Goal: Task Accomplishment & Management: Complete application form

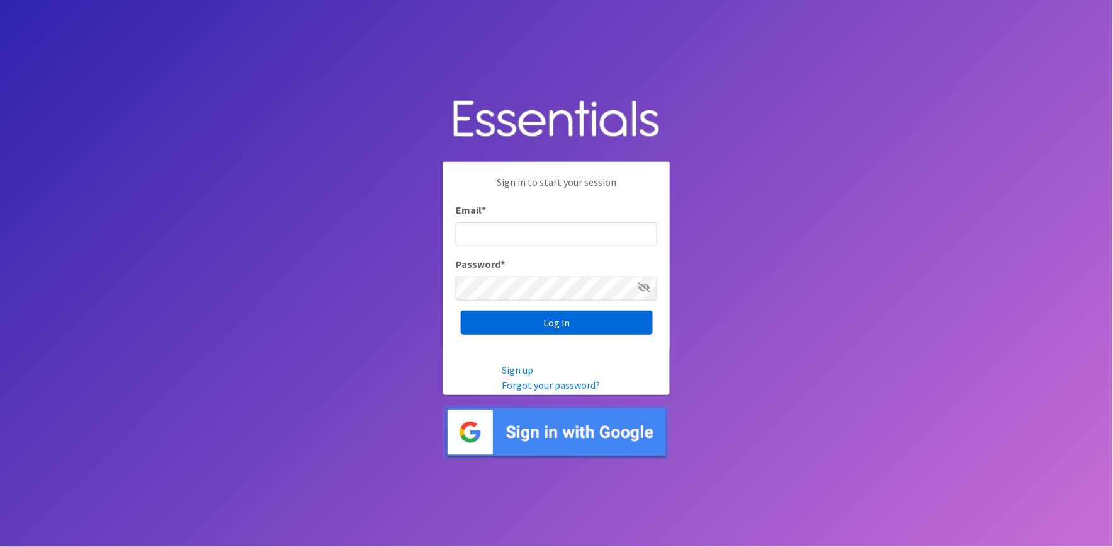
type input "shannon@HeartofOhiodiaperbank.org"
click at [554, 324] on input "Log in" at bounding box center [557, 322] width 192 height 24
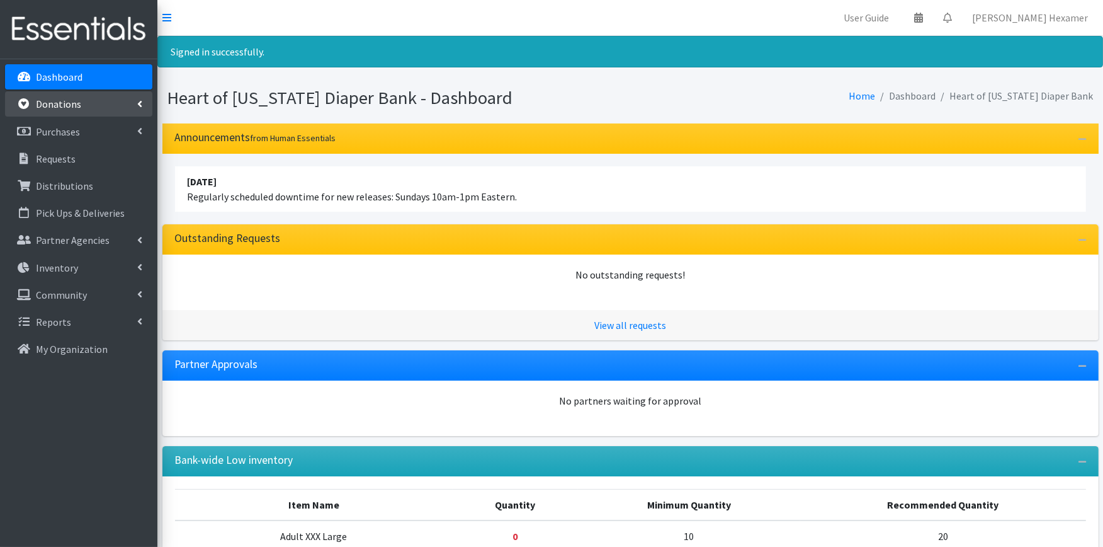
click at [79, 95] on link "Donations" at bounding box center [78, 103] width 147 height 25
click at [74, 154] on link "New Donation" at bounding box center [78, 158] width 147 height 25
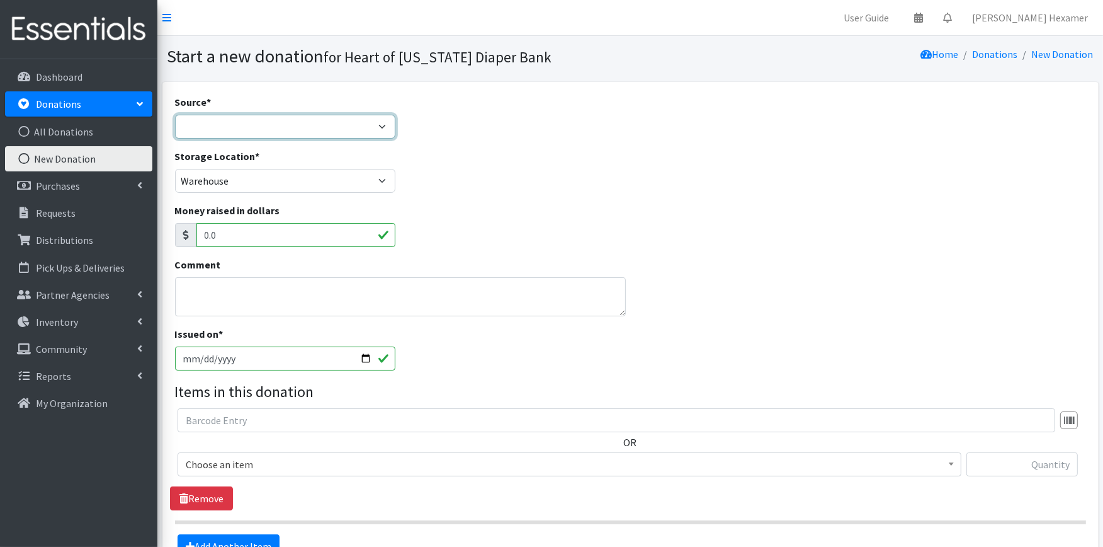
click at [248, 118] on select "Product Drive Manufacturer Donation Site Misc. Donation" at bounding box center [285, 127] width 221 height 24
select select "Product Drive"
click at [175, 115] on select "Product Drive Manufacturer Donation Site Misc. Donation" at bounding box center [285, 127] width 221 height 24
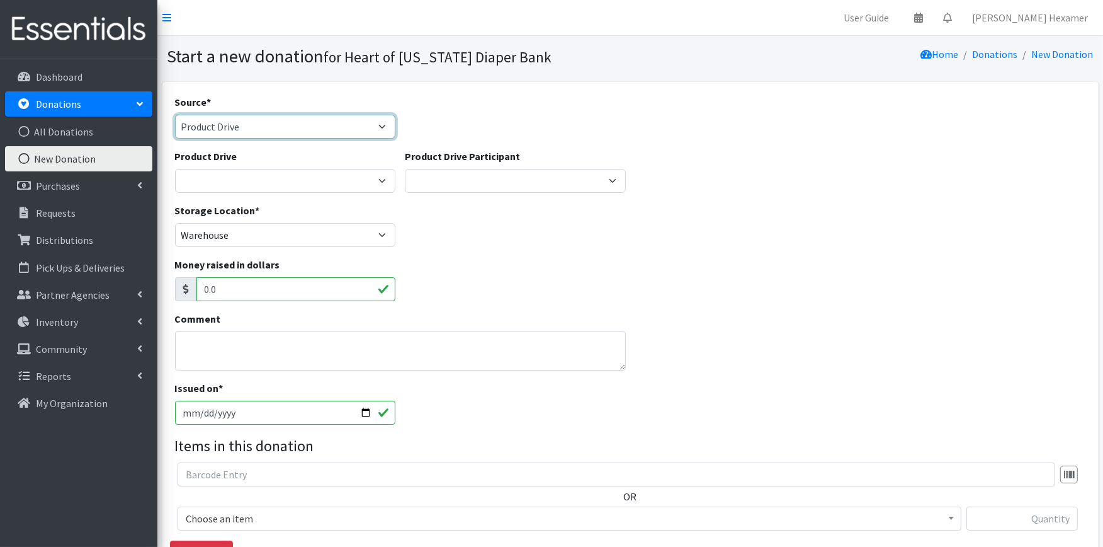
click at [236, 128] on select "Product Drive Manufacturer Donation Site Misc. Donation" at bounding box center [285, 127] width 221 height 24
click at [74, 160] on link "New Donation" at bounding box center [78, 158] width 147 height 25
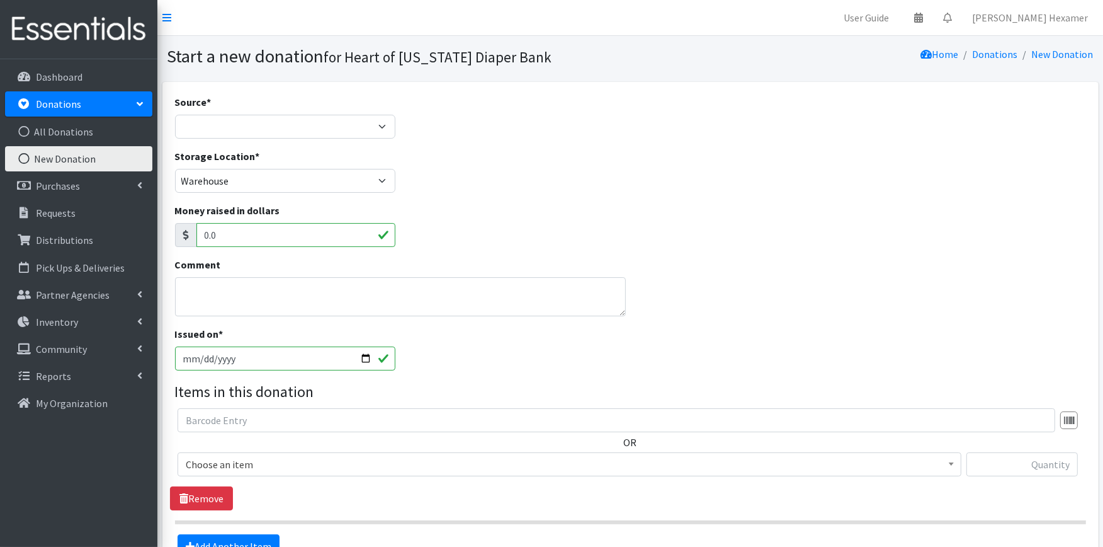
click at [48, 159] on link "New Donation" at bounding box center [78, 158] width 147 height 25
click at [236, 123] on select "Product Drive Manufacturer Donation Site Misc. Donation" at bounding box center [285, 127] width 221 height 24
select select "Donation Site"
click at [175, 115] on select "Product Drive Manufacturer Donation Site Misc. Donation" at bounding box center [285, 127] width 221 height 24
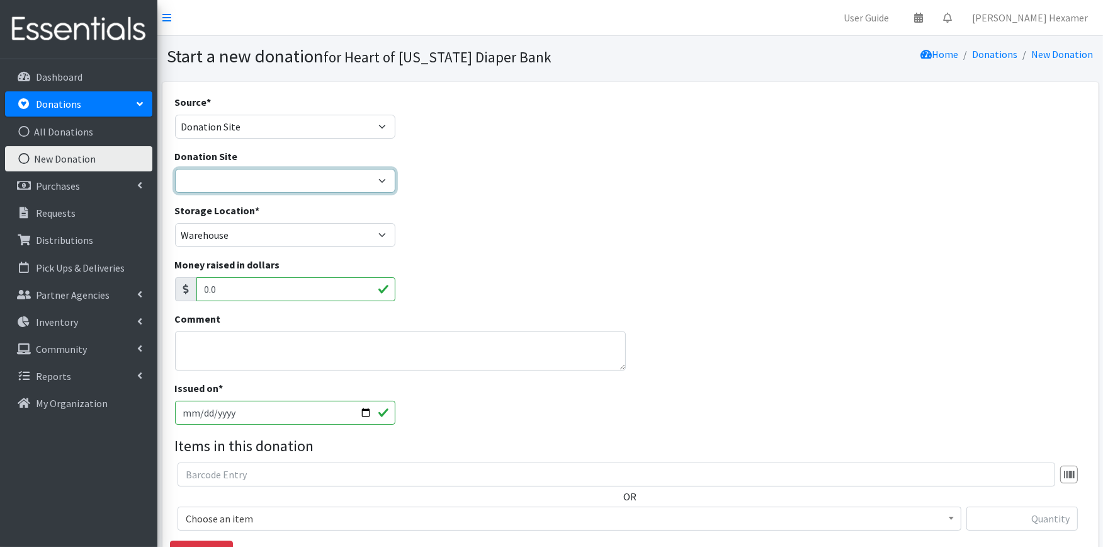
click at [230, 175] on select "2024 Partner Donations Akron Children's Health Center - [GEOGRAPHIC_DATA] [PERS…" at bounding box center [285, 181] width 221 height 24
select select "954"
click at [175, 169] on select "2024 Partner Donations Akron Children's Health Center - [GEOGRAPHIC_DATA] [PERS…" at bounding box center [285, 181] width 221 height 24
click at [216, 353] on textarea "Comment" at bounding box center [400, 350] width 451 height 39
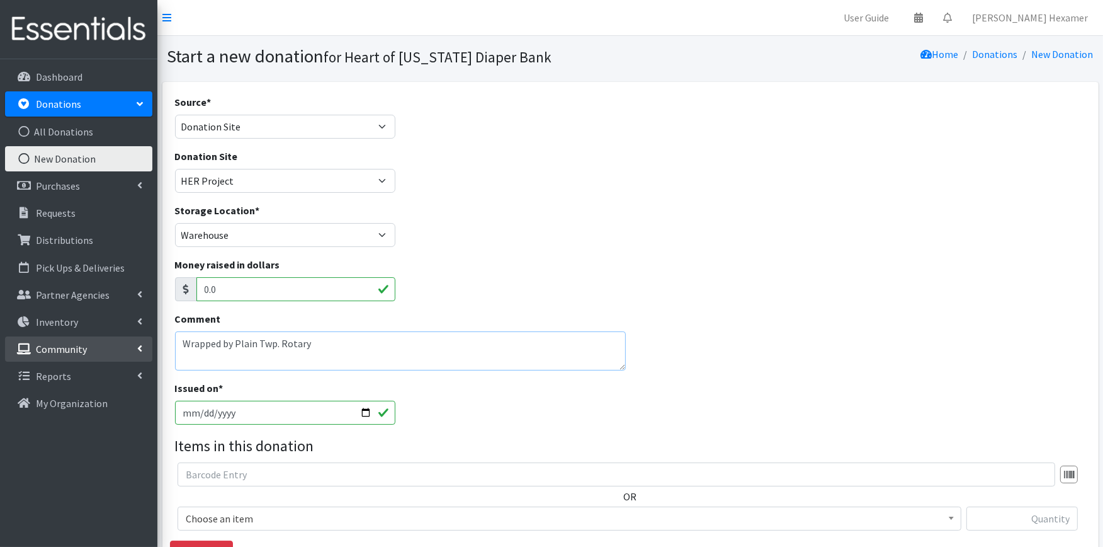
drag, startPoint x: 304, startPoint y: 340, endPoint x: 91, endPoint y: 337, distance: 212.3
click at [91, 337] on div "User Guide 0 Pick-ups remaining this week View Calendar 0 Requests 0 Partner Ag…" at bounding box center [551, 370] width 1103 height 741
type textarea "Wrapped by Plain Twp. Rotary"
click at [361, 414] on input "[DATE]" at bounding box center [285, 413] width 221 height 24
type input "[DATE]"
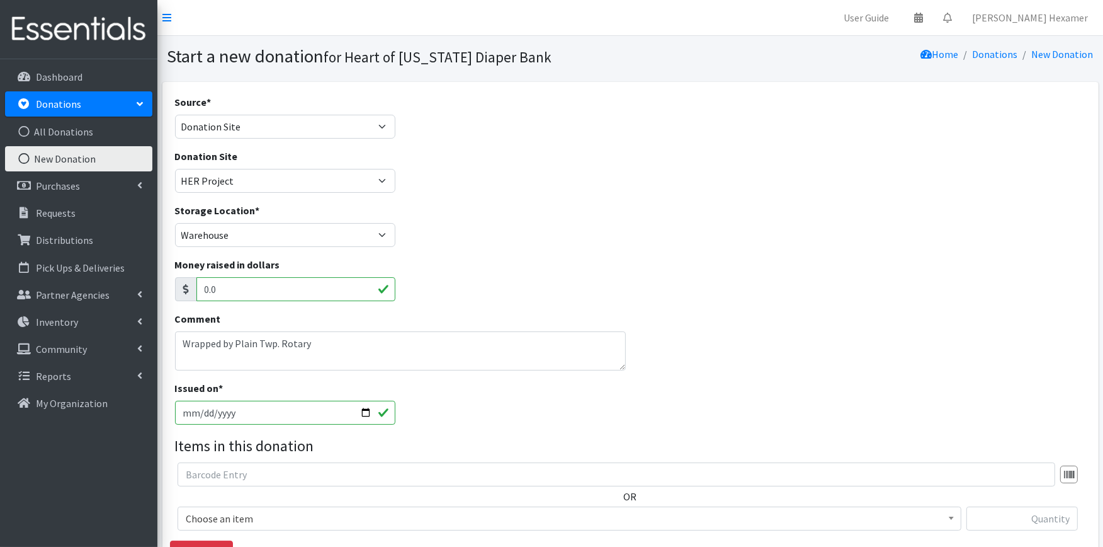
click at [702, 213] on div "Storage Location * Warehouse" at bounding box center [630, 230] width 921 height 54
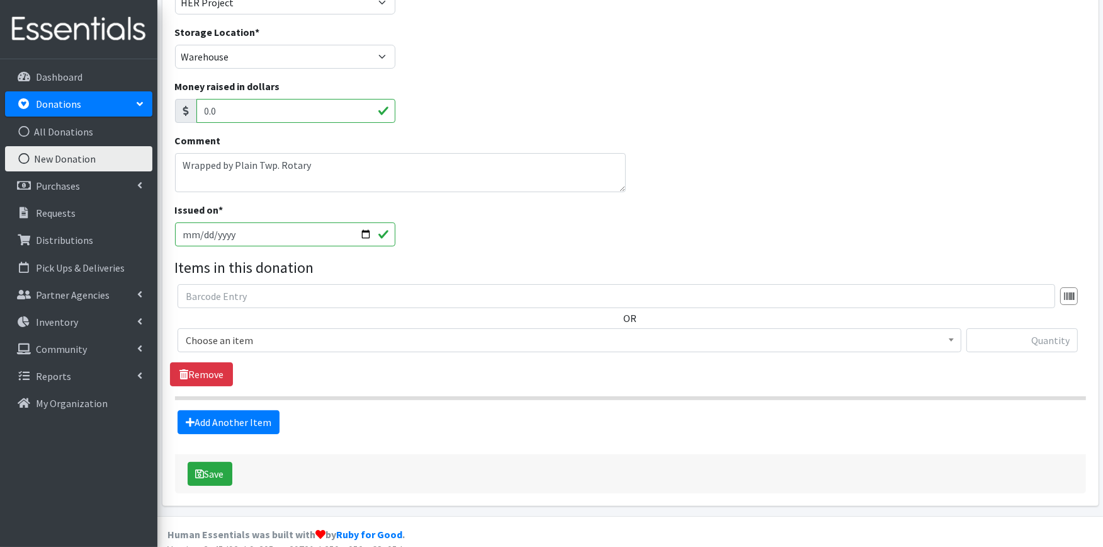
scroll to position [193, 0]
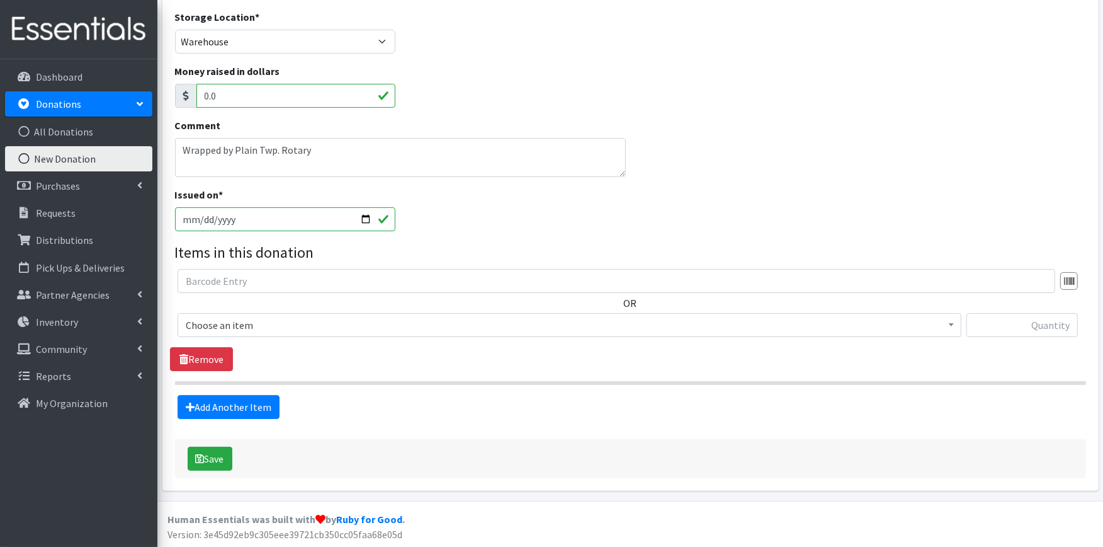
click at [467, 329] on span "Choose an item" at bounding box center [570, 325] width 768 height 18
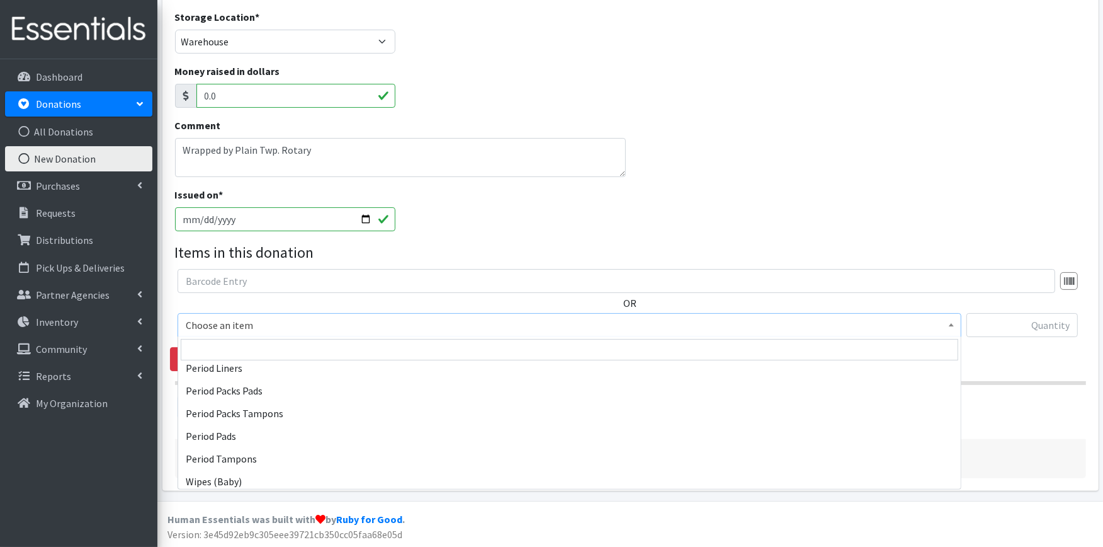
scroll to position [584, 0]
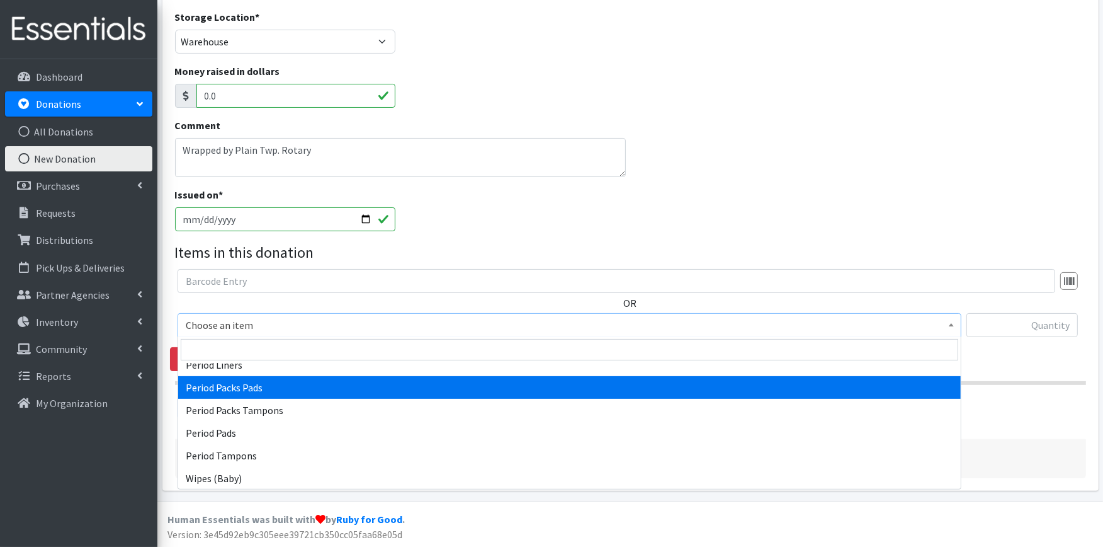
select select "11444"
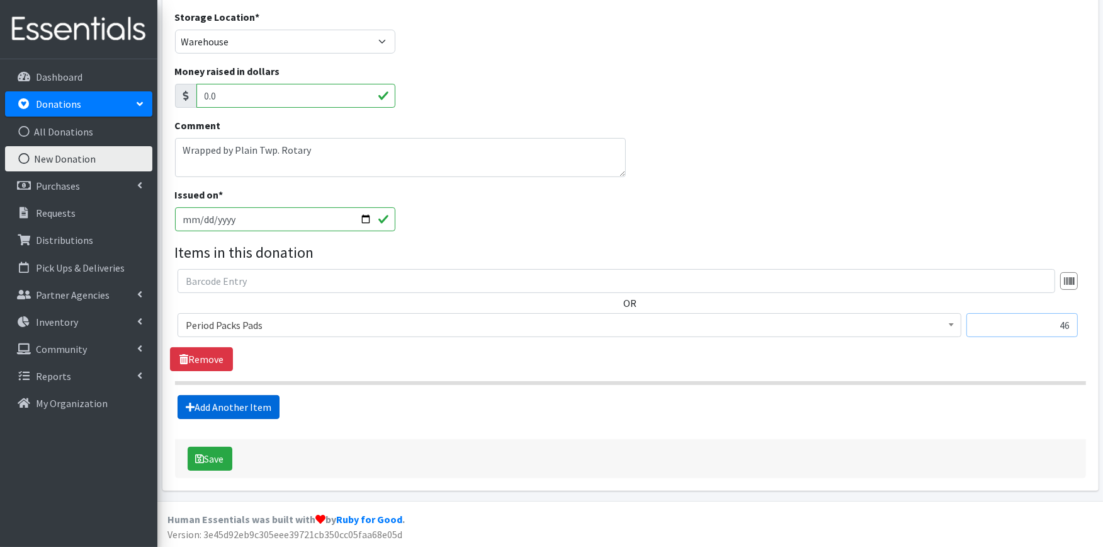
type input "46"
click at [246, 401] on link "Add Another Item" at bounding box center [229, 407] width 102 height 24
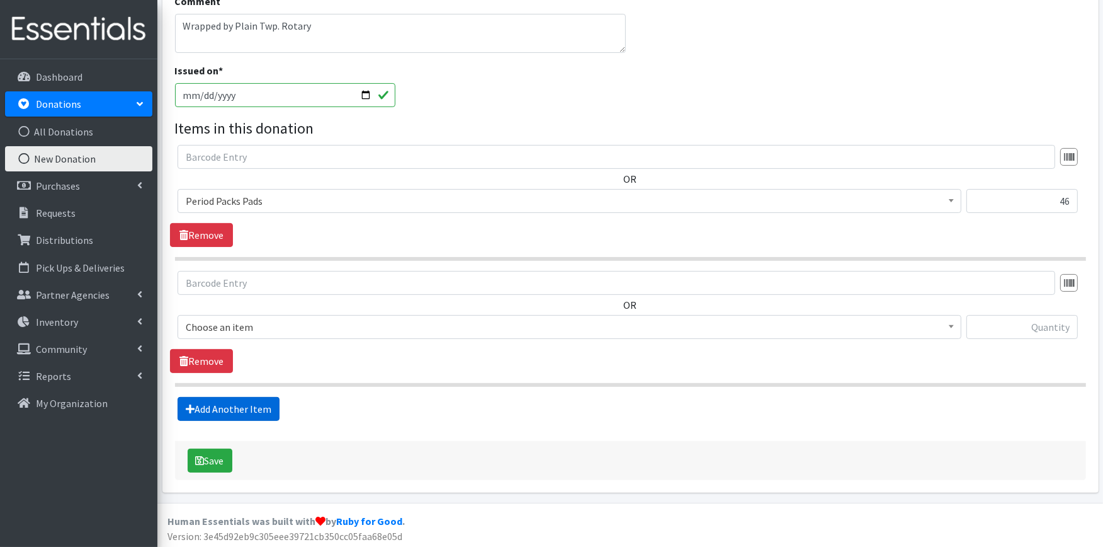
scroll to position [320, 0]
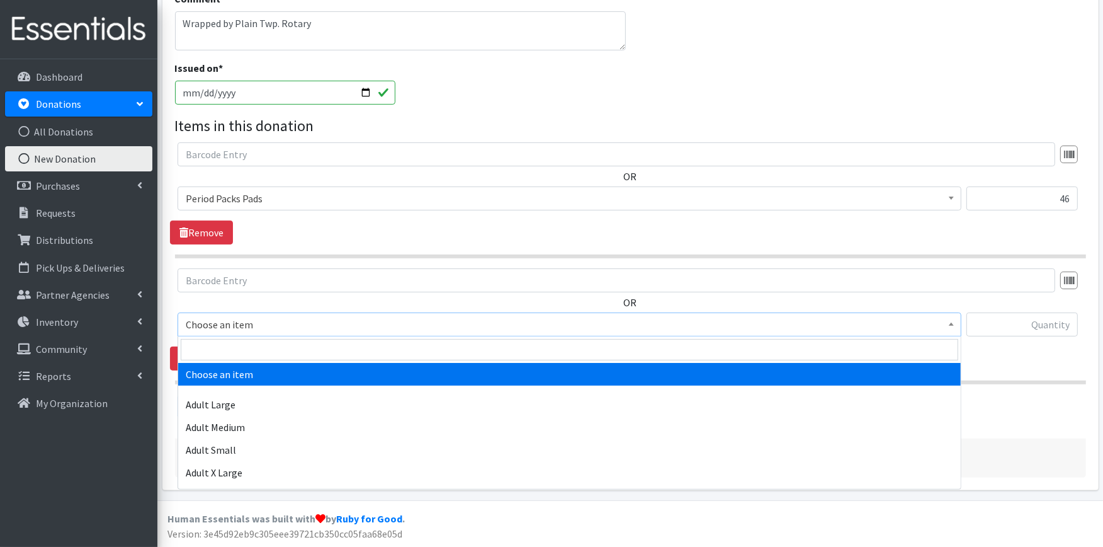
click at [243, 330] on span "Choose an item" at bounding box center [570, 325] width 768 height 18
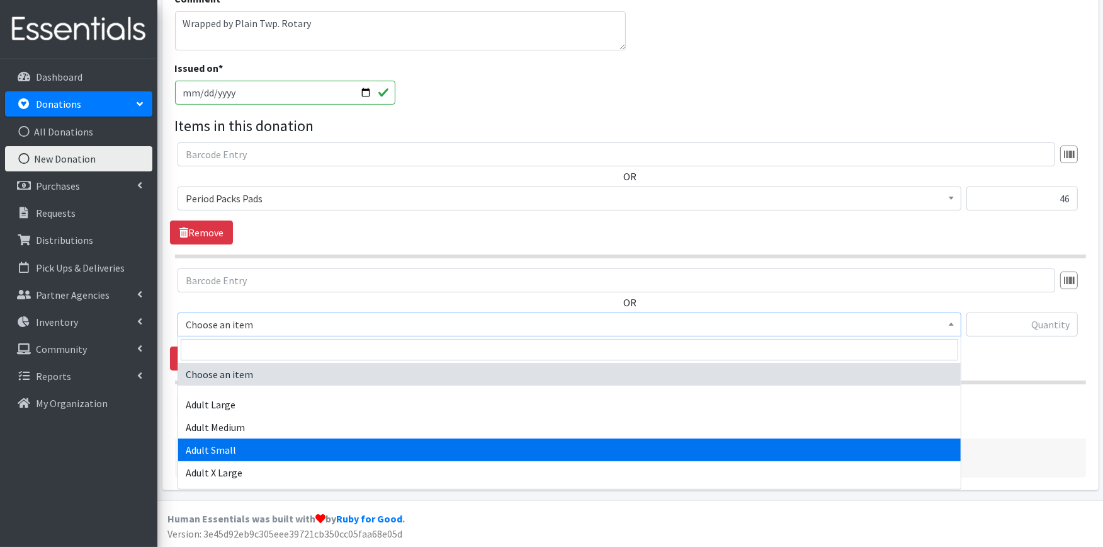
scroll to position [559, 0]
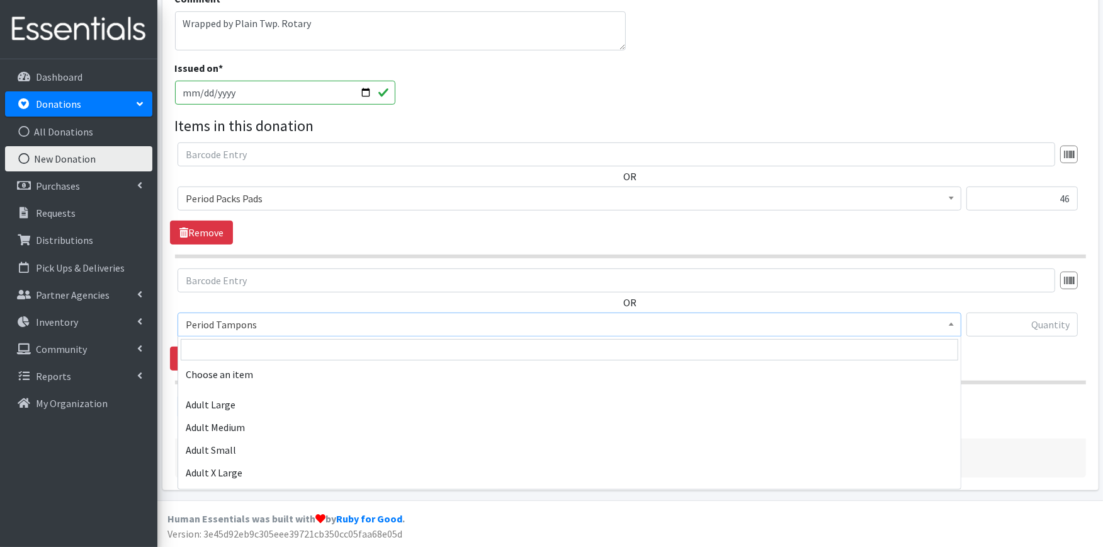
click at [240, 327] on span "Period Tampons" at bounding box center [570, 325] width 768 height 18
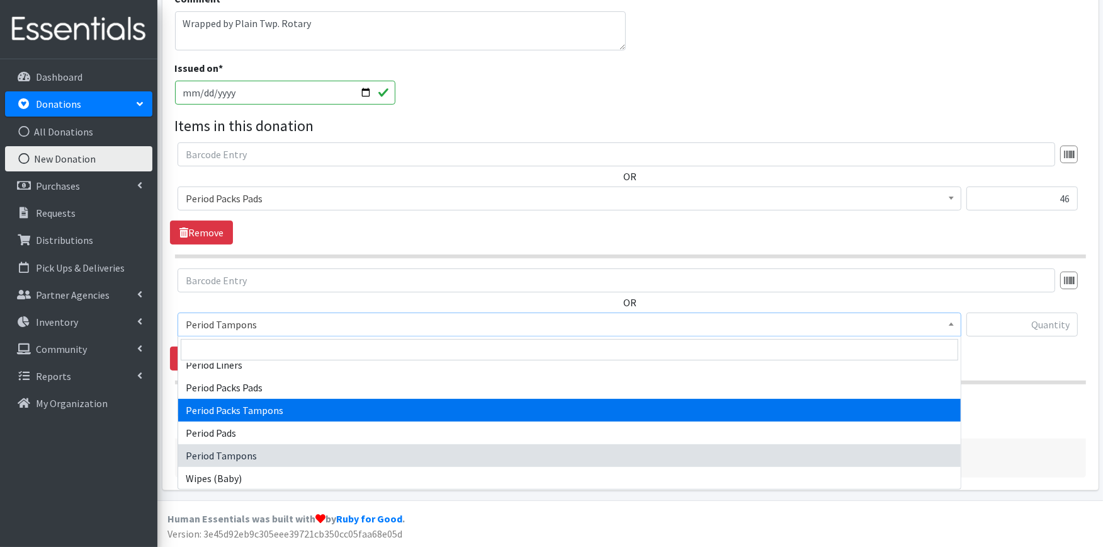
select select "11445"
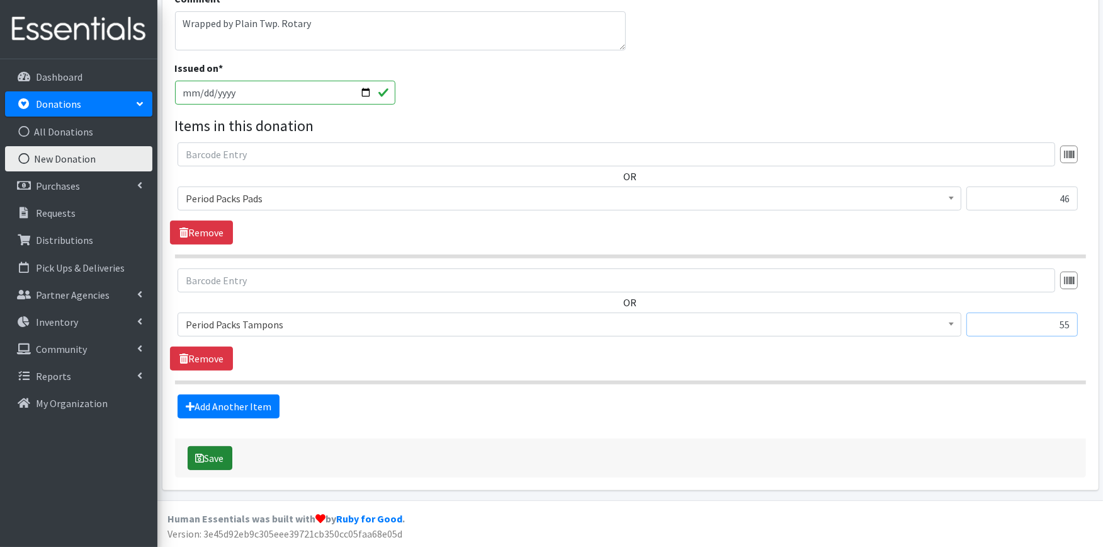
type input "55"
click at [197, 454] on icon "submit" at bounding box center [200, 458] width 9 height 10
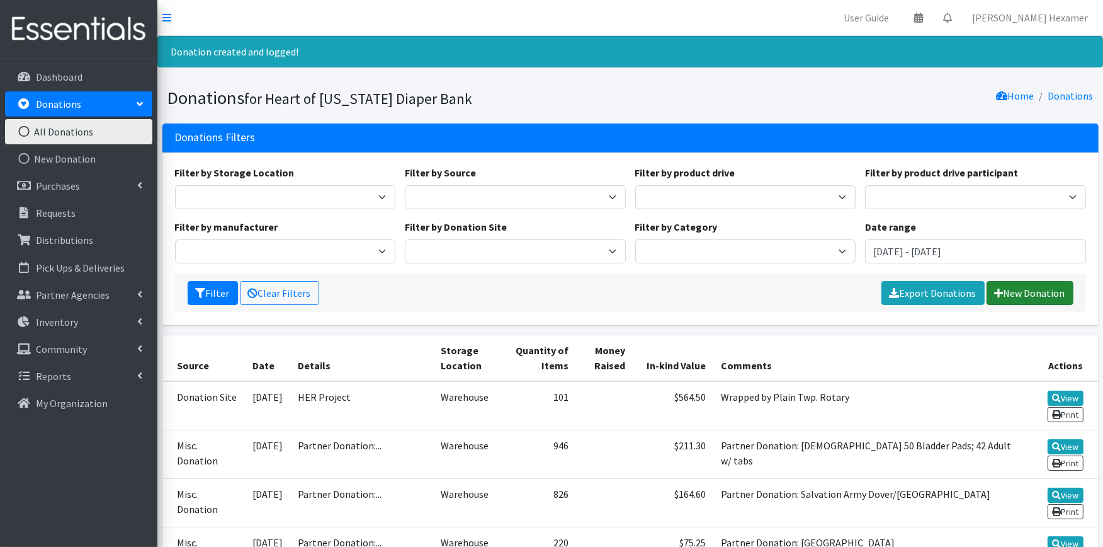
click at [1009, 292] on link "New Donation" at bounding box center [1030, 293] width 87 height 24
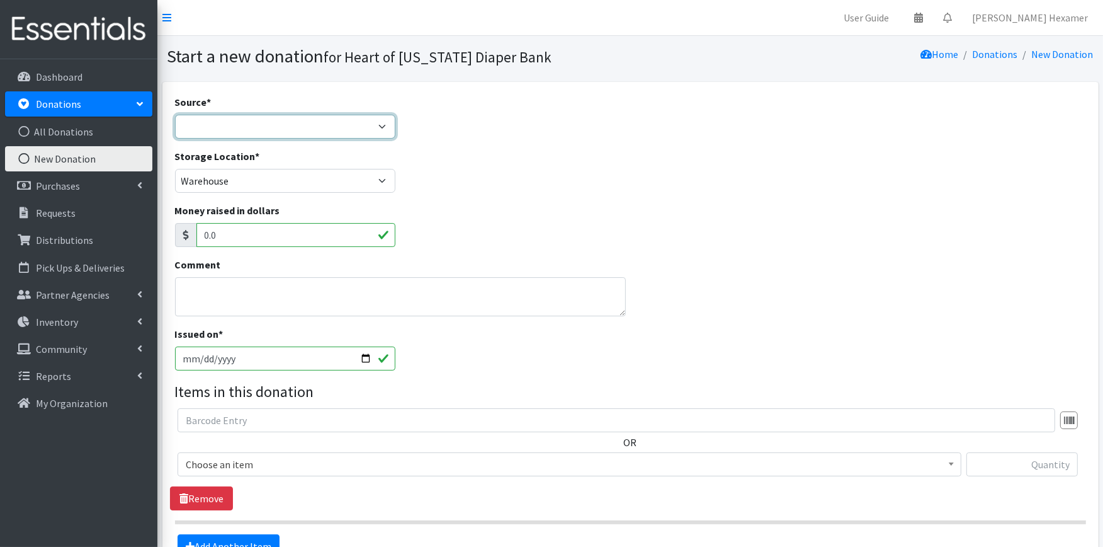
click at [235, 120] on select "Product Drive Manufacturer Donation Site Misc. Donation" at bounding box center [285, 127] width 221 height 24
select select "Donation Site"
click at [175, 115] on select "Product Drive Manufacturer Donation Site Misc. Donation" at bounding box center [285, 127] width 221 height 24
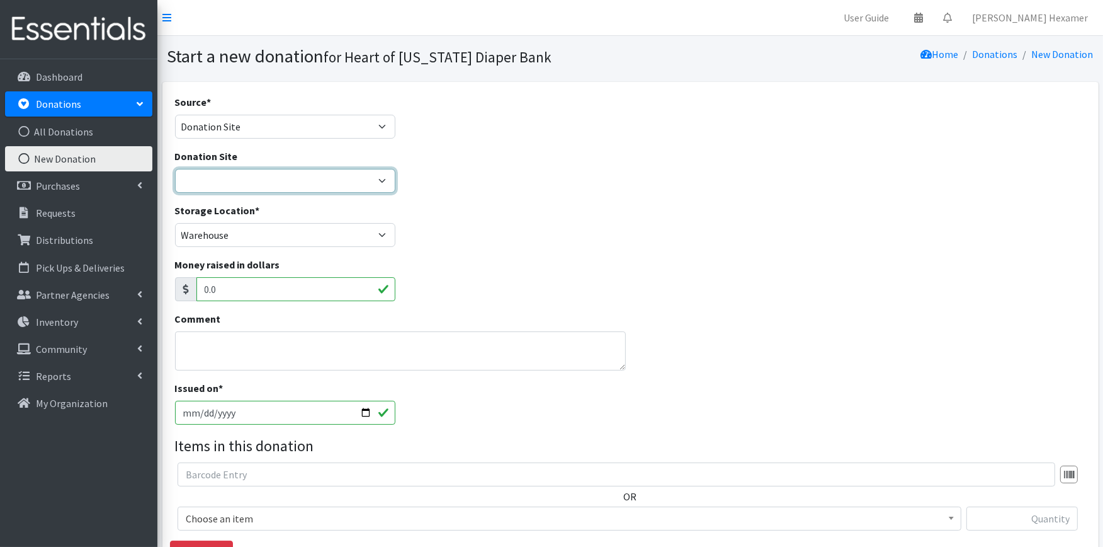
click at [220, 184] on select "2024 Partner Donations Akron Children's Health Center - [GEOGRAPHIC_DATA] [PERS…" at bounding box center [285, 181] width 221 height 24
select select "536"
click at [175, 169] on select "2024 Partner Donations Akron Children's Health Center - [GEOGRAPHIC_DATA] [PERS…" at bounding box center [285, 181] width 221 height 24
click at [236, 178] on select "2024 Partner Donations Akron Children's Health Center - [GEOGRAPHIC_DATA] [PERS…" at bounding box center [285, 181] width 221 height 24
click at [236, 178] on select "2024 Partner Donations Akron Children's Health Center - North Canton Aultman HE…" at bounding box center [285, 181] width 221 height 24
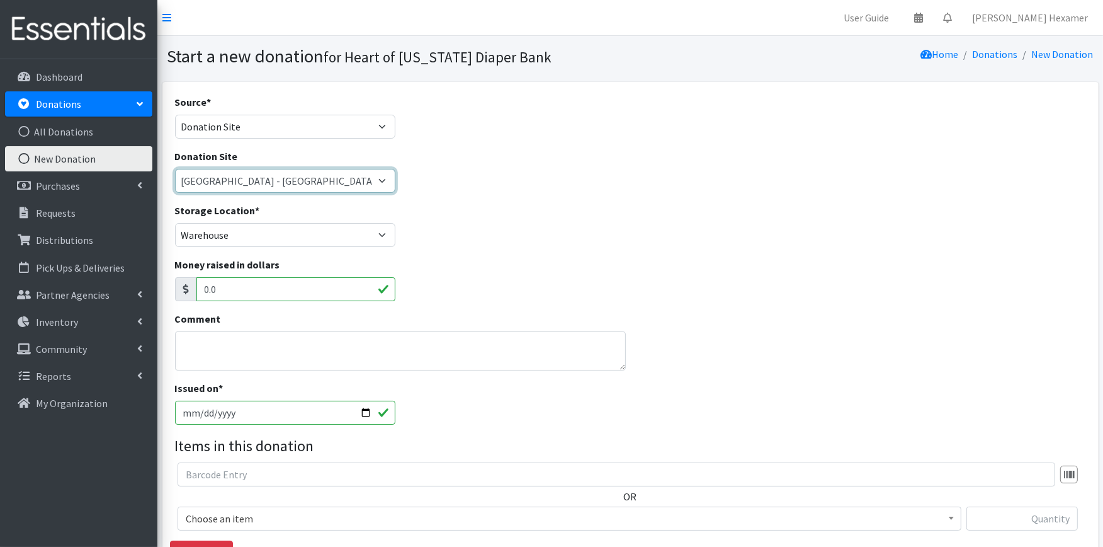
click at [236, 178] on select "2024 Partner Donations Akron Children's Health Center - North Canton Aultman HE…" at bounding box center [285, 181] width 221 height 24
drag, startPoint x: 178, startPoint y: 175, endPoint x: 355, endPoint y: 181, distance: 176.4
click at [355, 181] on select "2024 Partner Donations Akron Children's Health Center - North Canton Aultman HE…" at bounding box center [285, 181] width 221 height 24
click at [527, 178] on div "Donation Site 2024 Partner Donations Akron Children's Health Center - North Can…" at bounding box center [630, 176] width 921 height 54
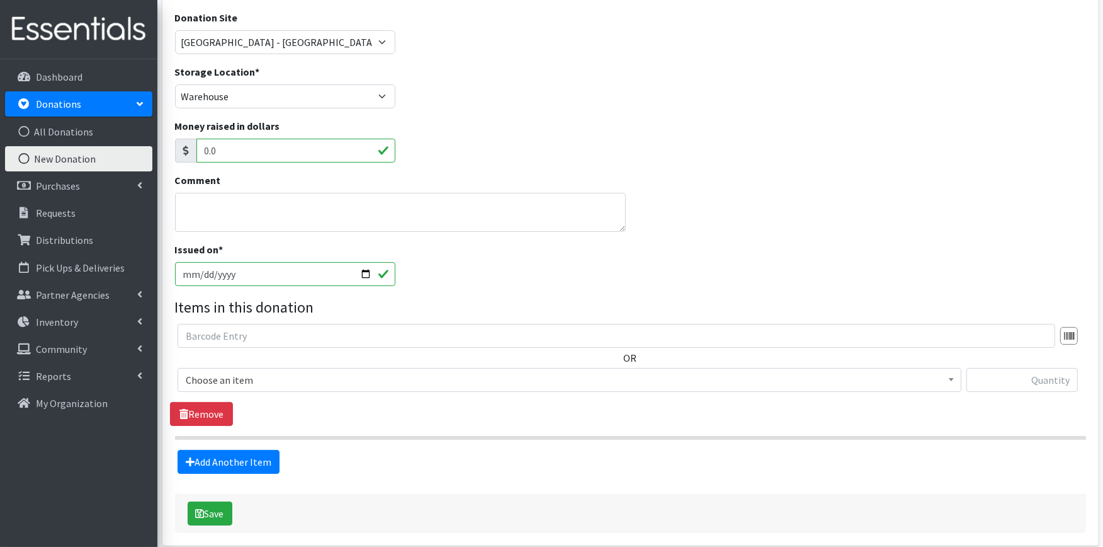
scroll to position [140, 0]
click at [363, 266] on input "2025-10-02" at bounding box center [285, 273] width 221 height 24
type input "[DATE]"
click at [586, 225] on textarea "Comment" at bounding box center [400, 210] width 451 height 39
click at [365, 373] on span "Choose an item" at bounding box center [570, 379] width 768 height 18
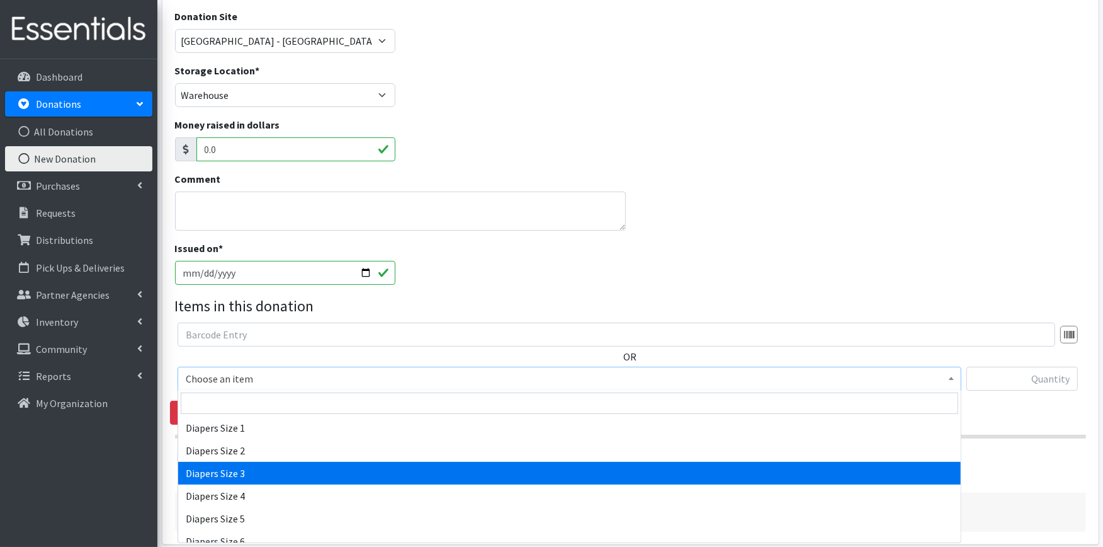
scroll to position [210, 0]
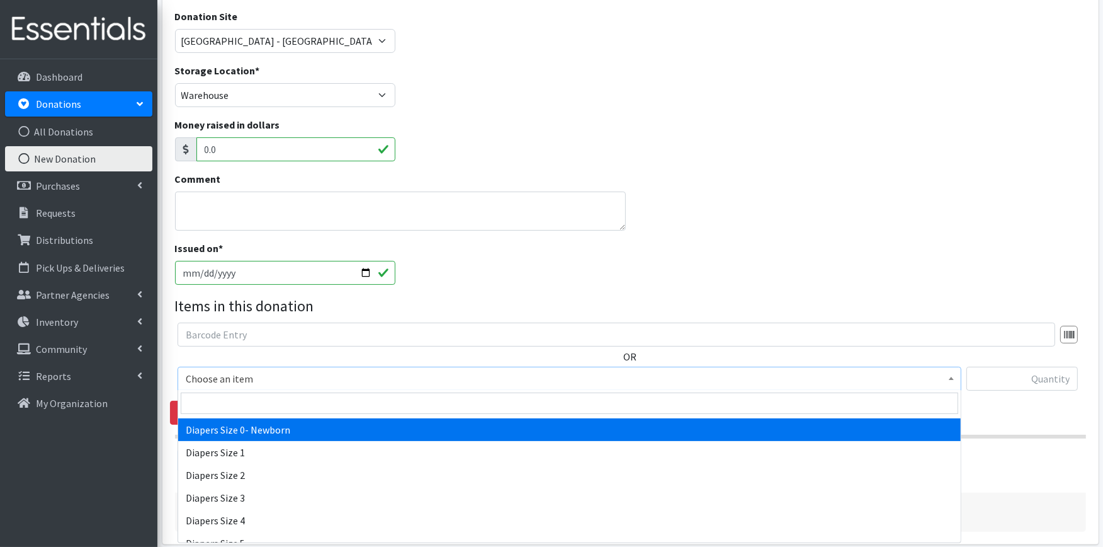
select select "406"
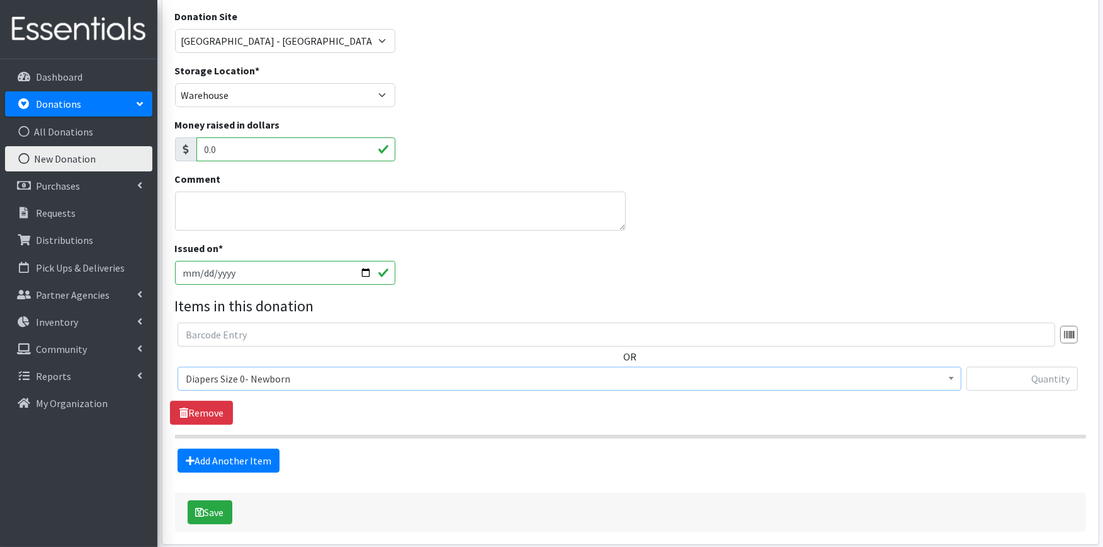
scroll to position [193, 0]
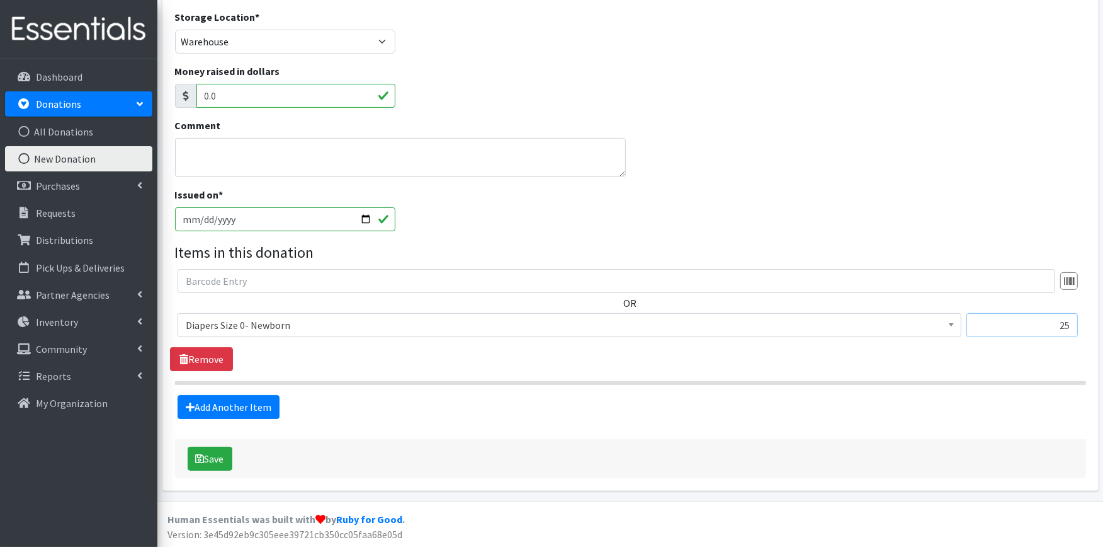
type input "25"
click at [207, 401] on link "Add Another Item" at bounding box center [229, 407] width 102 height 24
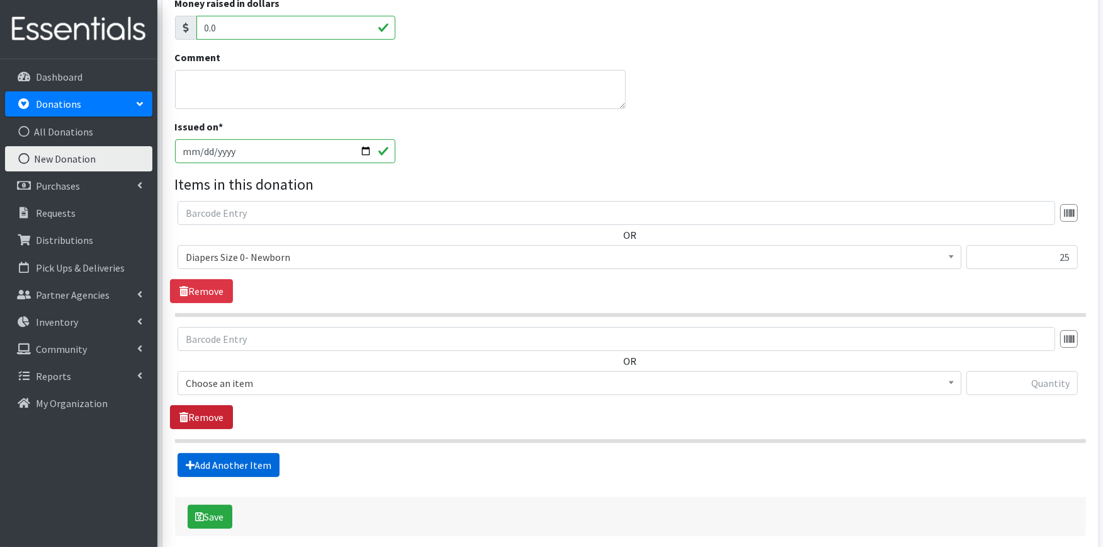
scroll to position [320, 0]
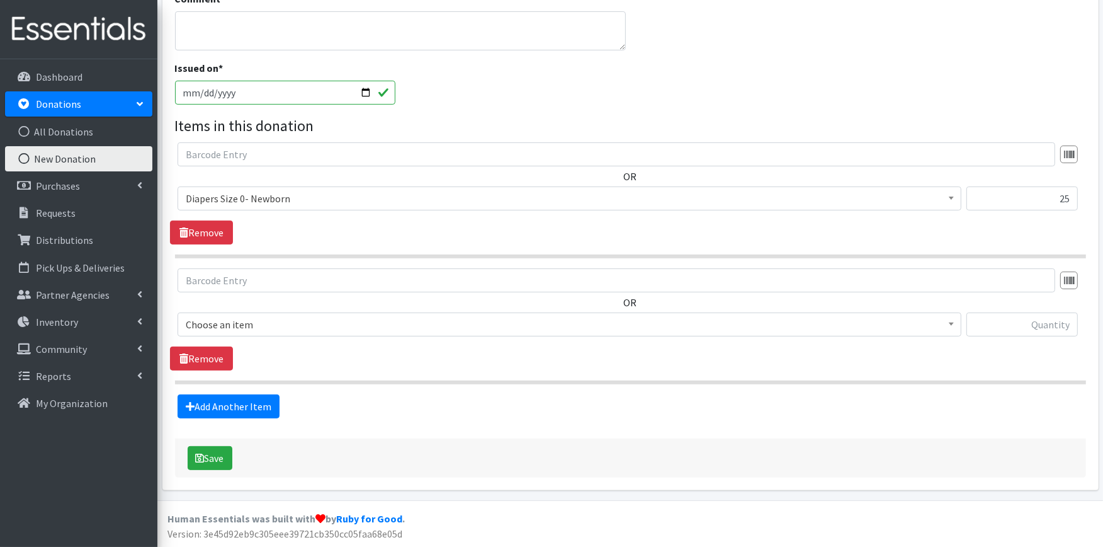
click at [242, 320] on span "Choose an item" at bounding box center [570, 325] width 768 height 18
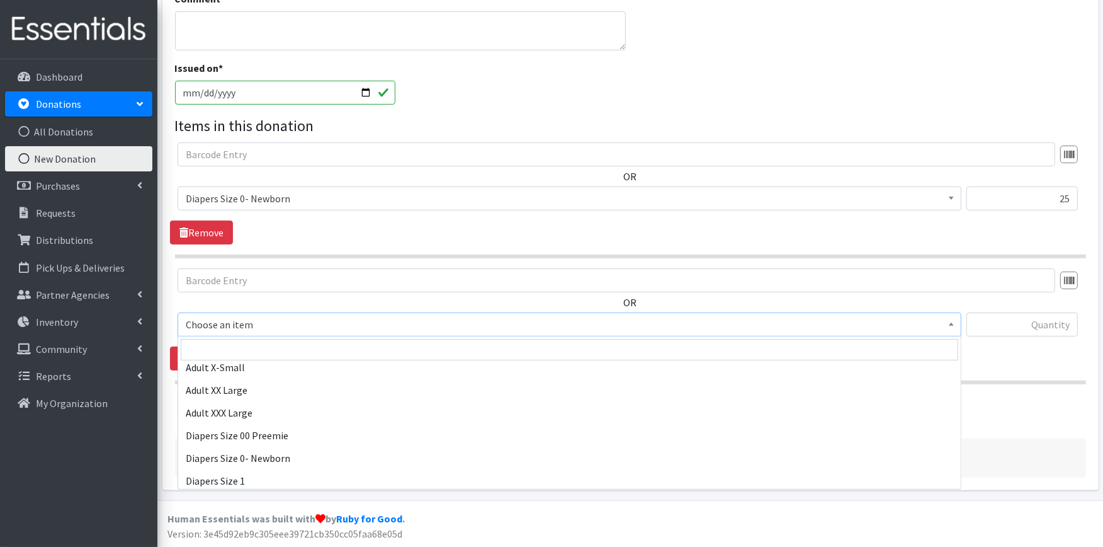
scroll to position [140, 0]
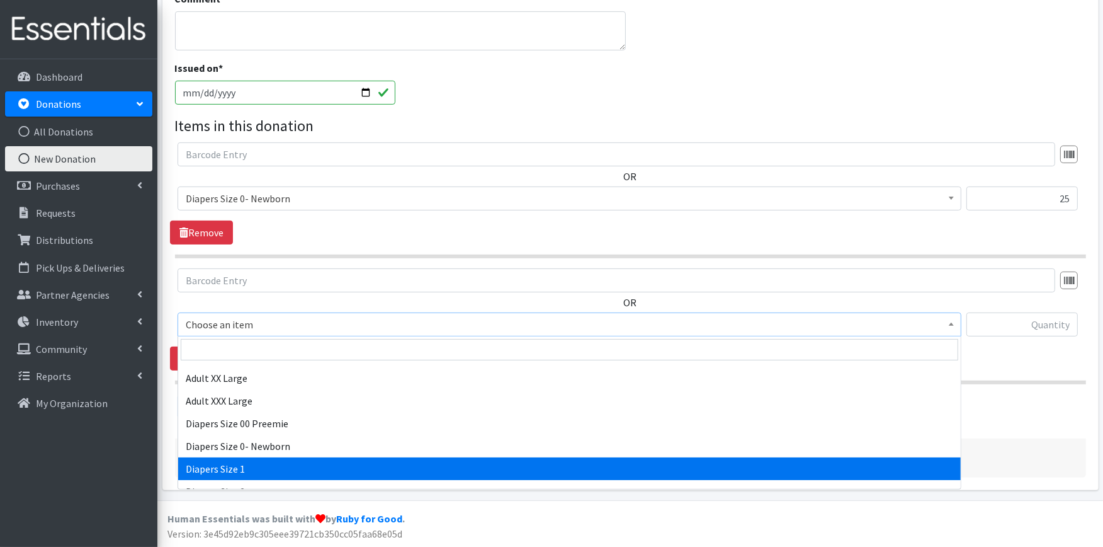
select select "408"
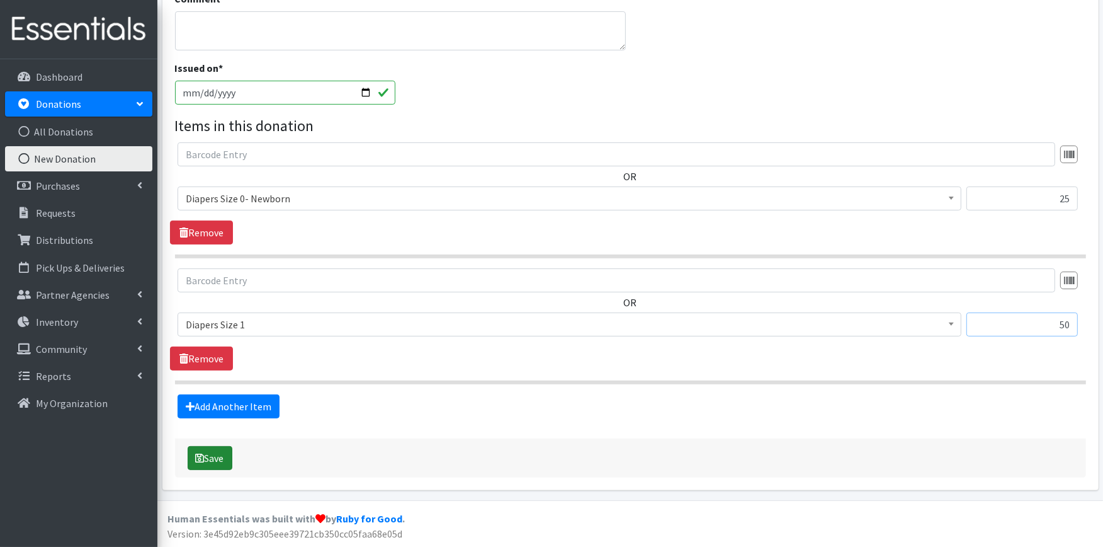
type input "50"
click at [202, 457] on icon "submit" at bounding box center [200, 458] width 9 height 10
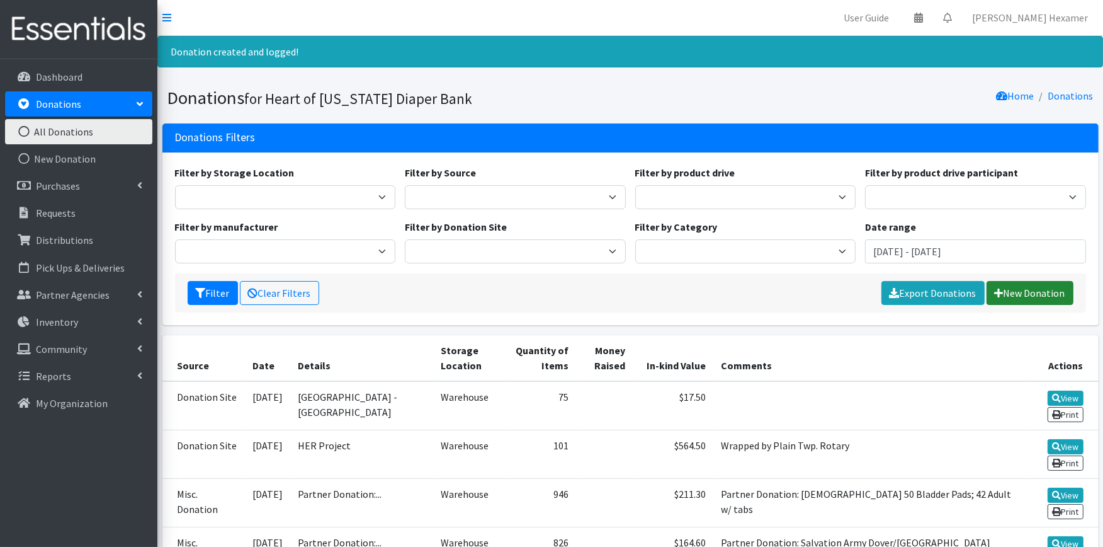
click at [1045, 295] on link "New Donation" at bounding box center [1030, 293] width 87 height 24
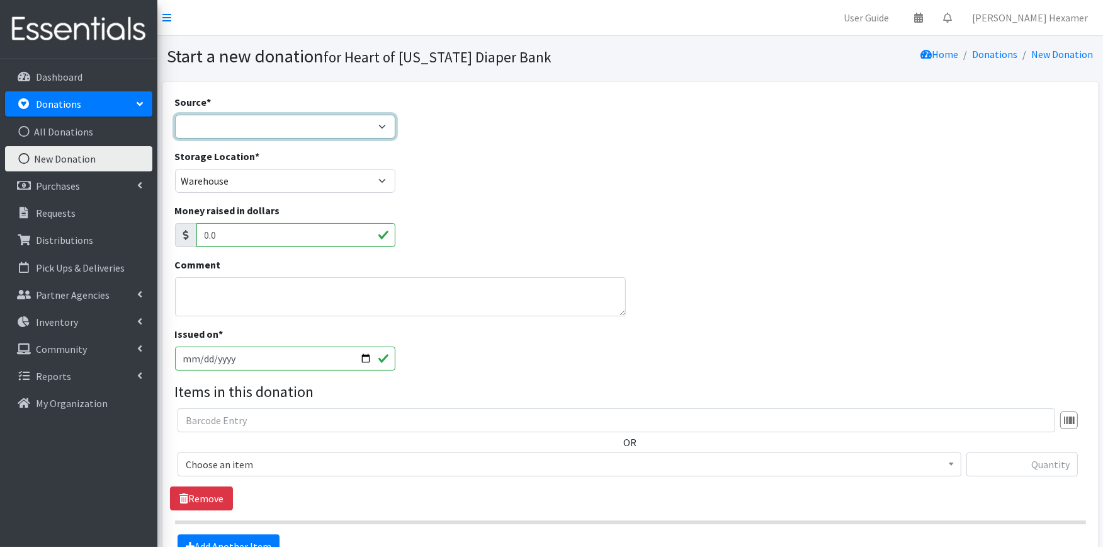
click at [267, 126] on select "Product Drive Manufacturer Donation Site Misc. Donation" at bounding box center [285, 127] width 221 height 24
select select "Misc. Donation"
click at [175, 115] on select "Product Drive Manufacturer Donation Site Misc. Donation" at bounding box center [285, 127] width 221 height 24
click at [265, 280] on textarea "Comment" at bounding box center [400, 296] width 451 height 39
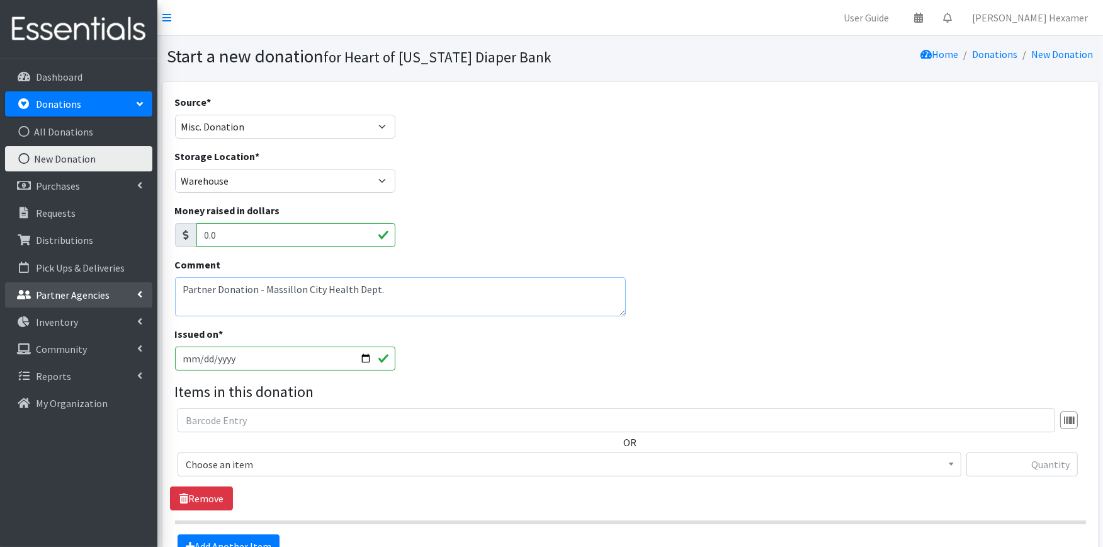
drag, startPoint x: 399, startPoint y: 288, endPoint x: 145, endPoint y: 295, distance: 253.3
click at [145, 295] on div "User Guide 0 Pick-ups remaining this week View Calendar 0 Requests 0 Partner Ag…" at bounding box center [551, 343] width 1103 height 687
type textarea "Partner Donation - Massillon City Health Dept."
click at [368, 355] on input "[DATE]" at bounding box center [285, 358] width 221 height 24
type input "[DATE]"
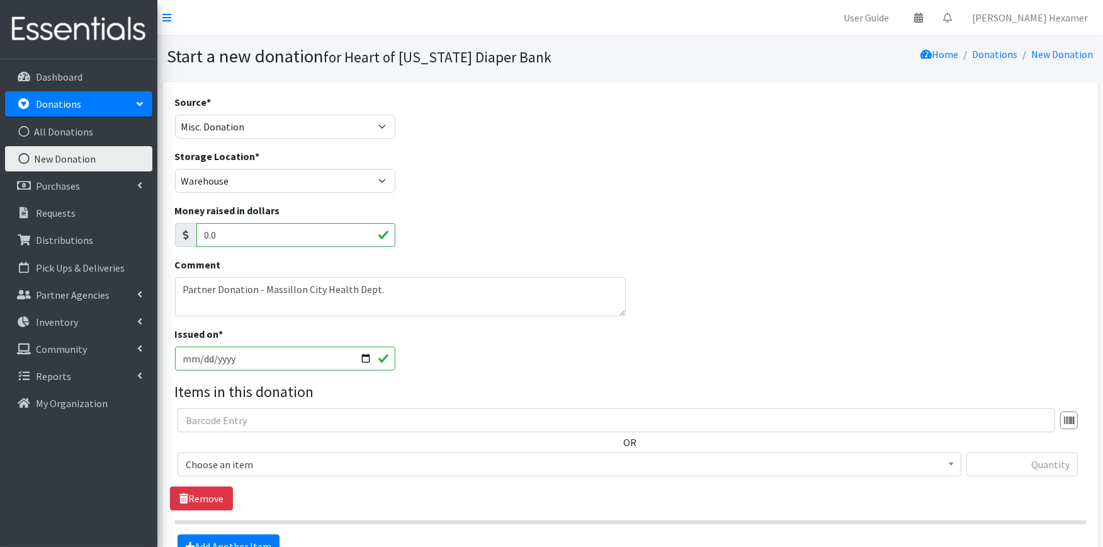
click at [465, 357] on div "Issued on * 2025-10-01" at bounding box center [630, 353] width 921 height 54
click at [317, 458] on span "Choose an item" at bounding box center [570, 464] width 768 height 18
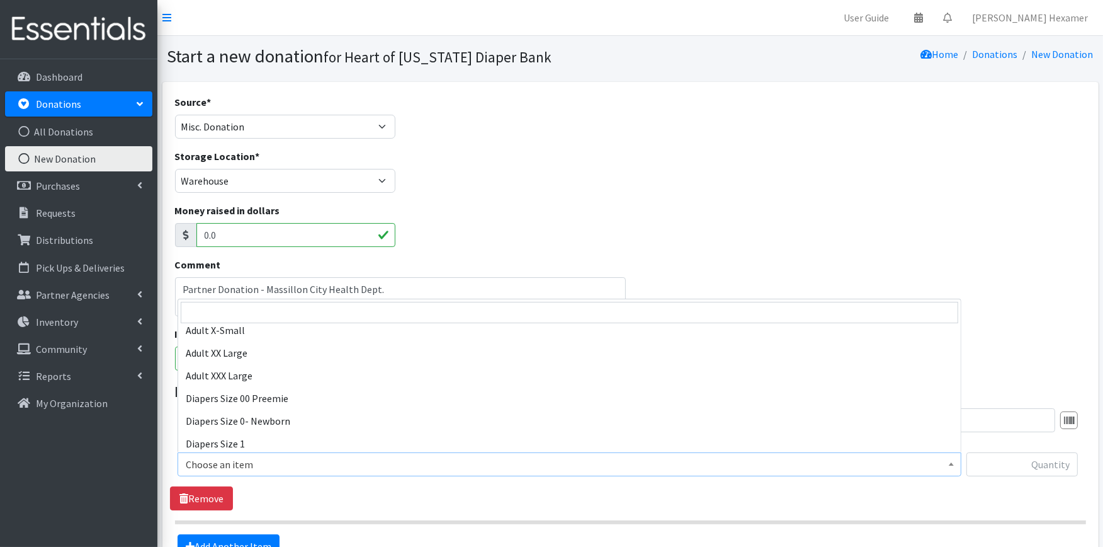
scroll to position [140, 0]
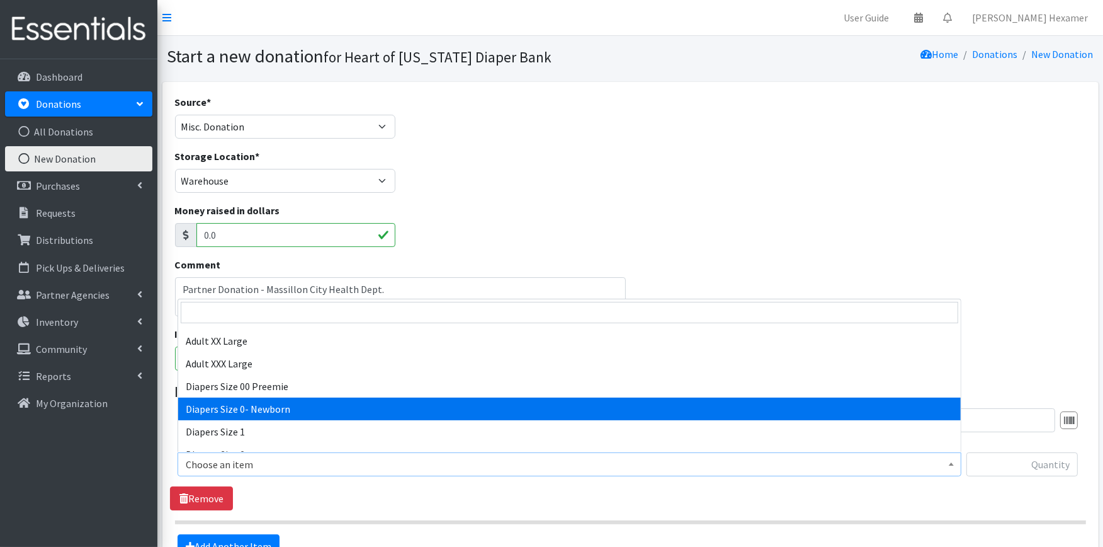
select select "406"
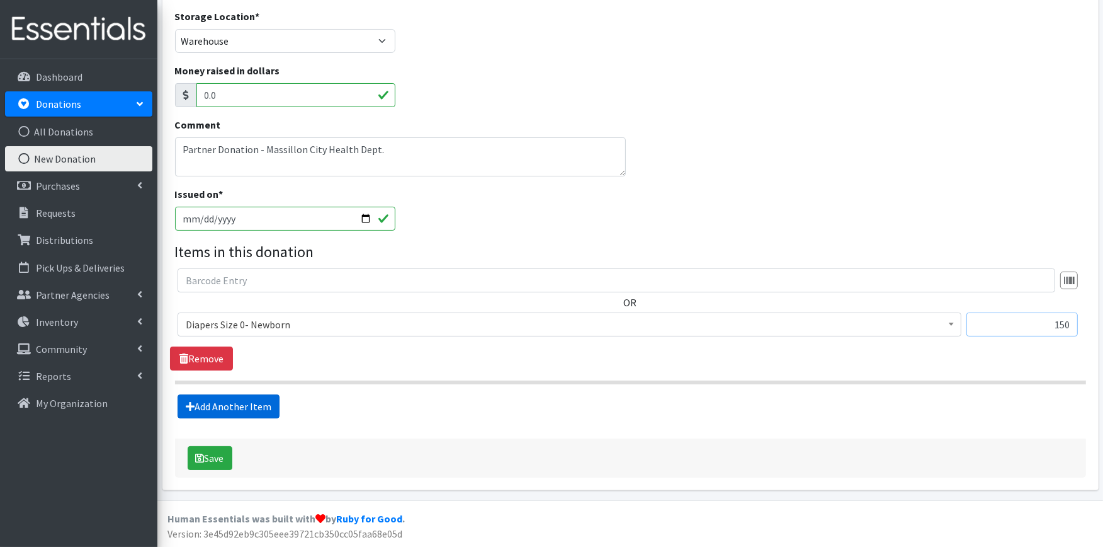
type input "150"
click at [256, 404] on link "Add Another Item" at bounding box center [229, 406] width 102 height 24
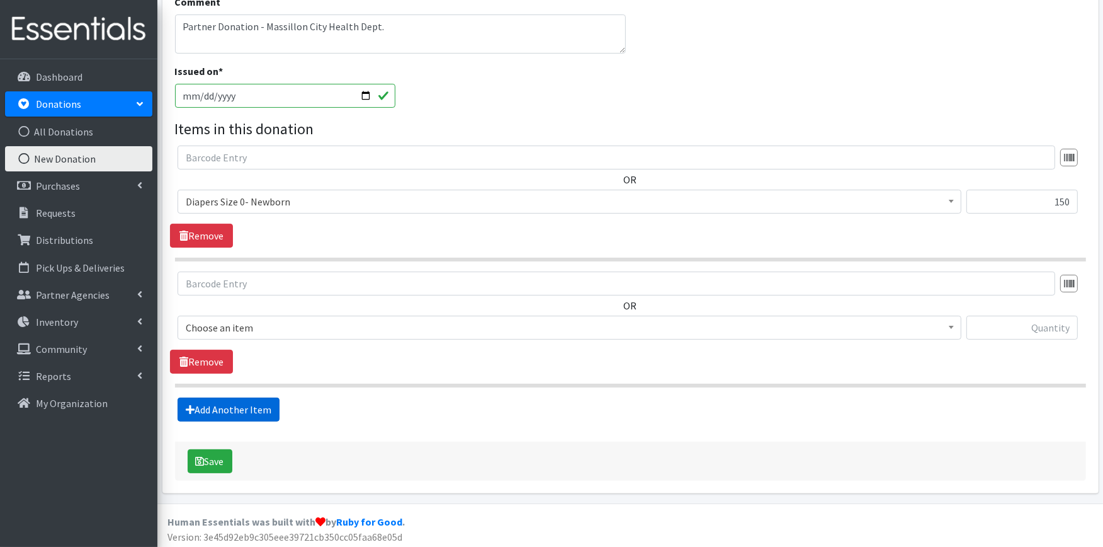
scroll to position [266, 0]
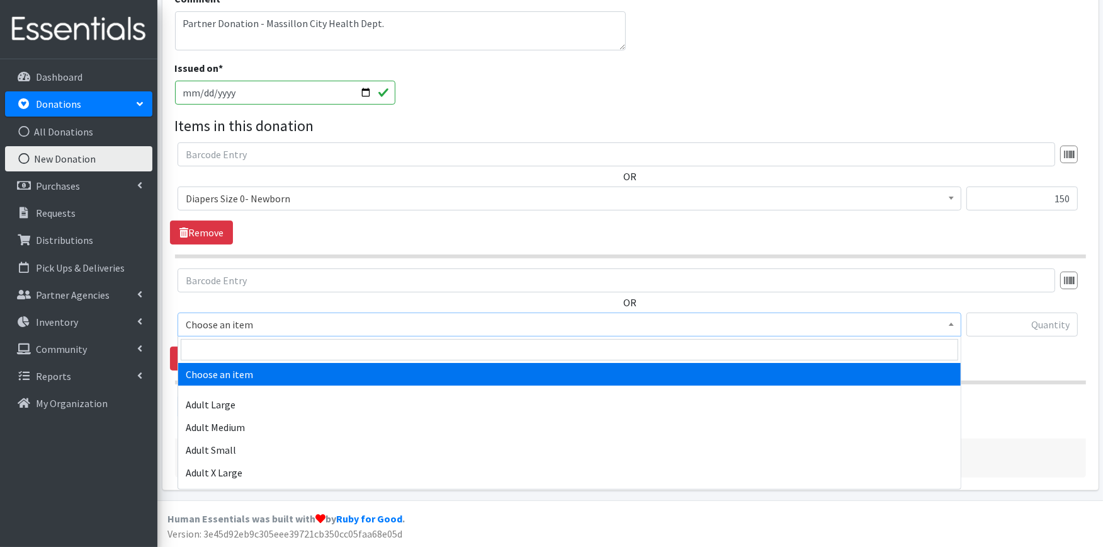
click at [261, 321] on span "Choose an item" at bounding box center [570, 325] width 768 height 18
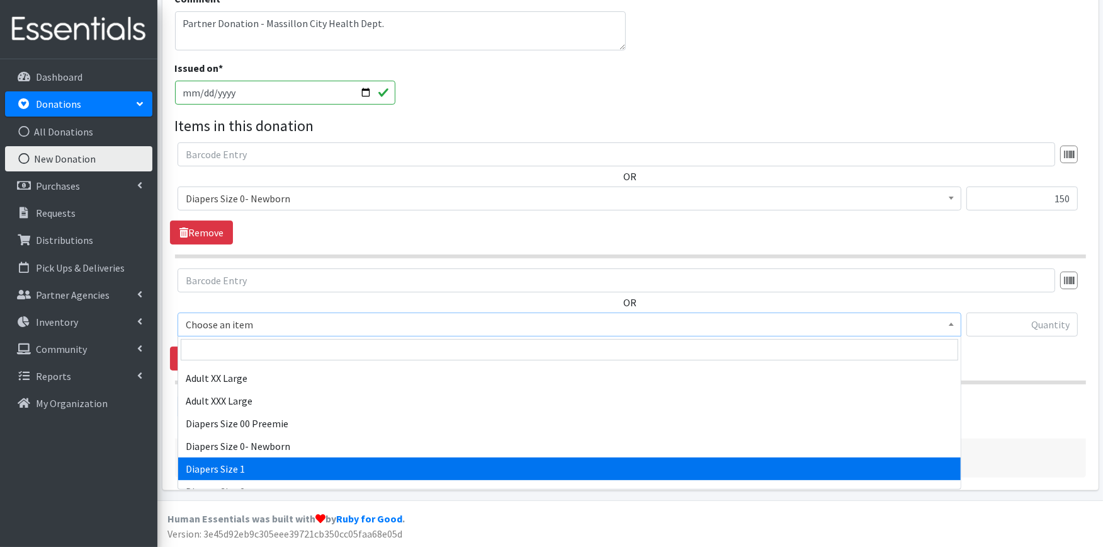
select select "408"
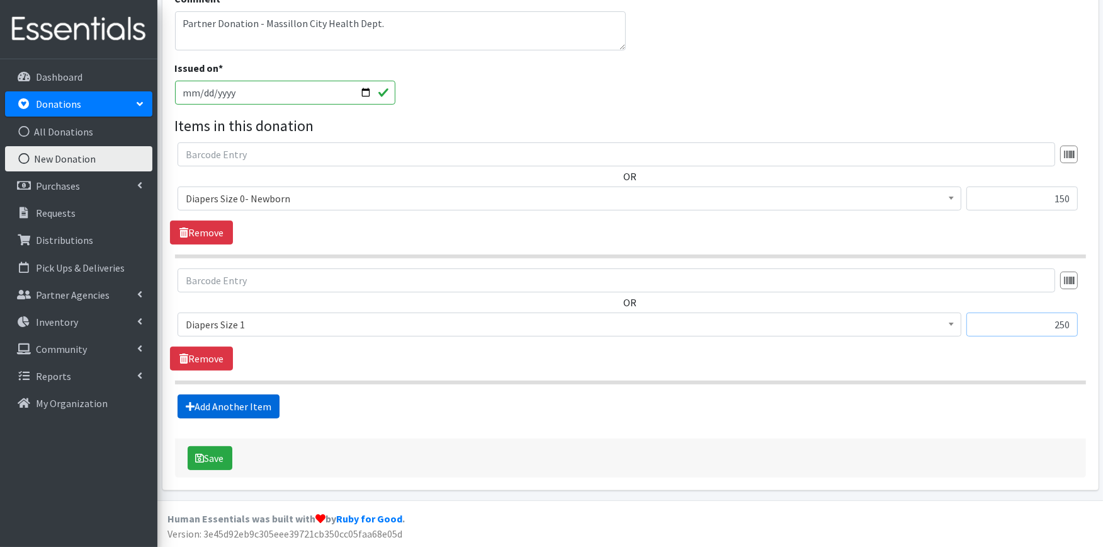
type input "250"
click at [242, 397] on link "Add Another Item" at bounding box center [229, 406] width 102 height 24
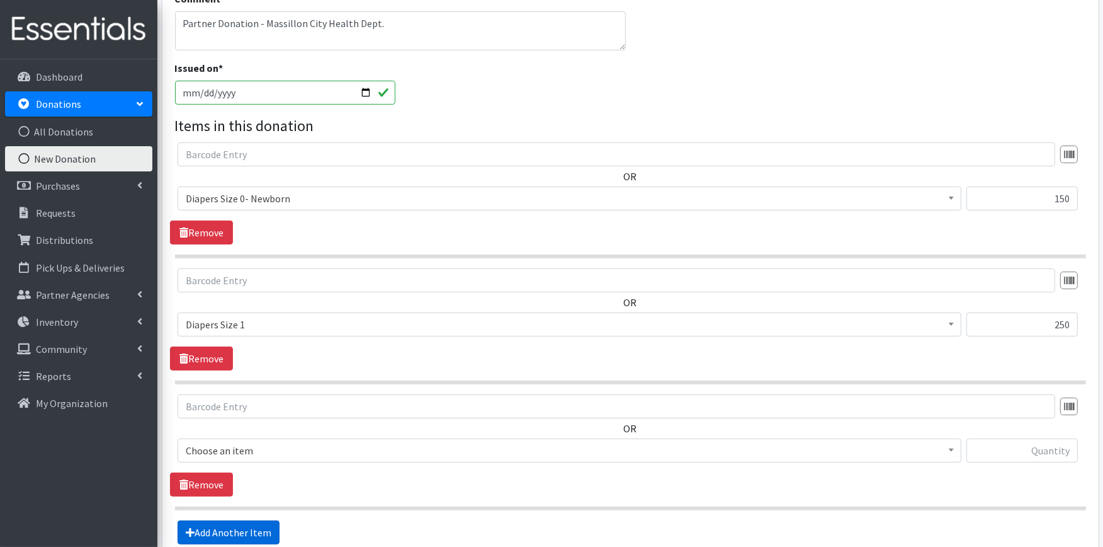
scroll to position [392, 0]
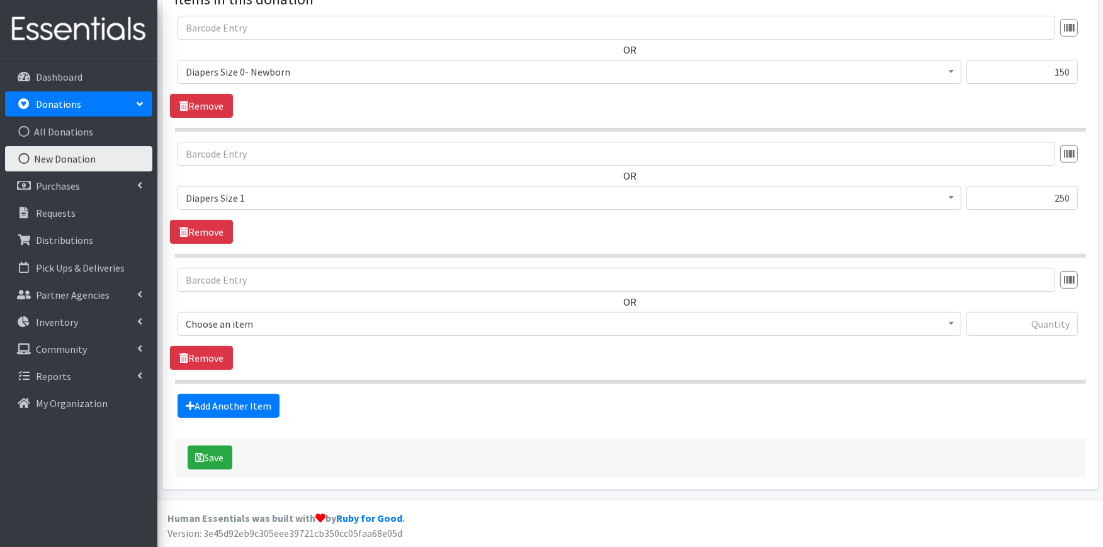
click at [252, 318] on span "Choose an item" at bounding box center [570, 324] width 768 height 18
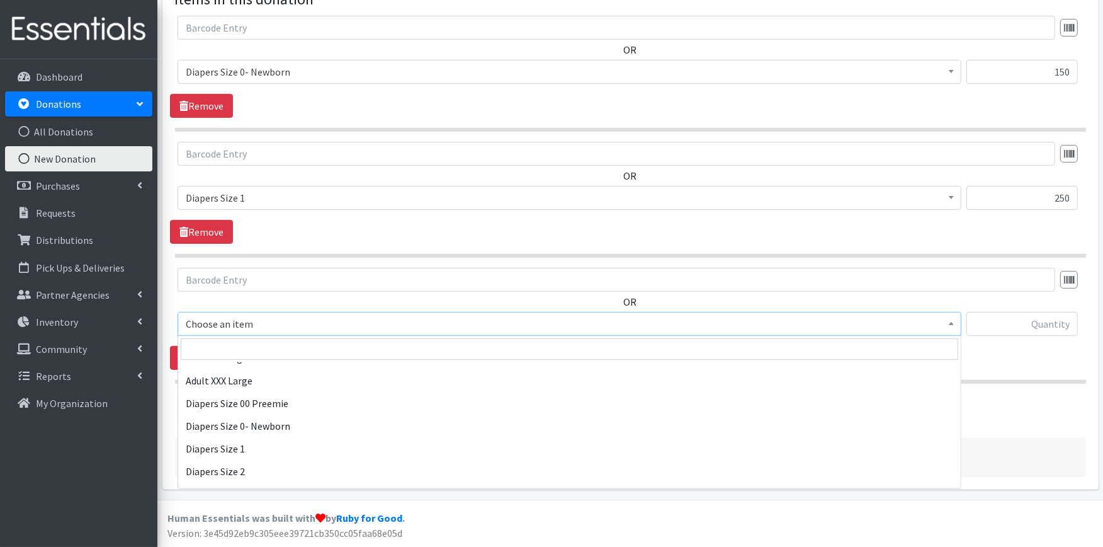
scroll to position [210, 0]
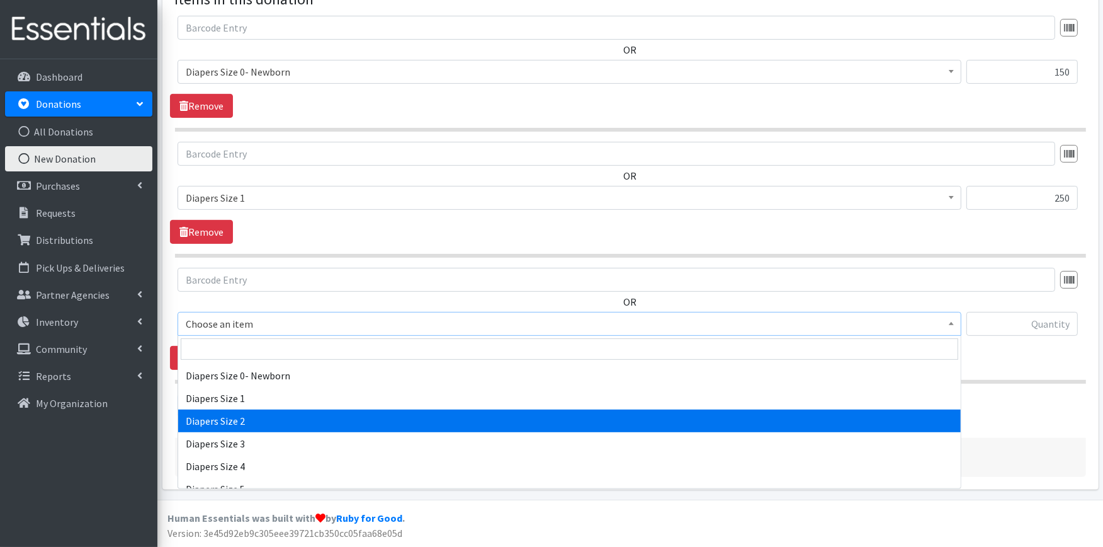
select select "426"
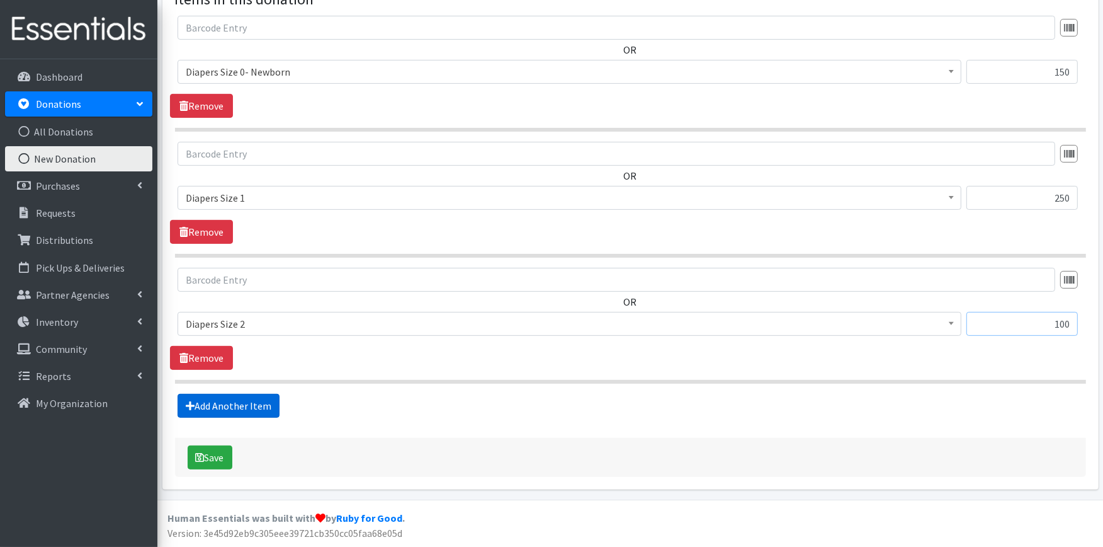
type input "100"
click at [215, 401] on link "Add Another Item" at bounding box center [229, 406] width 102 height 24
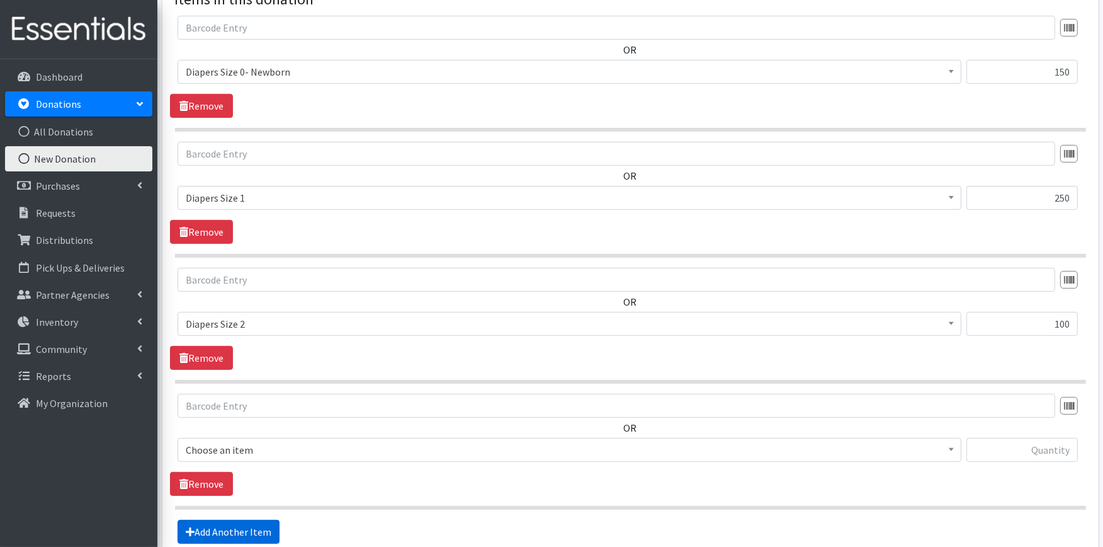
scroll to position [518, 0]
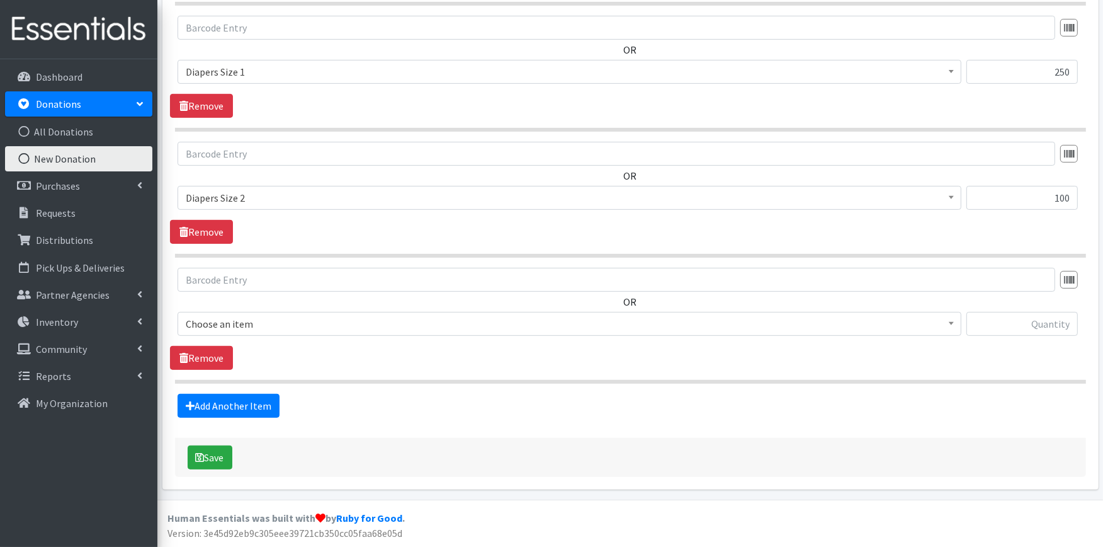
click at [243, 326] on span "Choose an item" at bounding box center [570, 324] width 768 height 18
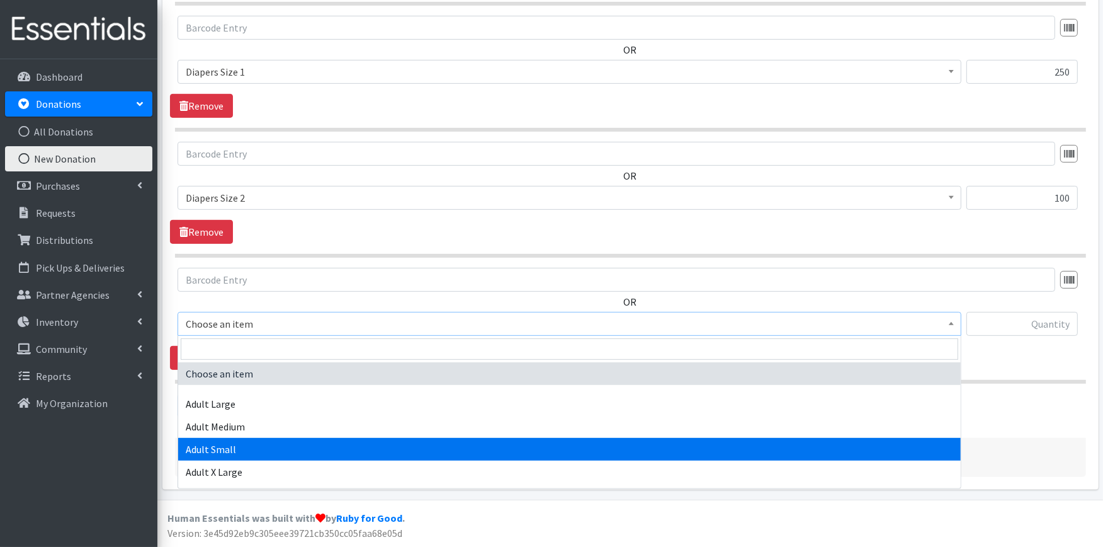
select select "4738"
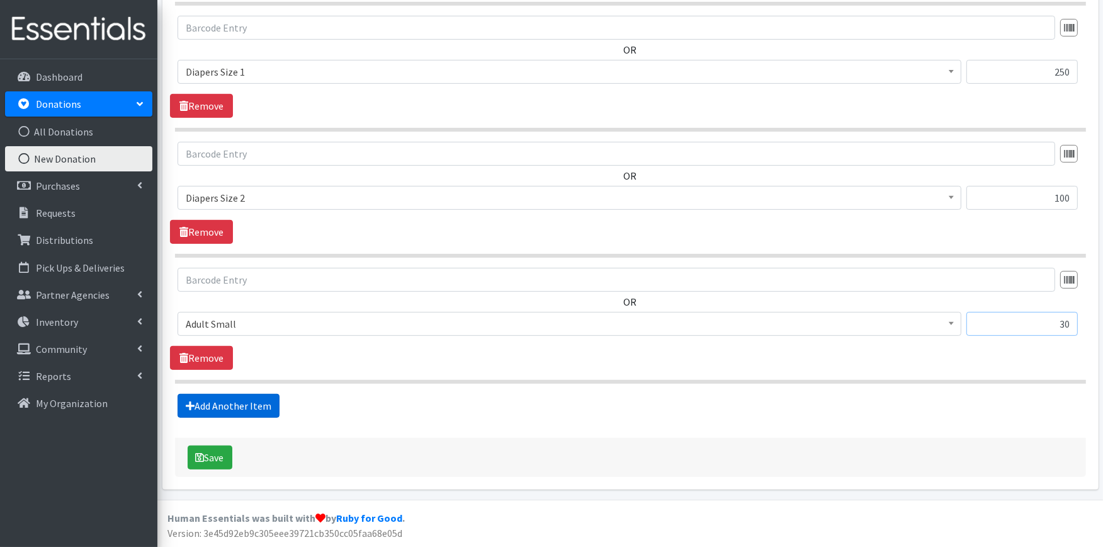
type input "30"
click at [220, 407] on link "Add Another Item" at bounding box center [229, 406] width 102 height 24
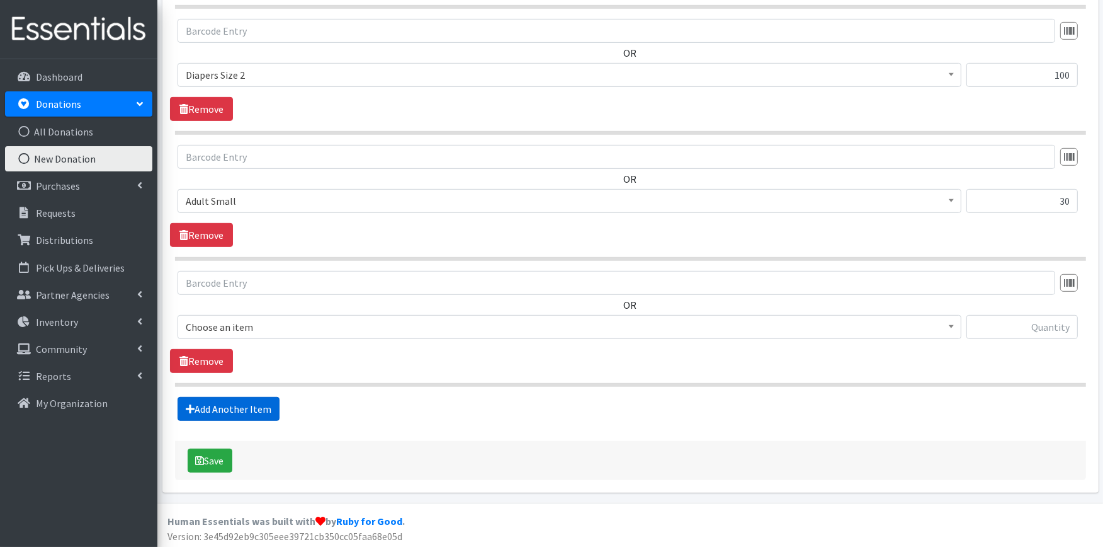
scroll to position [644, 0]
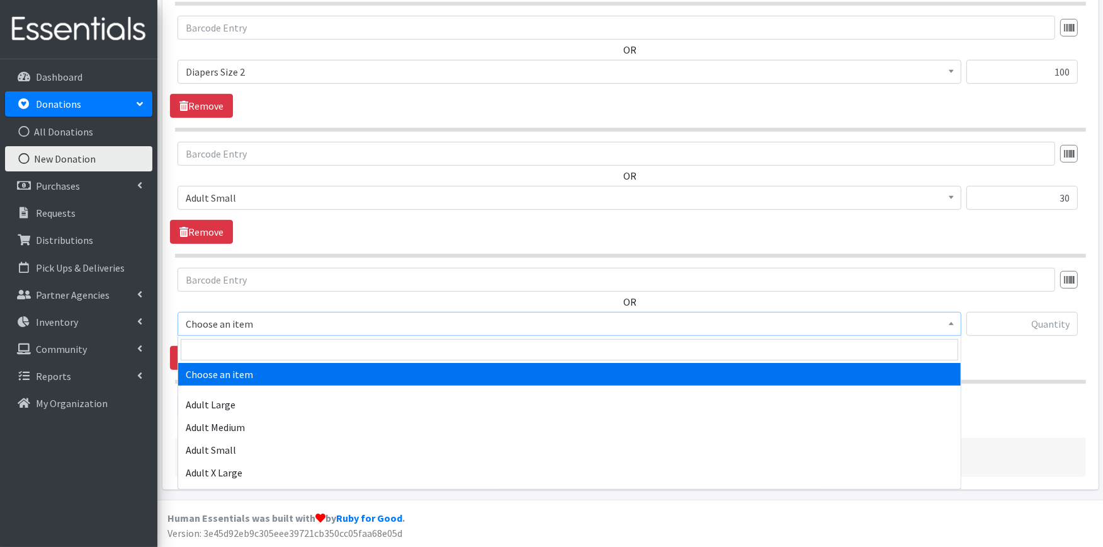
click at [240, 321] on span "Choose an item" at bounding box center [570, 324] width 768 height 18
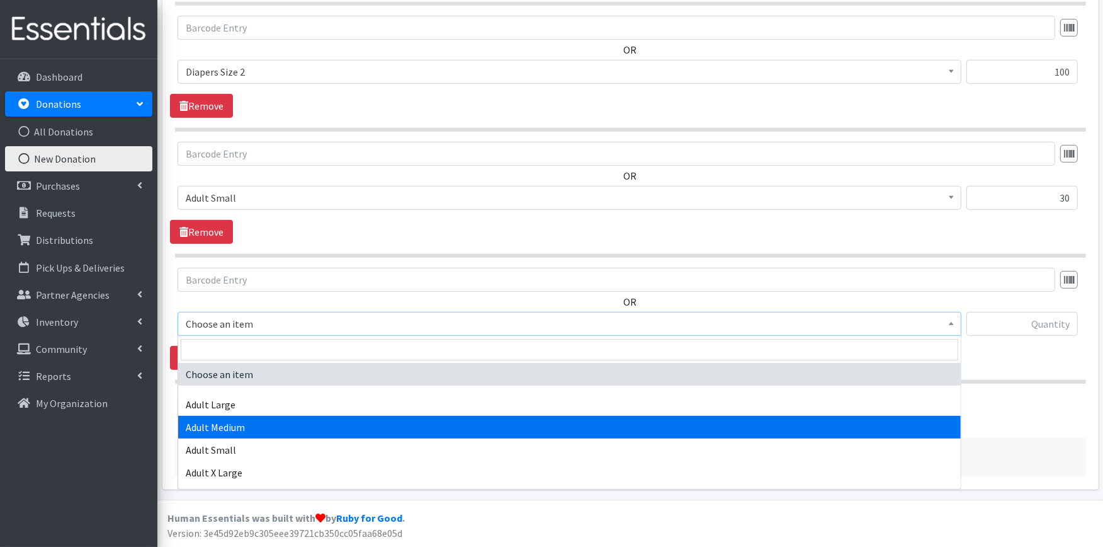
select select "4933"
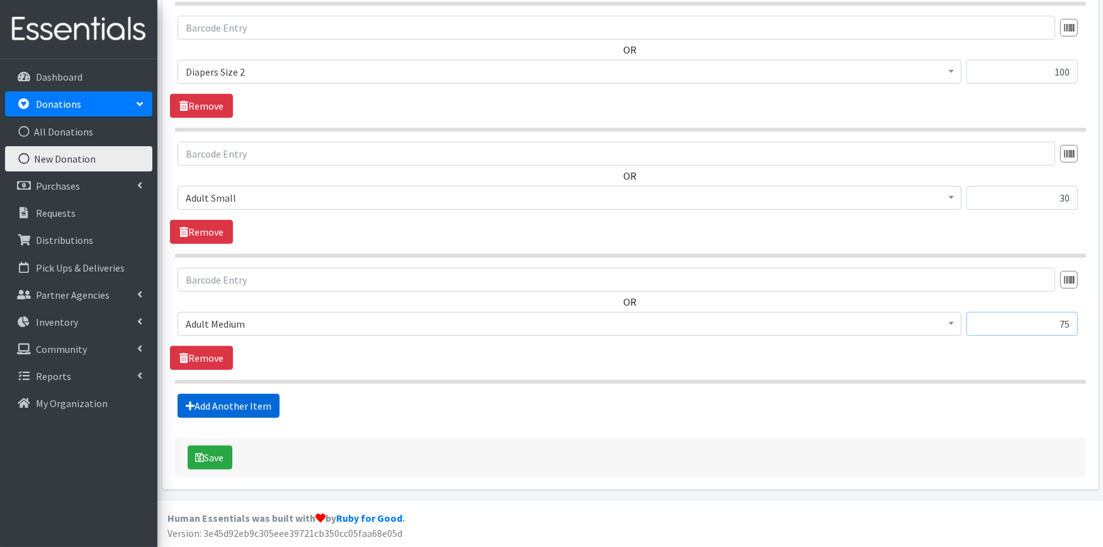
type input "75"
click at [213, 405] on link "Add Another Item" at bounding box center [229, 406] width 102 height 24
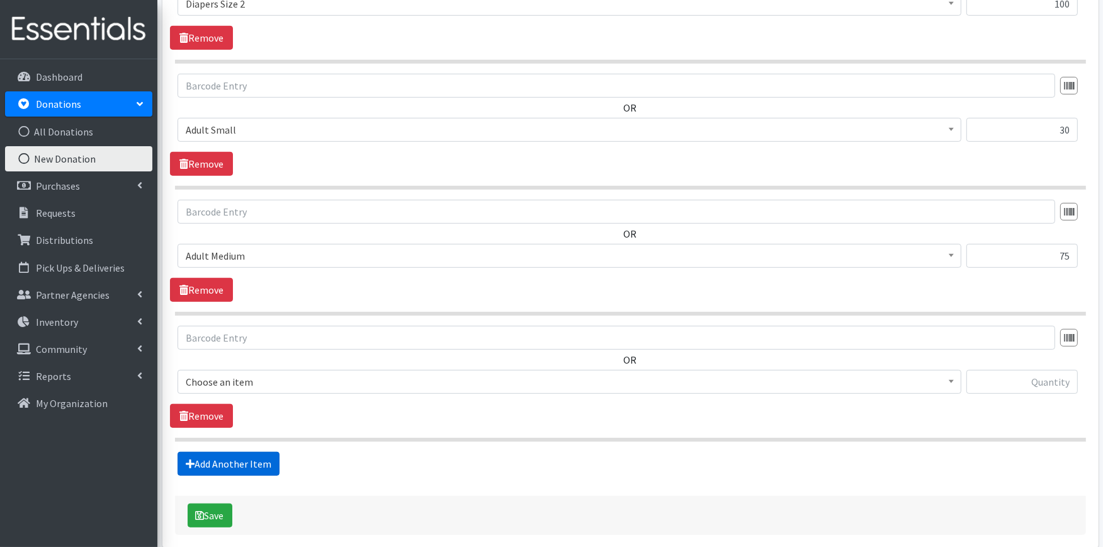
scroll to position [770, 0]
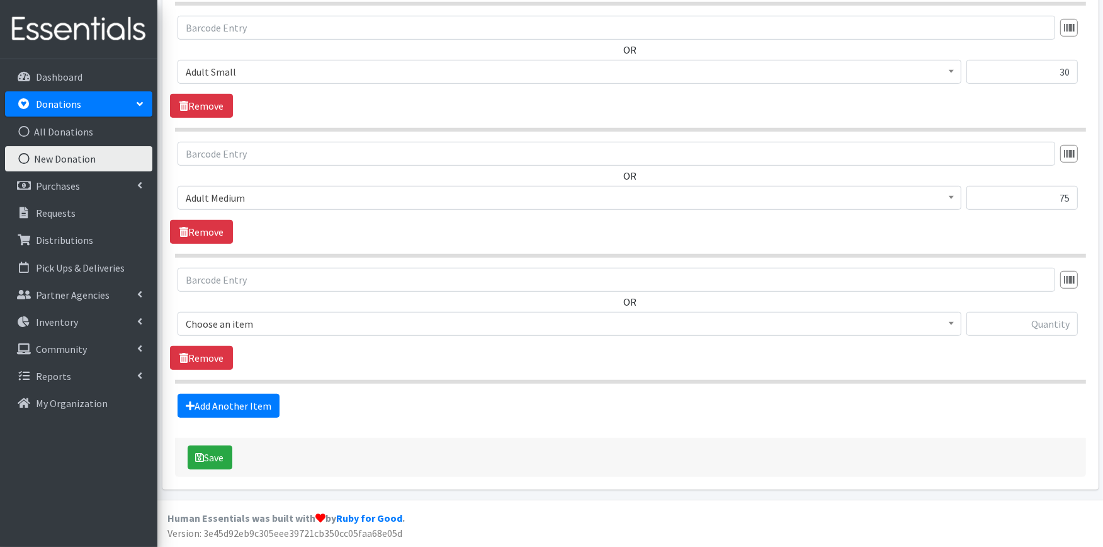
click at [280, 320] on span "Choose an item" at bounding box center [570, 324] width 768 height 18
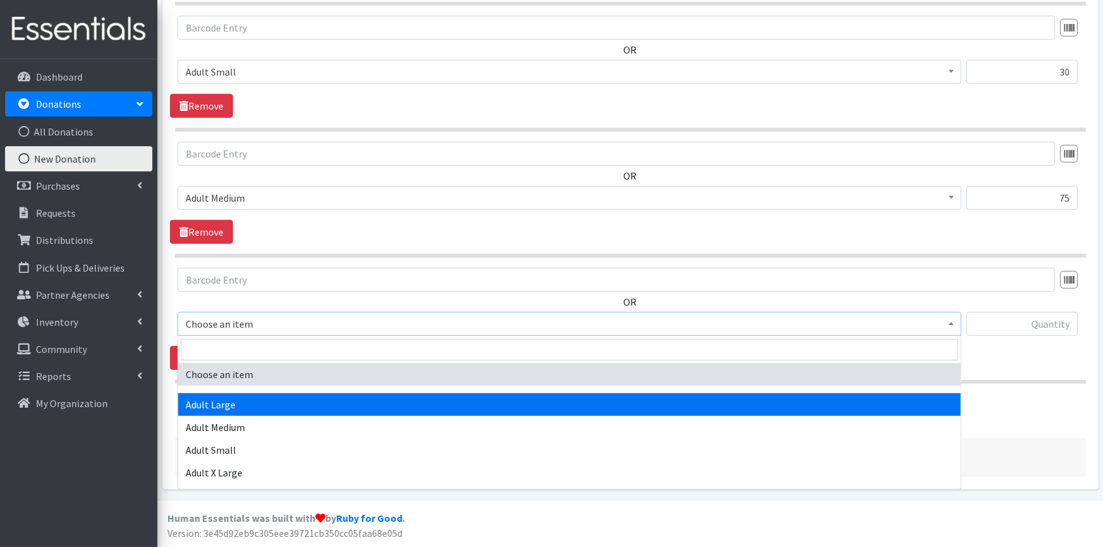
select select "4934"
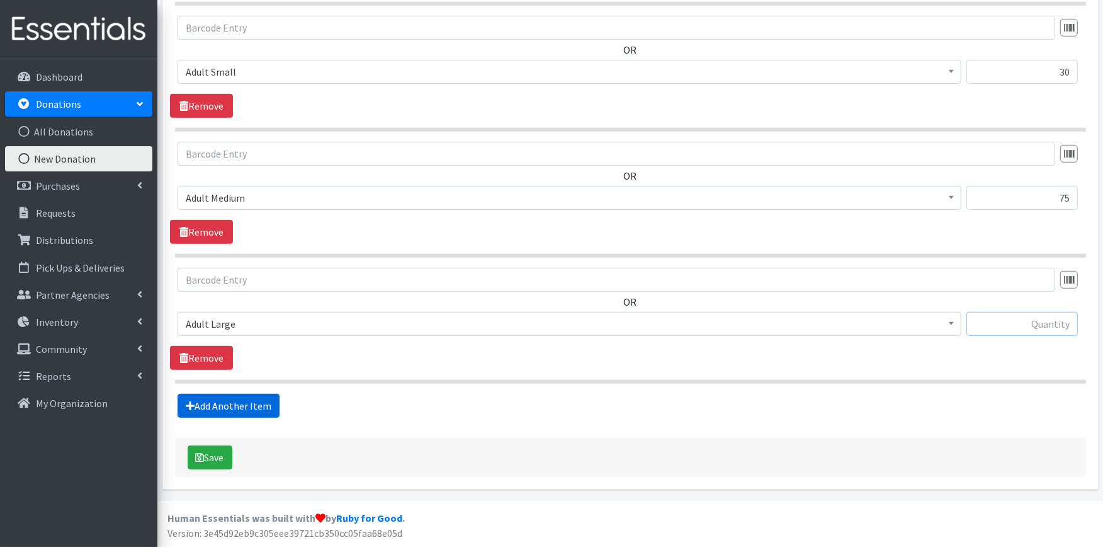
type input "5"
type input "1590"
click at [229, 403] on link "Add Another Item" at bounding box center [229, 406] width 102 height 24
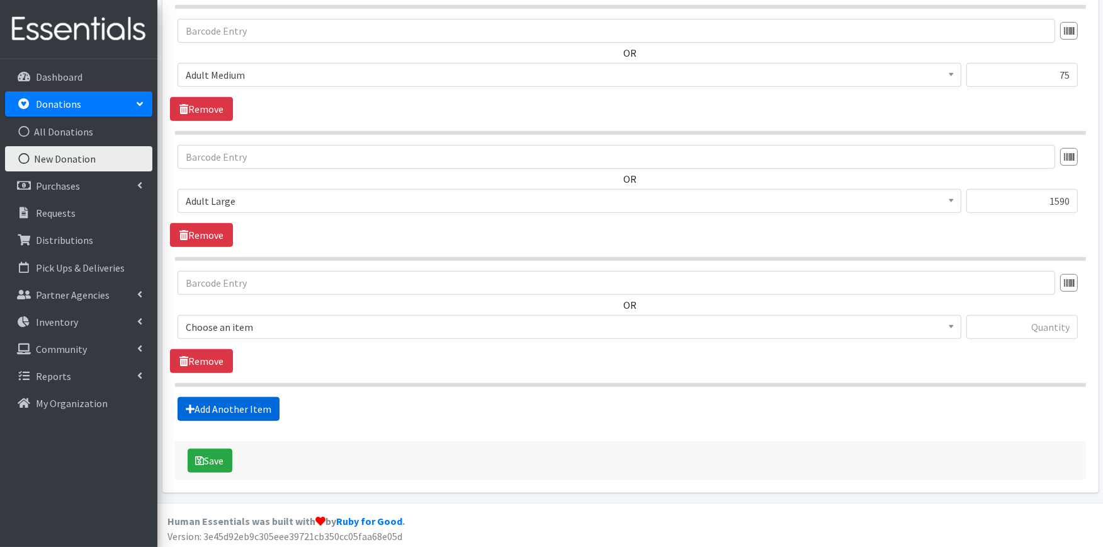
scroll to position [896, 0]
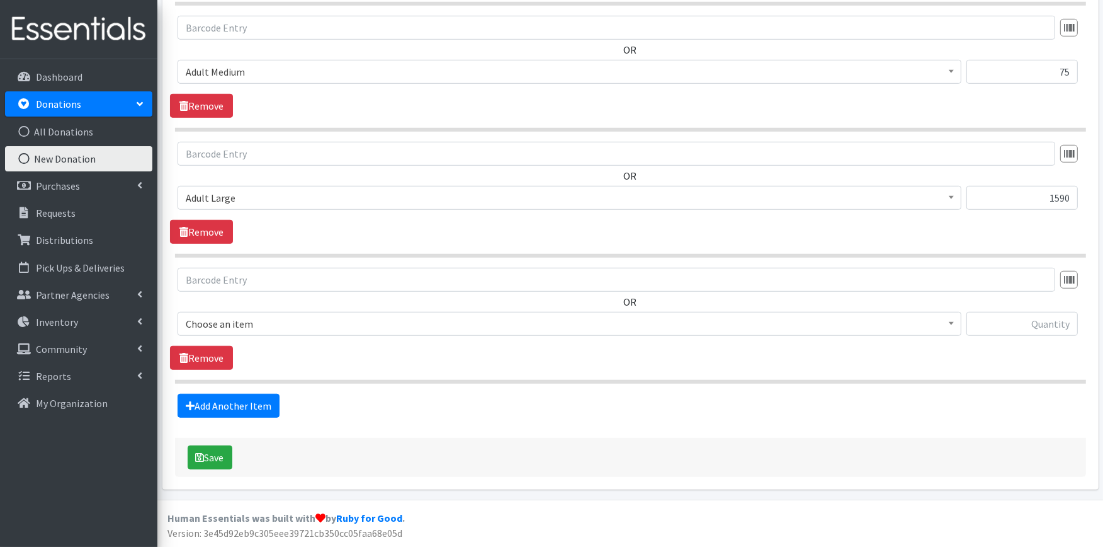
click at [241, 328] on span "Choose an item" at bounding box center [570, 324] width 768 height 18
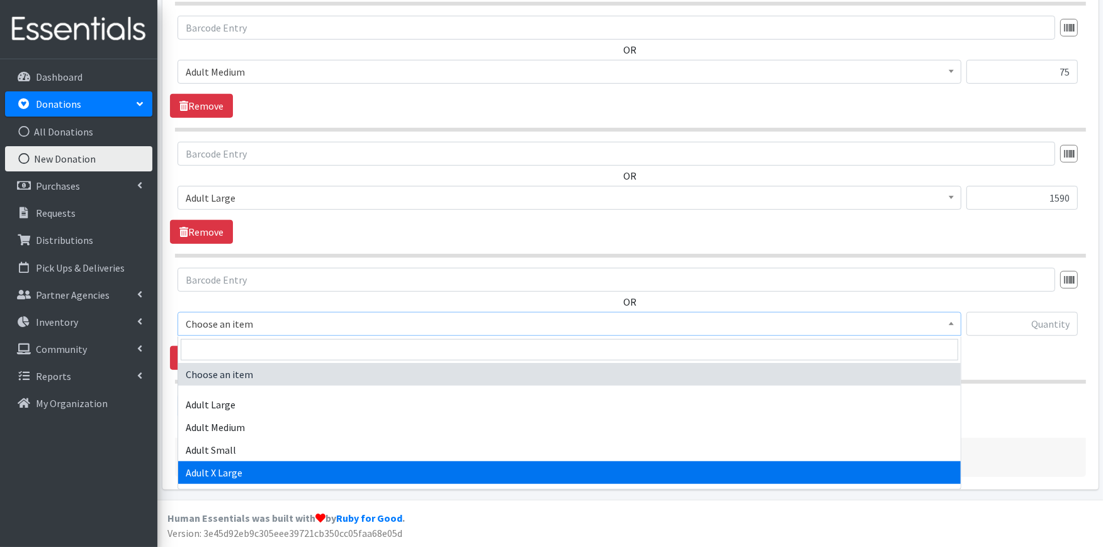
select select "4935"
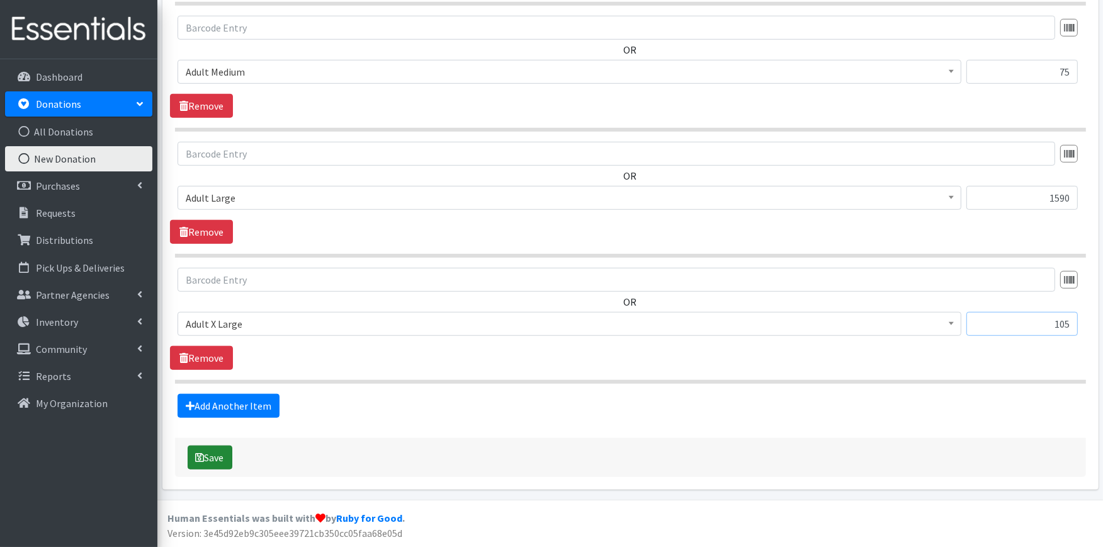
type input "105"
click at [224, 455] on button "Save" at bounding box center [210, 457] width 45 height 24
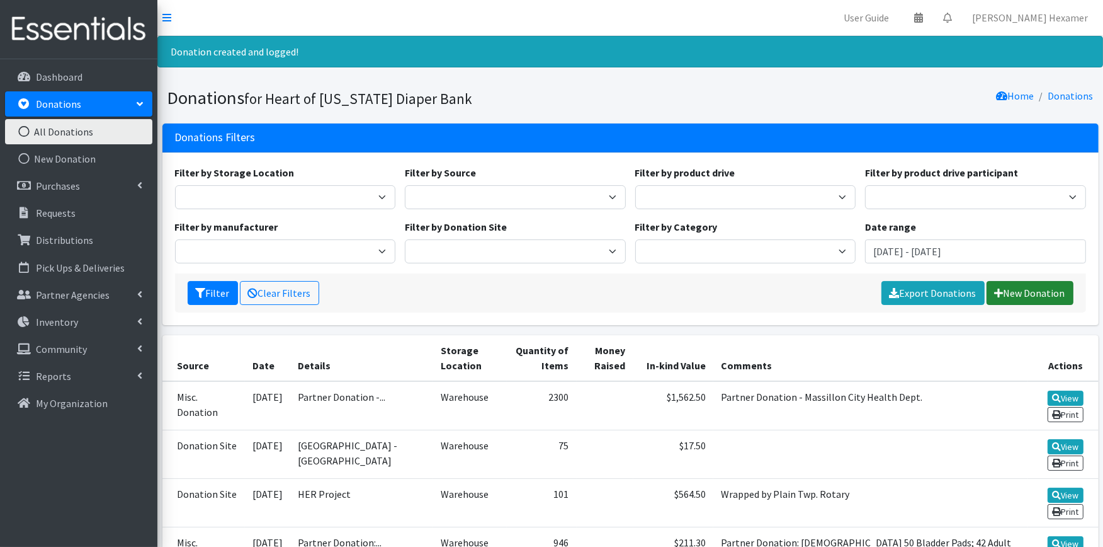
click at [1030, 298] on link "New Donation" at bounding box center [1030, 293] width 87 height 24
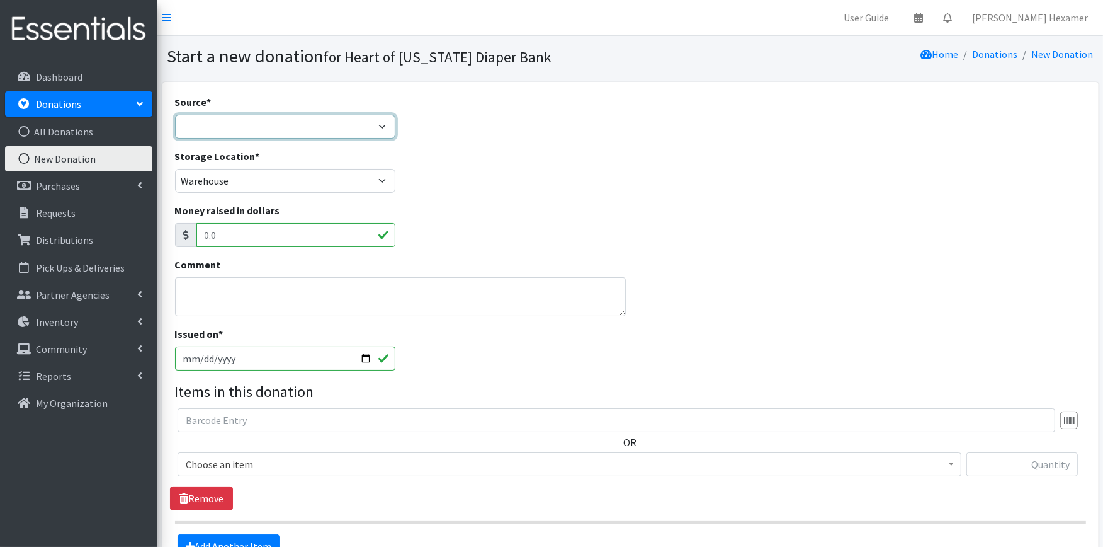
click at [316, 118] on select "Product Drive Manufacturer Donation Site Misc. Donation" at bounding box center [285, 127] width 221 height 24
select select "Manufacturer"
click at [175, 115] on select "Product Drive Manufacturer Donation Site Misc. Donation" at bounding box center [285, 127] width 221 height 24
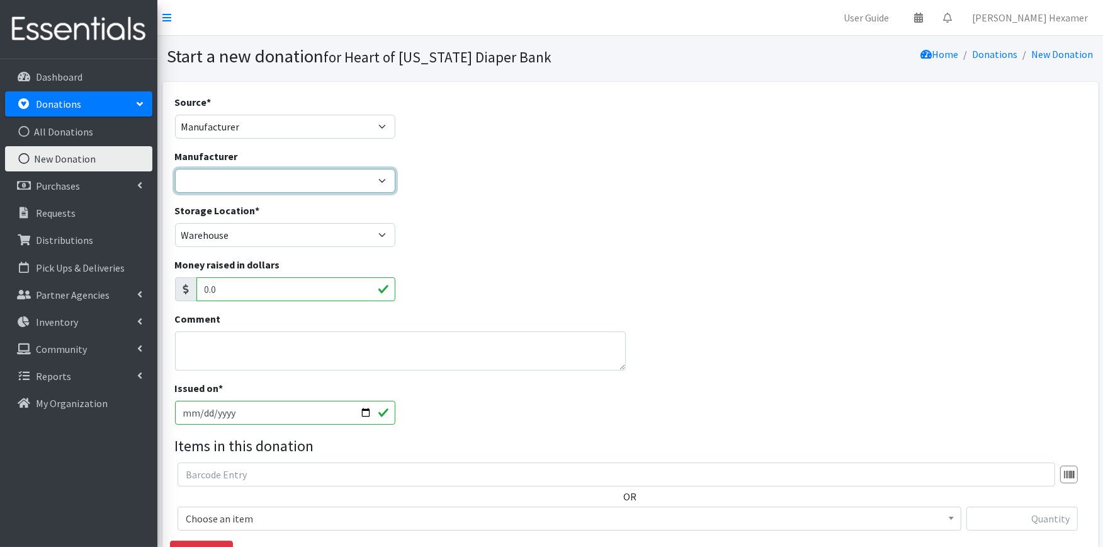
click at [258, 189] on select "Baby2Baby National Diaper Bank Sam's Club Cuyahoga Falls Sam's Club North Canto…" at bounding box center [285, 181] width 221 height 24
select select "283"
click at [175, 169] on select "Baby2Baby National Diaper Bank Sam's Club Cuyahoga Falls Sam's Club North Canto…" at bounding box center [285, 181] width 221 height 24
click at [365, 412] on input "[DATE]" at bounding box center [285, 413] width 221 height 24
click at [362, 407] on input "[DATE]" at bounding box center [285, 413] width 221 height 24
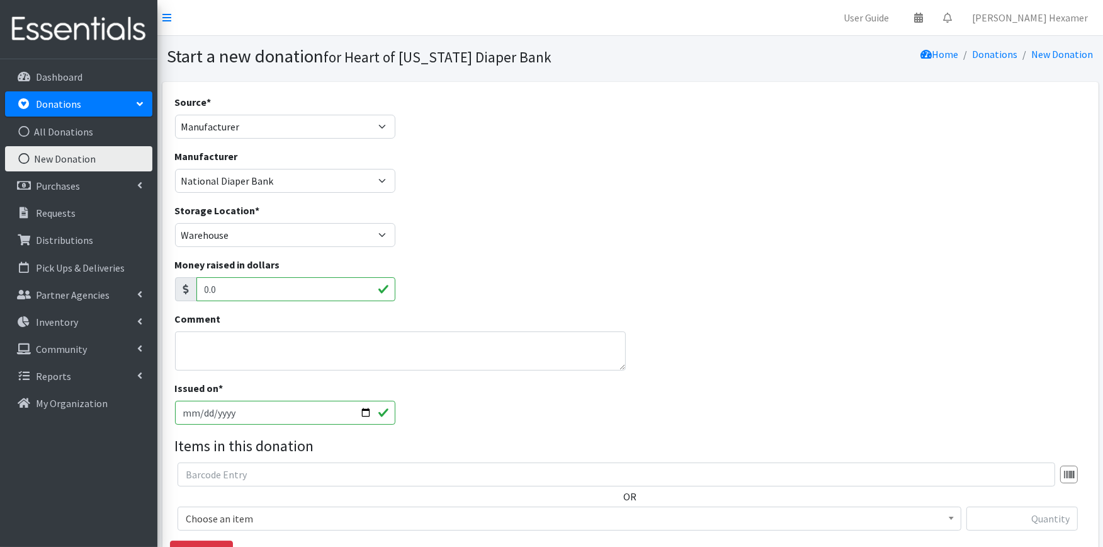
click at [362, 407] on input "[DATE]" at bounding box center [285, 413] width 221 height 24
type input "[DATE]"
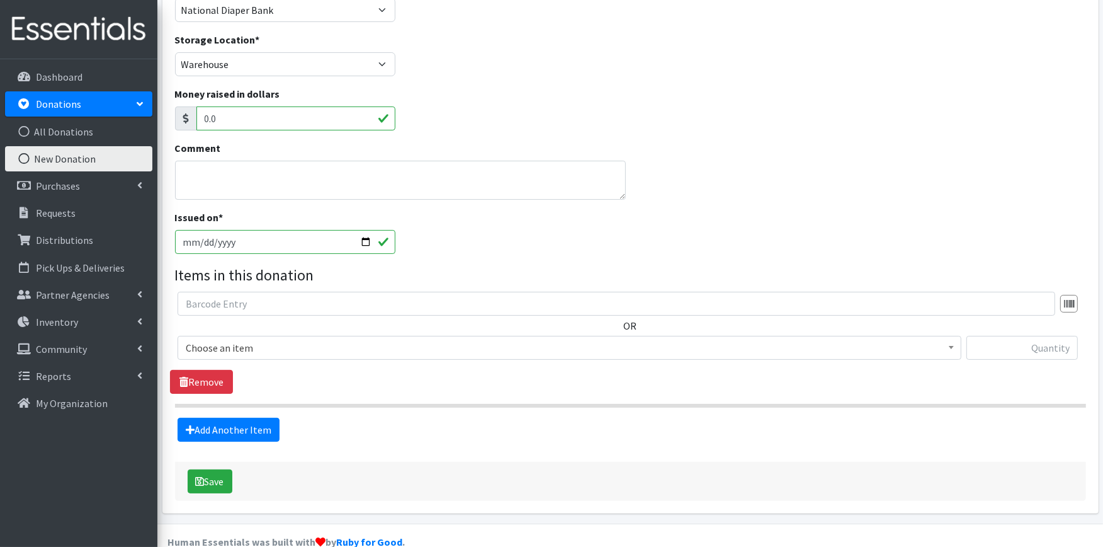
scroll to position [193, 0]
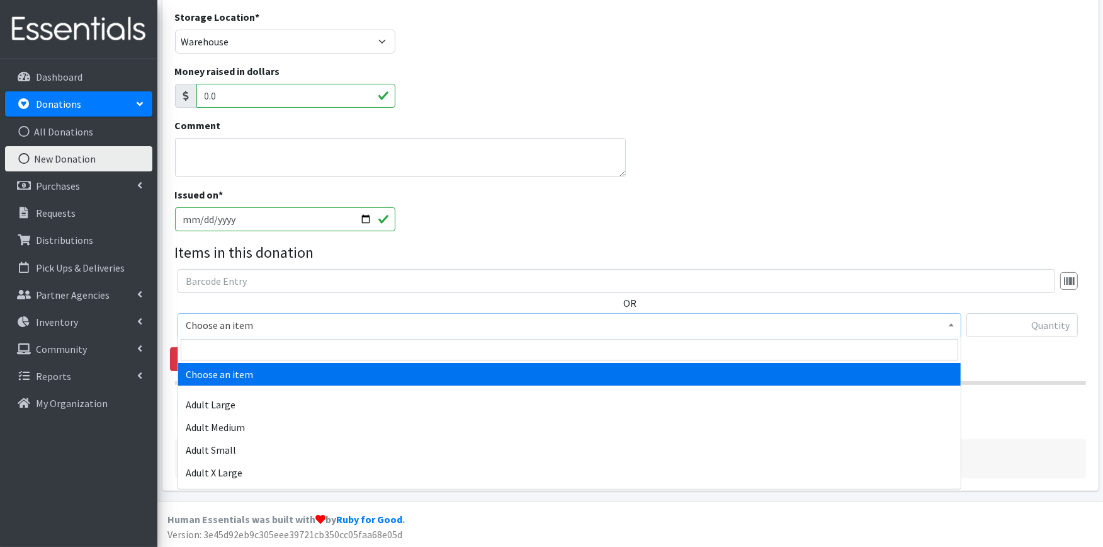
click at [216, 322] on span "Choose an item" at bounding box center [570, 325] width 768 height 18
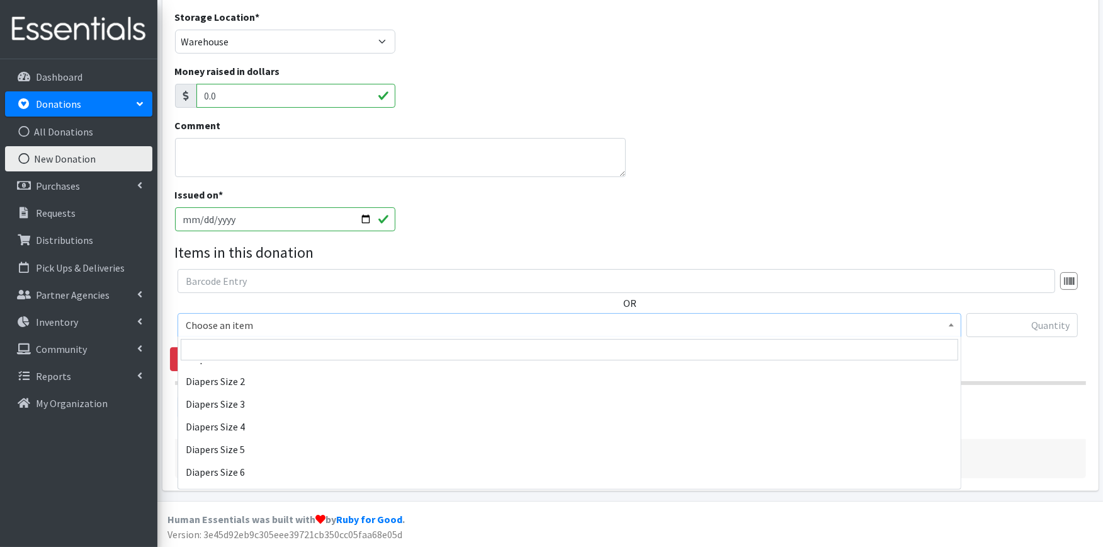
scroll to position [280, 0]
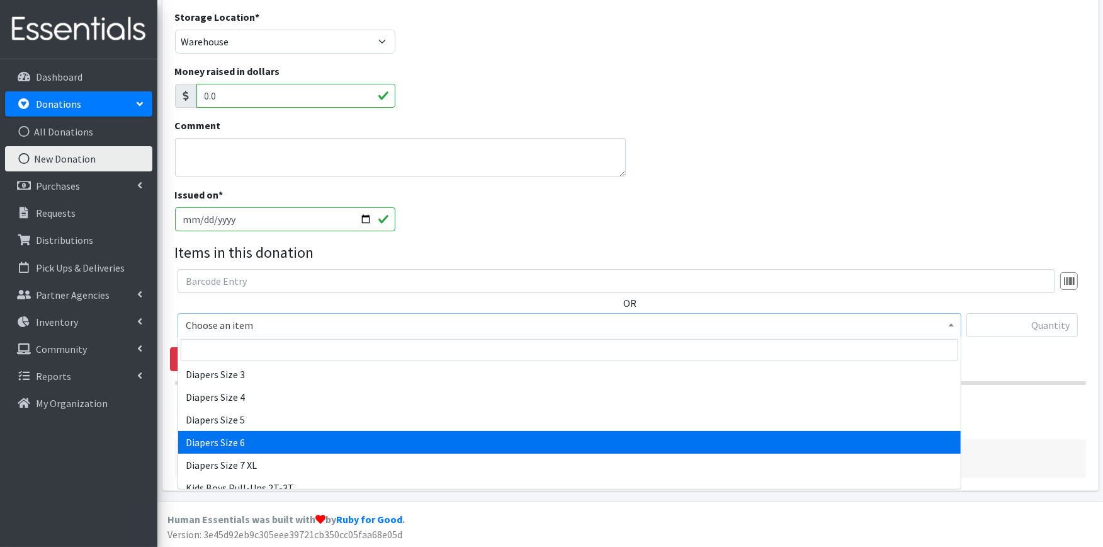
select select "417"
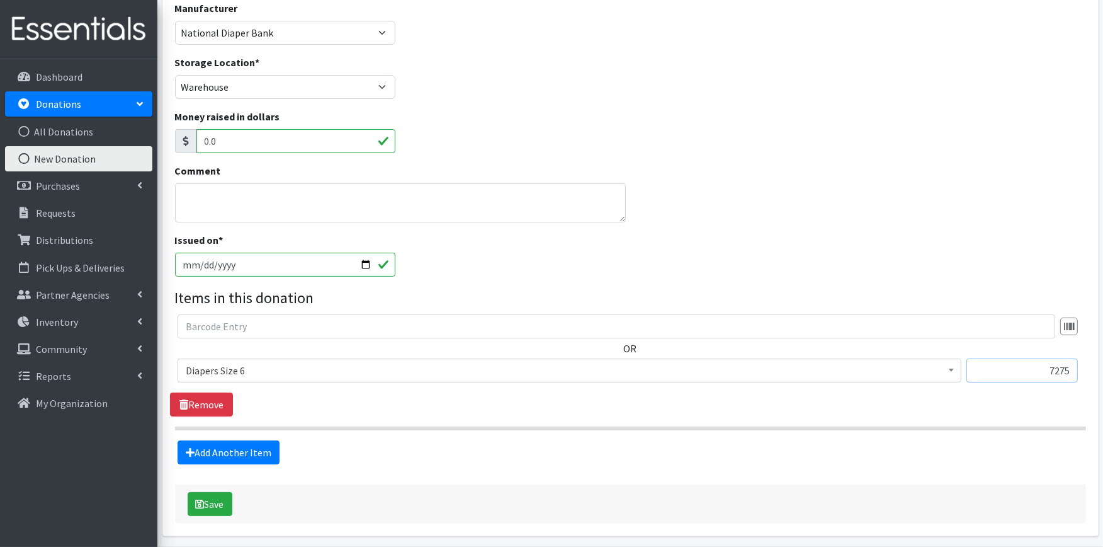
scroll to position [123, 0]
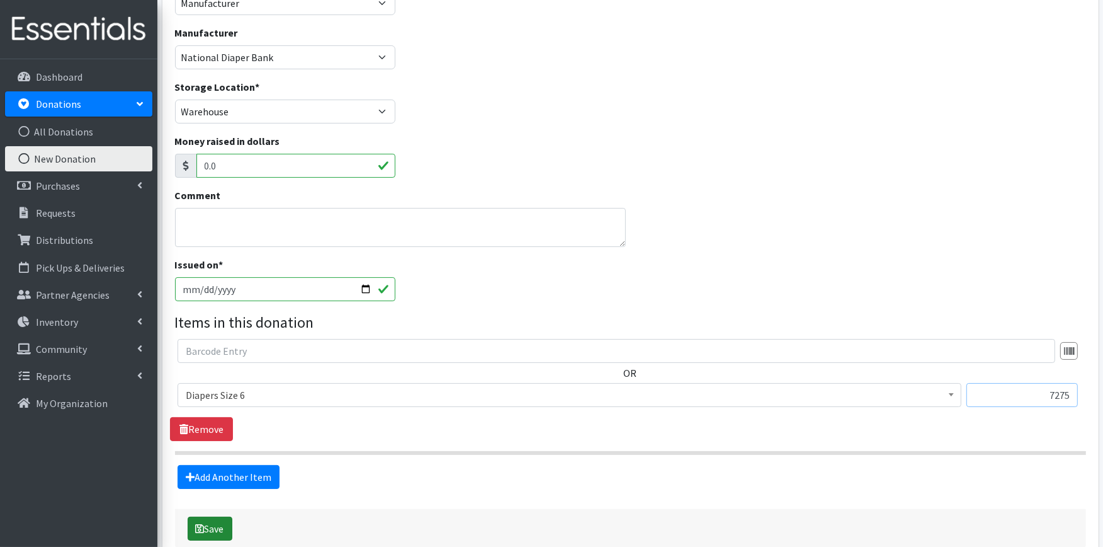
type input "7275"
click at [193, 527] on button "Save" at bounding box center [210, 528] width 45 height 24
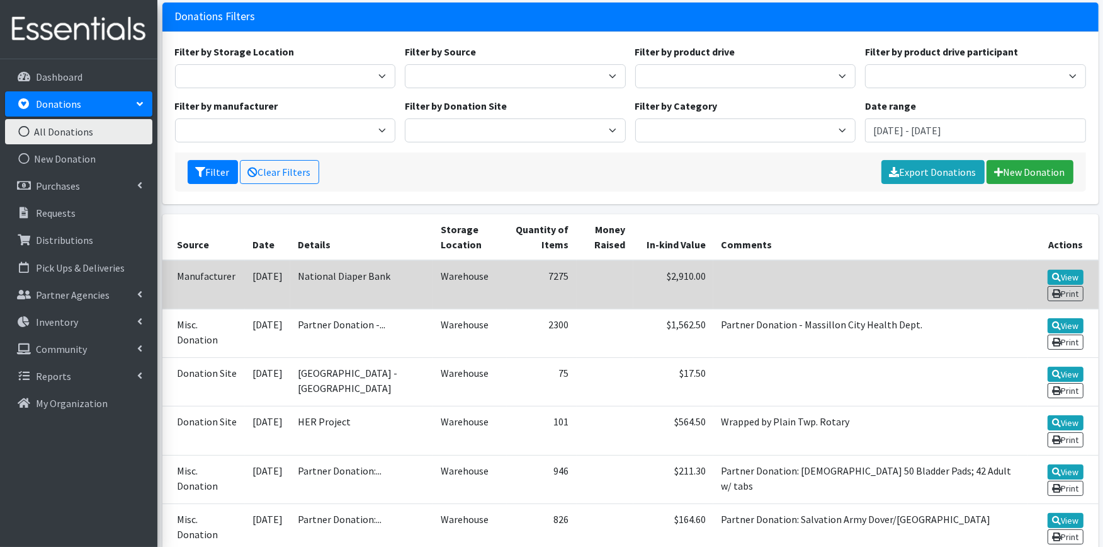
scroll to position [140, 0]
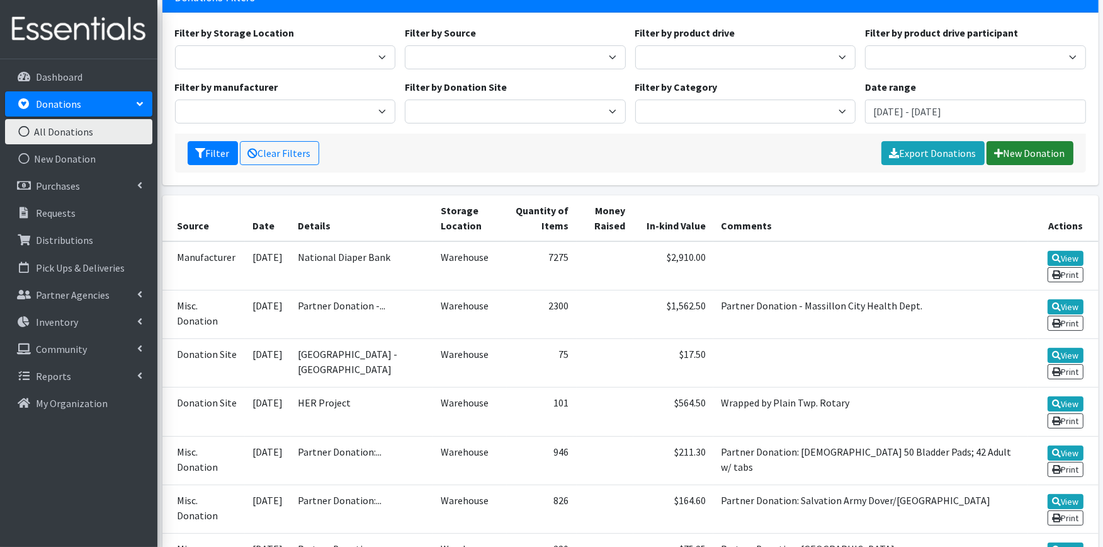
click at [1028, 157] on link "New Donation" at bounding box center [1030, 153] width 87 height 24
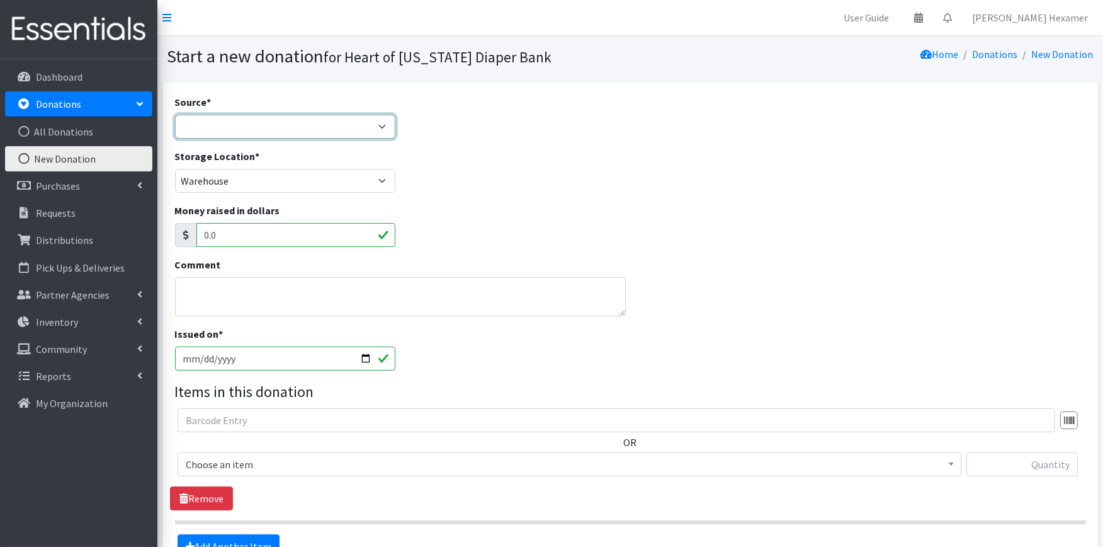
click at [224, 120] on select "Product Drive Manufacturer Donation Site Misc. Donation" at bounding box center [285, 127] width 221 height 24
select select "Misc. Donation"
click at [175, 115] on select "Product Drive Manufacturer Donation Site Misc. Donation" at bounding box center [285, 127] width 221 height 24
click at [210, 290] on textarea "Comment" at bounding box center [400, 296] width 451 height 39
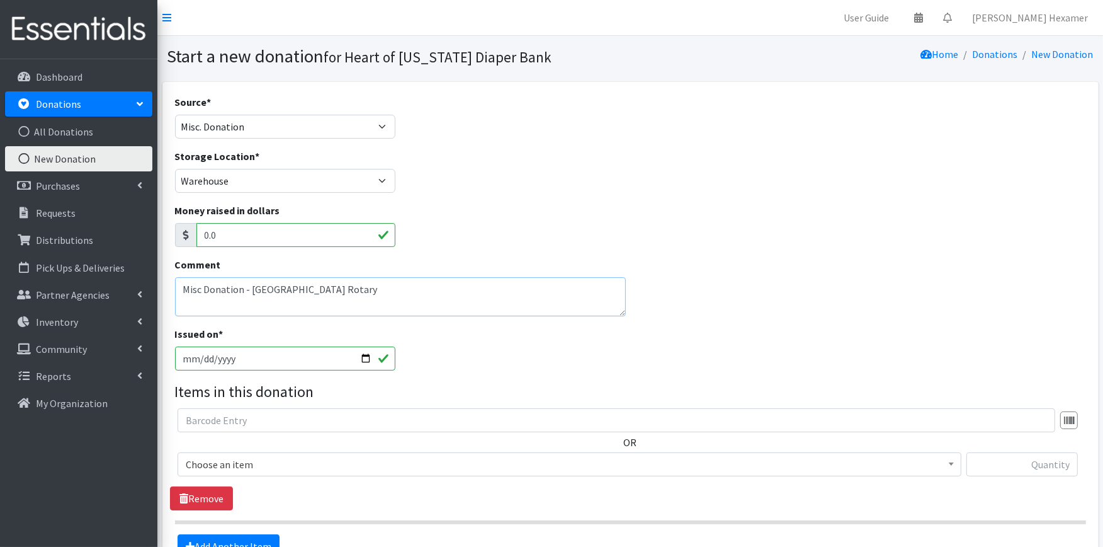
drag, startPoint x: 360, startPoint y: 285, endPoint x: 161, endPoint y: 288, distance: 199.0
click at [162, 288] on div "Source * Product Drive Manufacturer Donation Site Misc. Donation Donation Site …" at bounding box center [630, 356] width 937 height 548
type textarea "Misc Donation - Plain Township Rotary"
click at [280, 469] on span "Choose an item" at bounding box center [570, 464] width 768 height 18
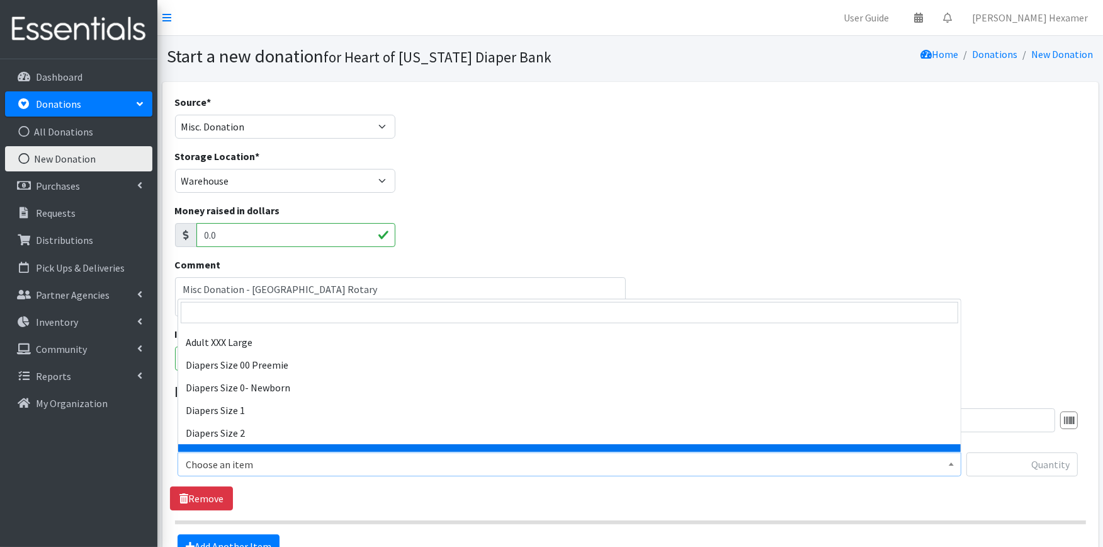
scroll to position [210, 0]
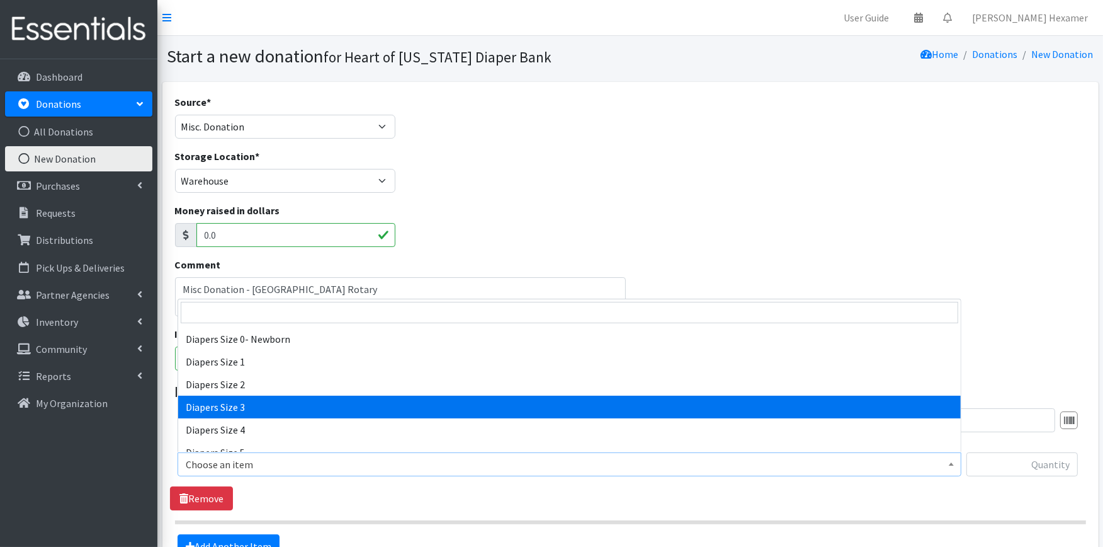
select select "428"
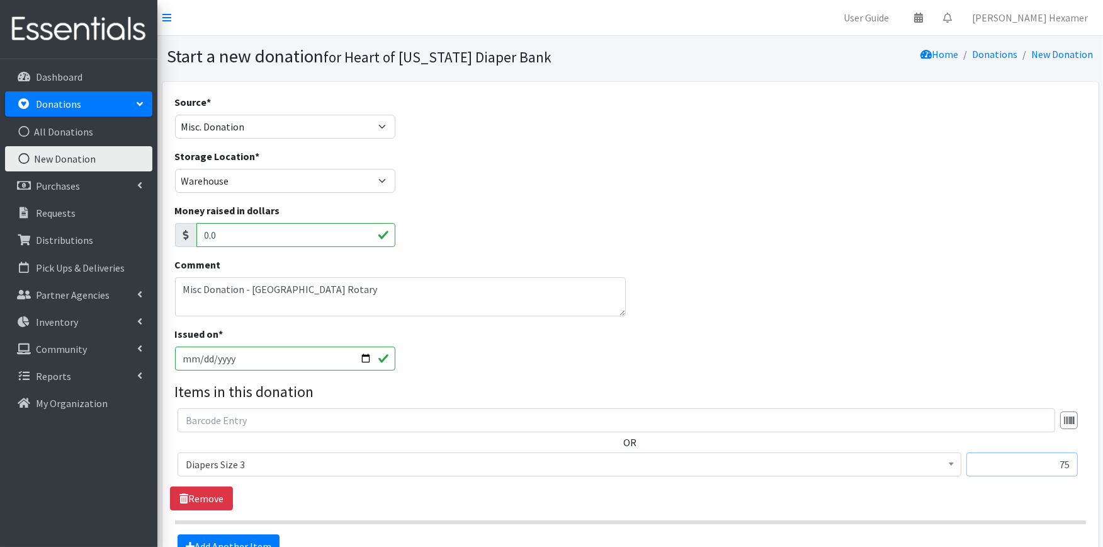
scroll to position [70, 0]
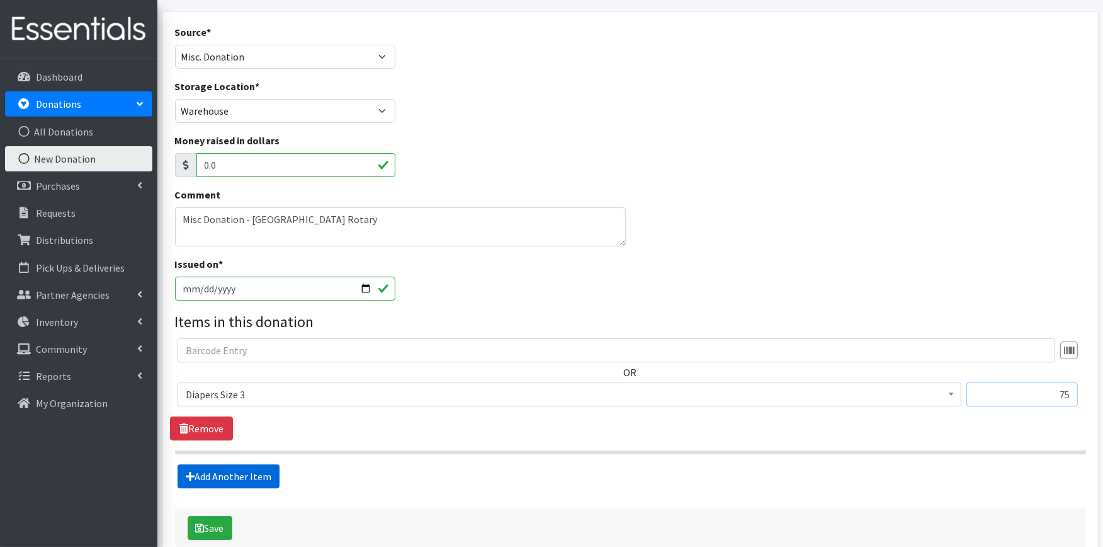
type input "75"
click at [225, 475] on link "Add Another Item" at bounding box center [229, 476] width 102 height 24
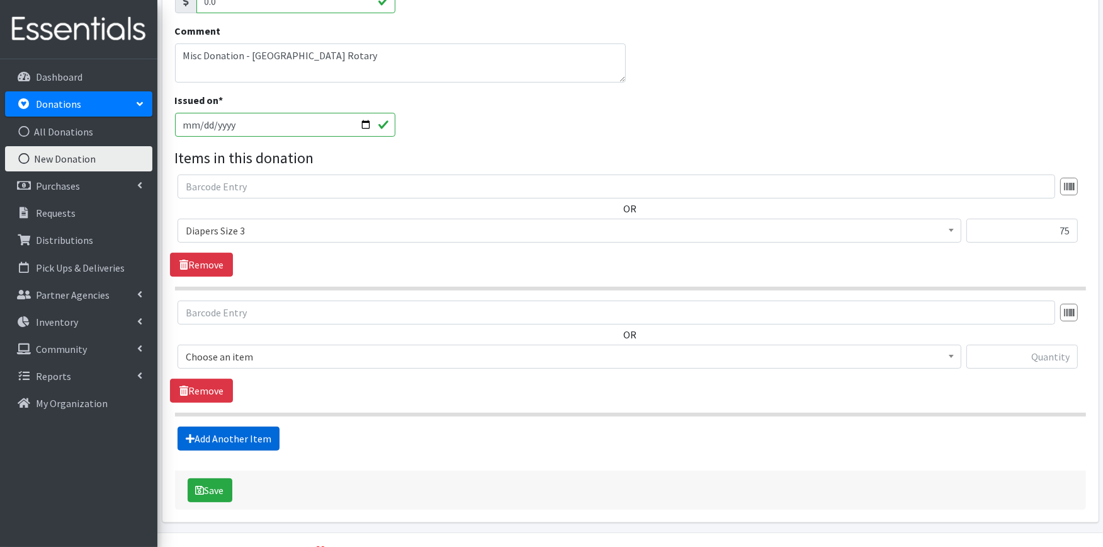
scroll to position [266, 0]
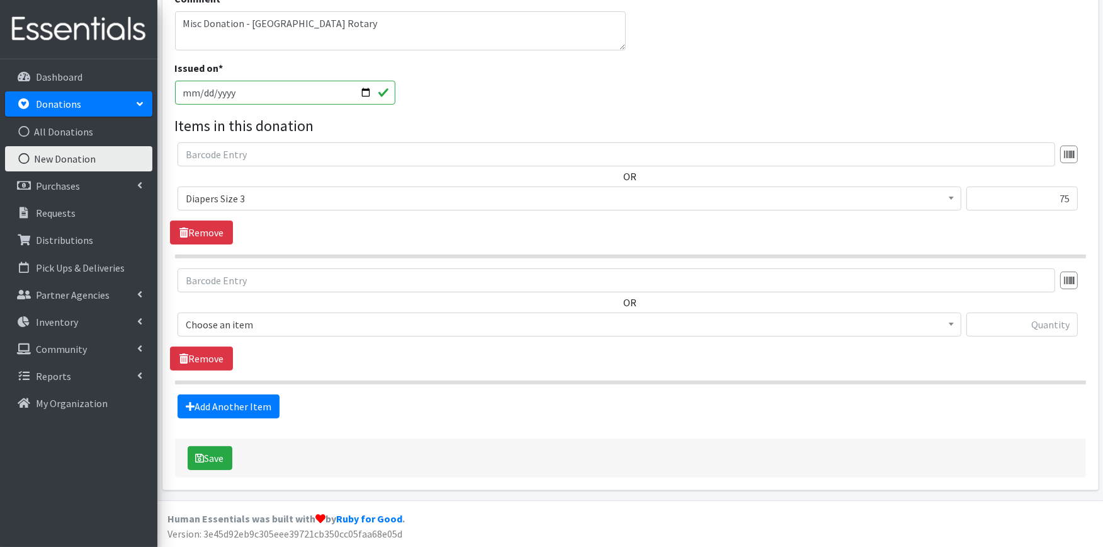
click at [239, 324] on span "Choose an item" at bounding box center [570, 325] width 768 height 18
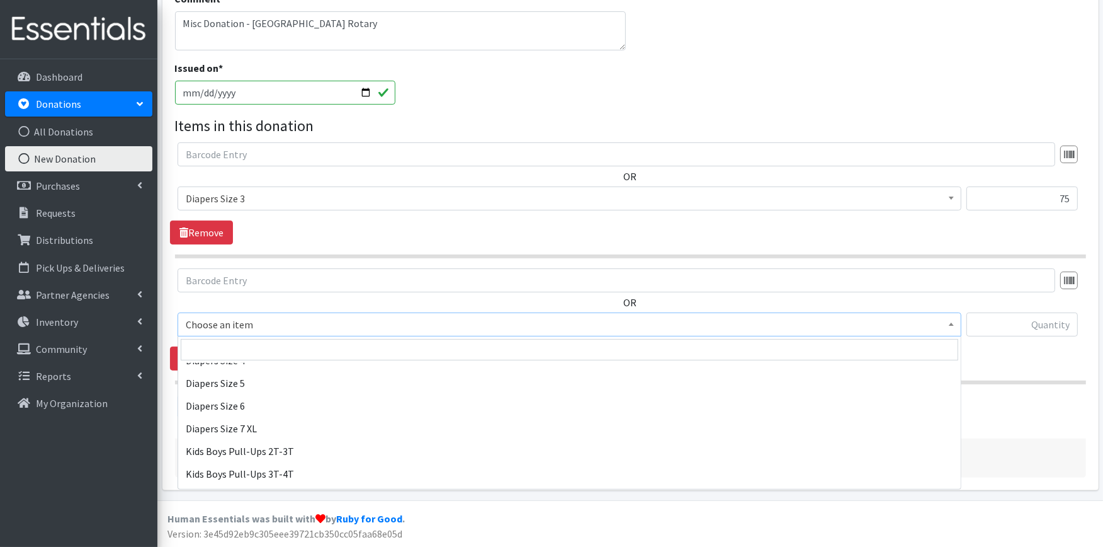
scroll to position [350, 0]
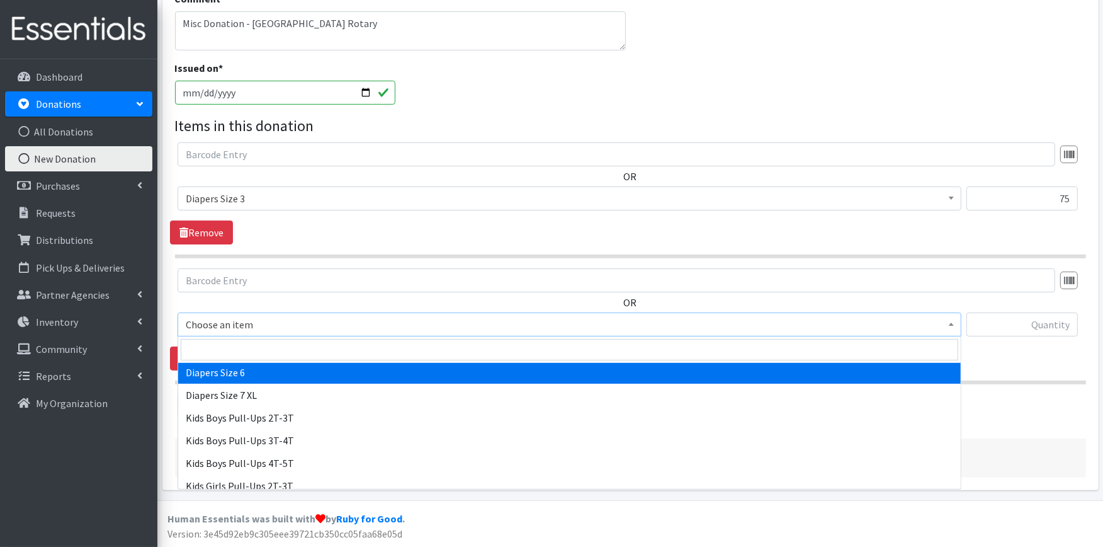
select select "417"
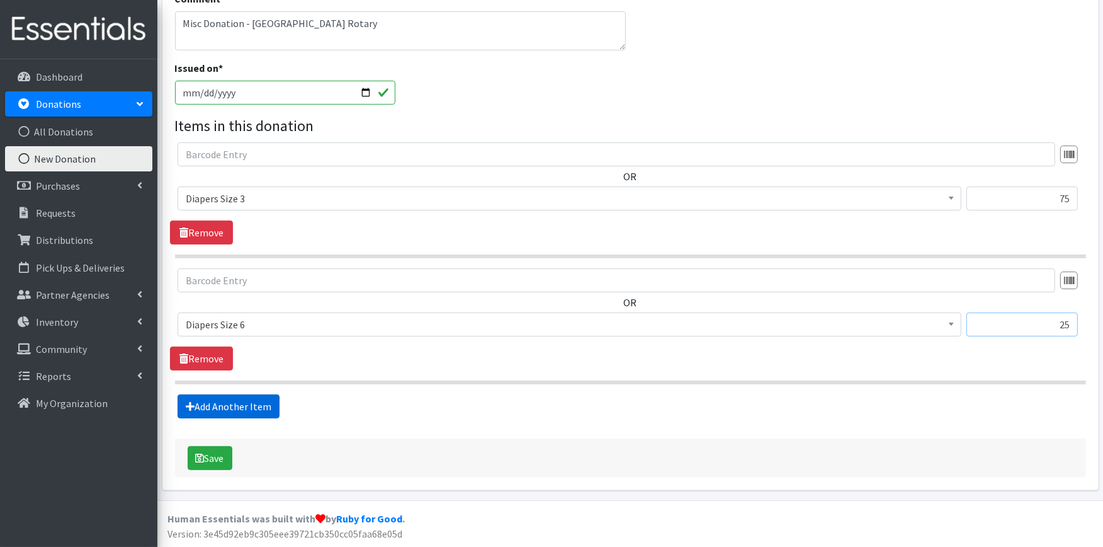
type input "25"
click at [200, 401] on link "Add Another Item" at bounding box center [229, 406] width 102 height 24
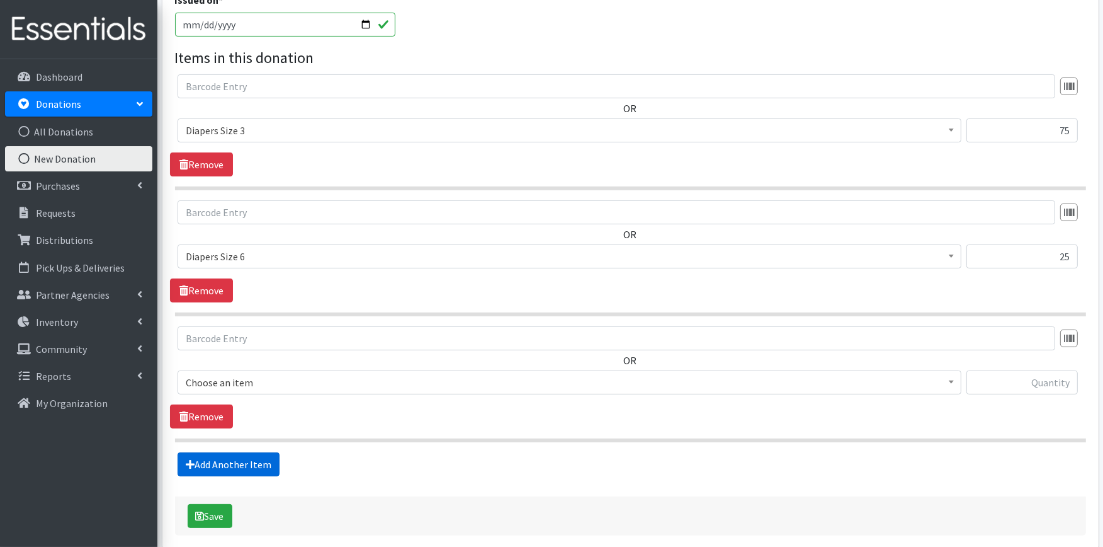
scroll to position [392, 0]
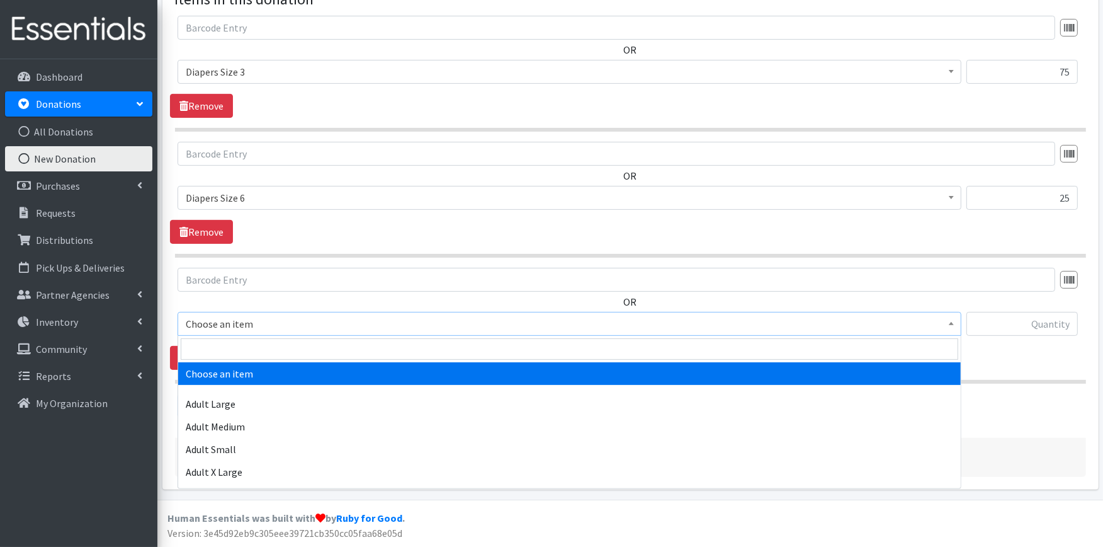
click at [234, 325] on span "Choose an item" at bounding box center [570, 324] width 768 height 18
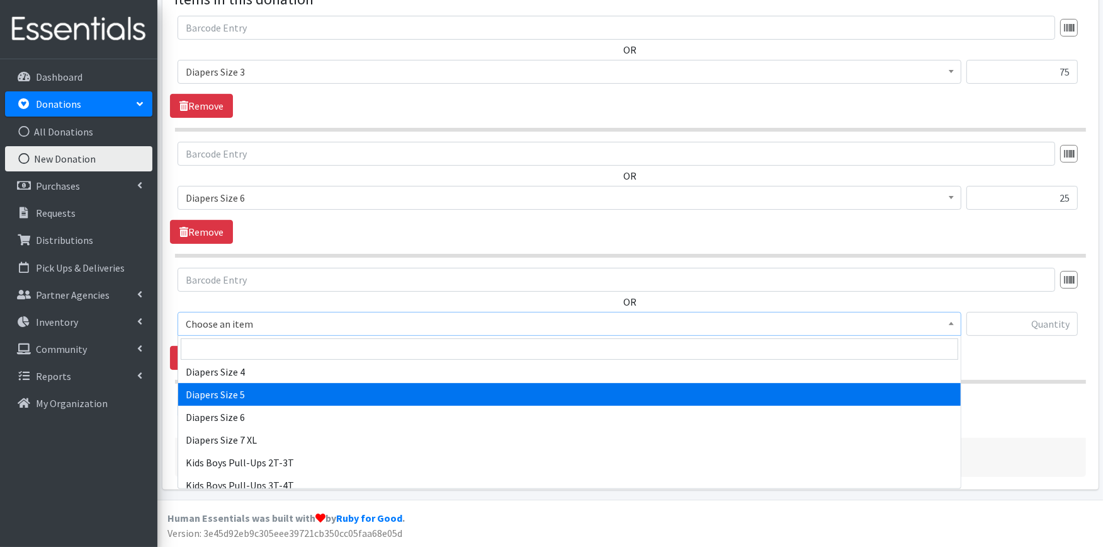
scroll to position [350, 0]
select select "4739"
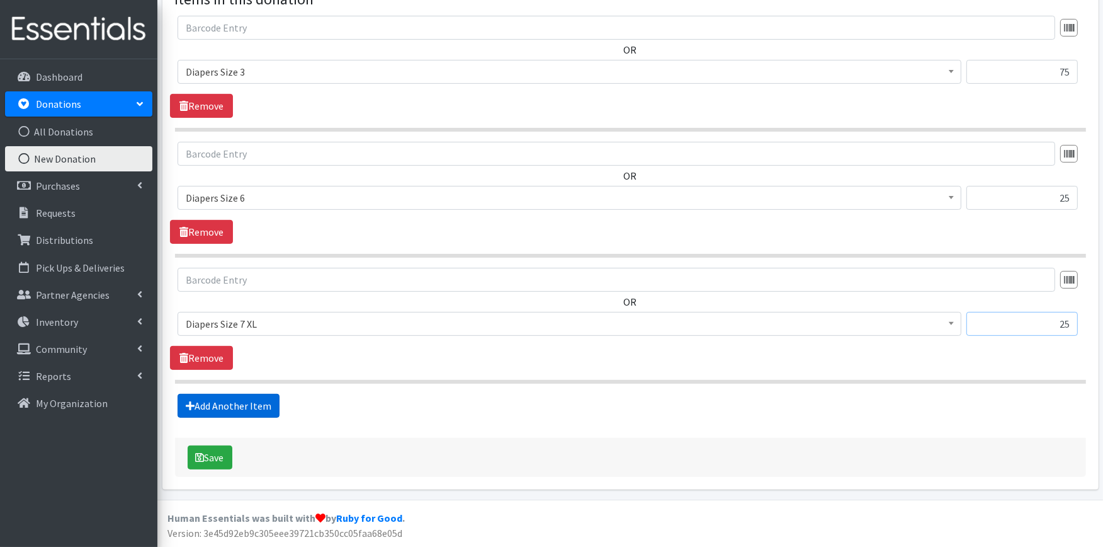
type input "25"
click at [235, 397] on link "Add Another Item" at bounding box center [229, 406] width 102 height 24
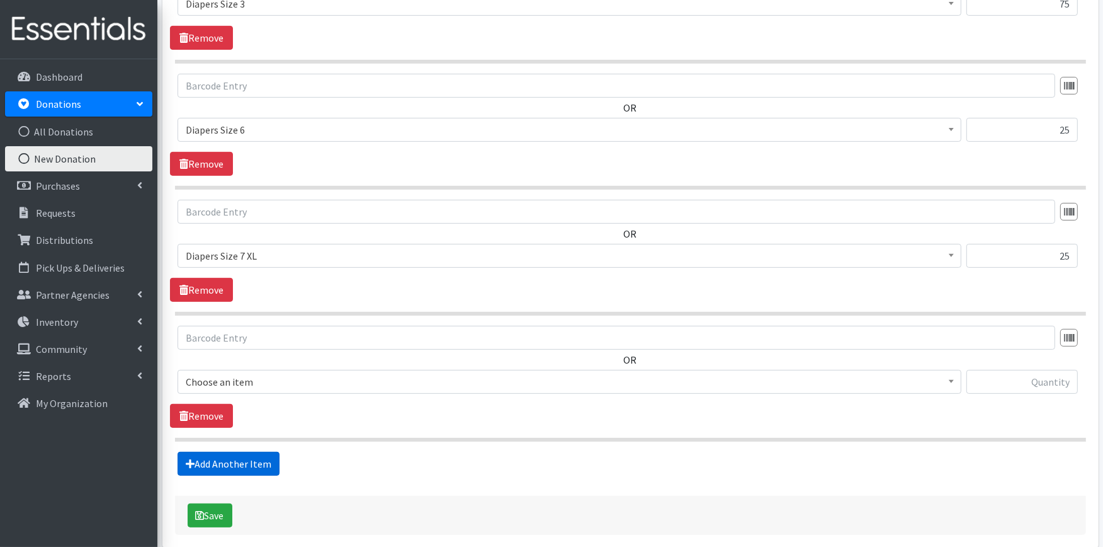
scroll to position [518, 0]
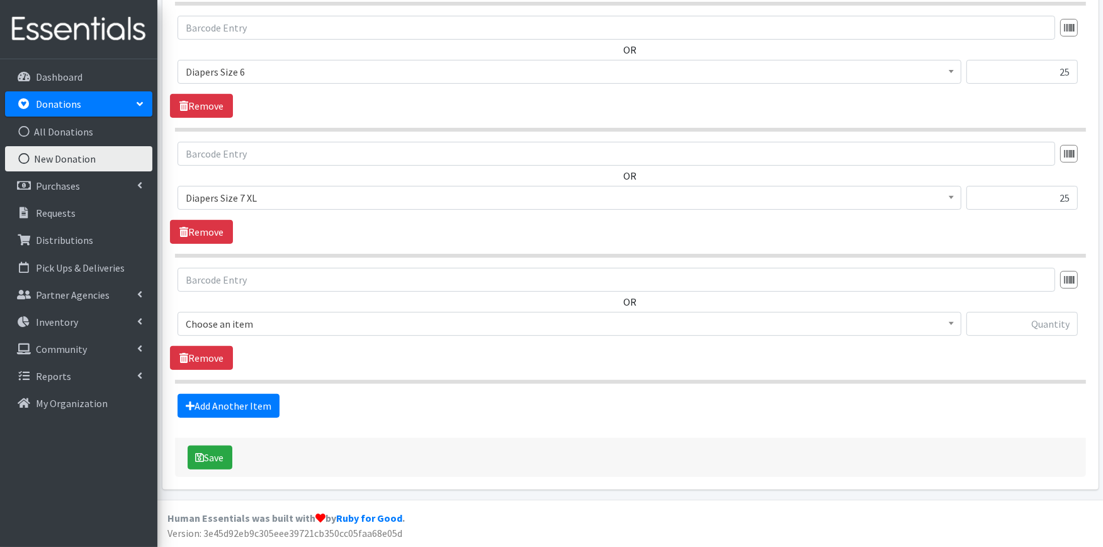
click at [274, 317] on span "Choose an item" at bounding box center [570, 324] width 768 height 18
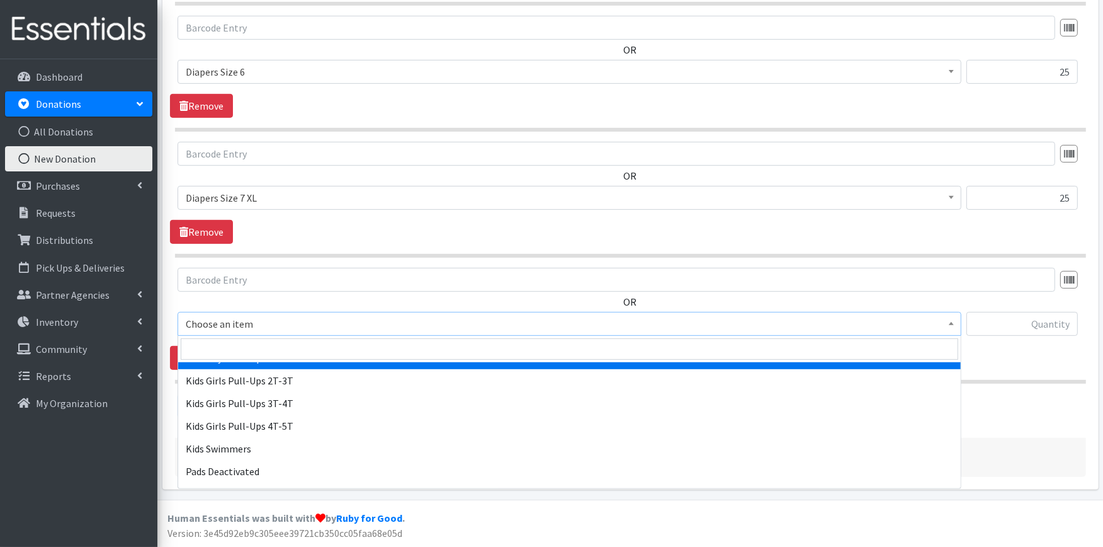
scroll to position [489, 0]
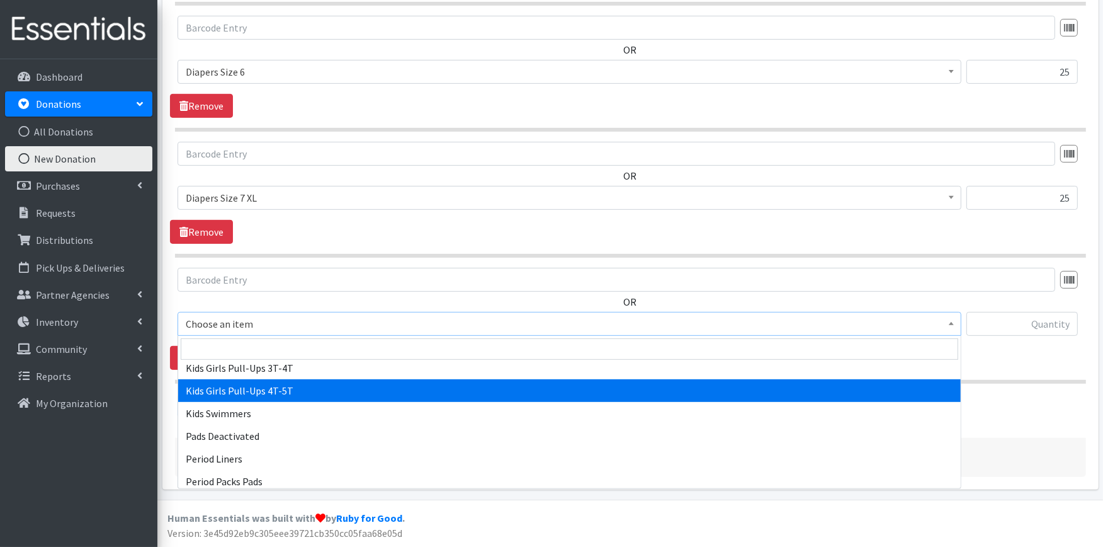
select select "2928"
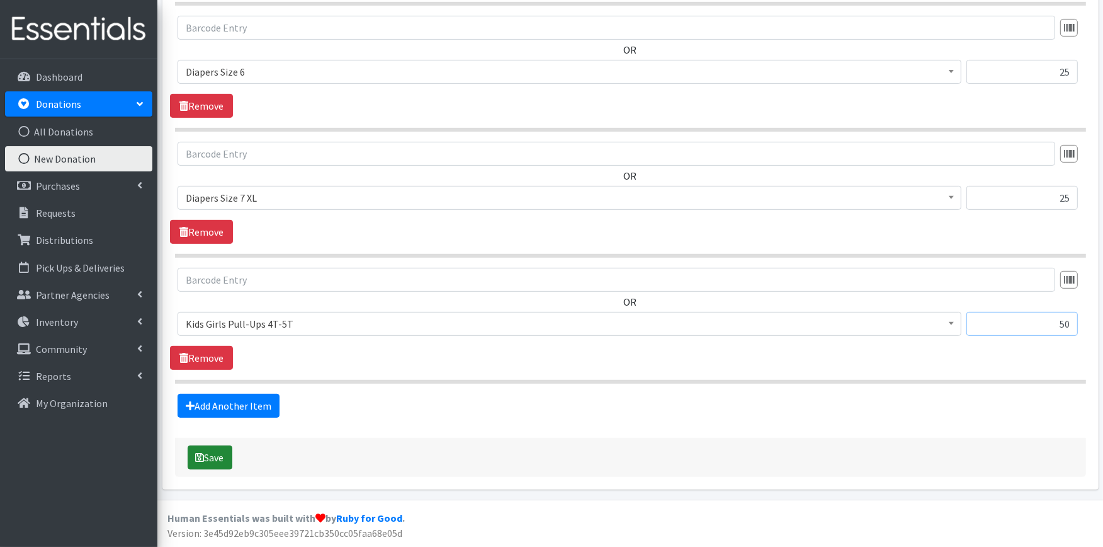
type input "50"
click at [206, 451] on button "Save" at bounding box center [210, 457] width 45 height 24
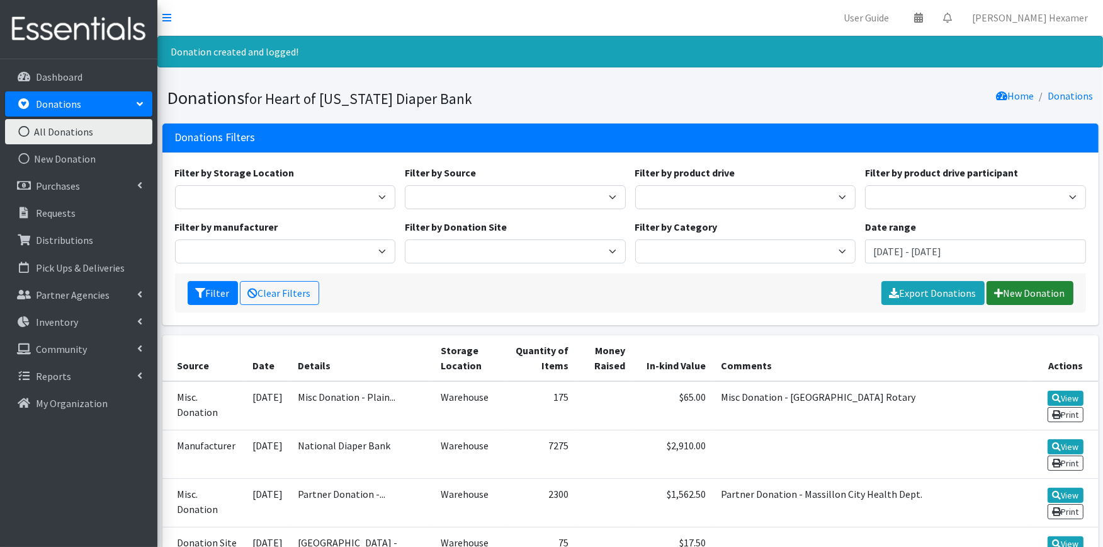
click at [1046, 292] on link "New Donation" at bounding box center [1030, 293] width 87 height 24
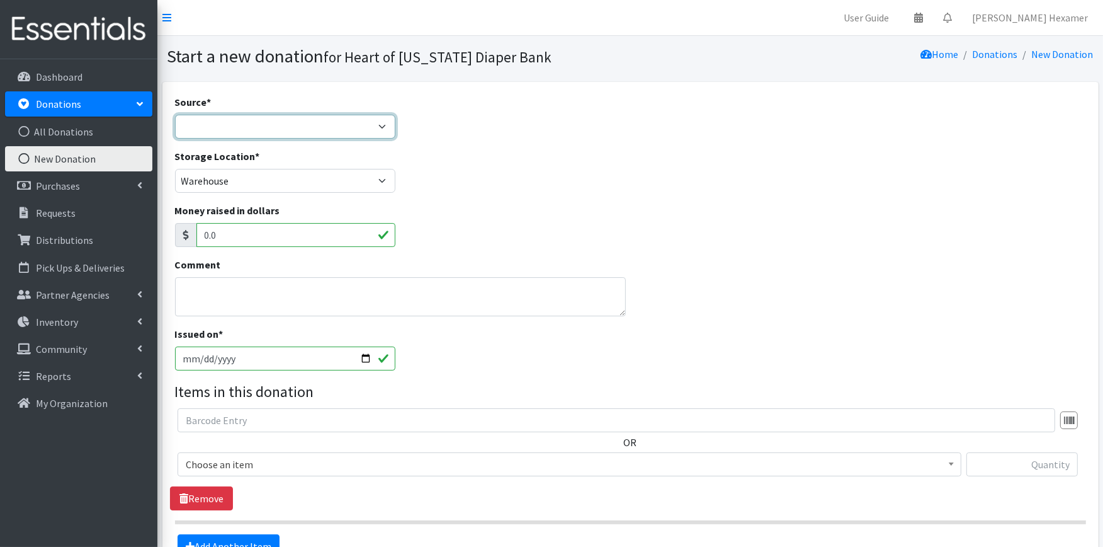
click at [287, 122] on select "Product Drive Manufacturer Donation Site Misc. Donation" at bounding box center [285, 127] width 221 height 24
select select "Misc. Donation"
click at [175, 115] on select "Product Drive Manufacturer Donation Site Misc. Donation" at bounding box center [285, 127] width 221 height 24
click at [242, 297] on textarea "Comment" at bounding box center [400, 296] width 451 height 39
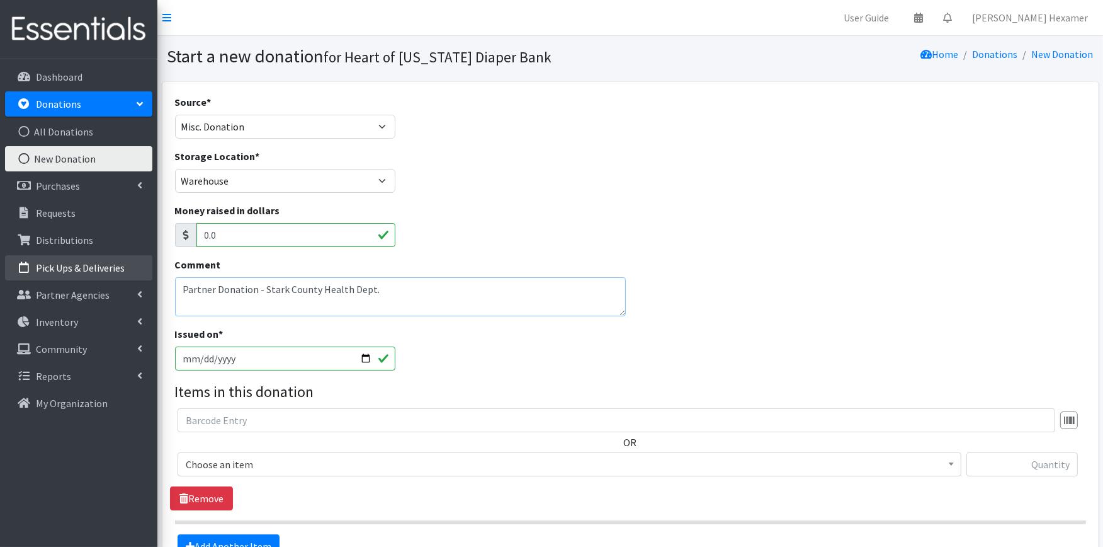
drag, startPoint x: 346, startPoint y: 290, endPoint x: 93, endPoint y: 278, distance: 253.5
click at [93, 278] on div "User Guide 0 Pick-ups remaining this week View Calendar 0 Requests 0 Partner Ag…" at bounding box center [551, 343] width 1103 height 687
type textarea "Partner Donation - Stark County Health Dept."
click at [360, 355] on input "[DATE]" at bounding box center [285, 358] width 221 height 24
type input "[DATE]"
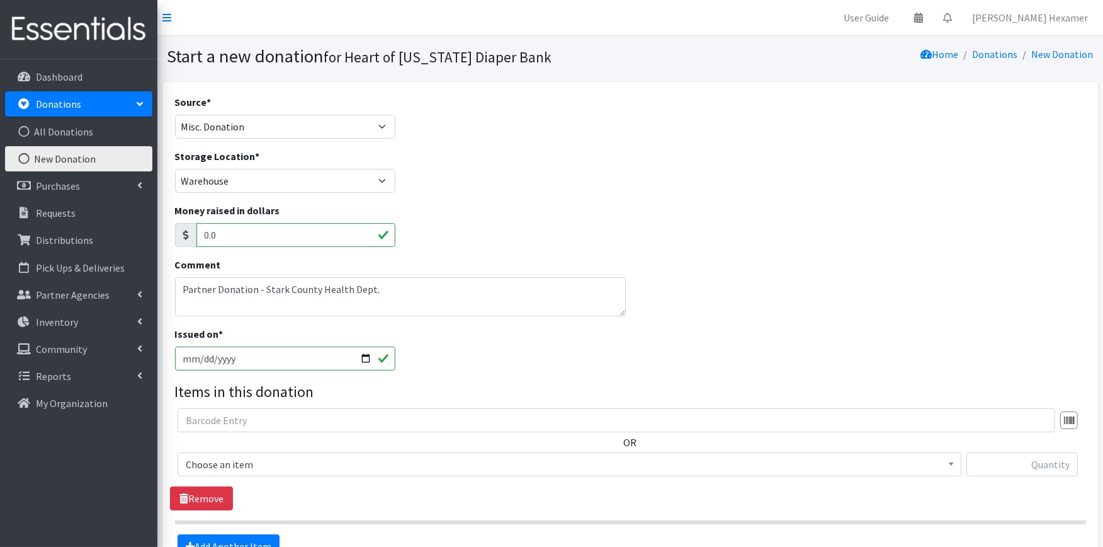
click at [416, 376] on div "Issued on * 2025-10-01" at bounding box center [630, 353] width 921 height 54
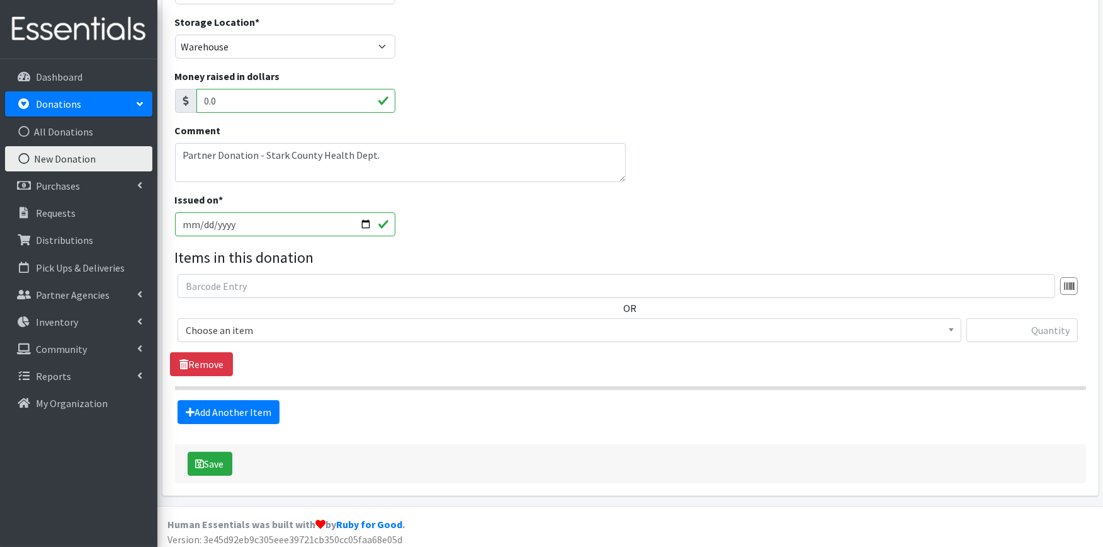
scroll to position [140, 0]
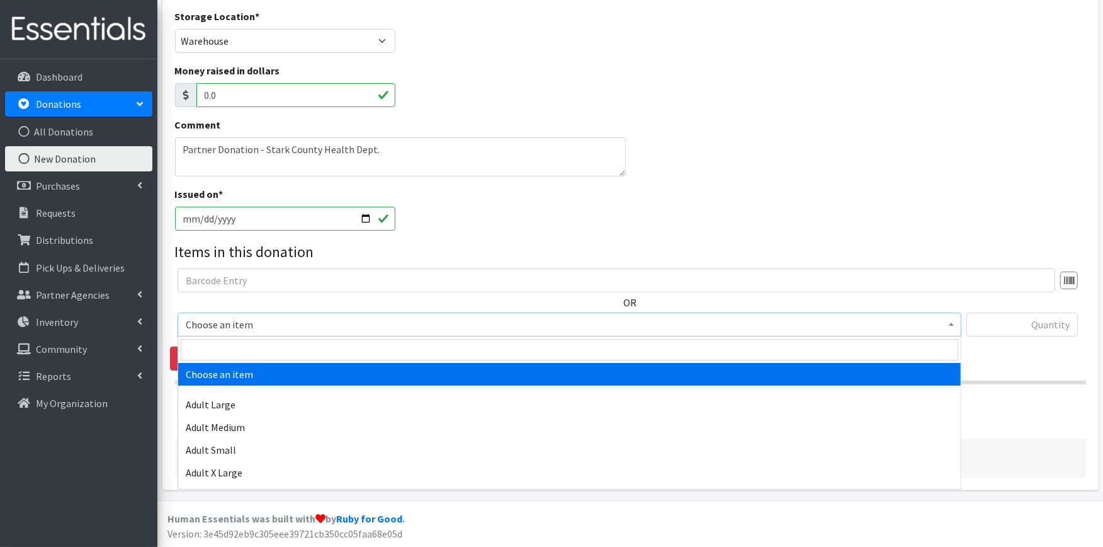
click at [286, 319] on span "Choose an item" at bounding box center [570, 325] width 768 height 18
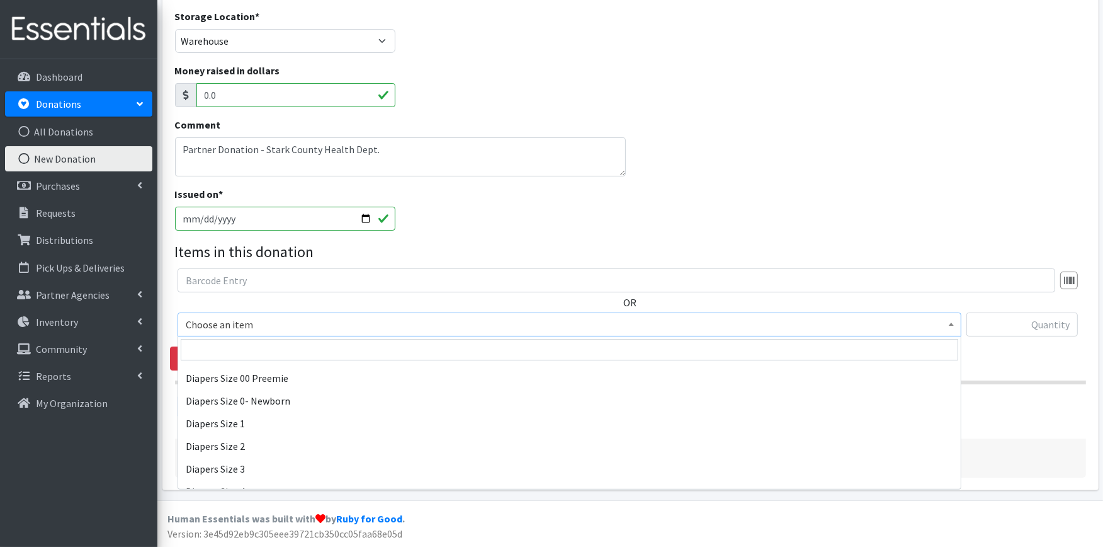
scroll to position [210, 0]
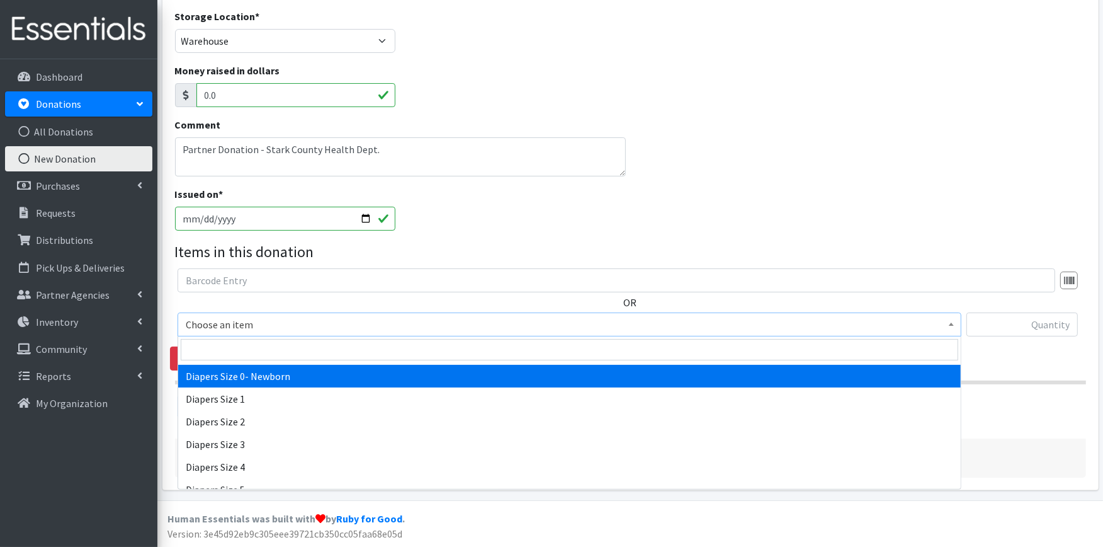
select select "406"
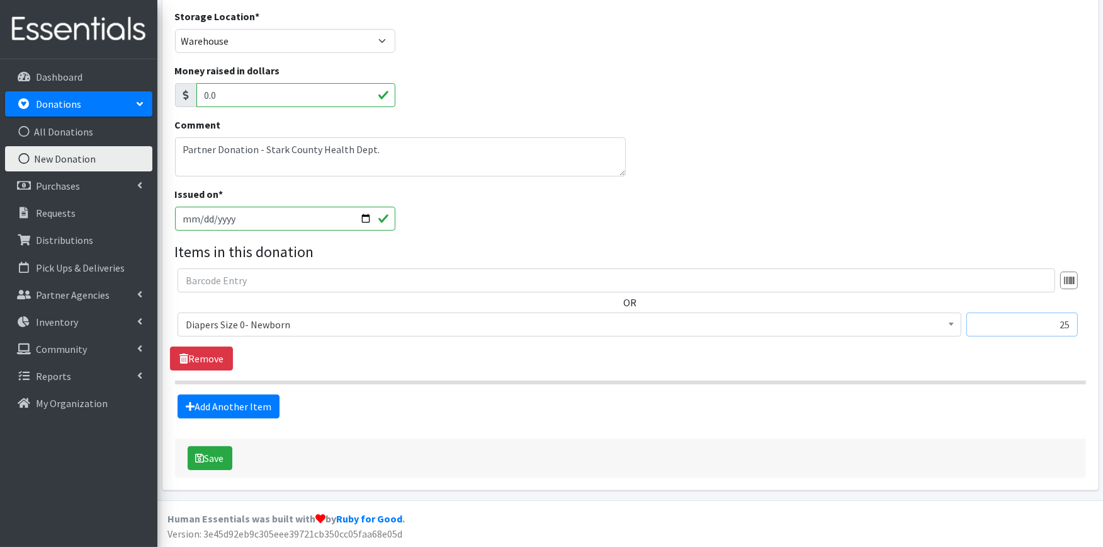
type input "25"
click at [222, 405] on link "Add Another Item" at bounding box center [229, 406] width 102 height 24
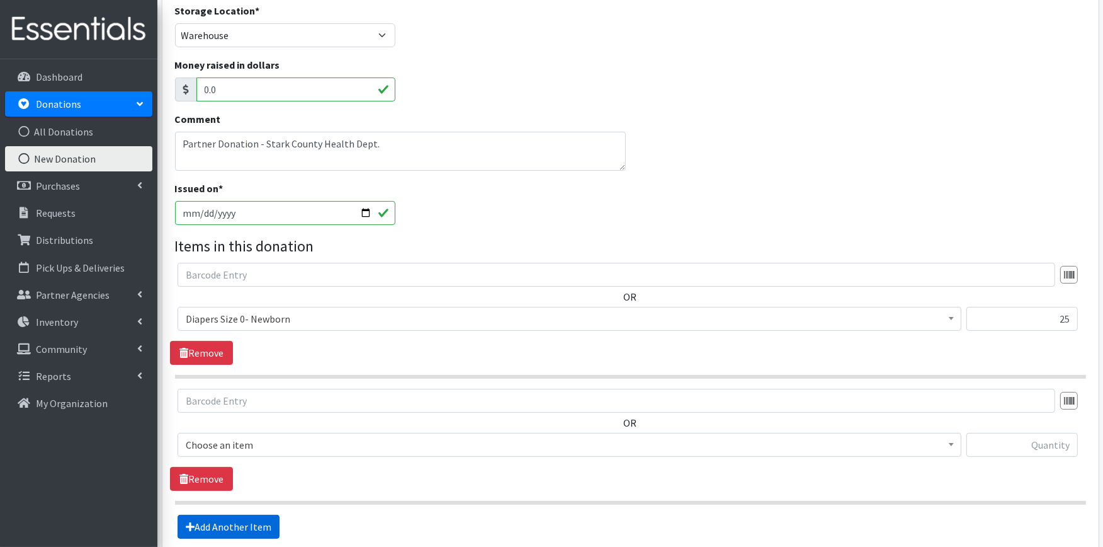
scroll to position [266, 0]
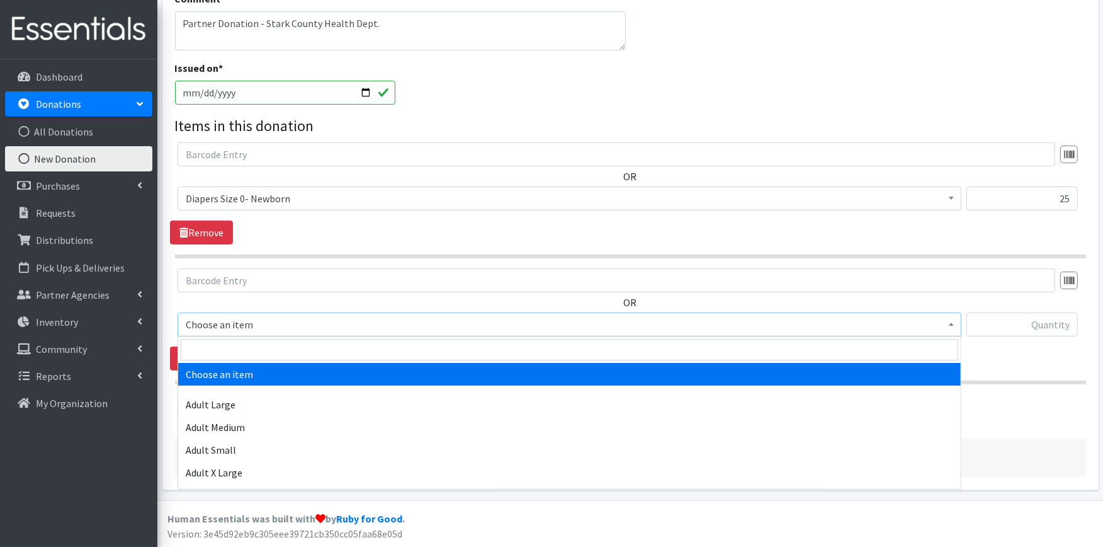
click at [248, 324] on span "Choose an item" at bounding box center [570, 325] width 768 height 18
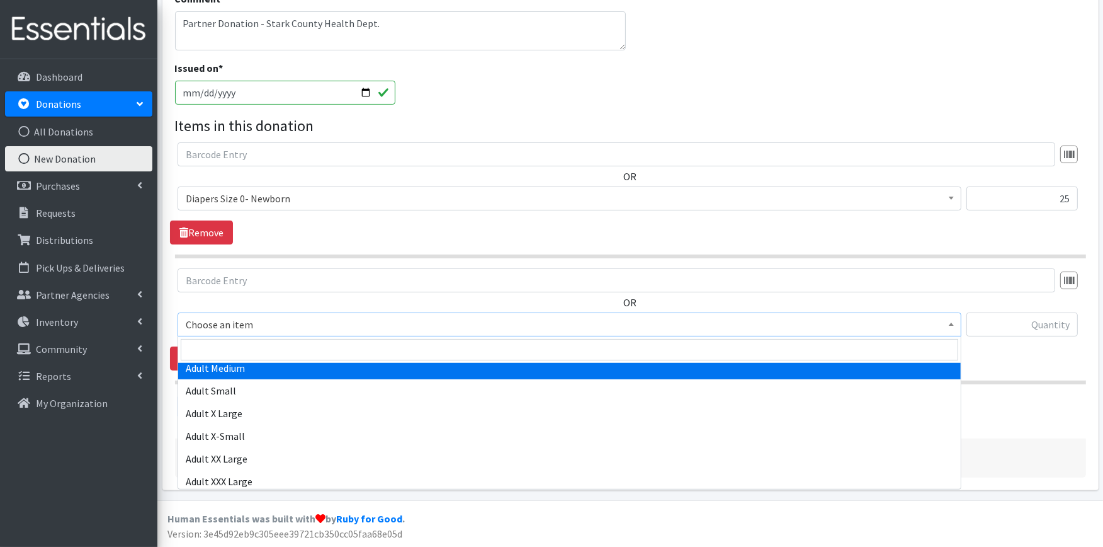
scroll to position [210, 0]
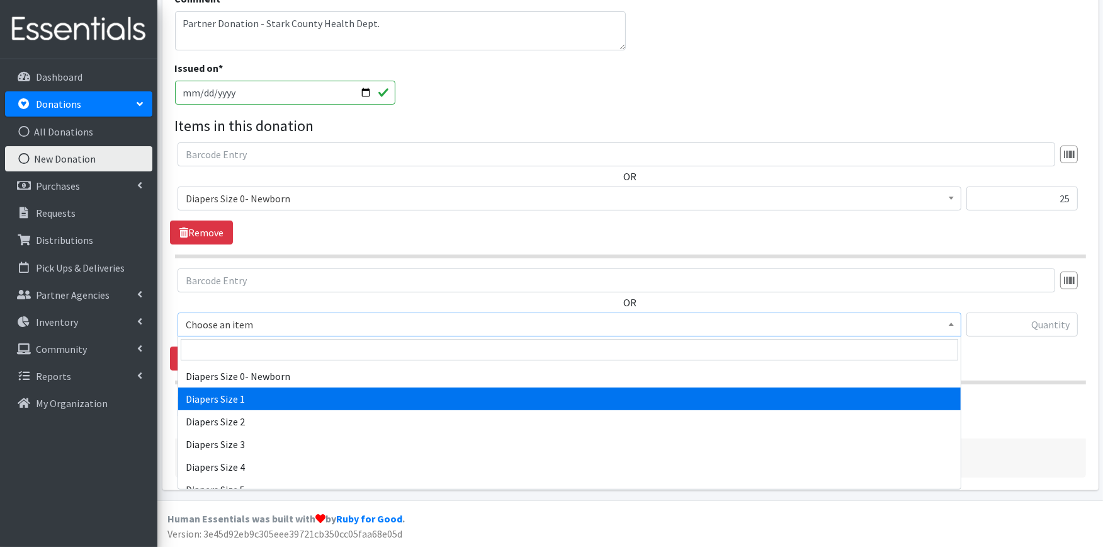
select select "408"
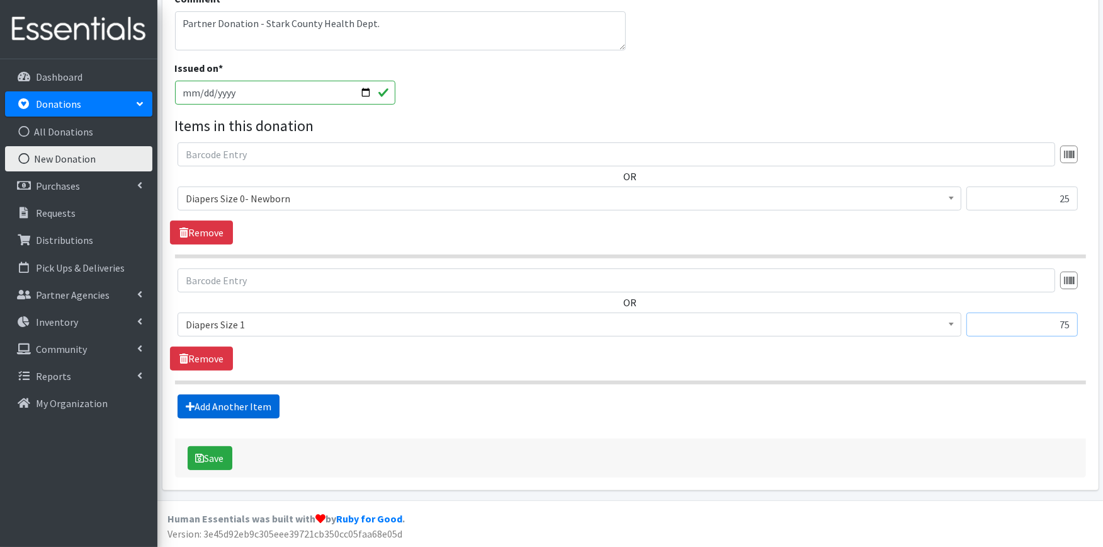
type input "75"
click at [215, 405] on link "Add Another Item" at bounding box center [229, 406] width 102 height 24
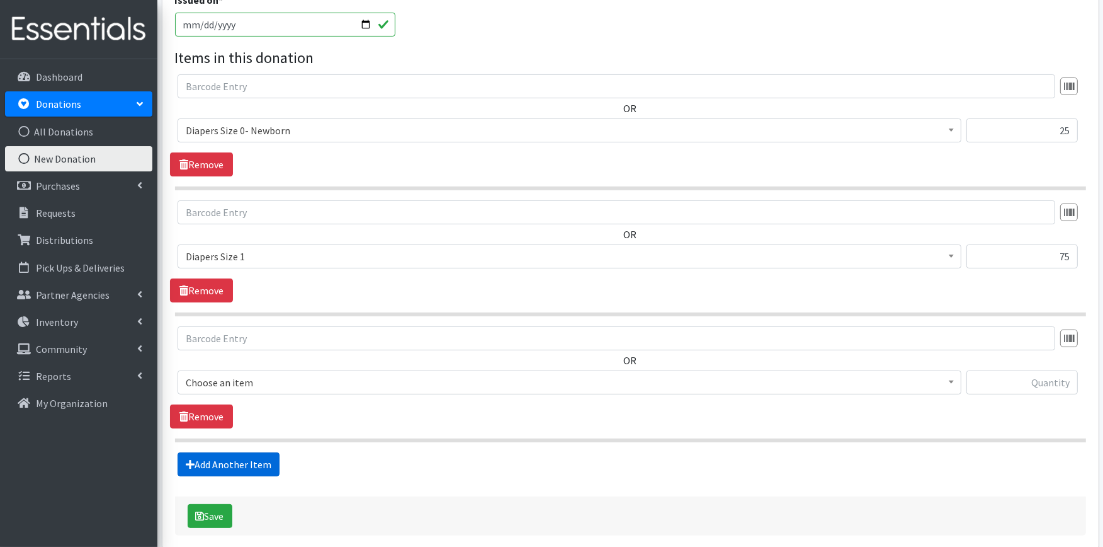
scroll to position [392, 0]
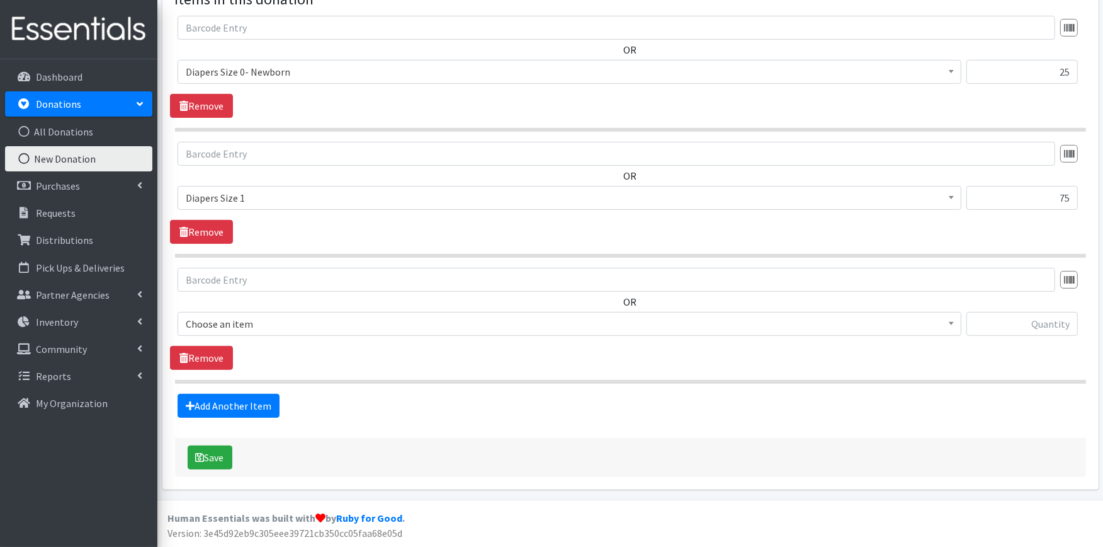
click at [234, 329] on span "Choose an item" at bounding box center [570, 324] width 768 height 18
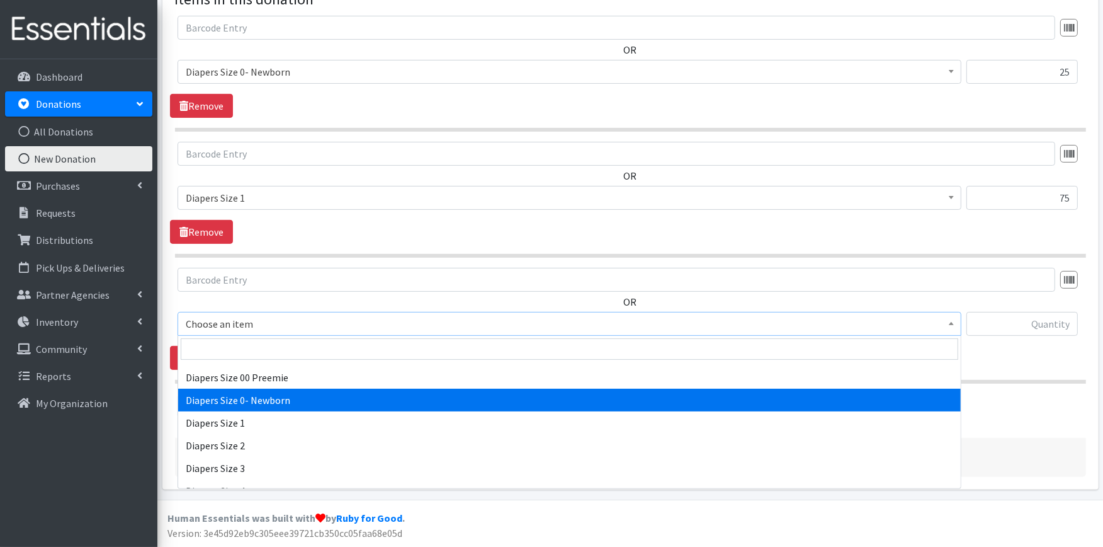
scroll to position [210, 0]
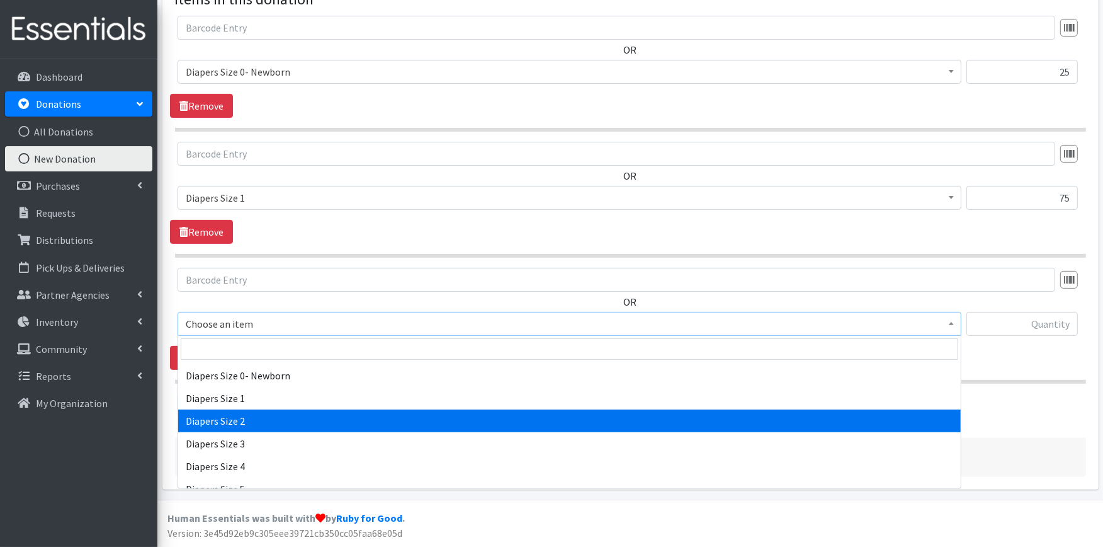
select select "426"
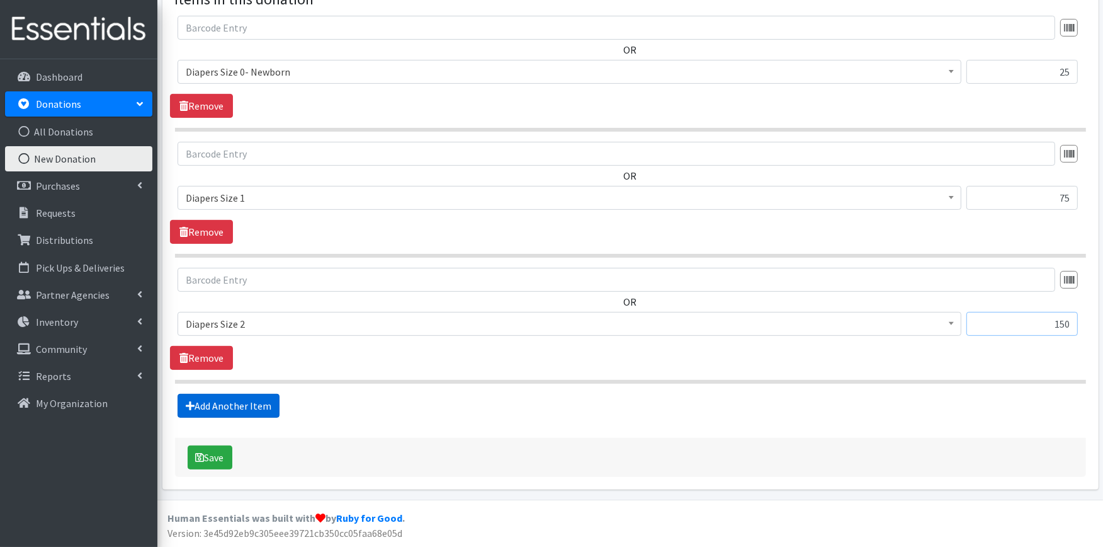
type input "150"
click at [248, 413] on link "Add Another Item" at bounding box center [229, 406] width 102 height 24
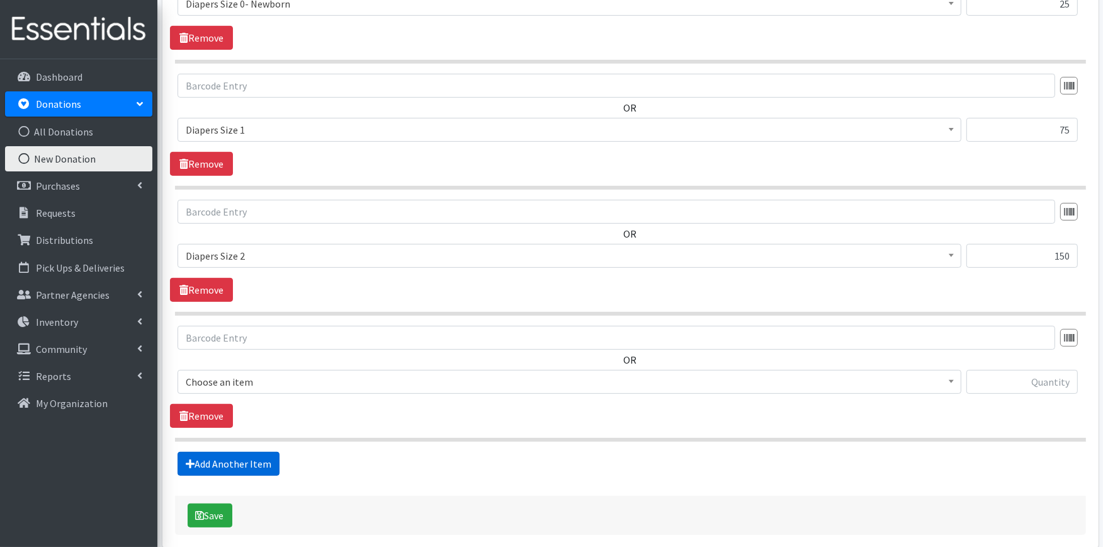
scroll to position [518, 0]
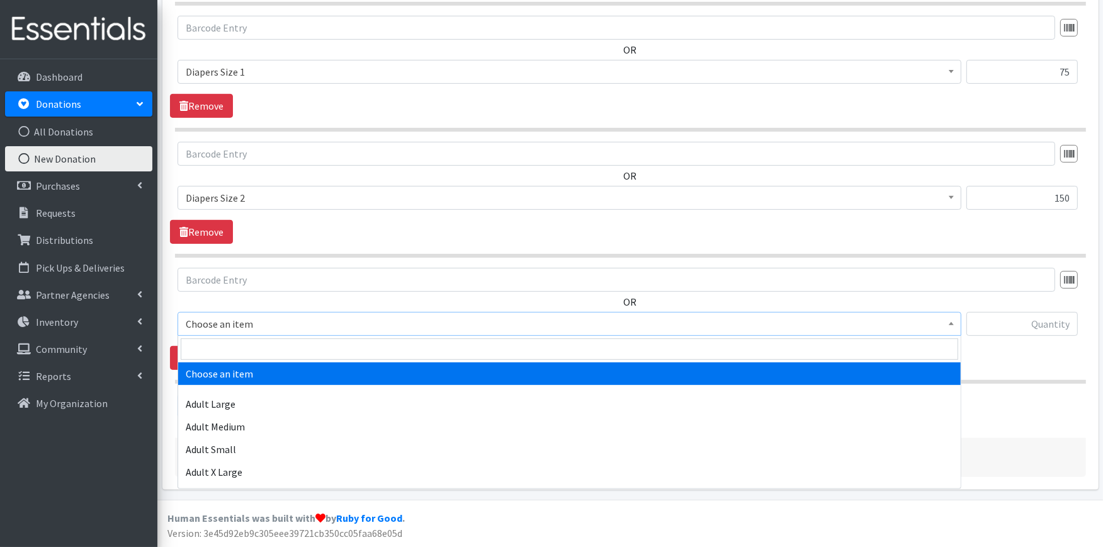
click at [275, 325] on span "Choose an item" at bounding box center [570, 324] width 768 height 18
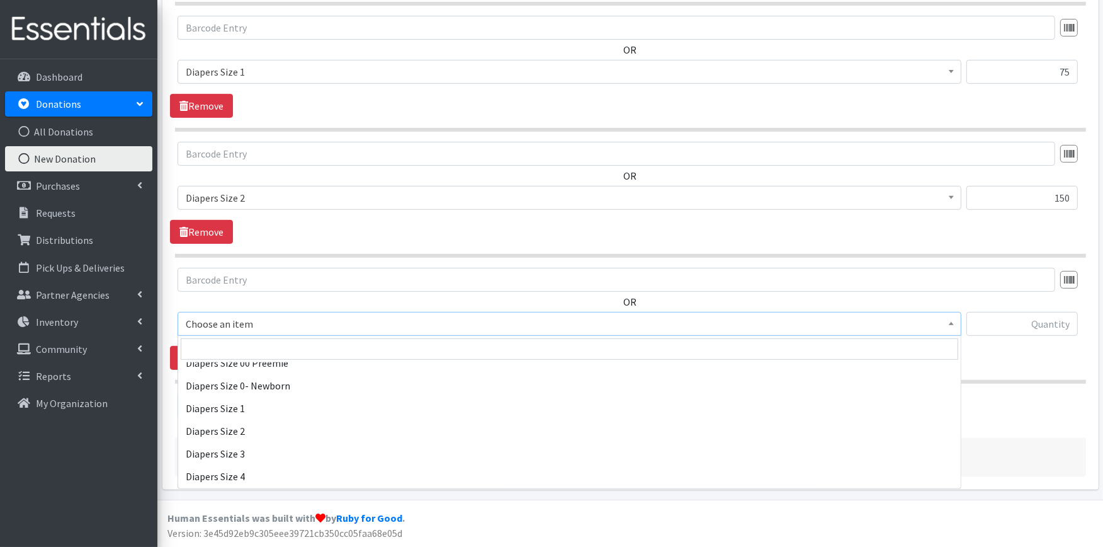
scroll to position [210, 0]
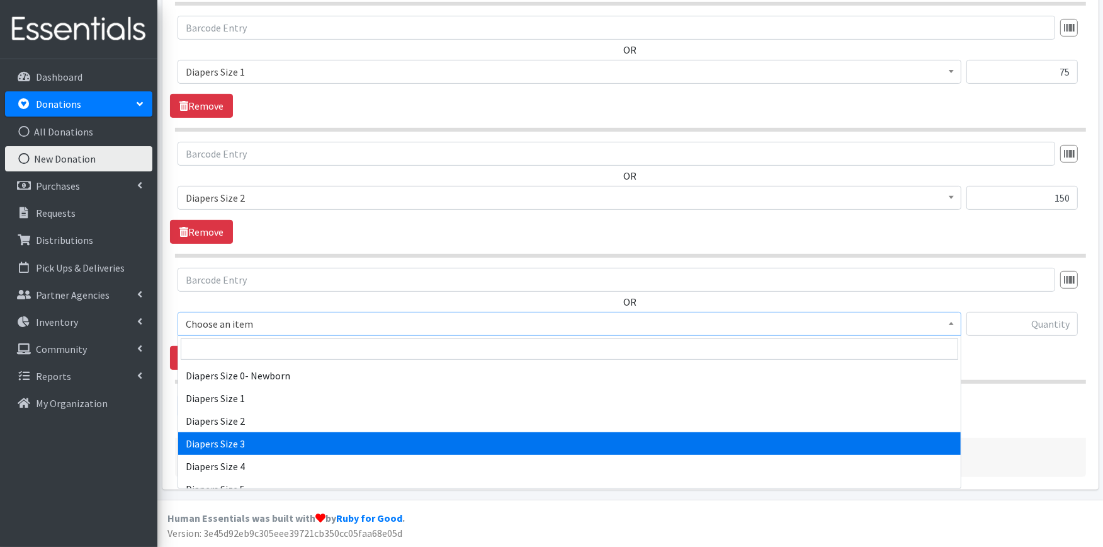
select select "428"
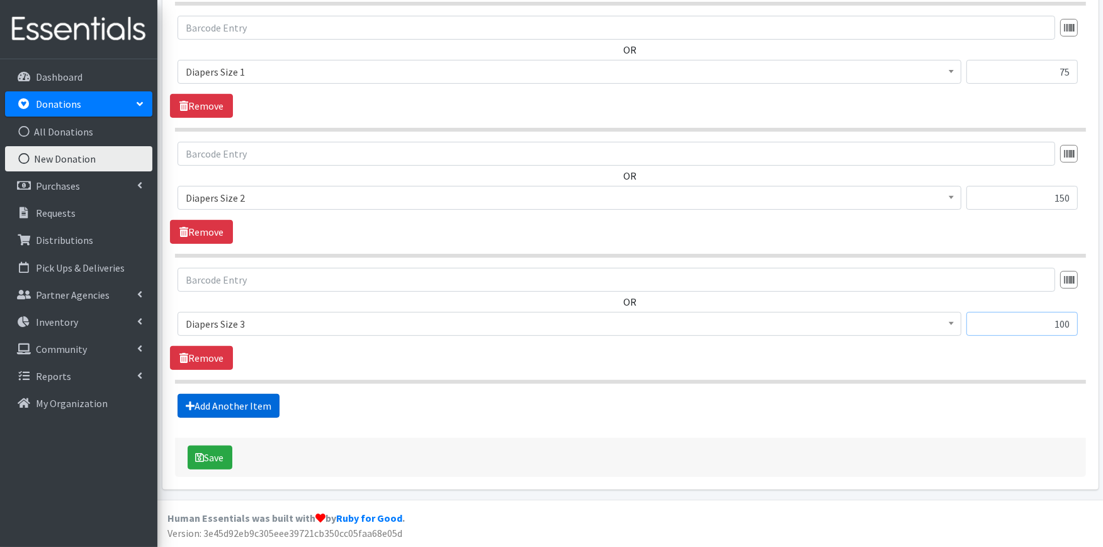
type input "100"
click at [260, 406] on link "Add Another Item" at bounding box center [229, 406] width 102 height 24
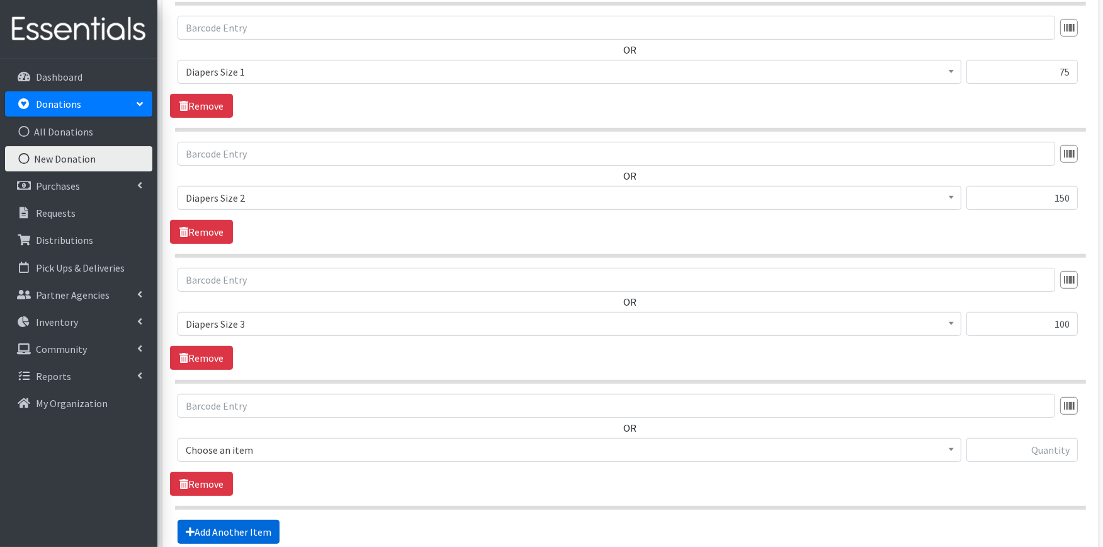
scroll to position [644, 0]
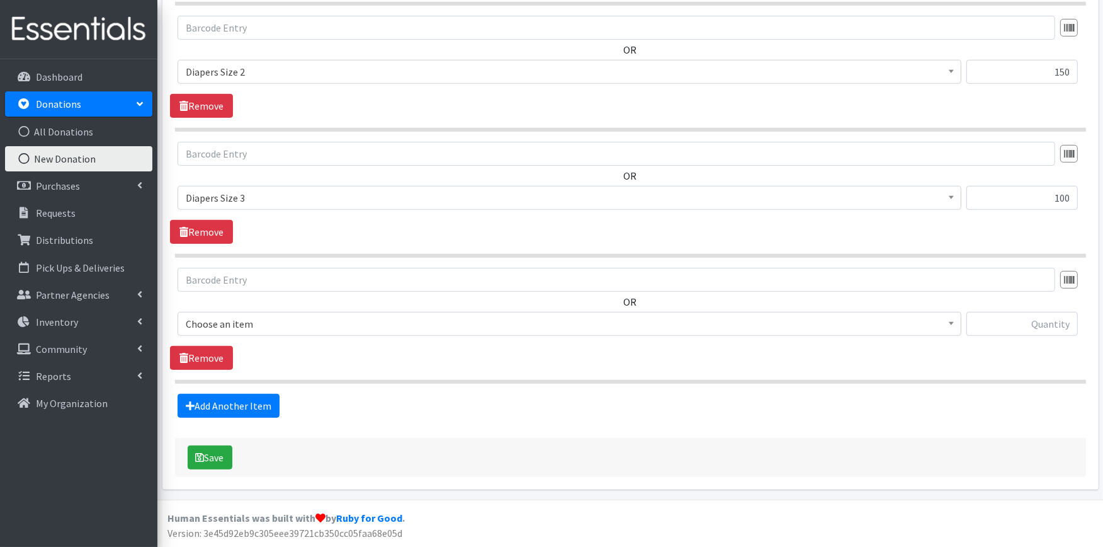
click at [283, 318] on span "Choose an item" at bounding box center [570, 324] width 768 height 18
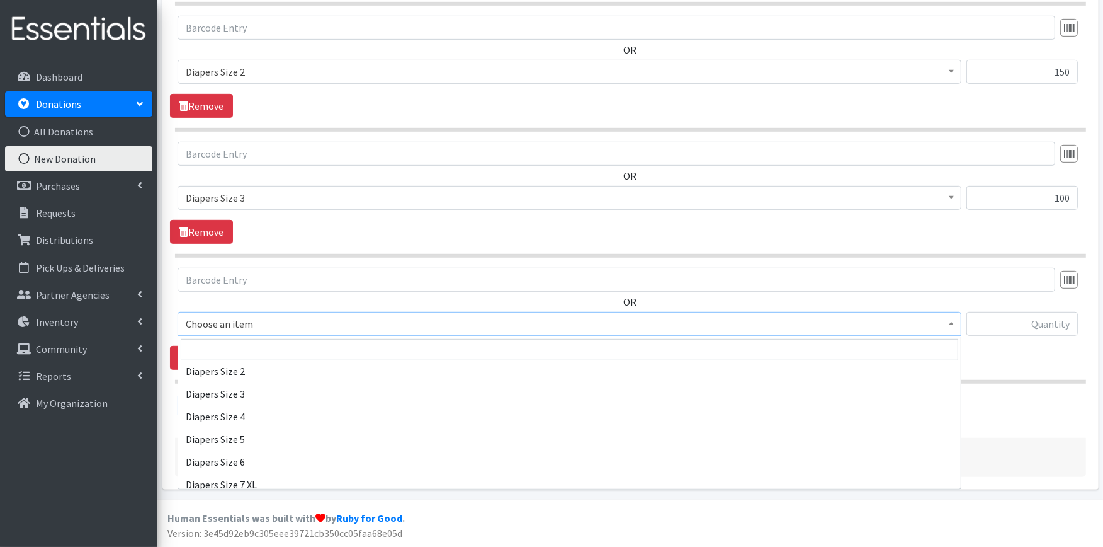
scroll to position [280, 0]
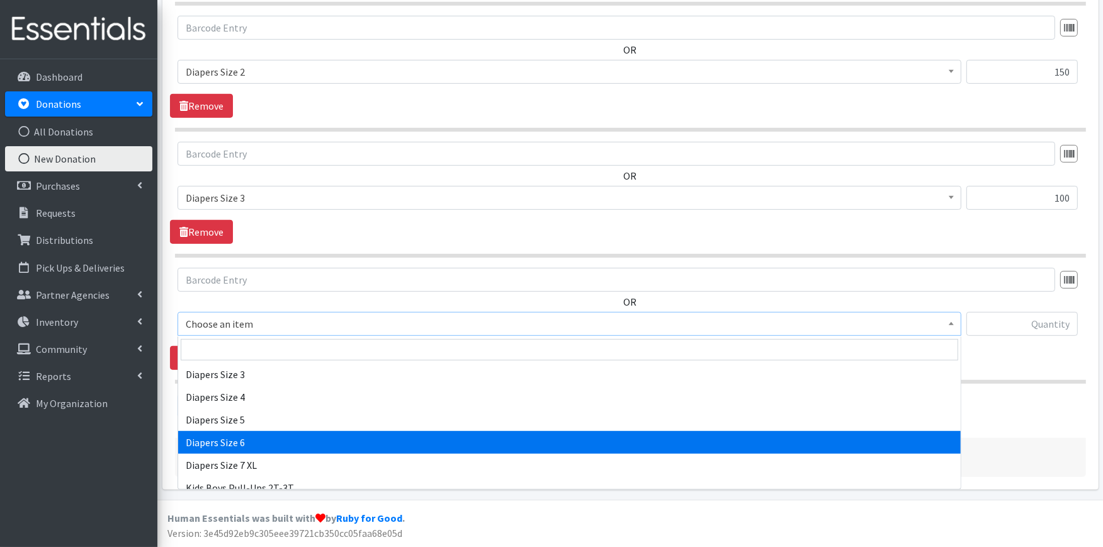
select select "417"
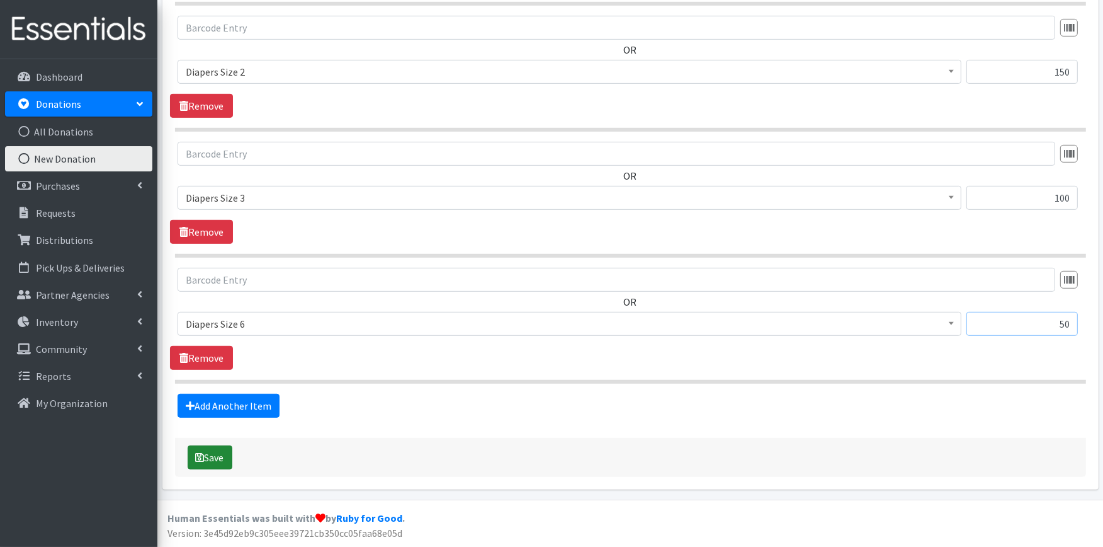
type input "50"
click at [204, 456] on button "Save" at bounding box center [210, 457] width 45 height 24
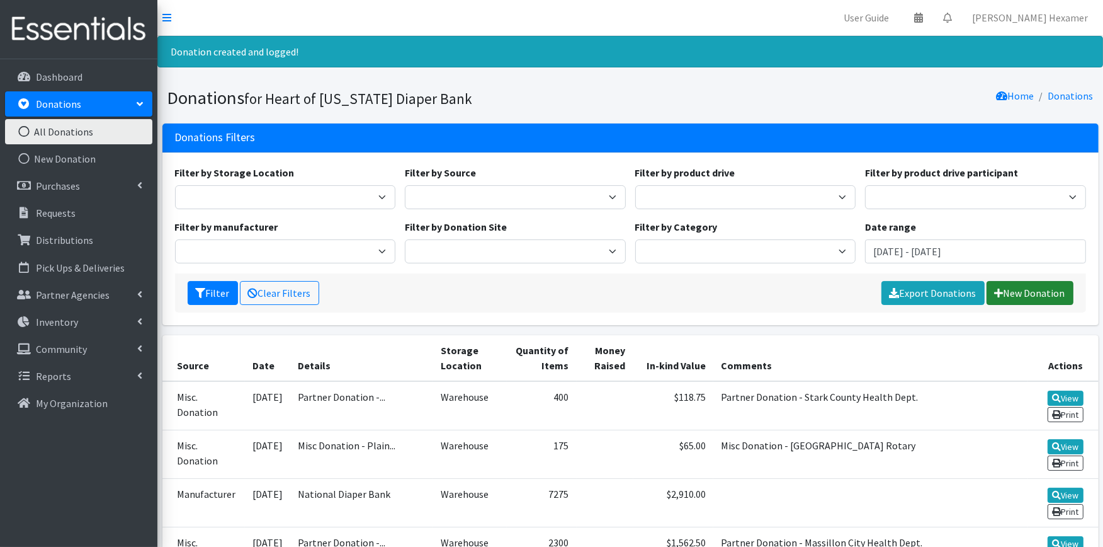
click at [1062, 301] on link "New Donation" at bounding box center [1030, 293] width 87 height 24
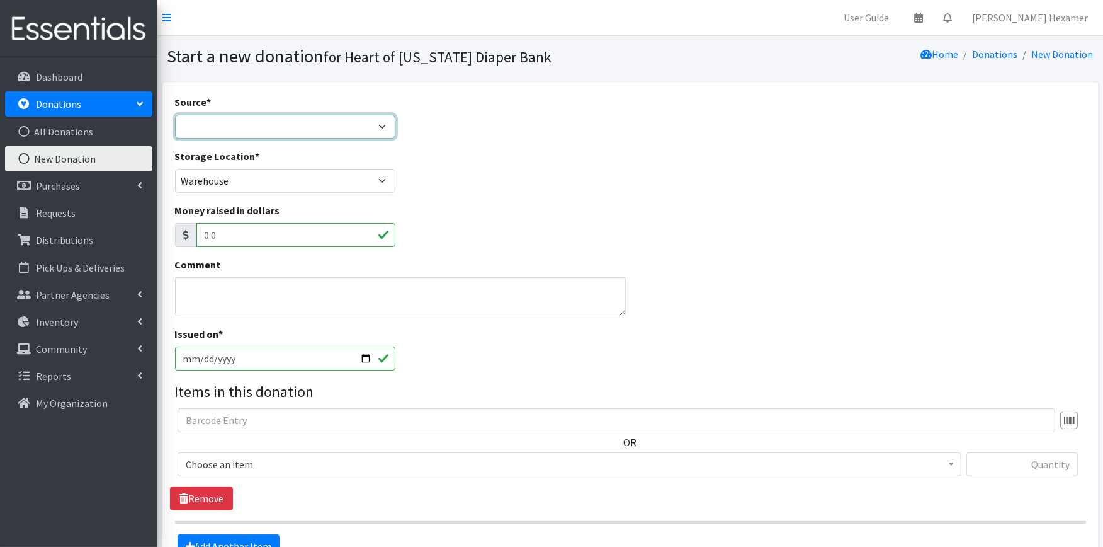
drag, startPoint x: 292, startPoint y: 115, endPoint x: 288, endPoint y: 121, distance: 6.8
click at [292, 115] on select "Product Drive Manufacturer Donation Site Misc. Donation" at bounding box center [285, 127] width 221 height 24
select select "Misc. Donation"
click at [175, 115] on select "Product Drive Manufacturer Donation Site Misc. Donation" at bounding box center [285, 127] width 221 height 24
click at [217, 278] on div "Comment" at bounding box center [400, 286] width 451 height 59
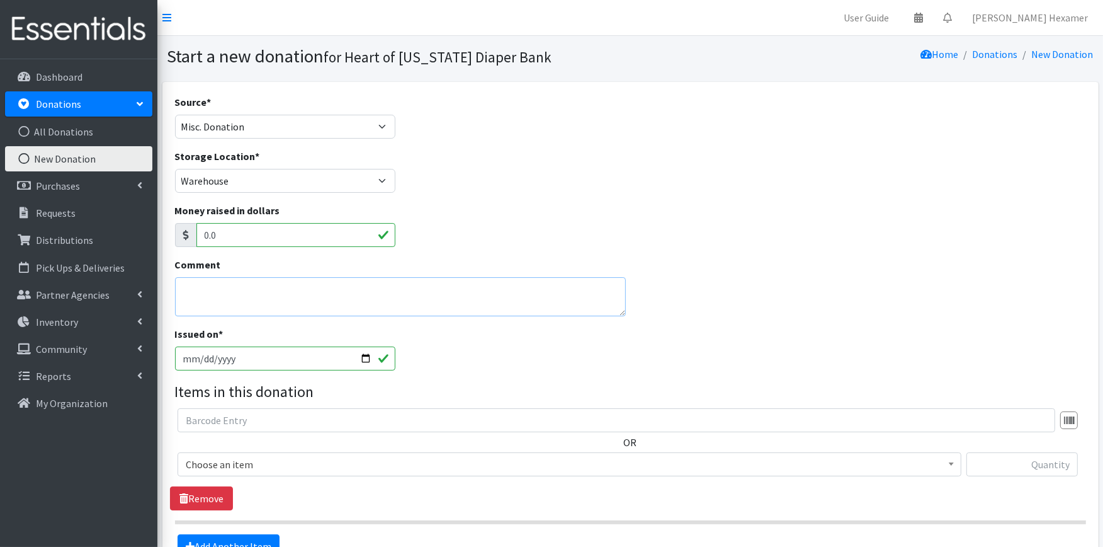
click at [225, 293] on textarea "Comment" at bounding box center [400, 296] width 451 height 39
type textarea "S"
drag, startPoint x: 346, startPoint y: 287, endPoint x: 118, endPoint y: 266, distance: 228.9
click at [118, 266] on div "User Guide 0 Pick-ups remaining this week View Calendar 0 Requests 0 Partner Ag…" at bounding box center [551, 343] width 1103 height 687
type textarea "Misc Donation - STEAM [GEOGRAPHIC_DATA]"
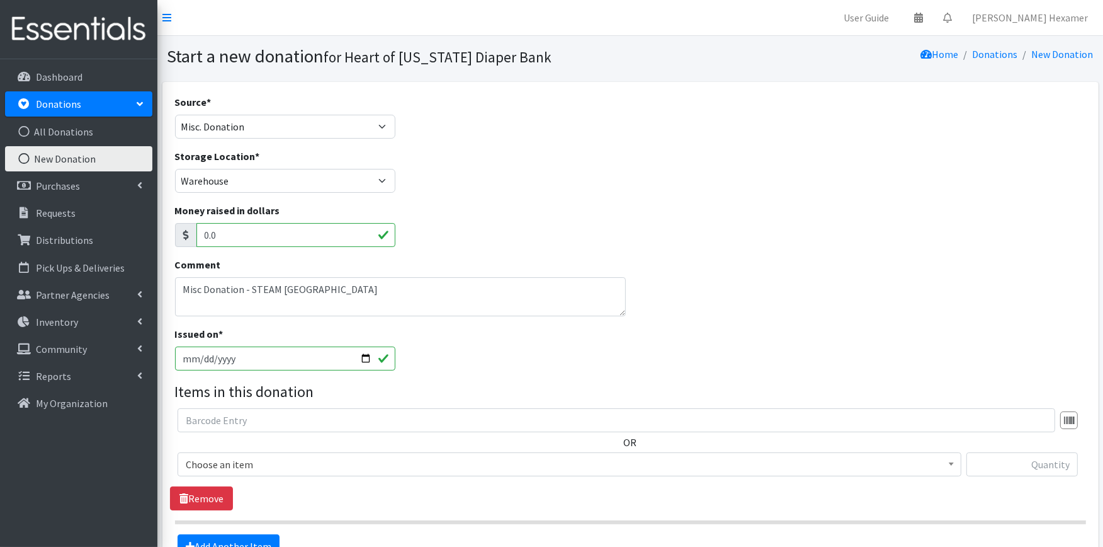
click at [360, 359] on input "2025-10-02" at bounding box center [285, 358] width 221 height 24
type input "2025-10-01"
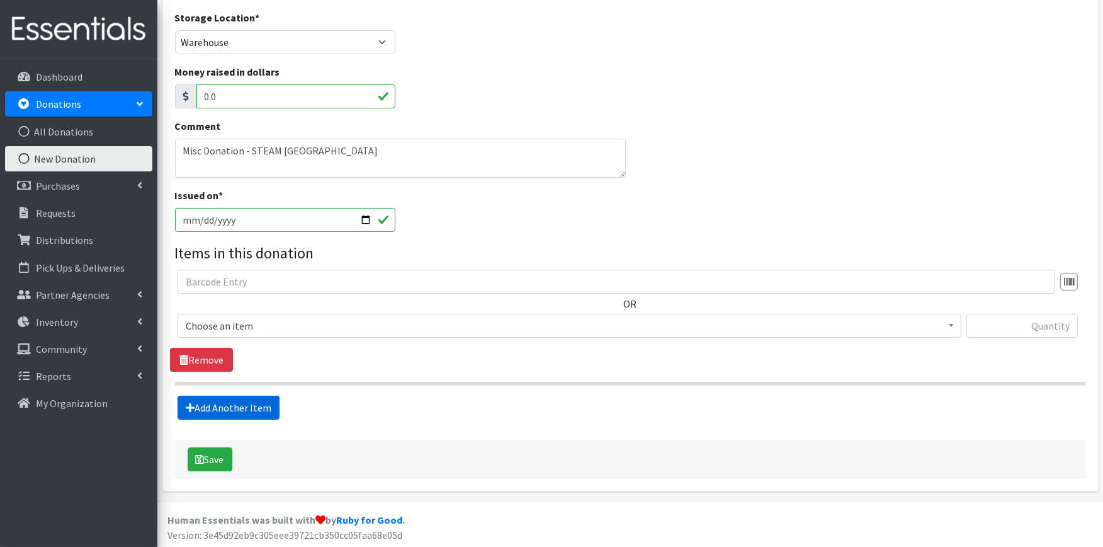
scroll to position [140, 0]
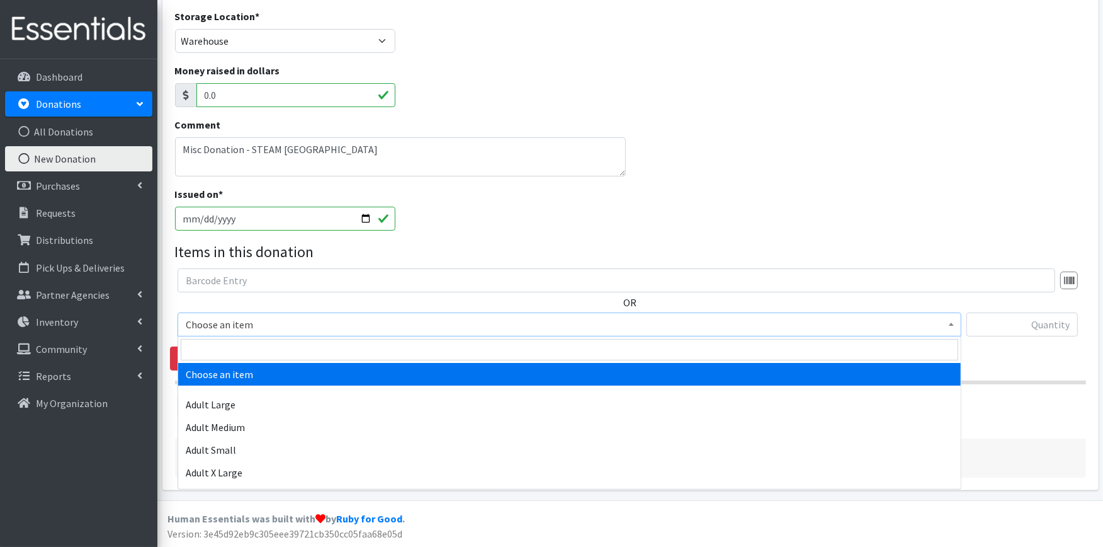
click at [262, 326] on span "Choose an item" at bounding box center [570, 325] width 768 height 18
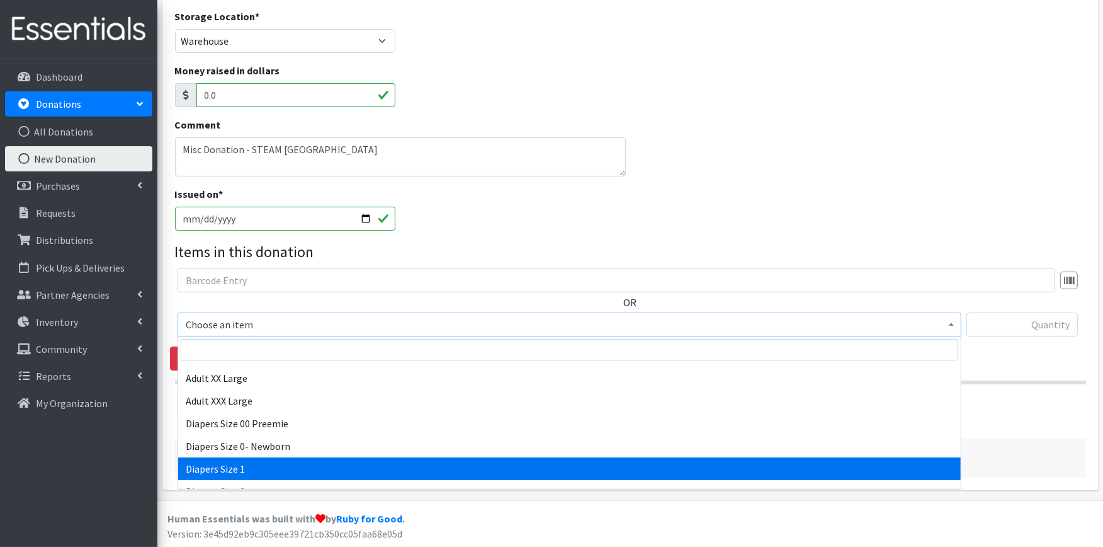
scroll to position [210, 0]
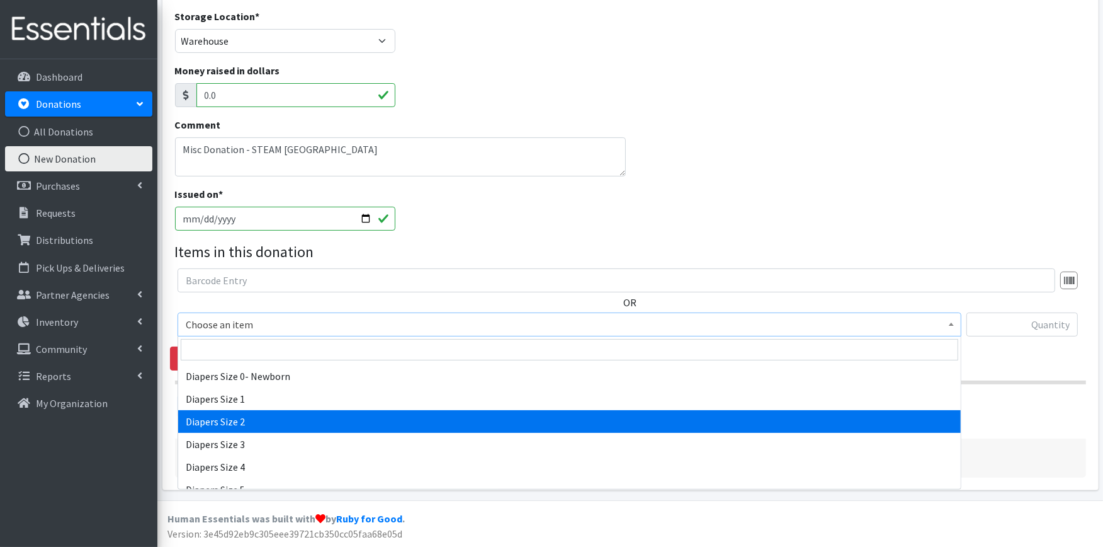
select select "426"
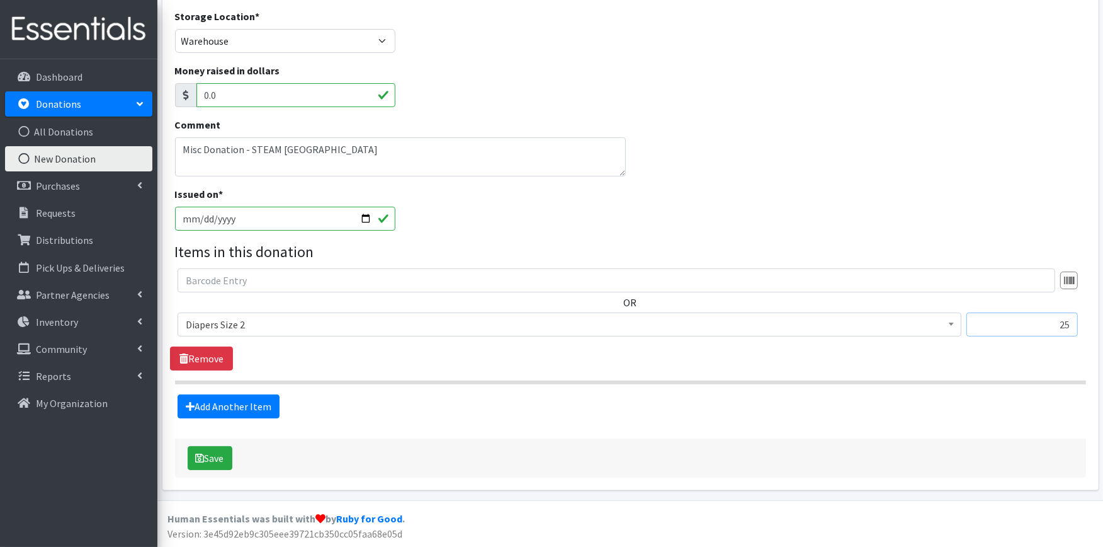
type input "25"
click at [230, 412] on link "Add Another Item" at bounding box center [229, 406] width 102 height 24
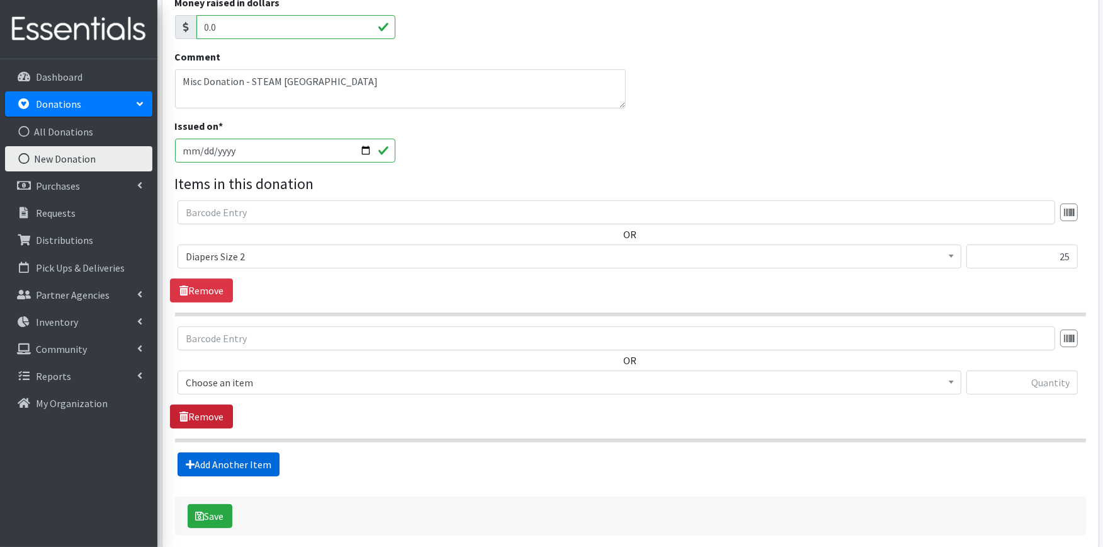
scroll to position [266, 0]
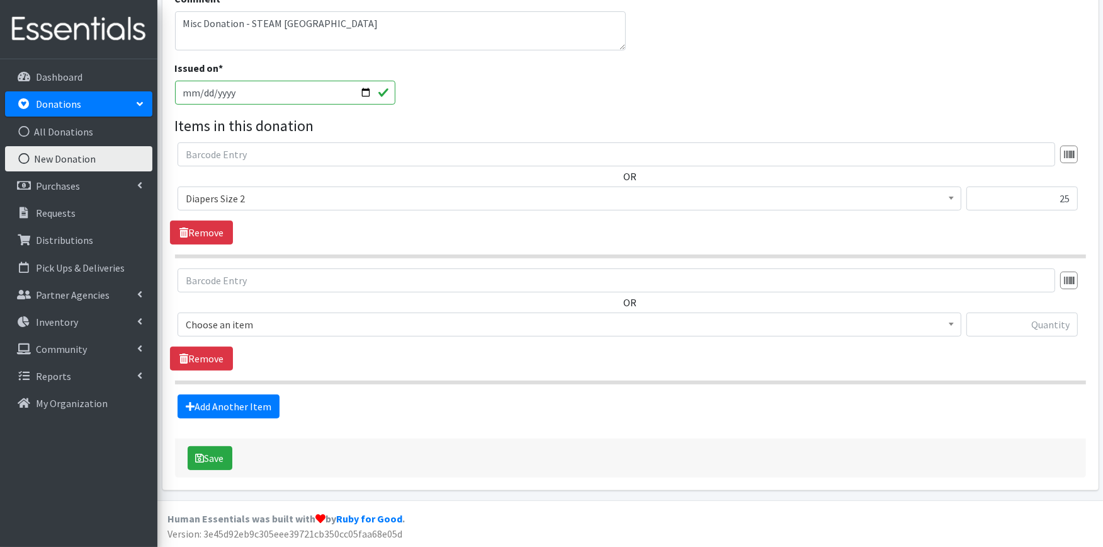
click at [236, 322] on span "Choose an item" at bounding box center [570, 325] width 768 height 18
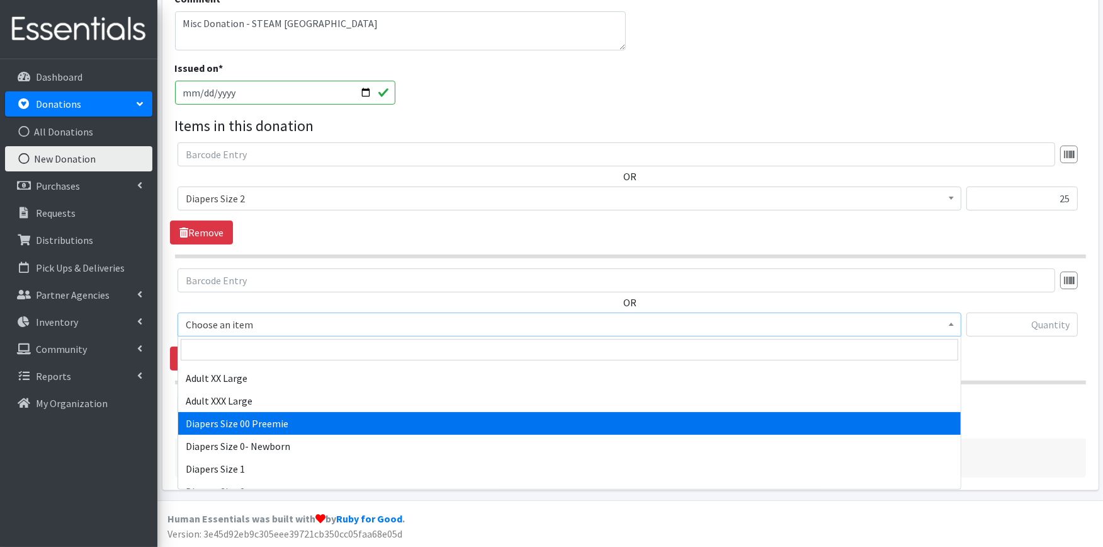
scroll to position [210, 0]
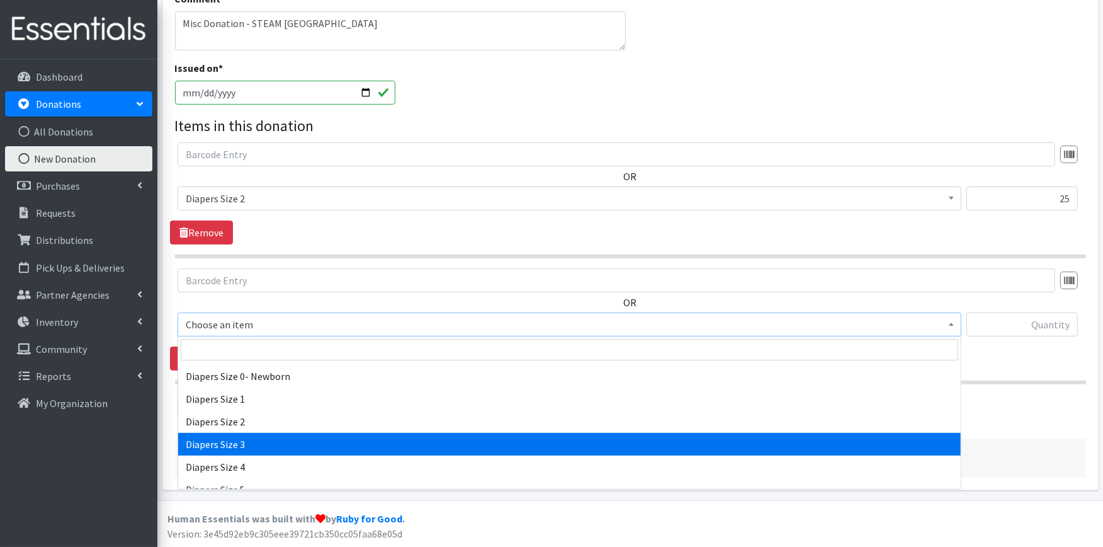
select select "428"
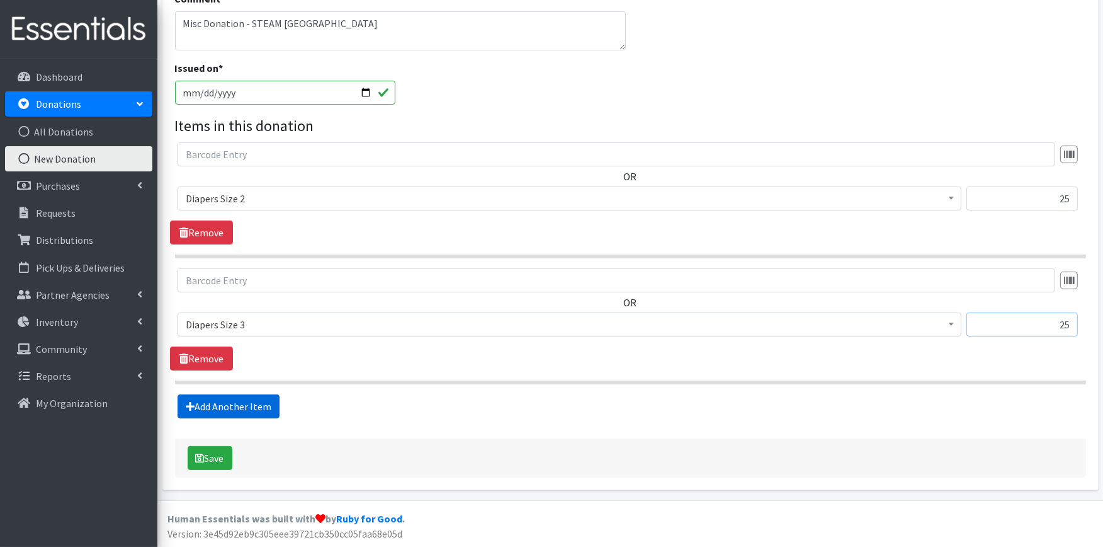
type input "25"
click at [196, 400] on link "Add Another Item" at bounding box center [229, 406] width 102 height 24
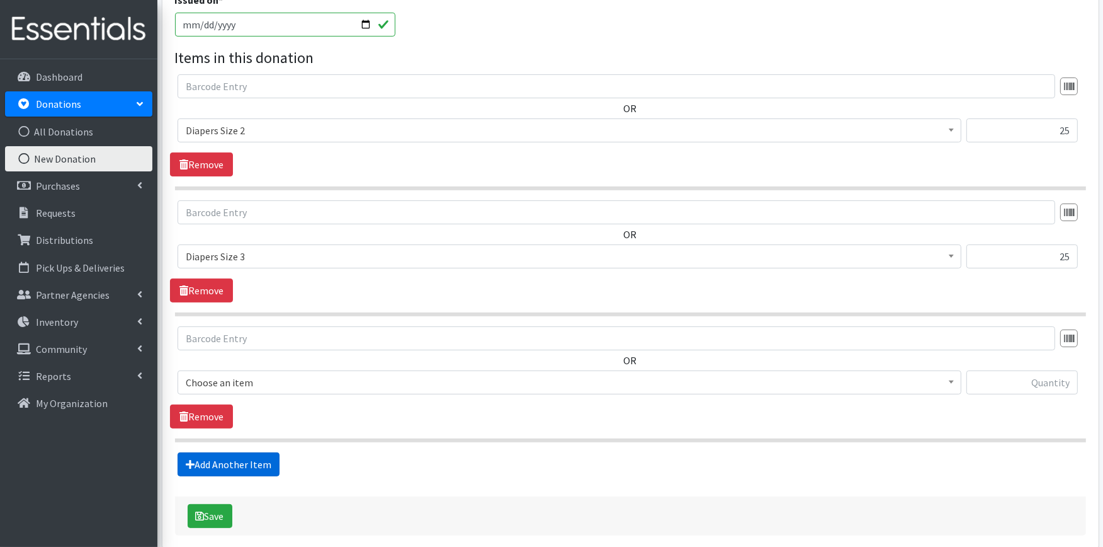
scroll to position [392, 0]
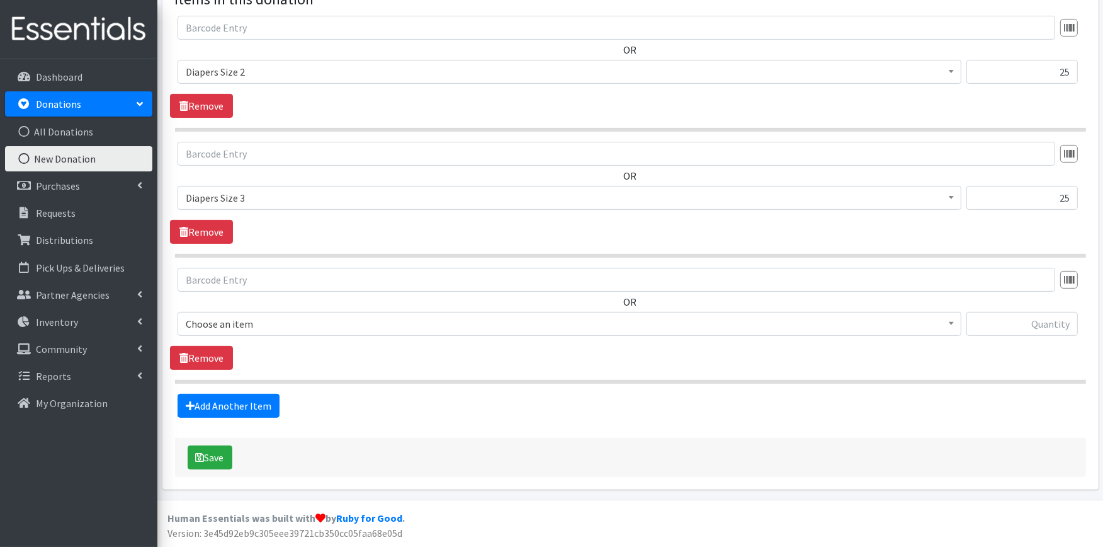
click at [273, 323] on span "Choose an item" at bounding box center [570, 324] width 768 height 18
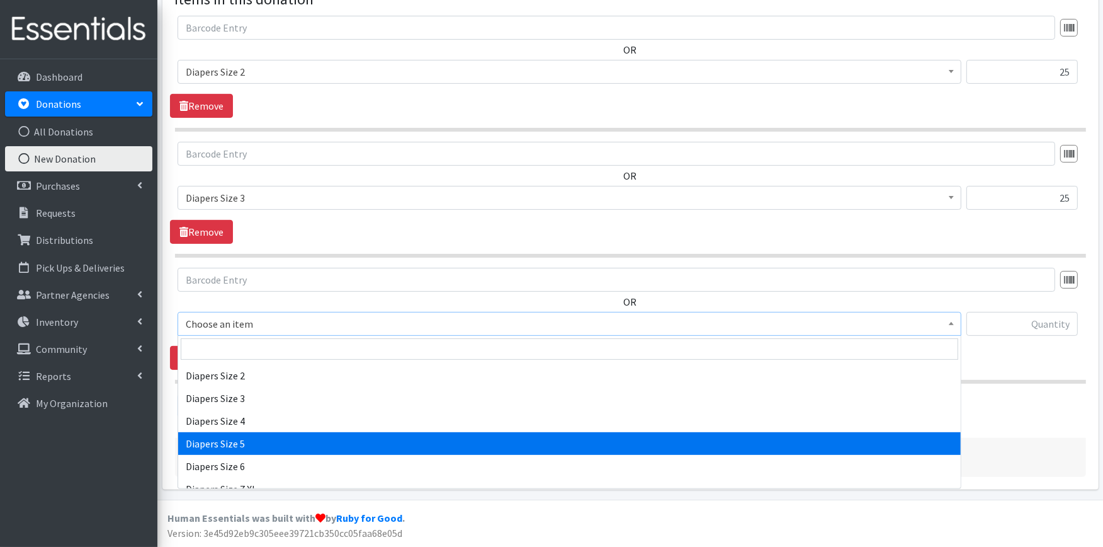
scroll to position [280, 0]
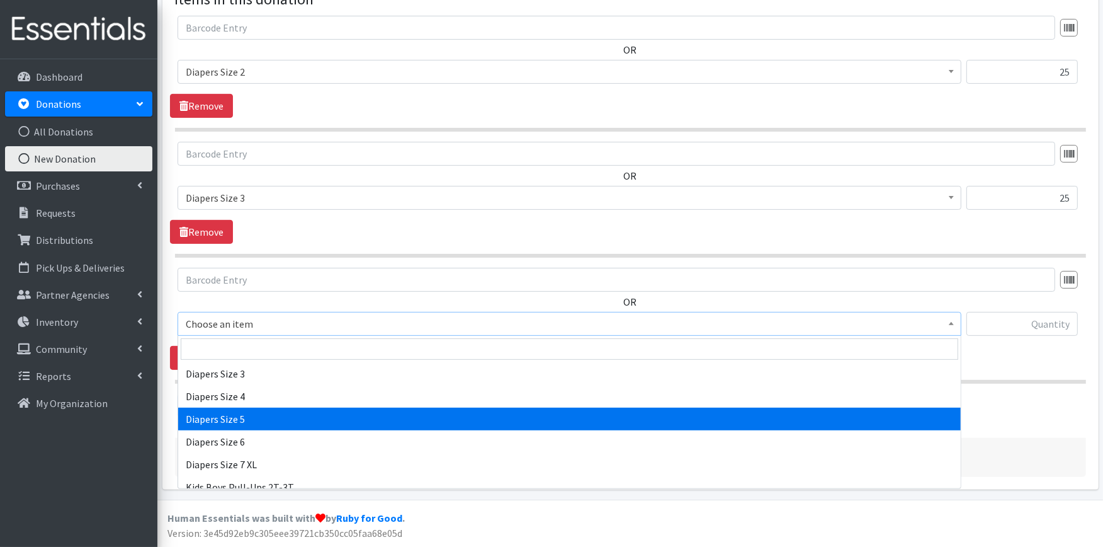
select select "415"
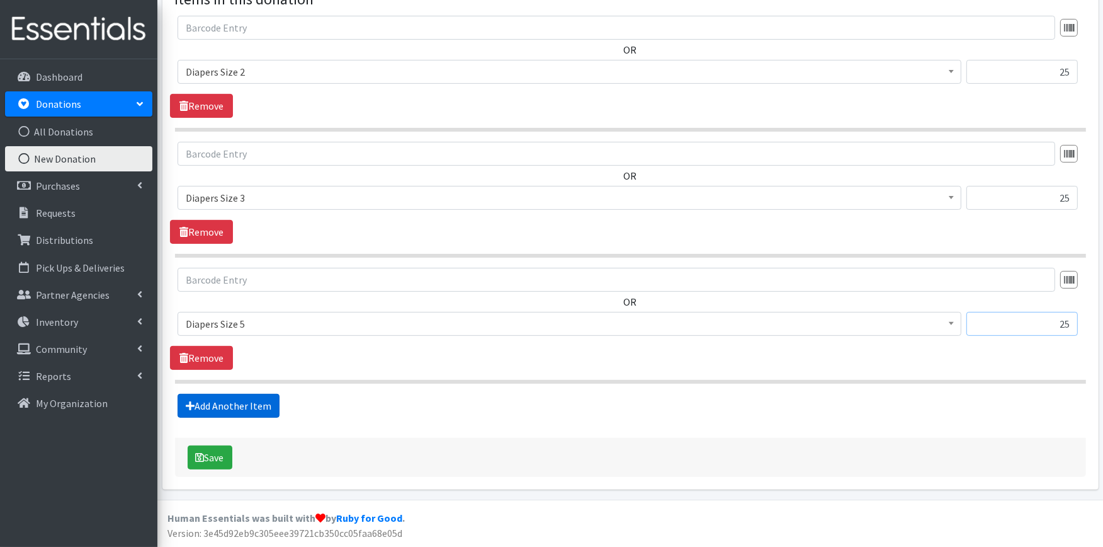
type input "25"
click at [246, 399] on link "Add Another Item" at bounding box center [229, 406] width 102 height 24
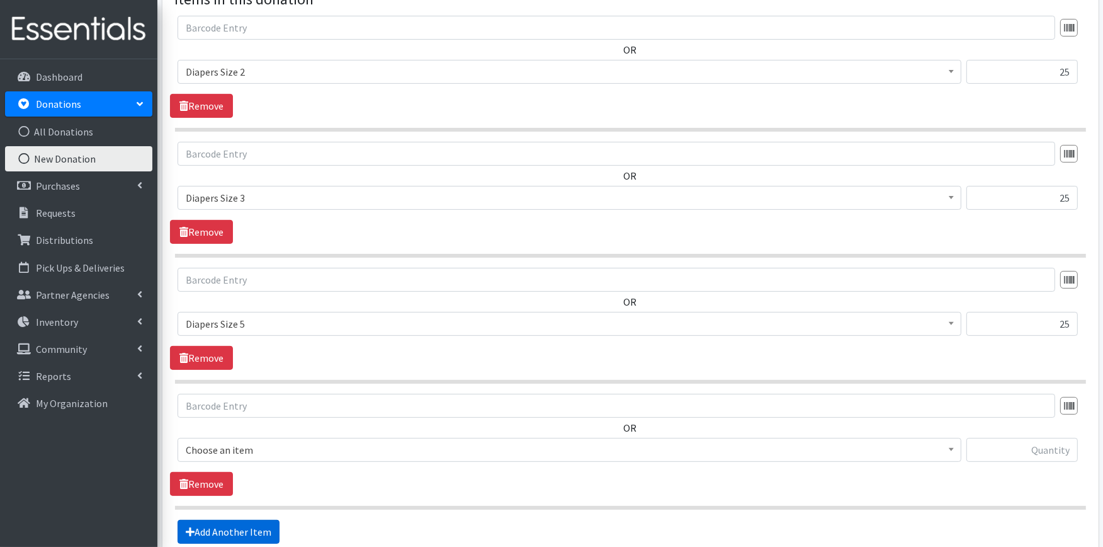
scroll to position [518, 0]
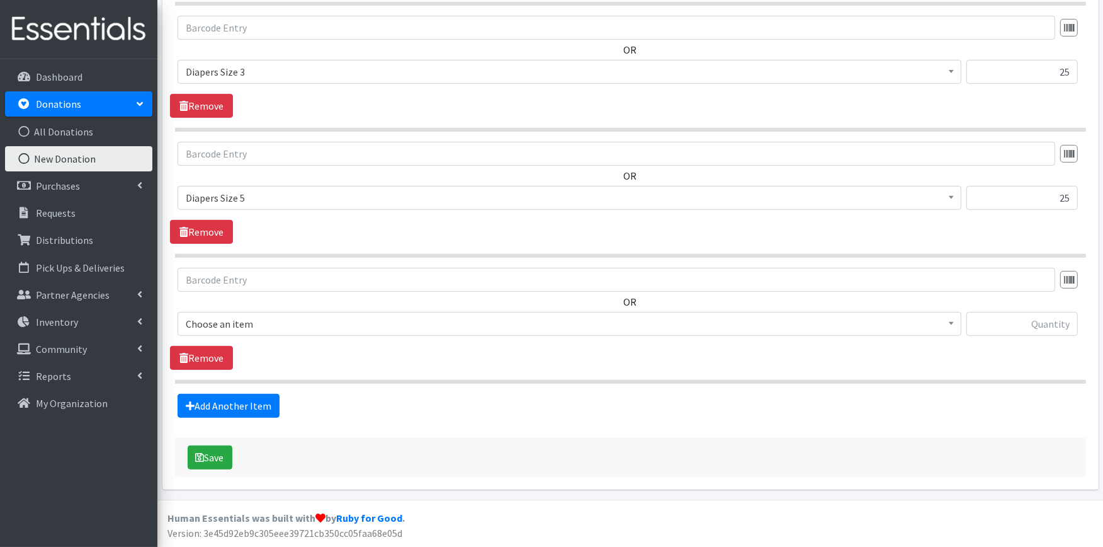
click at [275, 326] on span "Choose an item" at bounding box center [570, 324] width 768 height 18
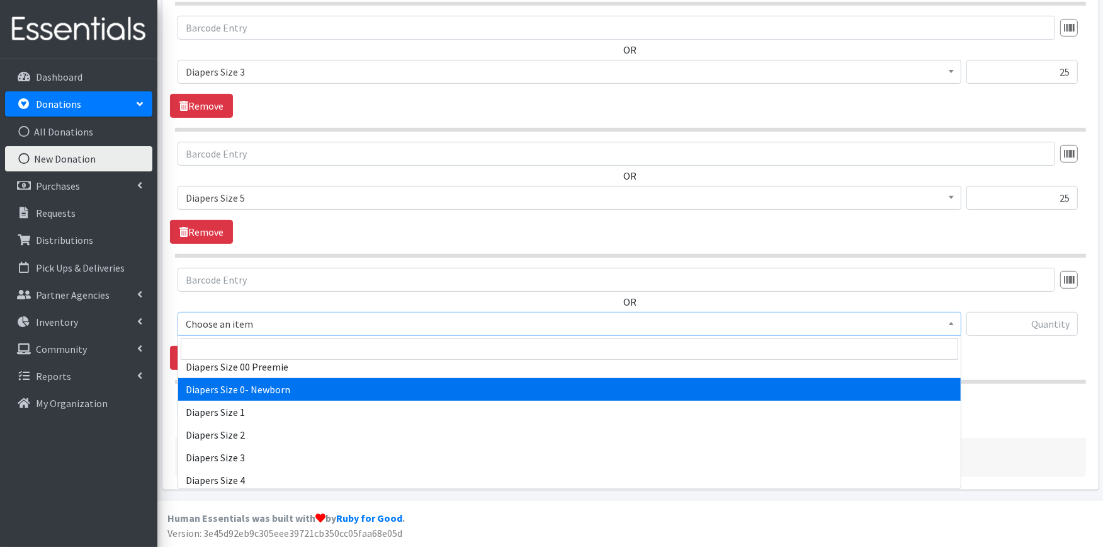
scroll to position [280, 0]
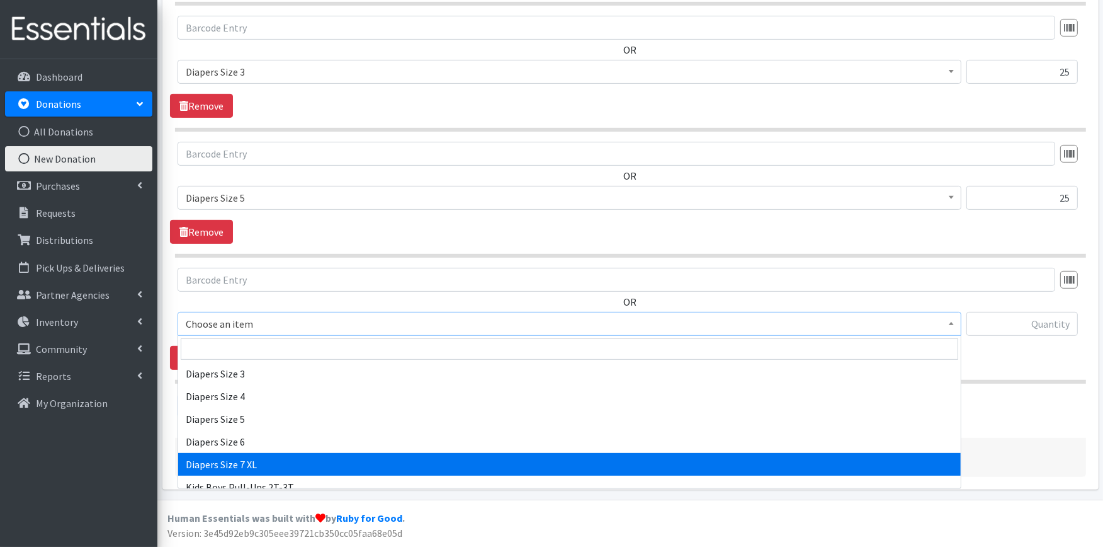
select select "4739"
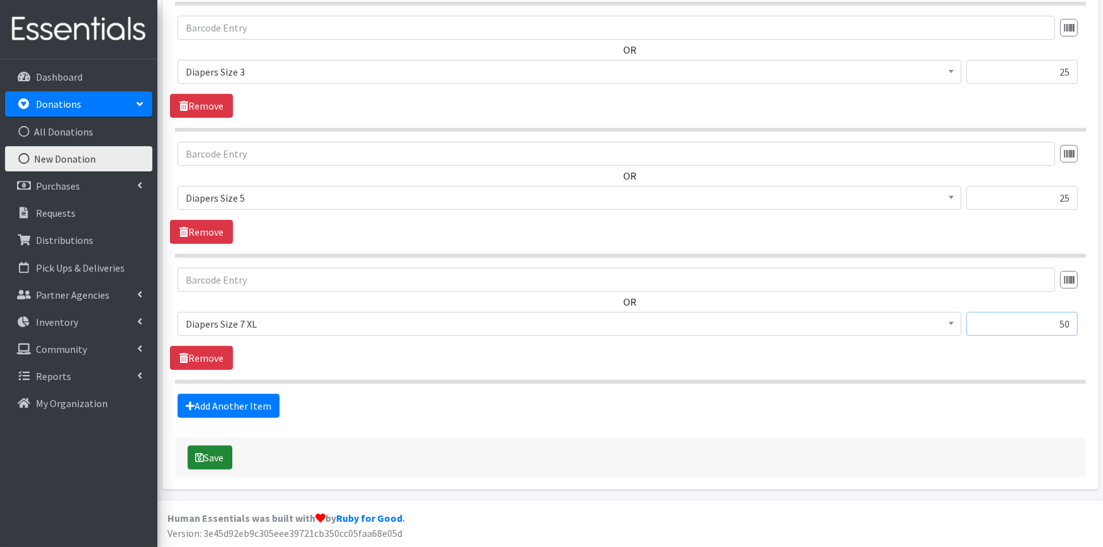
type input "50"
click at [188, 460] on button "Save" at bounding box center [210, 457] width 45 height 24
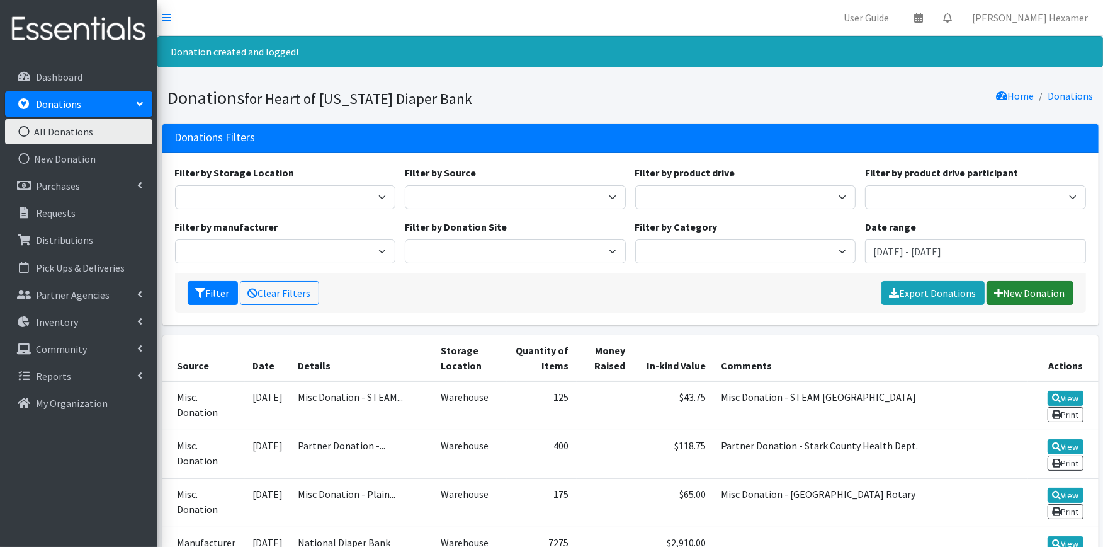
click at [1029, 292] on link "New Donation" at bounding box center [1030, 293] width 87 height 24
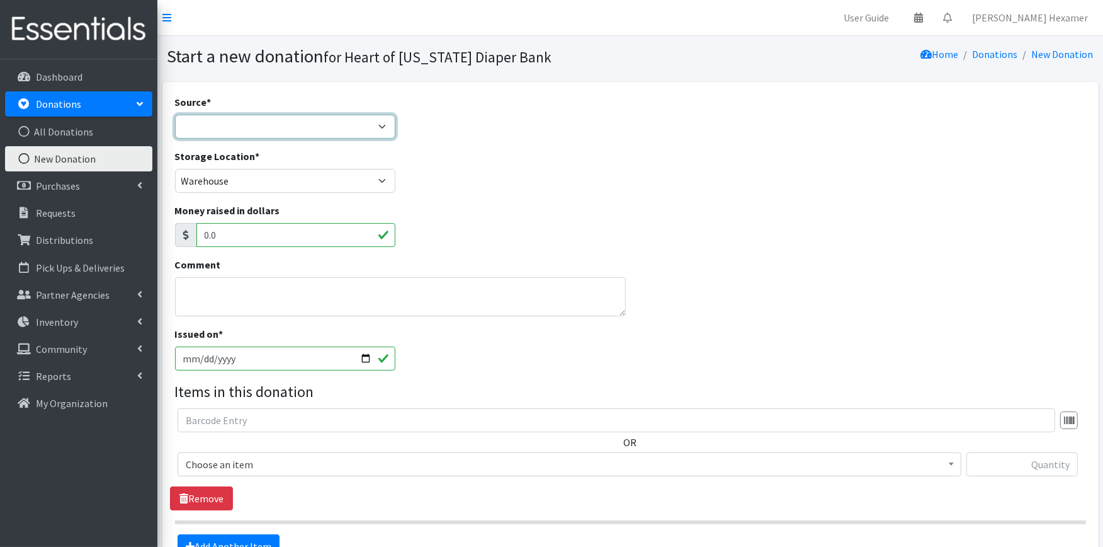
click at [222, 123] on select "Product Drive Manufacturer Donation Site Misc. Donation" at bounding box center [285, 127] width 221 height 24
select select "Manufacturer"
click at [175, 115] on select "Product Drive Manufacturer Donation Site Misc. Donation" at bounding box center [285, 127] width 221 height 24
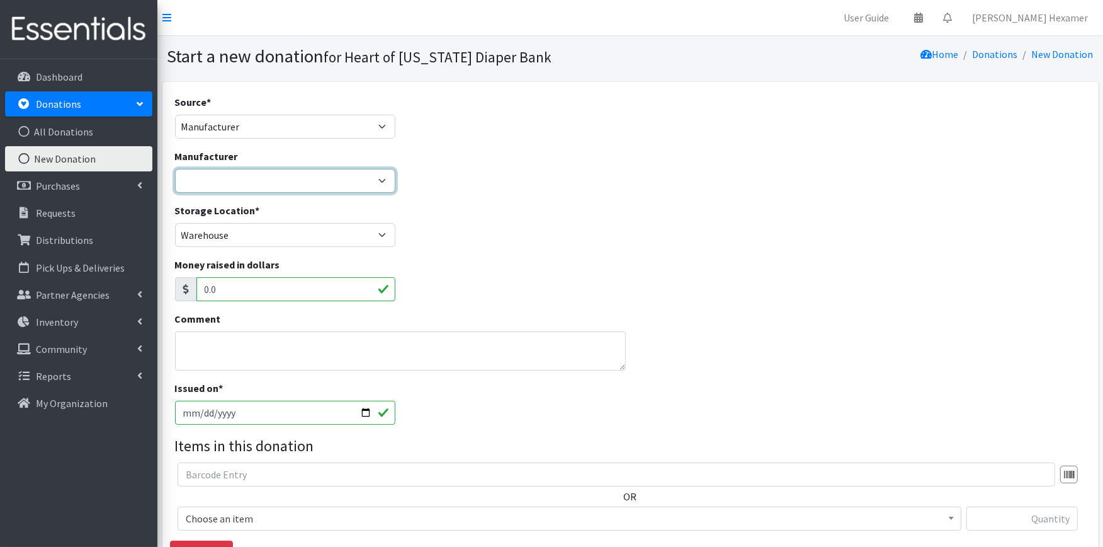
click at [223, 173] on select "Baby2Baby National Diaper Bank Sam's Club Cuyahoga Falls Sam's Club North Canto…" at bounding box center [285, 181] width 221 height 24
select select "253"
click at [175, 169] on select "Baby2Baby National Diaper Bank Sam's Club Cuyahoga Falls Sam's Club North Canto…" at bounding box center [285, 181] width 221 height 24
click at [255, 348] on textarea "Comment" at bounding box center [400, 350] width 451 height 39
type textarea "M"
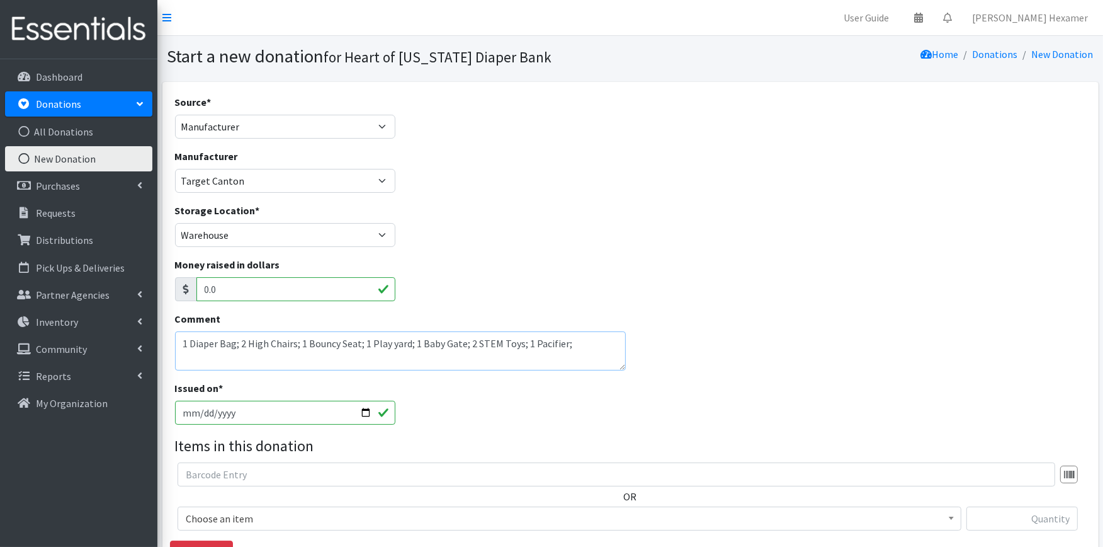
click at [392, 338] on textarea "1 Diaper Bag; 2 High Chairs; 1 Bouncy Seat; 1 Play yard; 1 Baby Gate; 2 STEM To…" at bounding box center [400, 350] width 451 height 39
drag, startPoint x: 542, startPoint y: 341, endPoint x: 695, endPoint y: 281, distance: 163.7
click at [709, 272] on div "Money raised in dollars 0.0" at bounding box center [630, 284] width 921 height 54
click at [578, 339] on textarea "1 Diaper Bag; 2 Highchairs; 1 Bouncy Seat; 1 Play Yard; 1 Baby Gate; 2 STEM Toy…" at bounding box center [400, 350] width 451 height 39
drag, startPoint x: 327, startPoint y: 360, endPoint x: 117, endPoint y: 309, distance: 217.2
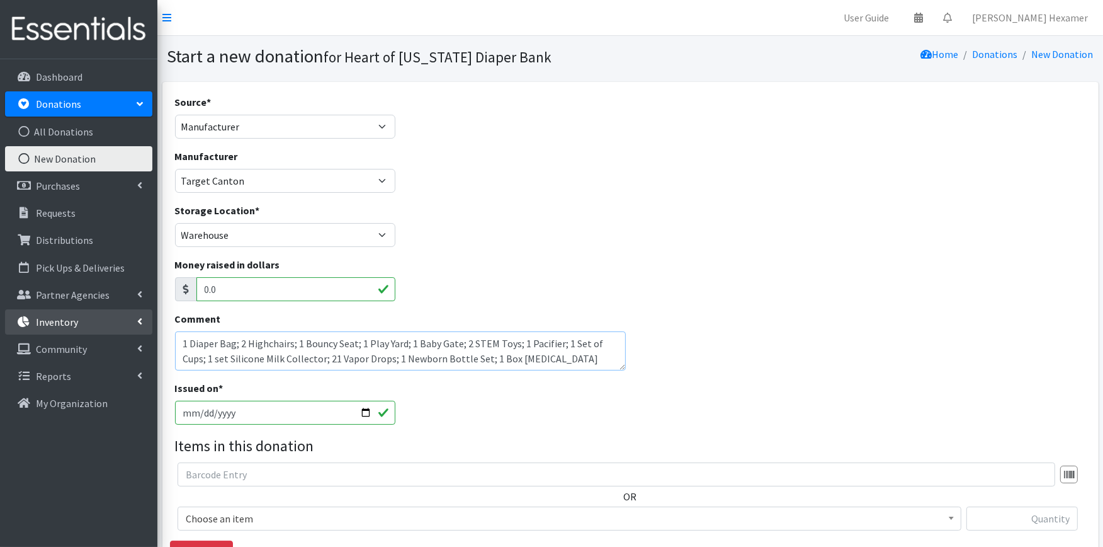
click at [117, 309] on div "User Guide 0 Pick-ups remaining this week View Calendar 0 Requests 0 Partner Ag…" at bounding box center [551, 370] width 1103 height 741
type textarea "1 Diaper Bag; 2 Highchairs; 1 Bouncy Seat; 1 Play Yard; 1 Baby Gate; 2 STEM Toy…"
click at [360, 413] on input "[DATE]" at bounding box center [285, 413] width 221 height 24
type input "[DATE]"
click at [663, 403] on div "Issued on * 2025-10-01" at bounding box center [630, 407] width 921 height 54
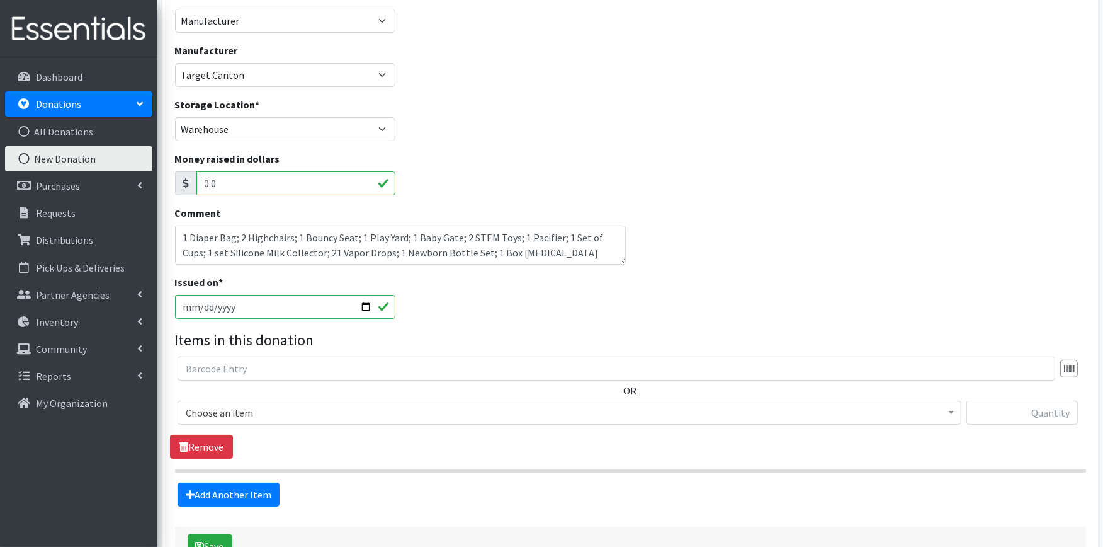
scroll to position [193, 0]
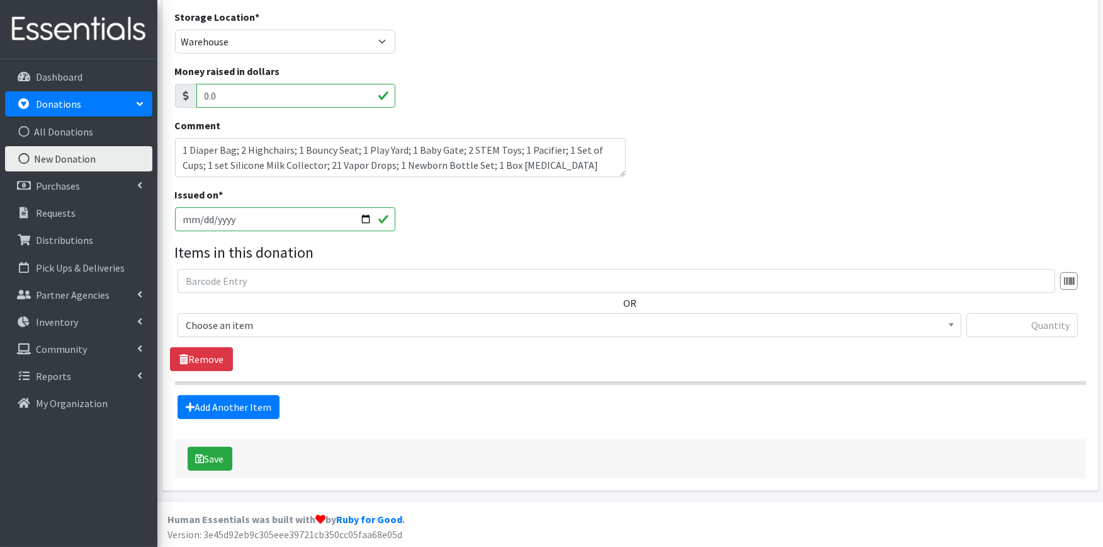
click at [300, 319] on span "Choose an item" at bounding box center [570, 325] width 768 height 18
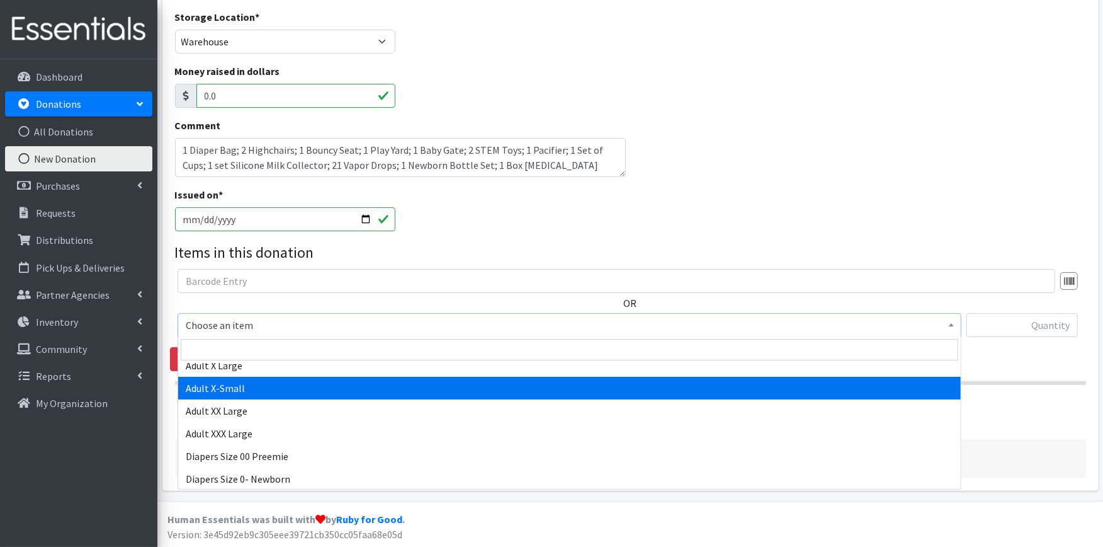
scroll to position [140, 0]
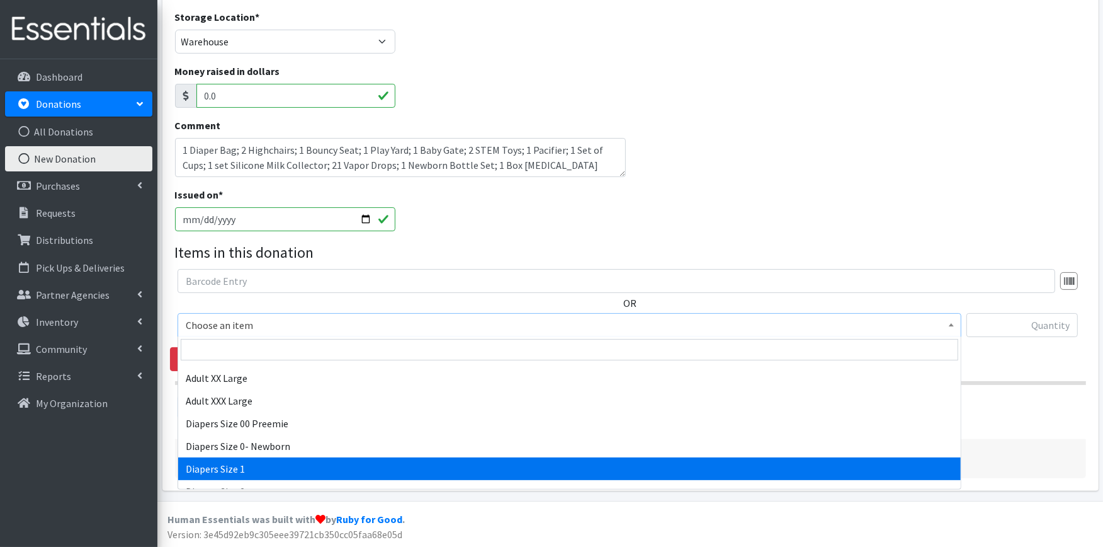
select select "408"
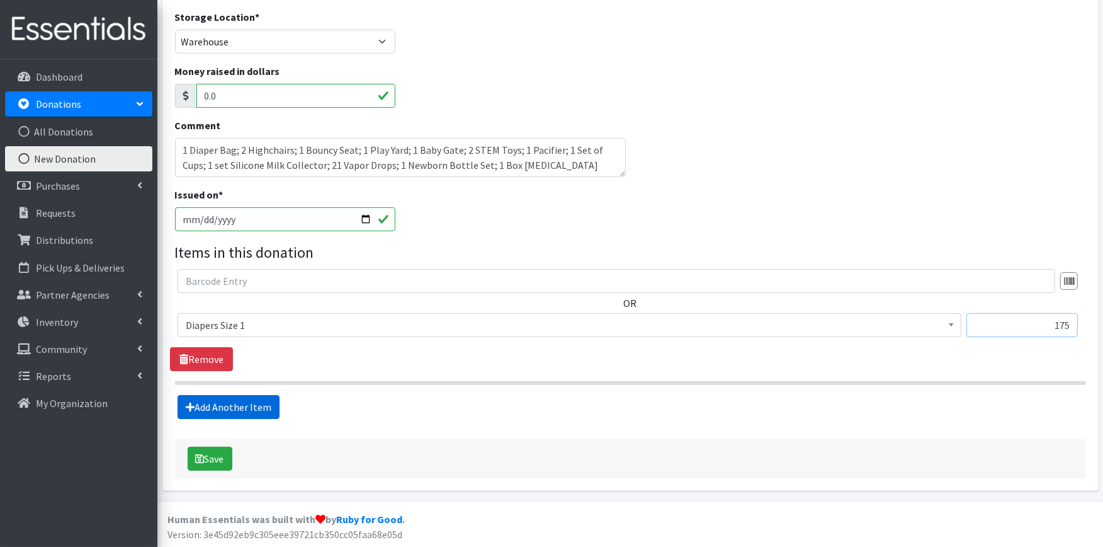
type input "175"
click at [228, 395] on link "Add Another Item" at bounding box center [229, 407] width 102 height 24
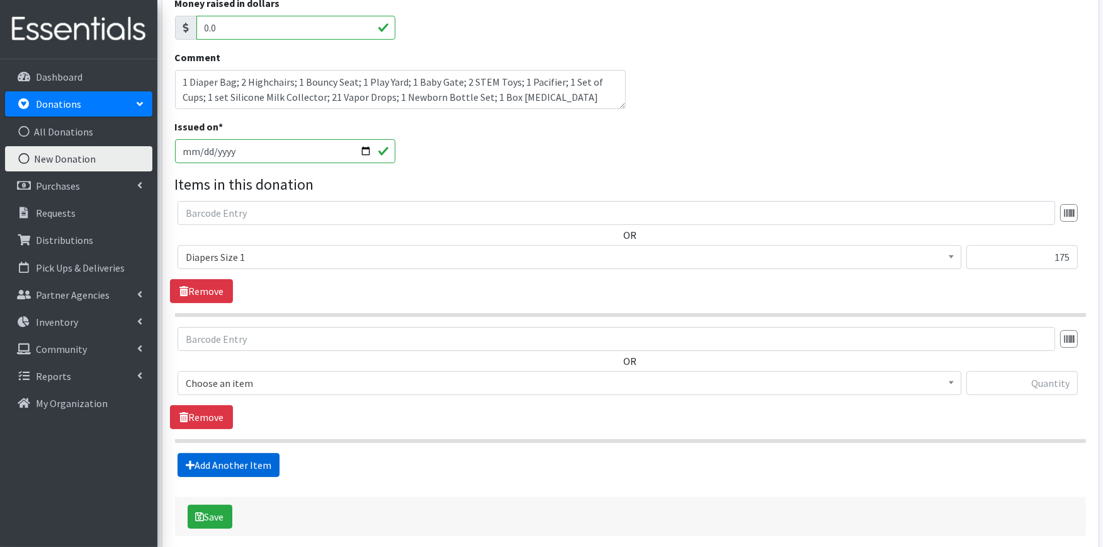
scroll to position [320, 0]
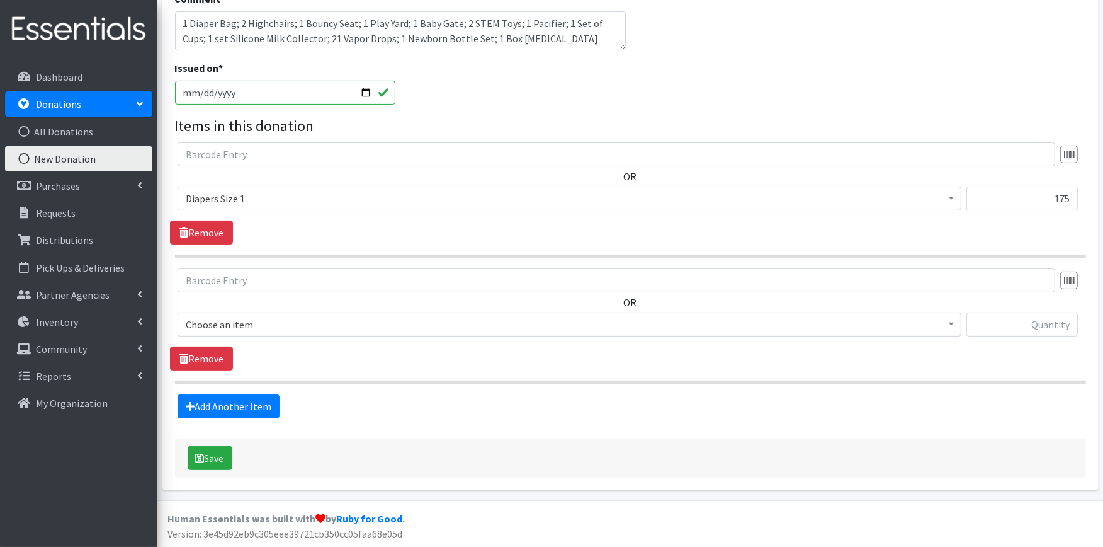
click at [256, 323] on span "Choose an item" at bounding box center [570, 325] width 768 height 18
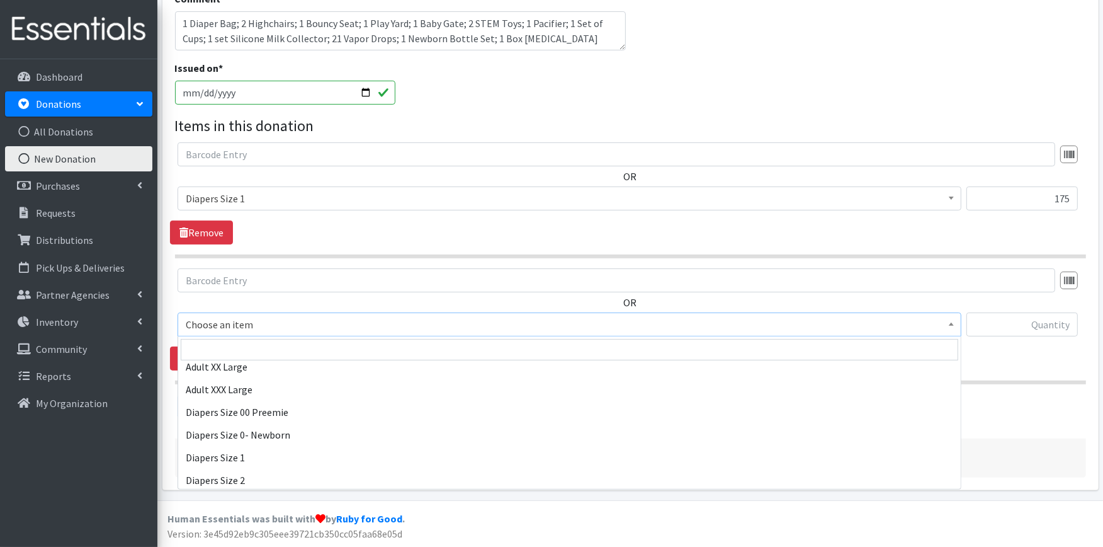
scroll to position [210, 0]
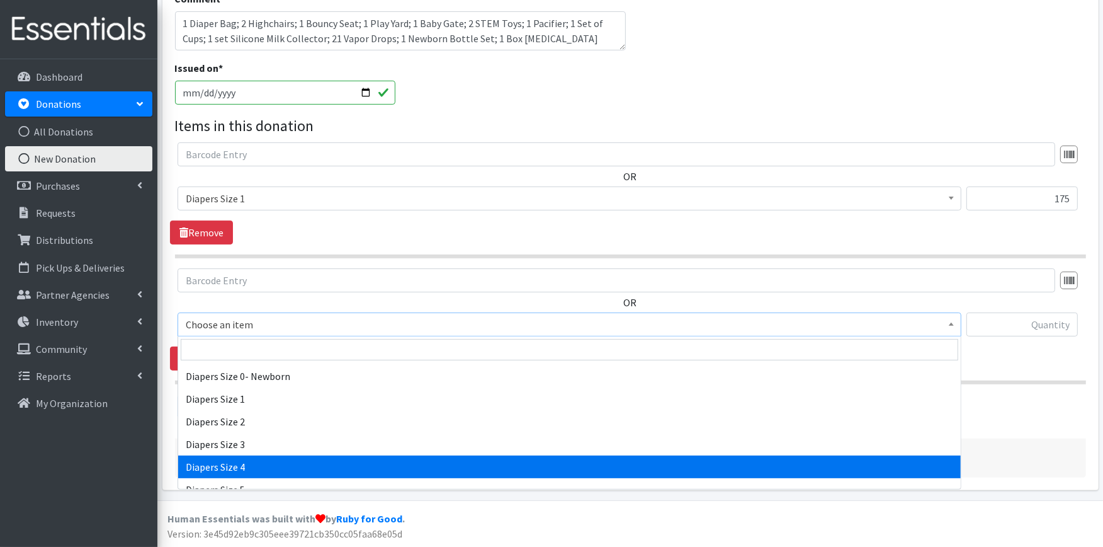
select select "414"
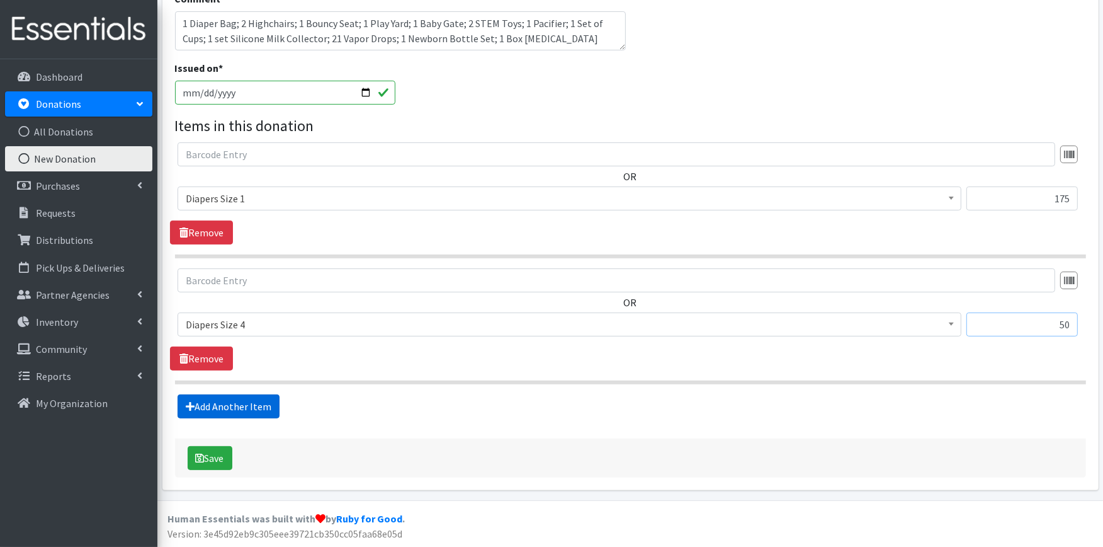
type input "50"
click at [243, 413] on link "Add Another Item" at bounding box center [229, 406] width 102 height 24
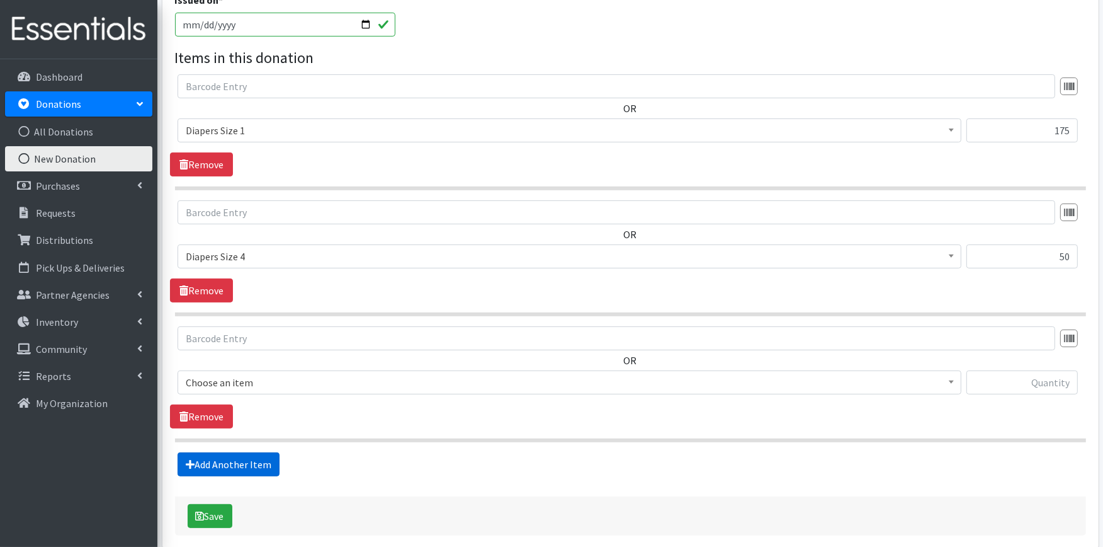
scroll to position [446, 0]
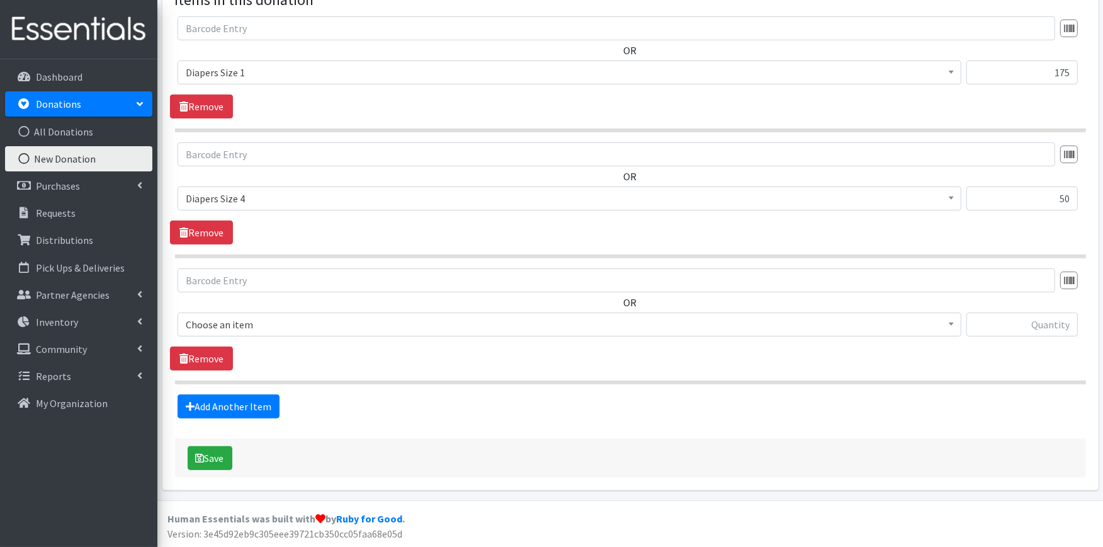
click at [265, 321] on span "Choose an item" at bounding box center [570, 325] width 768 height 18
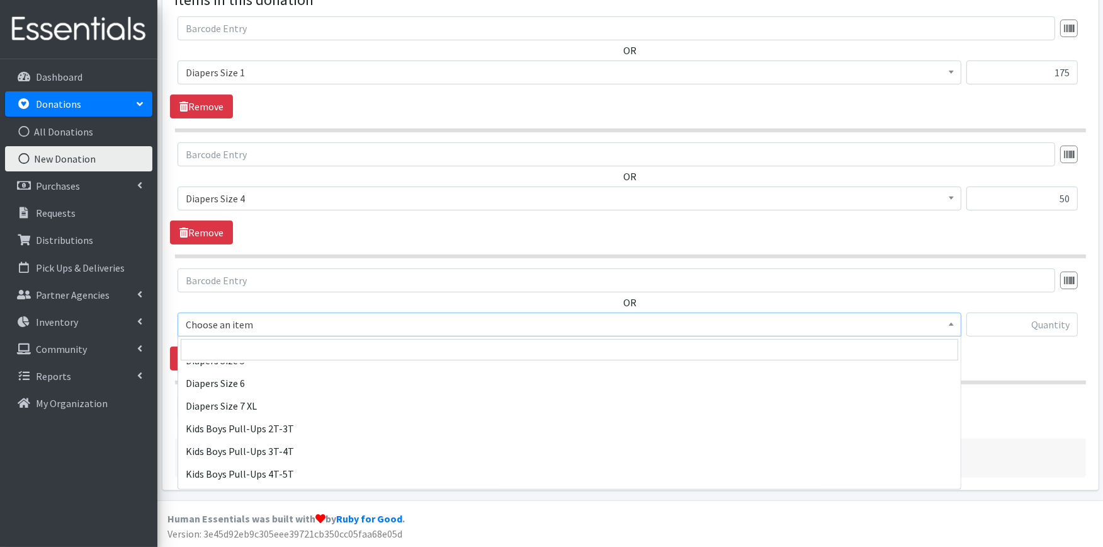
scroll to position [419, 0]
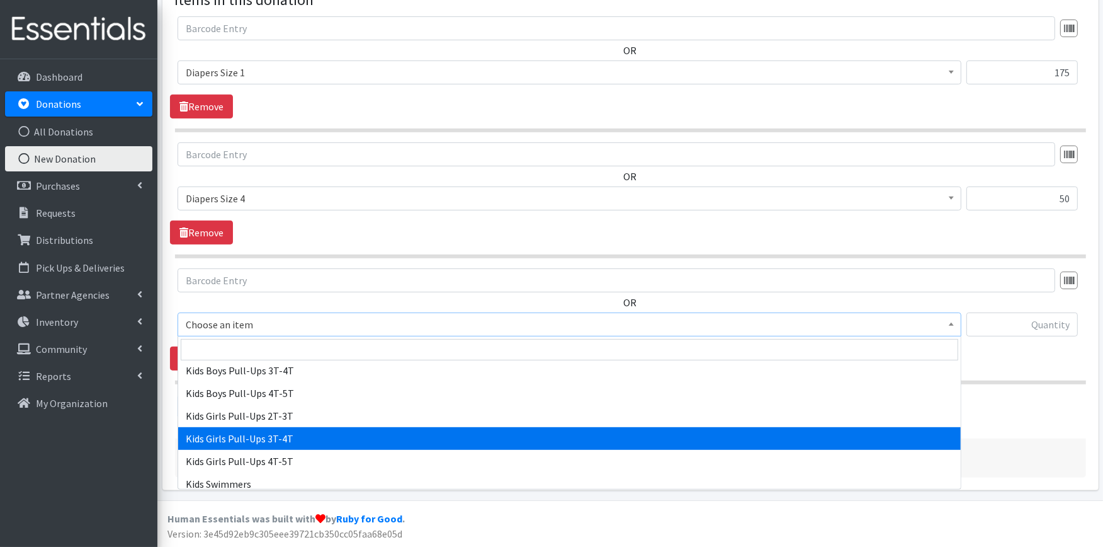
select select "2926"
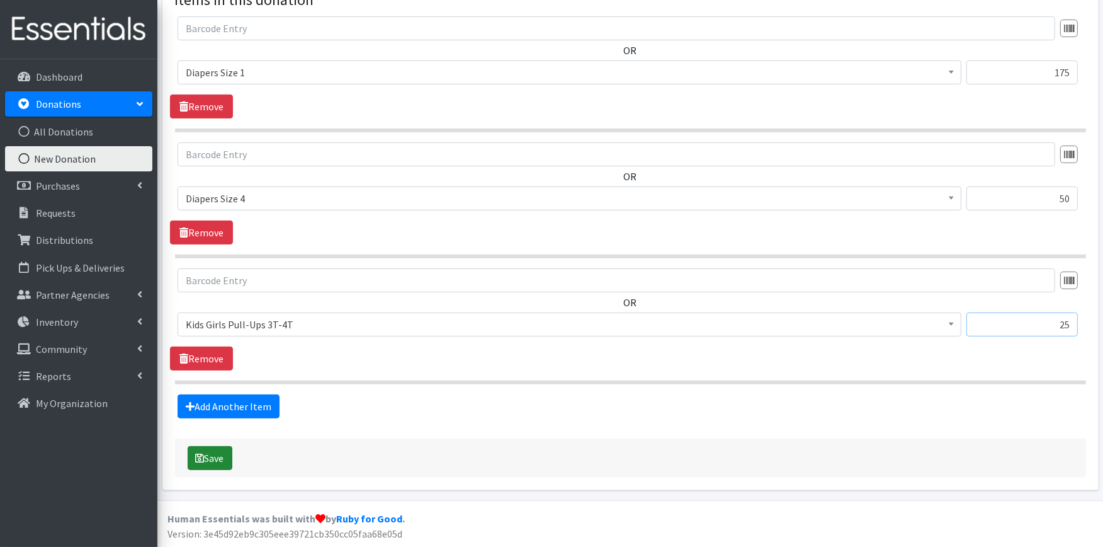
type input "25"
click at [214, 456] on button "Save" at bounding box center [210, 458] width 45 height 24
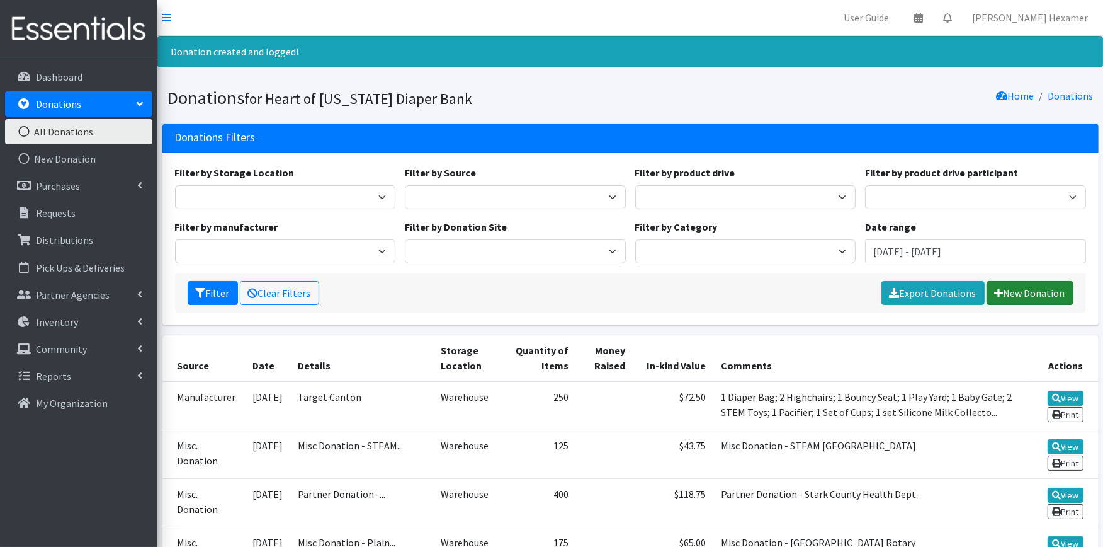
click at [1055, 287] on link "New Donation" at bounding box center [1030, 293] width 87 height 24
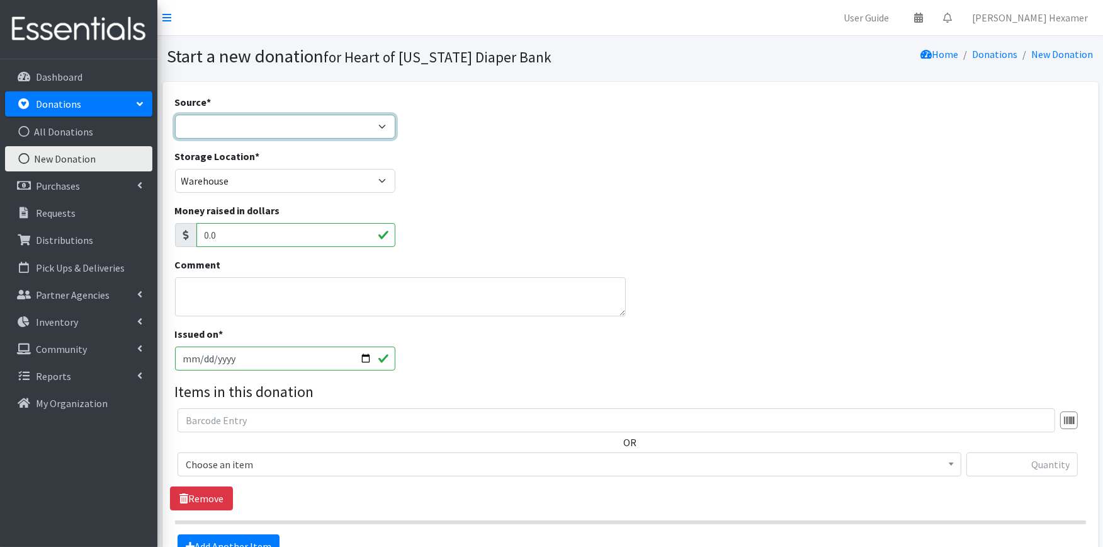
click at [287, 133] on select "Product Drive Manufacturer Donation Site Misc. Donation" at bounding box center [285, 127] width 221 height 24
select select "Donation Site"
click at [175, 115] on select "Product Drive Manufacturer Donation Site Misc. Donation" at bounding box center [285, 127] width 221 height 24
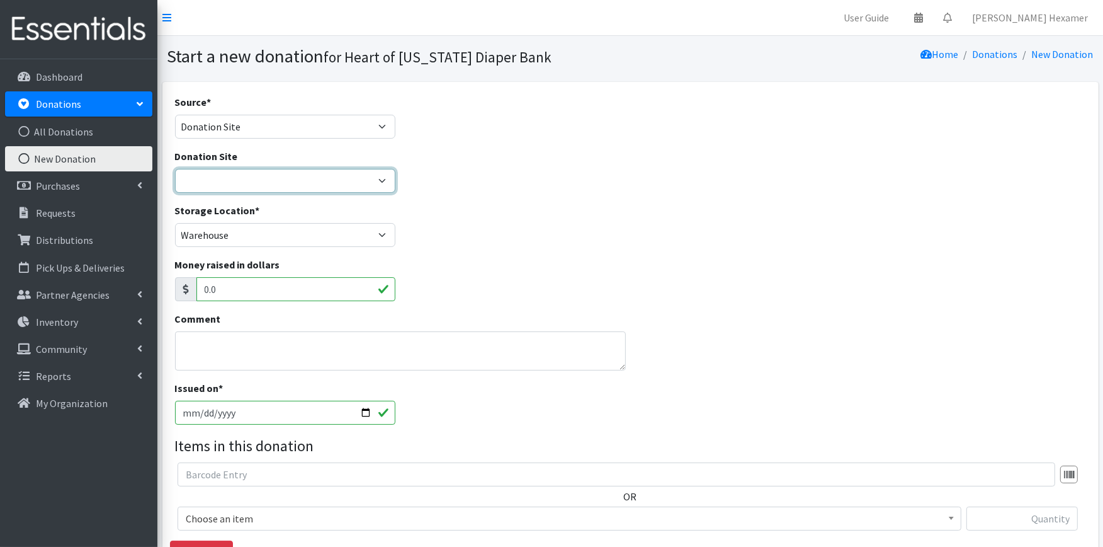
click at [232, 184] on select "2024 Partner Donations Akron Children's Health Center - [GEOGRAPHIC_DATA] [PERS…" at bounding box center [285, 181] width 221 height 24
select select "26"
click at [175, 169] on select "2024 Partner Donations Akron Children's Health Center - [GEOGRAPHIC_DATA] [PERS…" at bounding box center [285, 181] width 221 height 24
click at [244, 345] on textarea "Comment" at bounding box center [400, 350] width 451 height 39
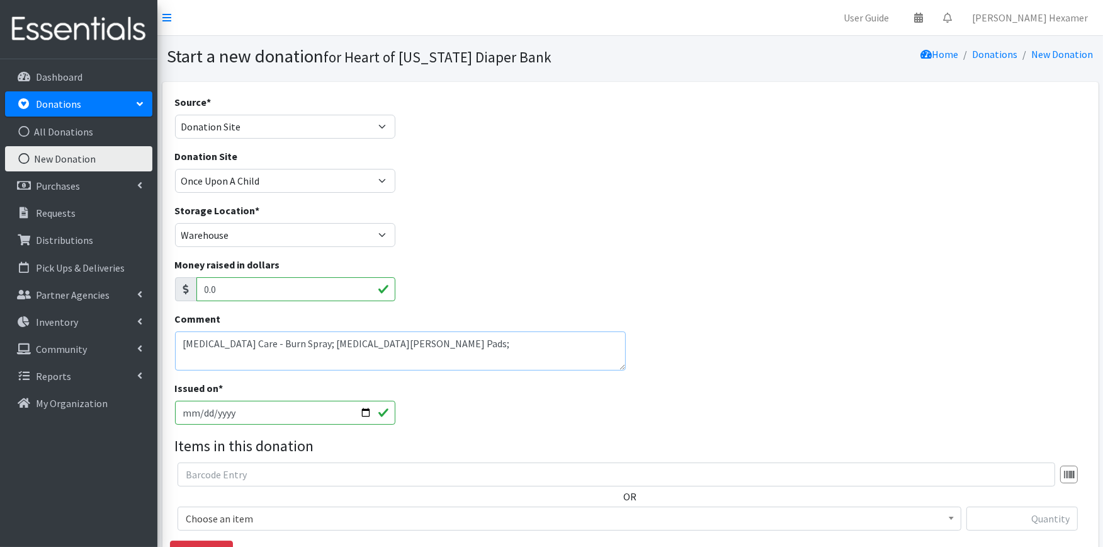
click at [396, 338] on textarea "[MEDICAL_DATA] Care - Burn Spray; [MEDICAL_DATA][PERSON_NAME] Pads;" at bounding box center [400, 350] width 451 height 39
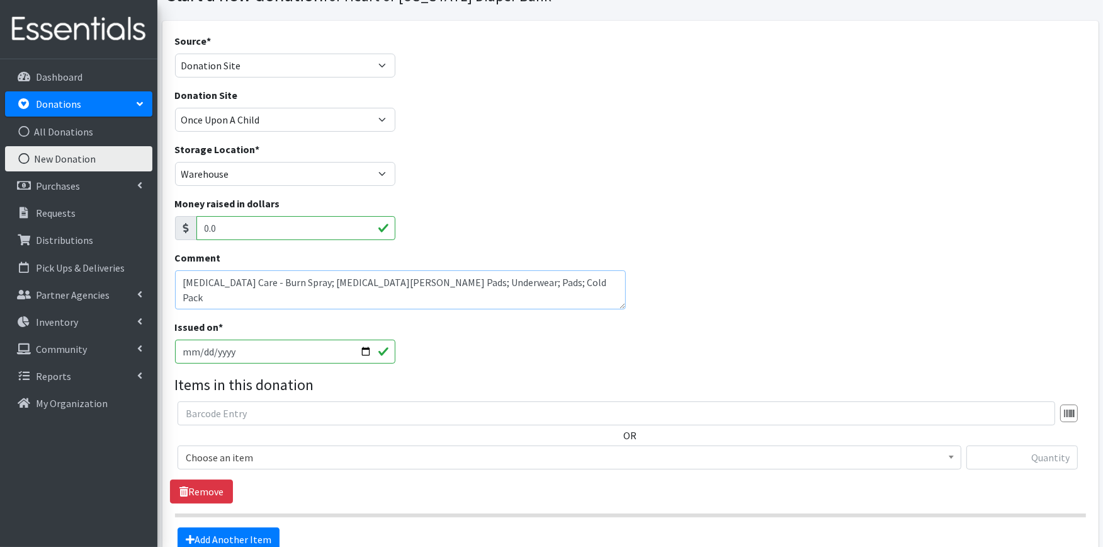
scroll to position [140, 0]
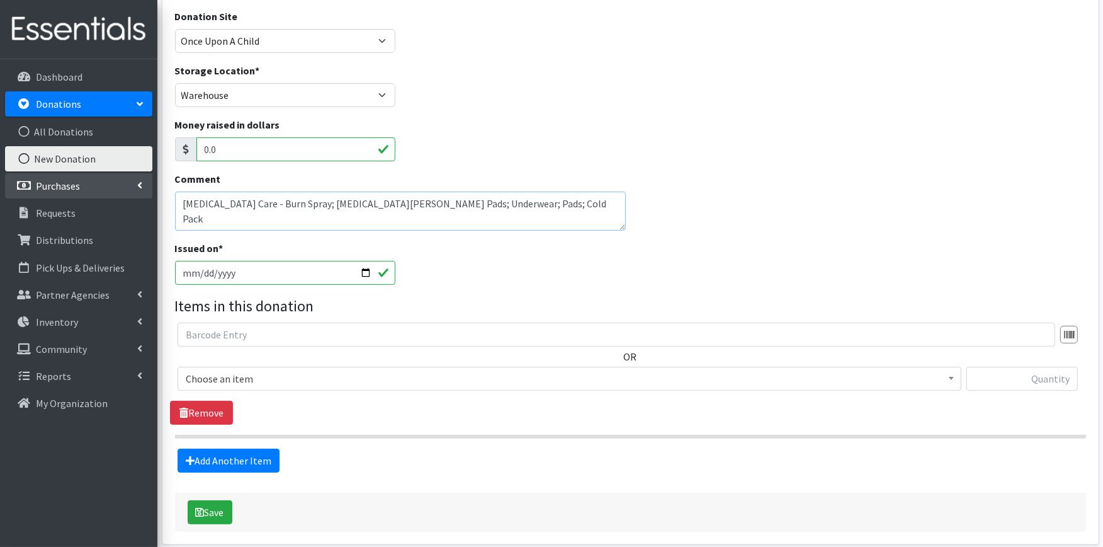
drag, startPoint x: 408, startPoint y: 203, endPoint x: 83, endPoint y: 191, distance: 325.2
click at [84, 189] on div "User Guide 0 Pick-ups remaining this week View Calendar 0 Requests 0 Partner Ag…" at bounding box center [551, 230] width 1103 height 741
type textarea "[MEDICAL_DATA] Care - Burn Spray; [MEDICAL_DATA][PERSON_NAME] Pads; Underwear; …"
click at [368, 379] on span "Choose an item" at bounding box center [570, 379] width 768 height 18
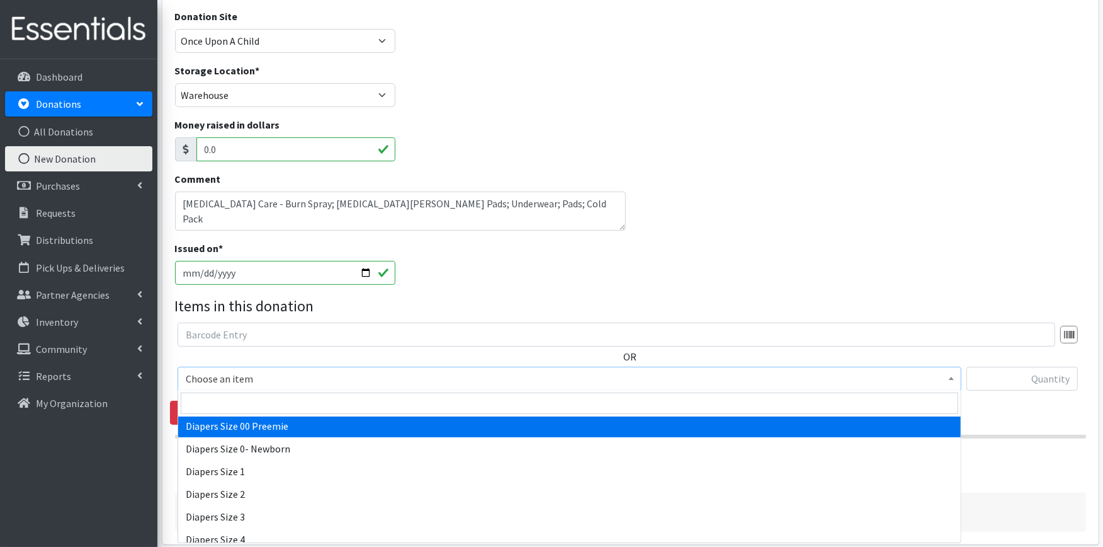
scroll to position [210, 0]
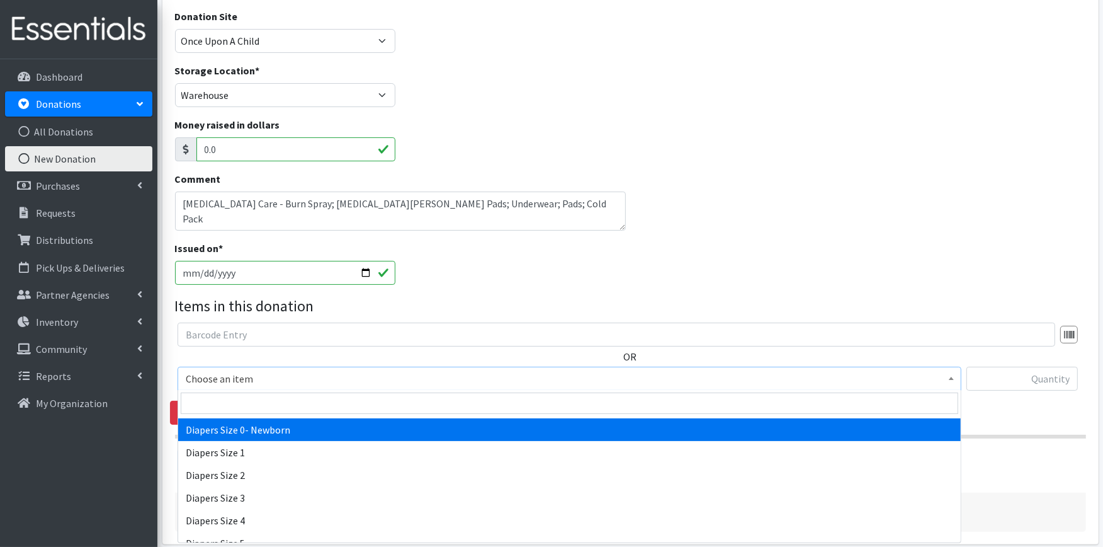
select select "406"
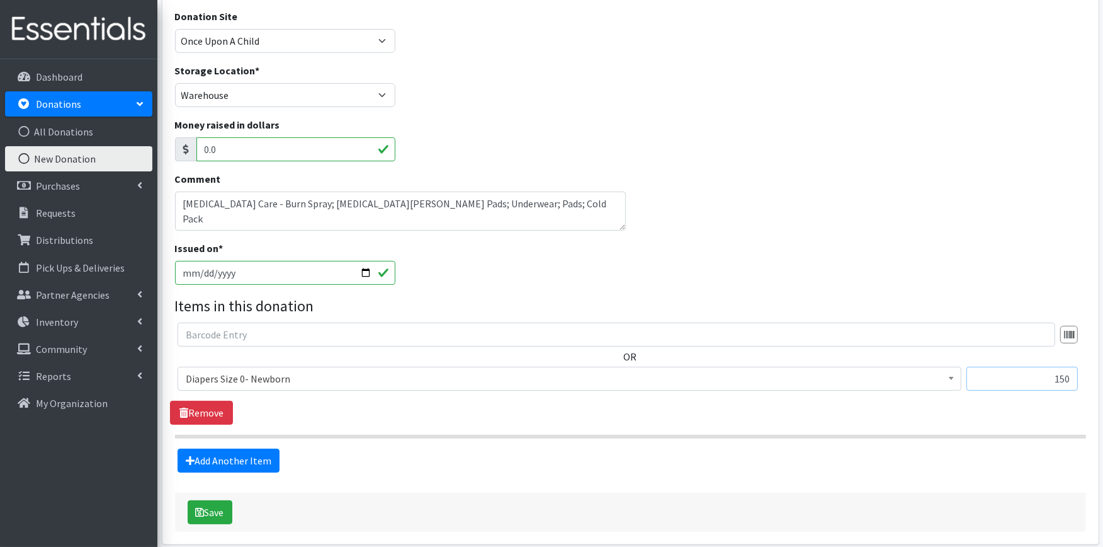
type input "150"
click at [239, 462] on link "Add Another Item" at bounding box center [229, 460] width 102 height 24
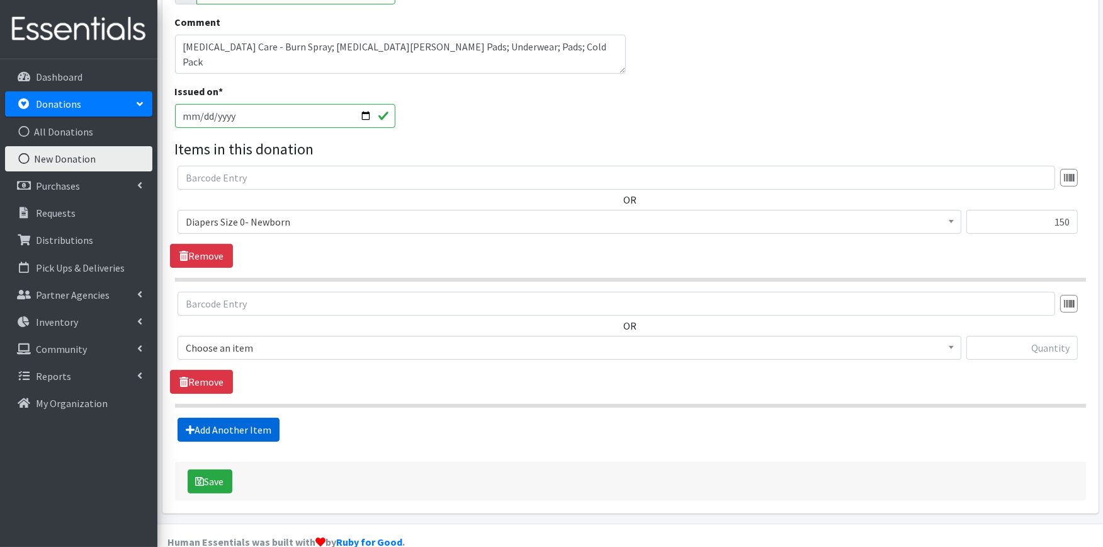
scroll to position [320, 0]
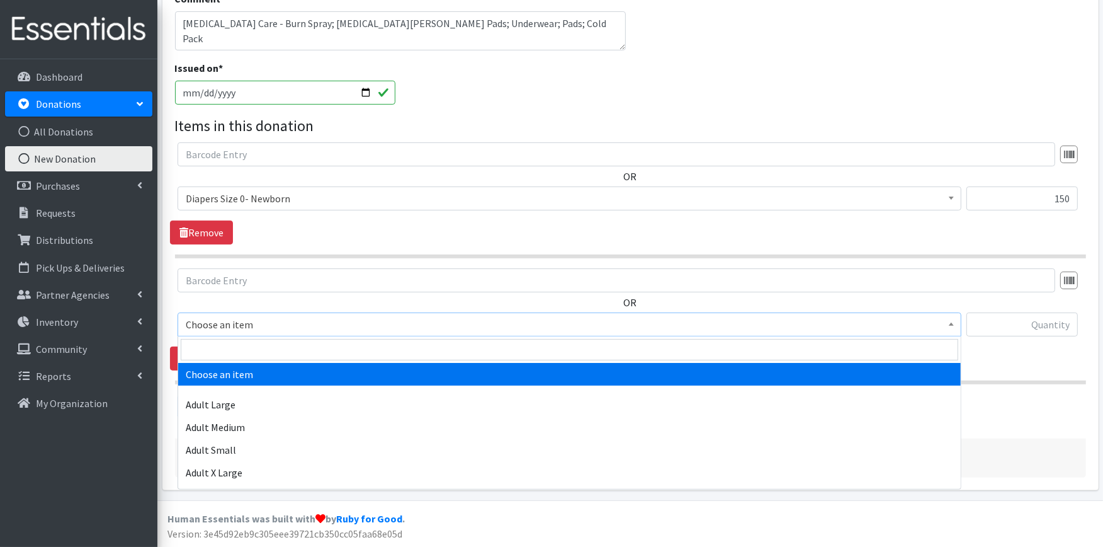
click at [283, 330] on span "Choose an item" at bounding box center [570, 325] width 768 height 18
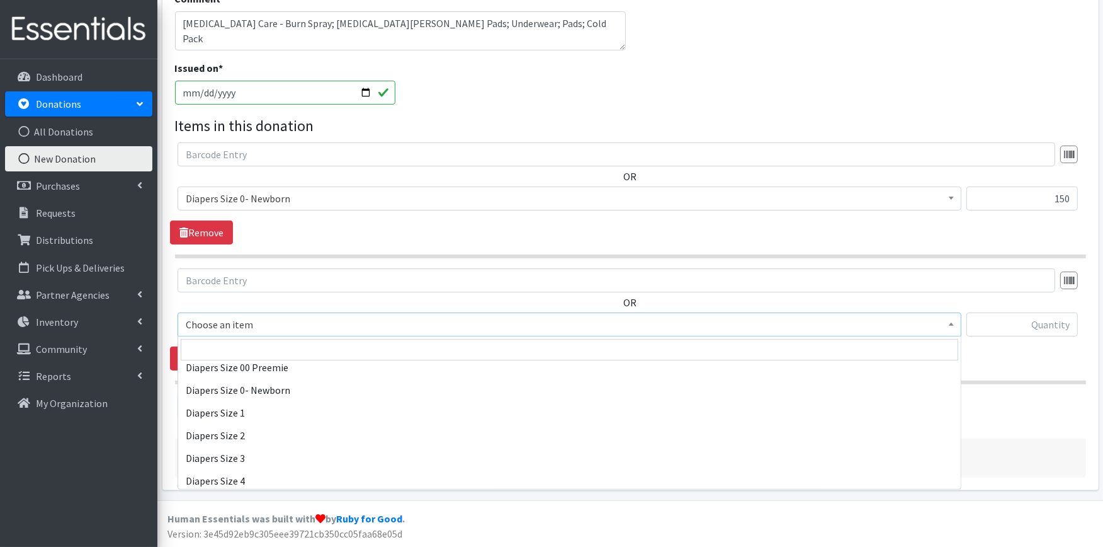
scroll to position [210, 0]
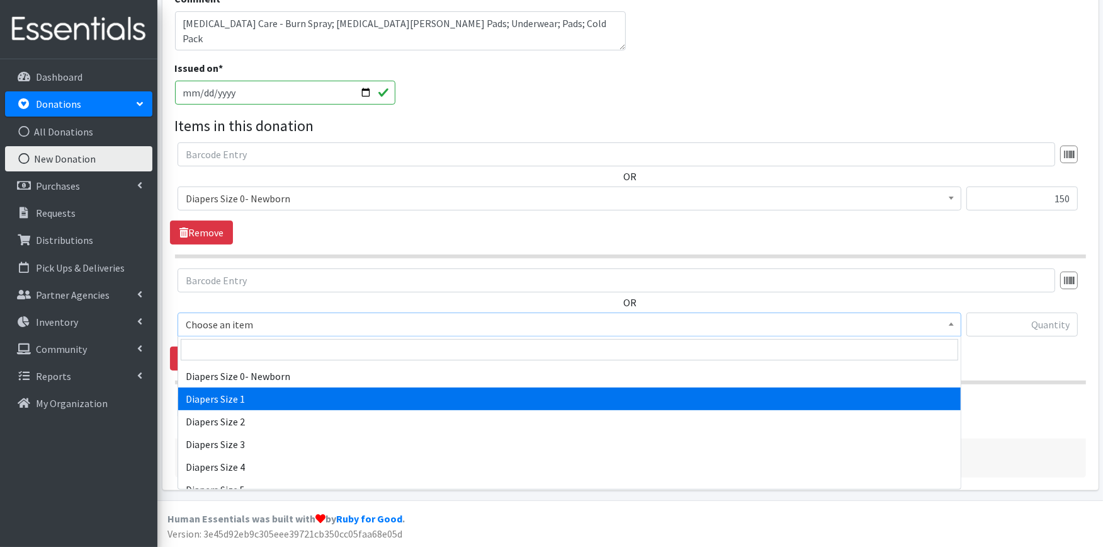
select select "408"
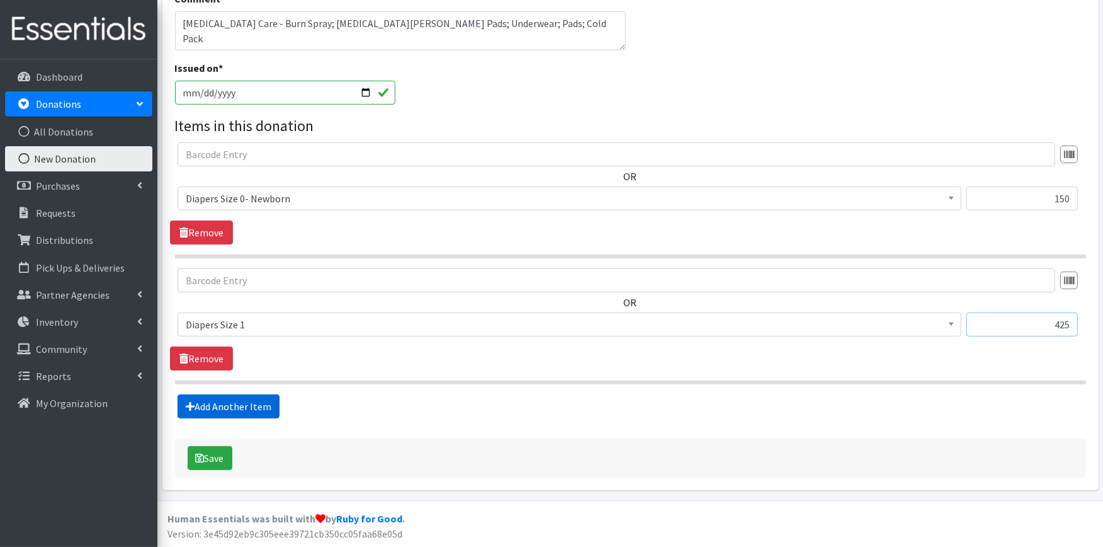
type input "425"
click at [255, 399] on link "Add Another Item" at bounding box center [229, 406] width 102 height 24
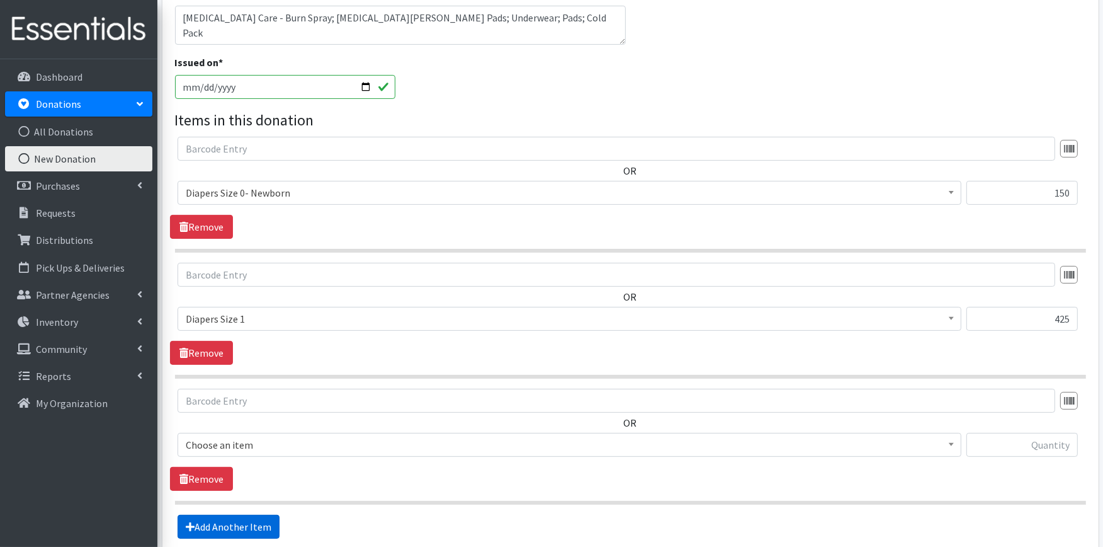
scroll to position [446, 0]
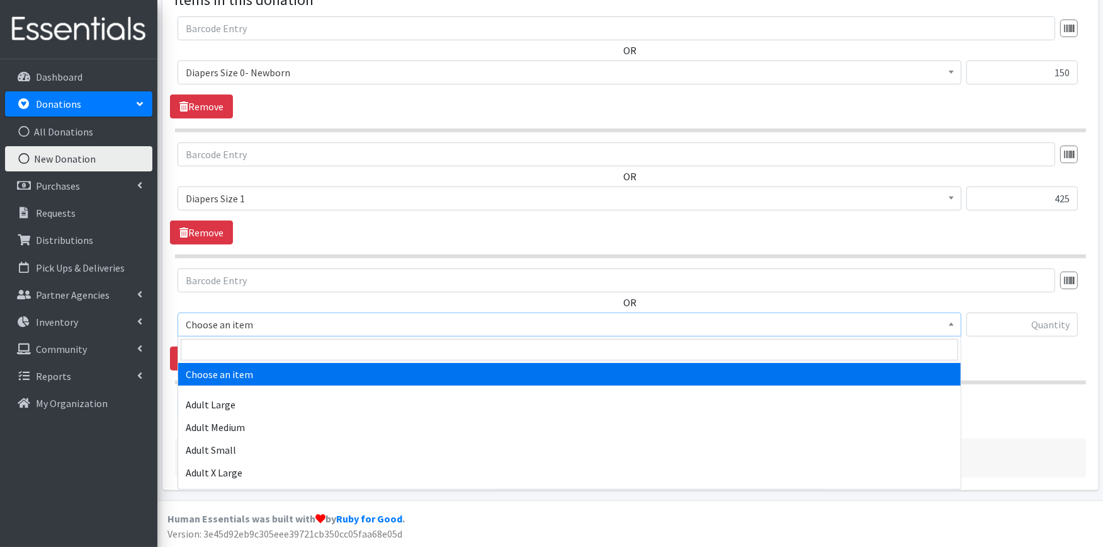
click at [250, 329] on span "Choose an item" at bounding box center [570, 325] width 768 height 18
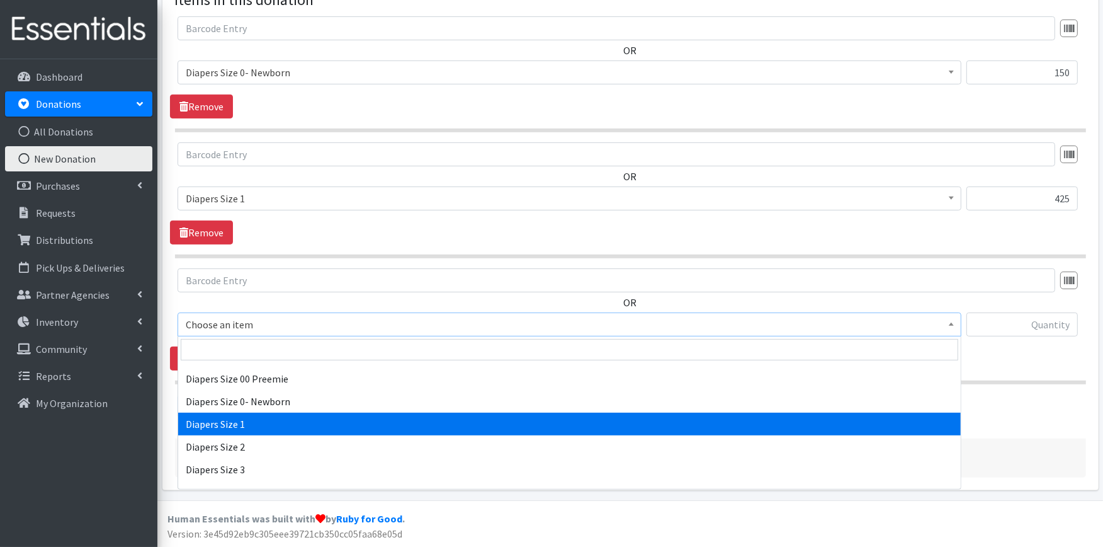
scroll to position [210, 0]
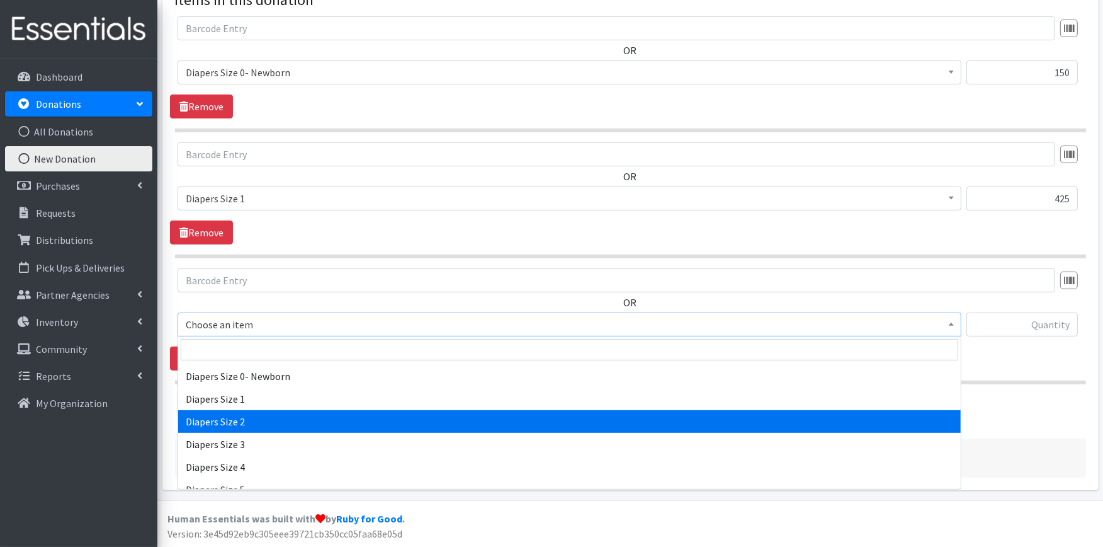
select select "426"
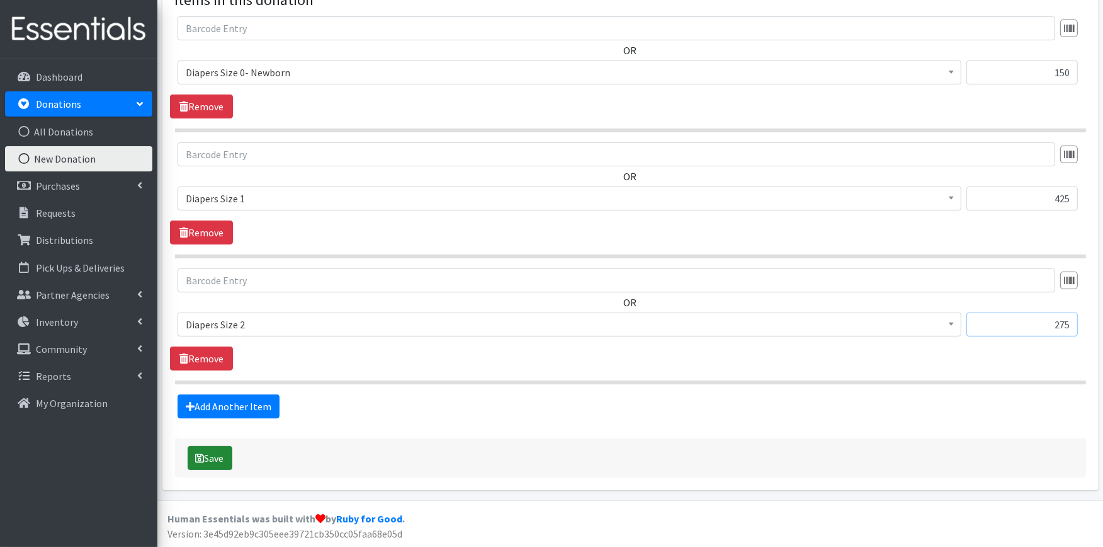
type input "275"
click at [224, 462] on button "Save" at bounding box center [210, 458] width 45 height 24
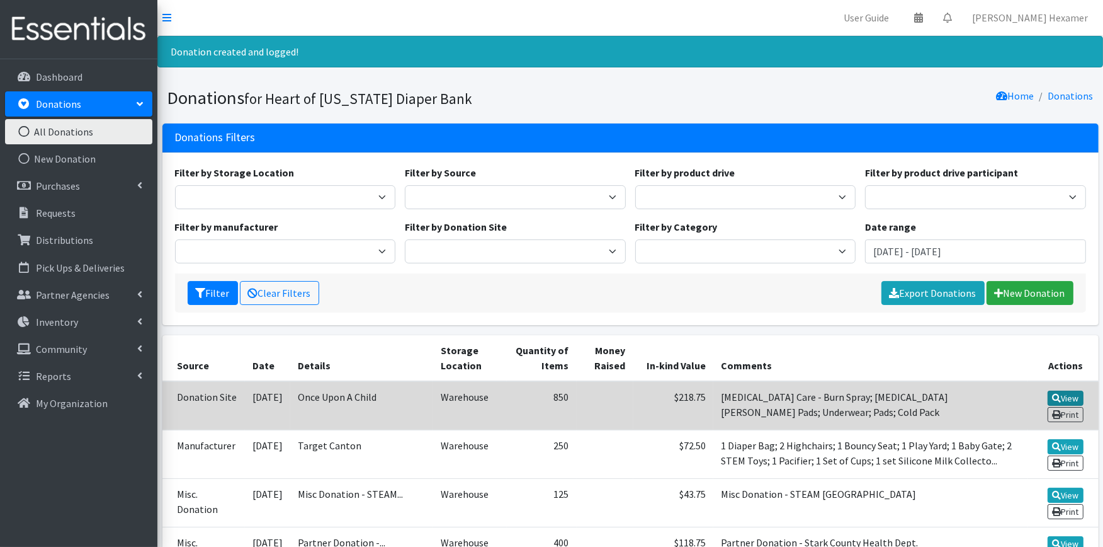
click at [1074, 397] on link "View" at bounding box center [1066, 397] width 36 height 15
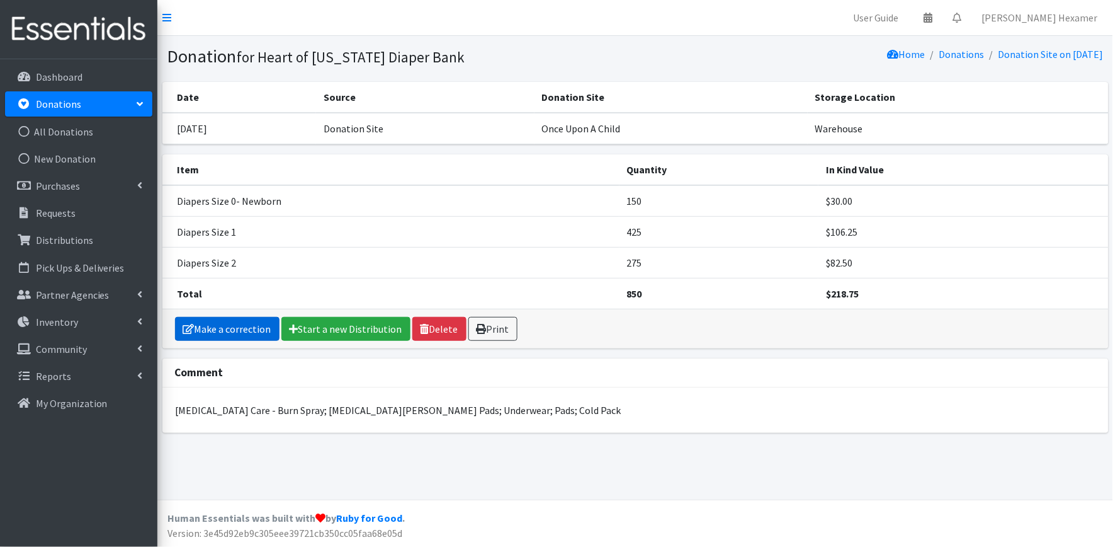
click at [236, 334] on link "Make a correction" at bounding box center [227, 329] width 105 height 24
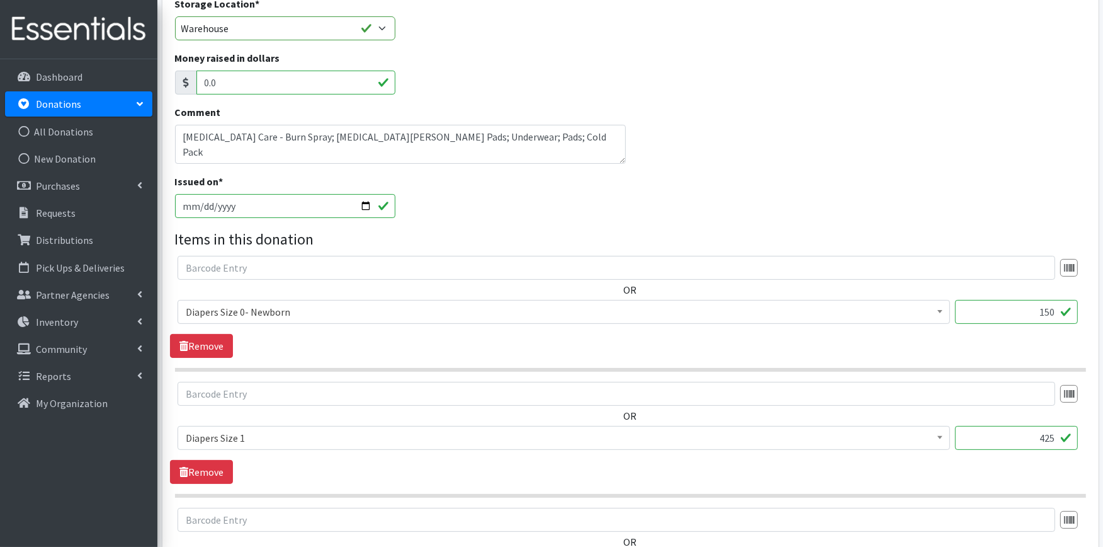
scroll to position [572, 0]
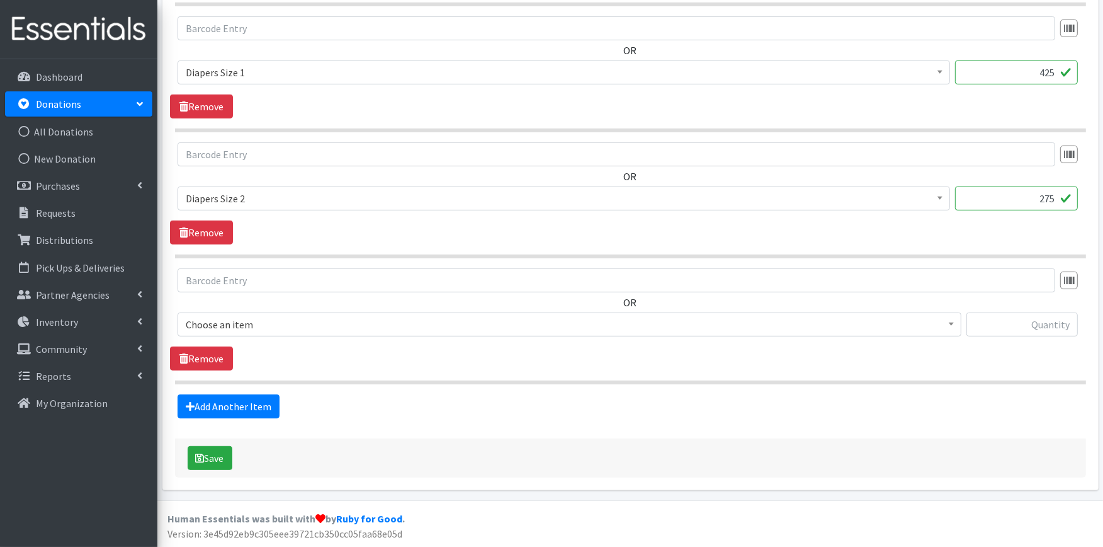
click at [263, 326] on span "Choose an item" at bounding box center [570, 325] width 768 height 18
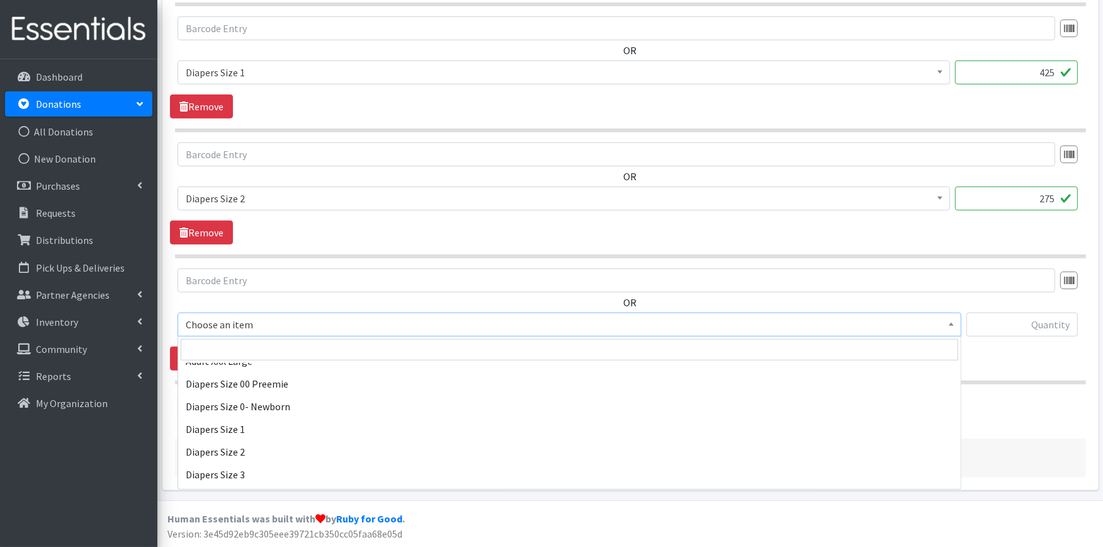
scroll to position [210, 0]
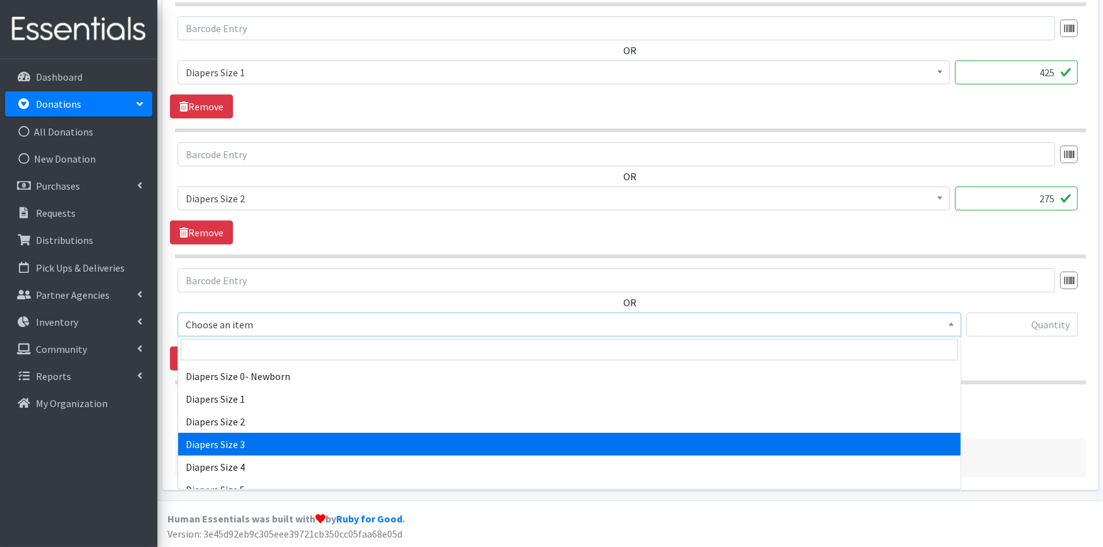
select select "428"
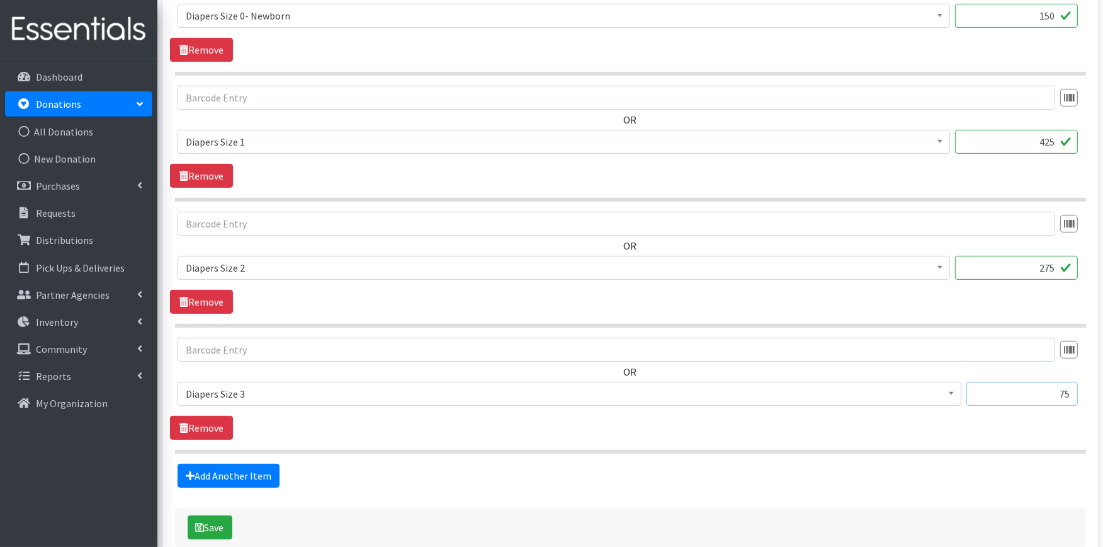
scroll to position [502, 0]
type input "75"
click at [205, 464] on link "Add Another Item" at bounding box center [229, 476] width 102 height 24
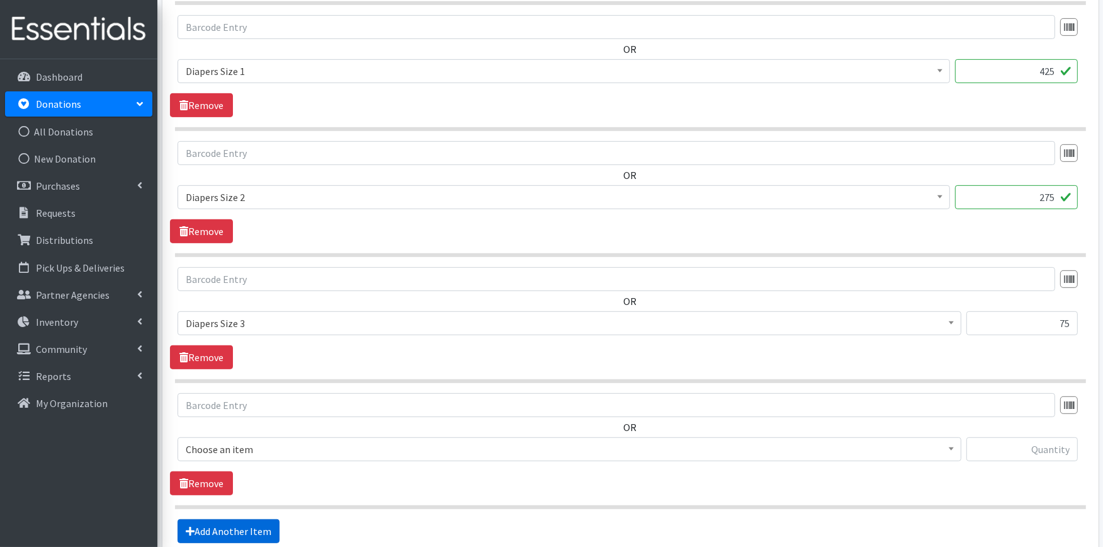
scroll to position [698, 0]
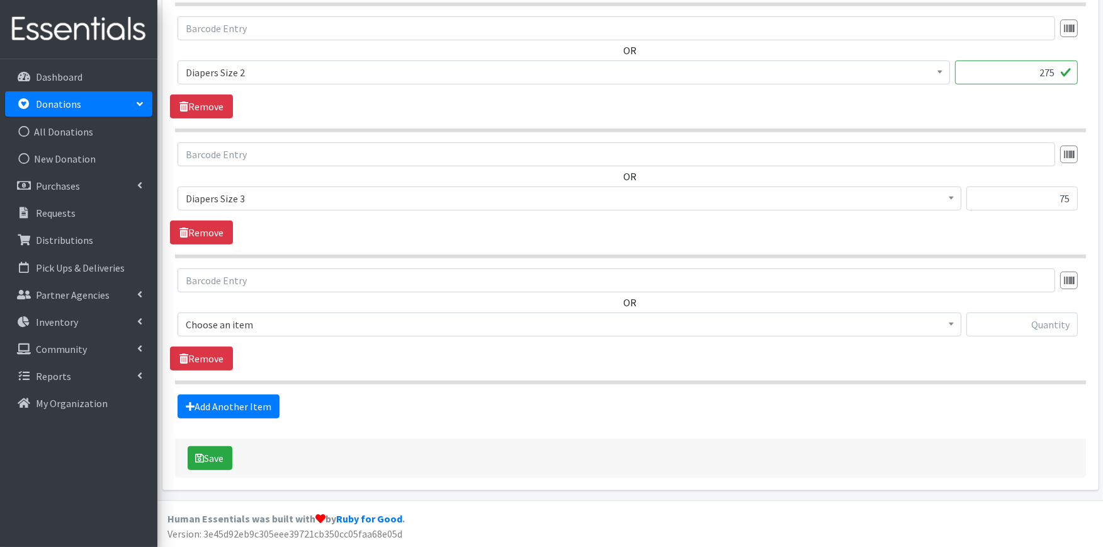
click at [268, 322] on span "Choose an item" at bounding box center [570, 325] width 768 height 18
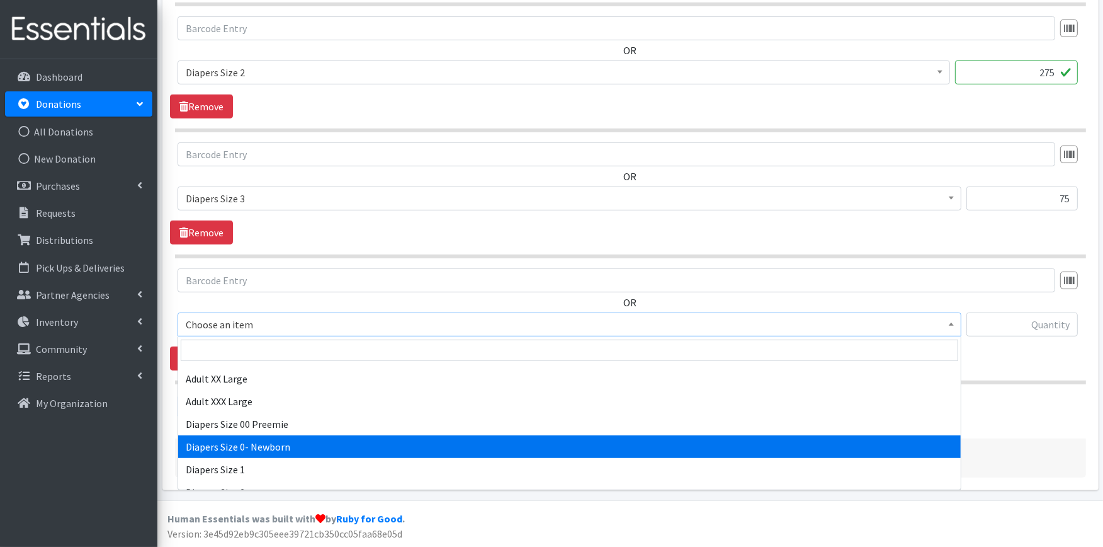
scroll to position [210, 0]
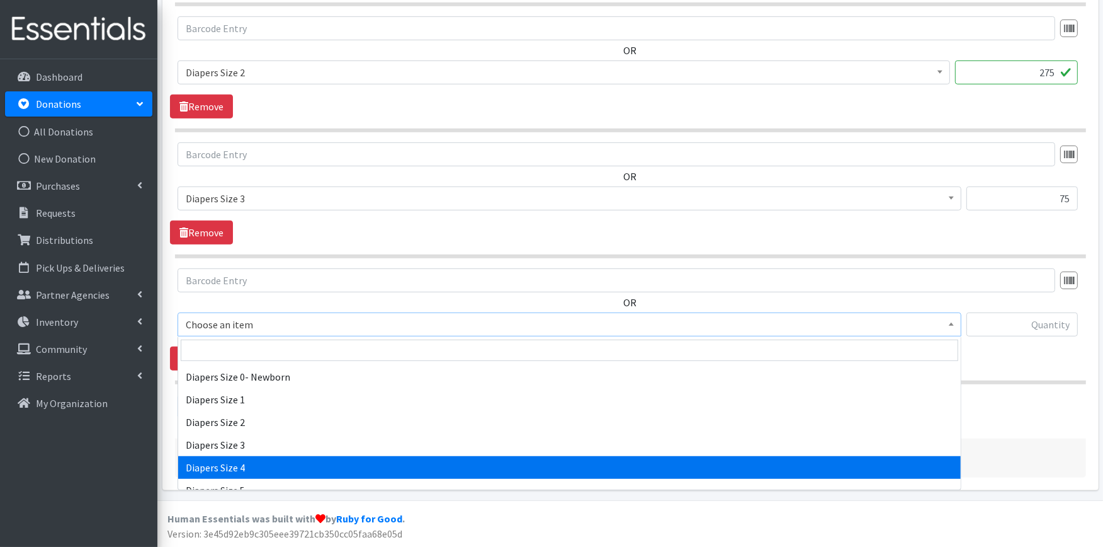
select select "414"
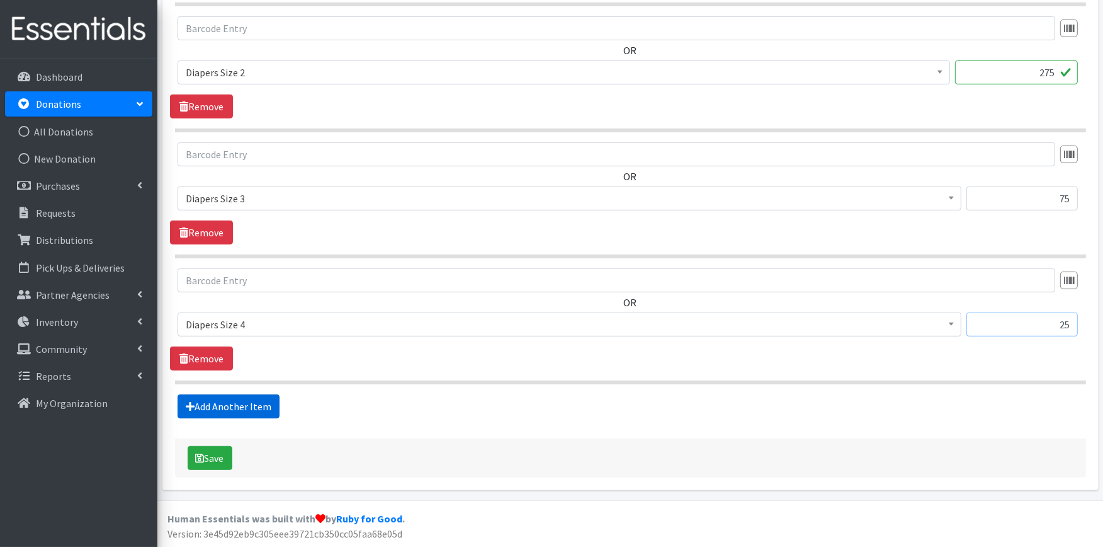
type input "25"
click at [267, 413] on link "Add Another Item" at bounding box center [229, 406] width 102 height 24
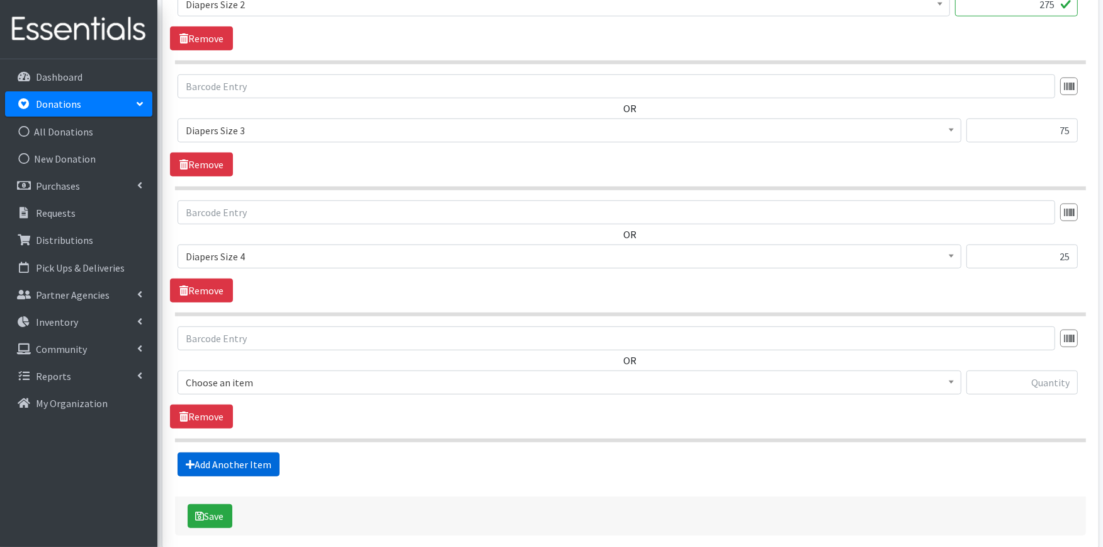
scroll to position [825, 0]
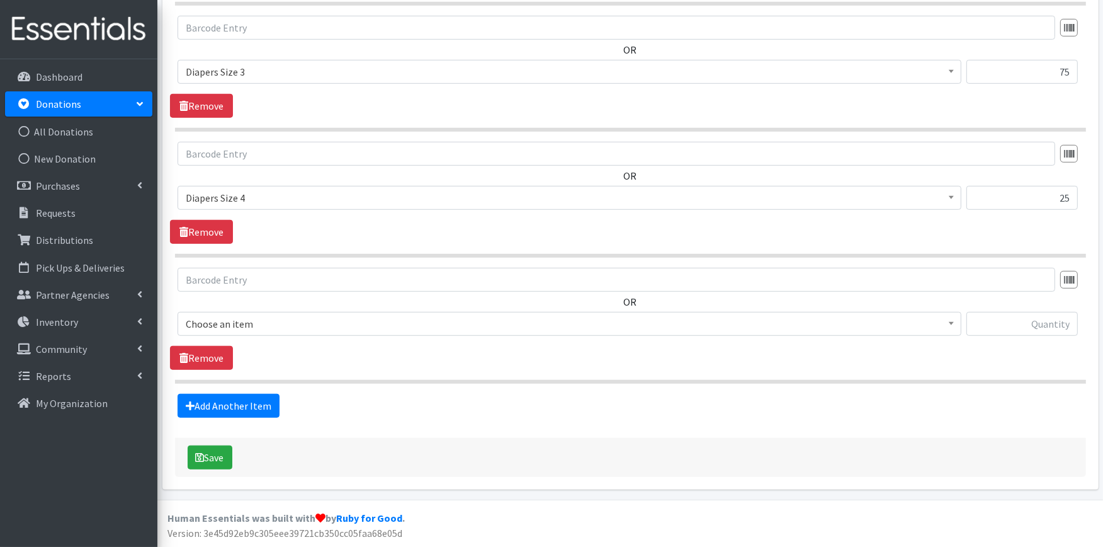
click at [271, 322] on span "Choose an item" at bounding box center [570, 324] width 768 height 18
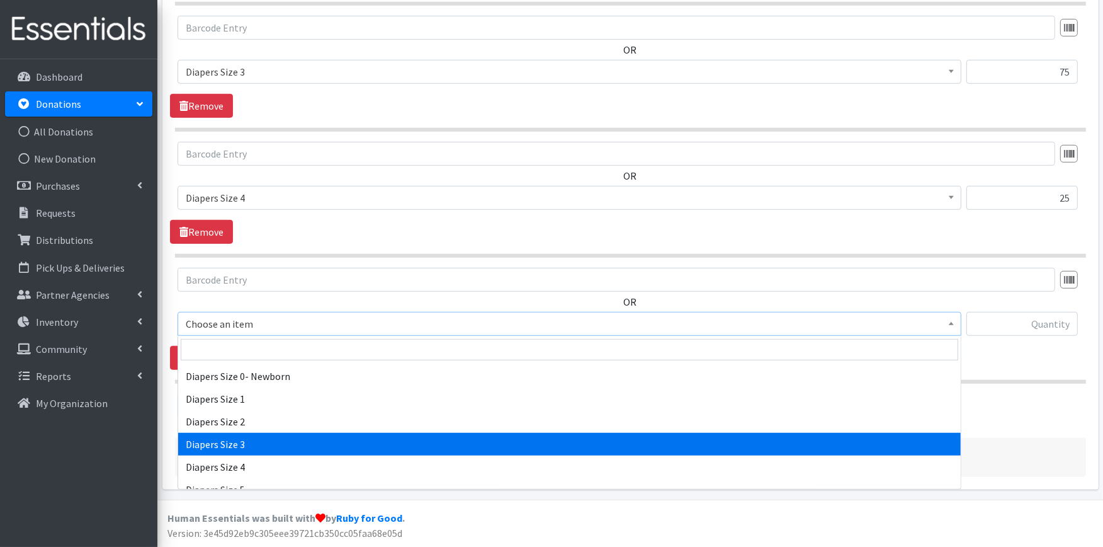
scroll to position [280, 0]
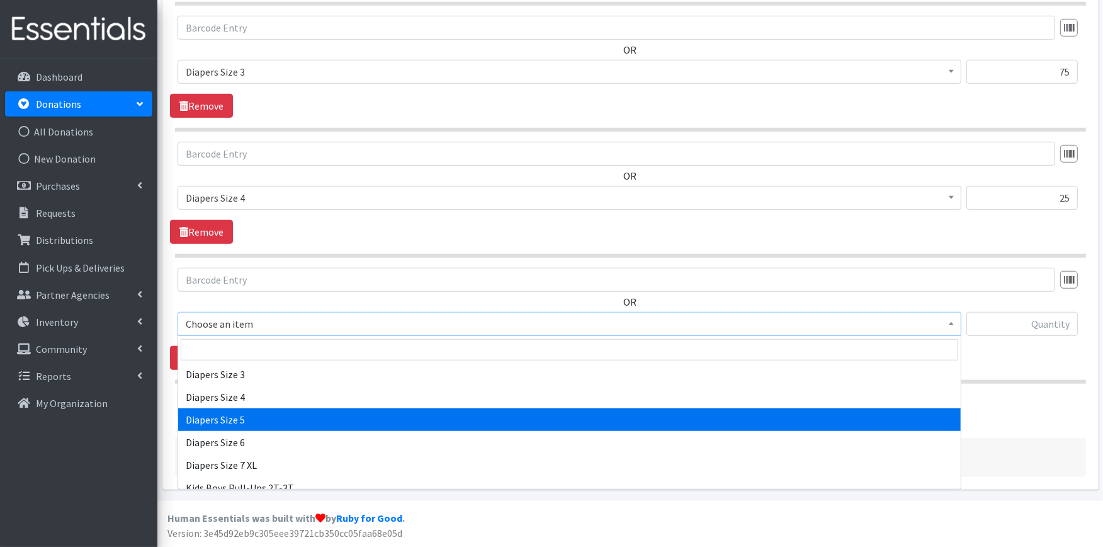
select select "415"
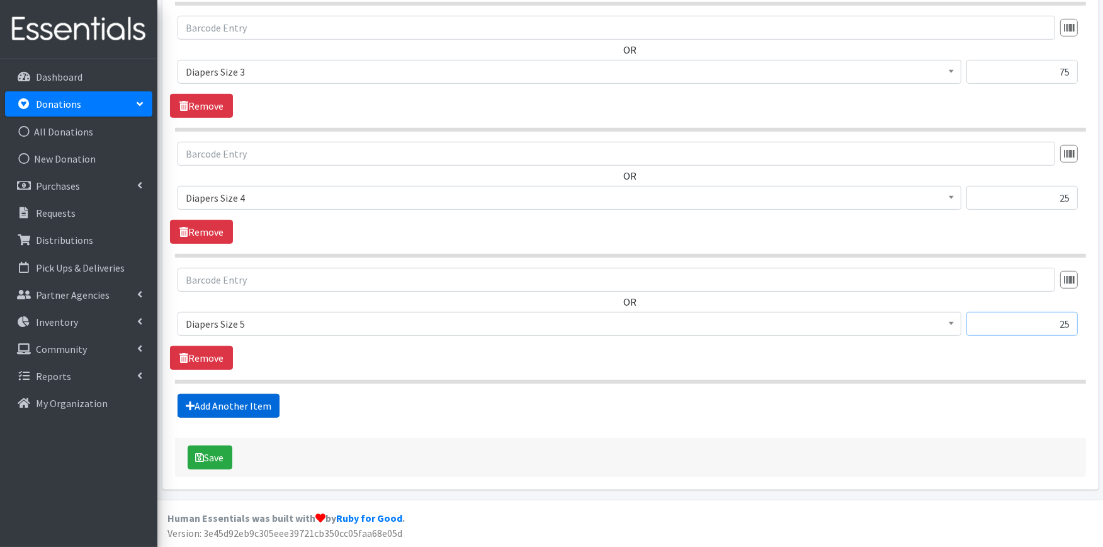
type input "25"
click at [253, 411] on link "Add Another Item" at bounding box center [229, 406] width 102 height 24
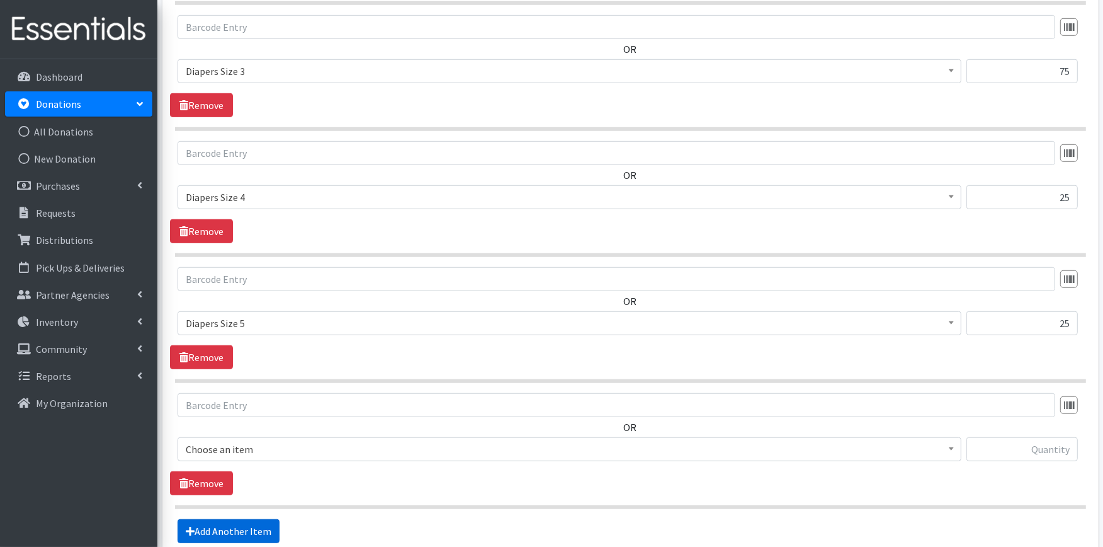
scroll to position [951, 0]
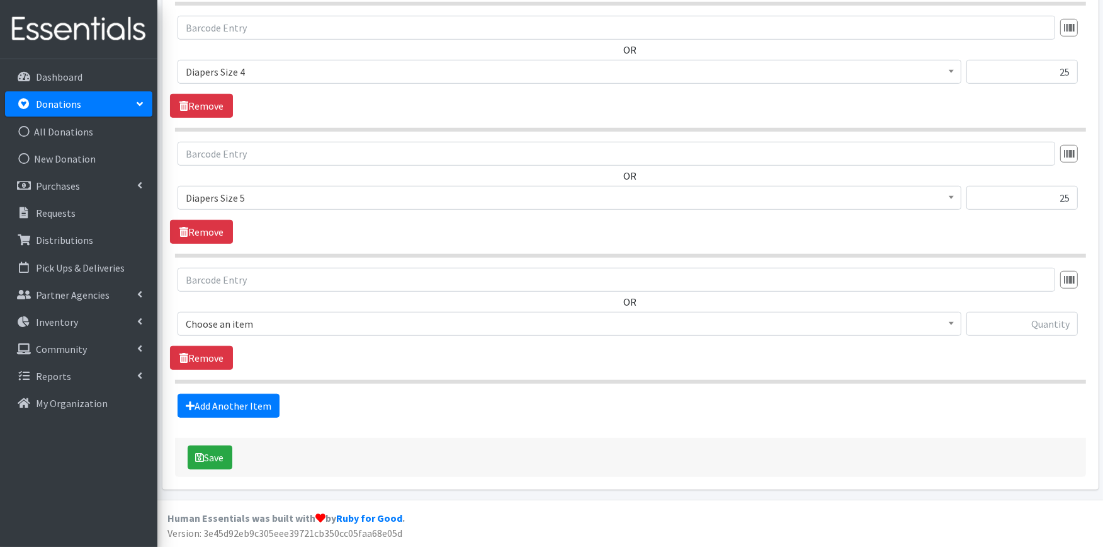
click at [306, 312] on span "Choose an item" at bounding box center [570, 324] width 784 height 24
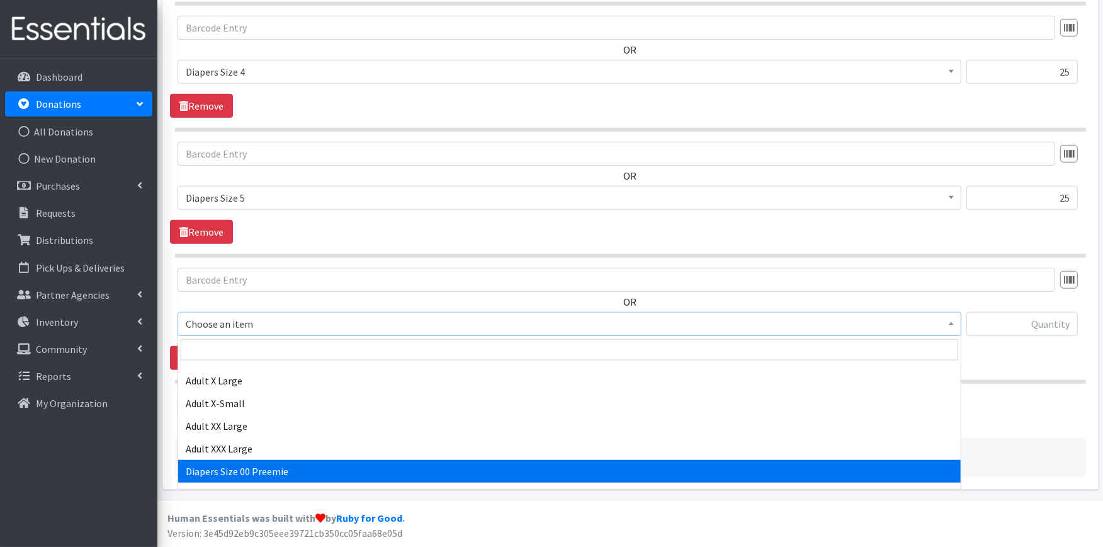
scroll to position [350, 0]
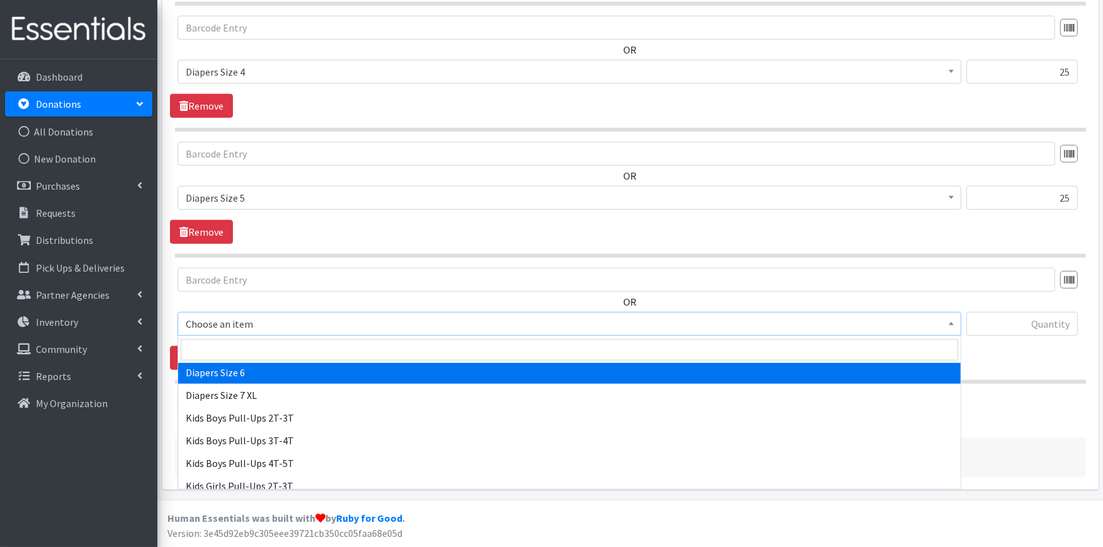
select select "417"
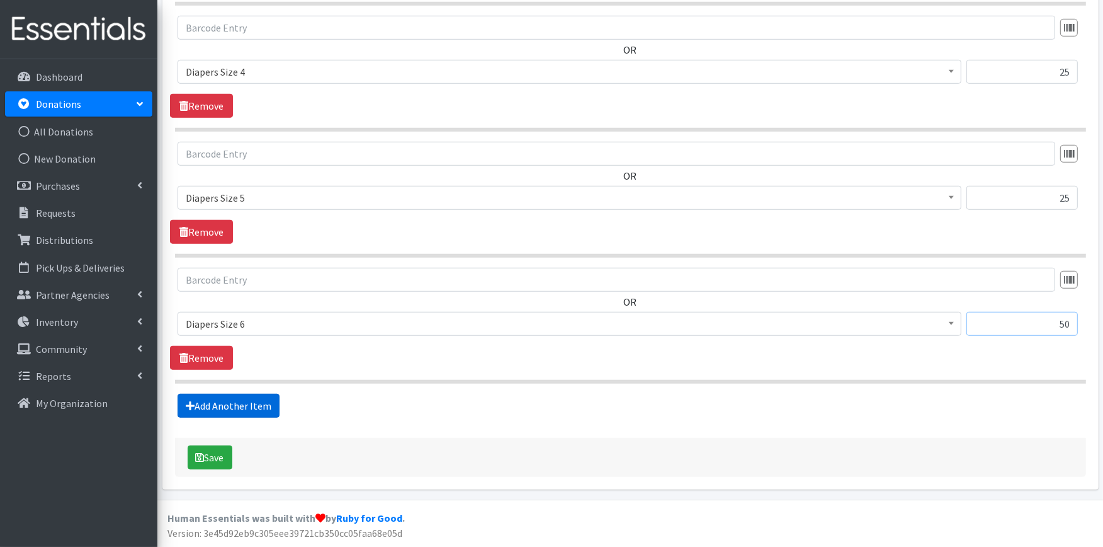
type input "50"
click at [258, 412] on link "Add Another Item" at bounding box center [229, 406] width 102 height 24
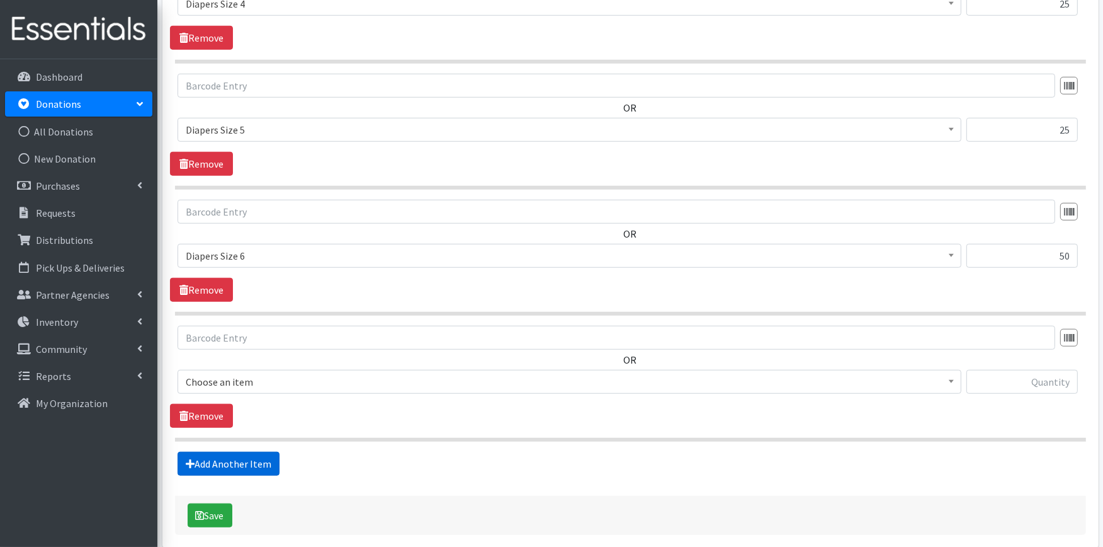
scroll to position [1077, 0]
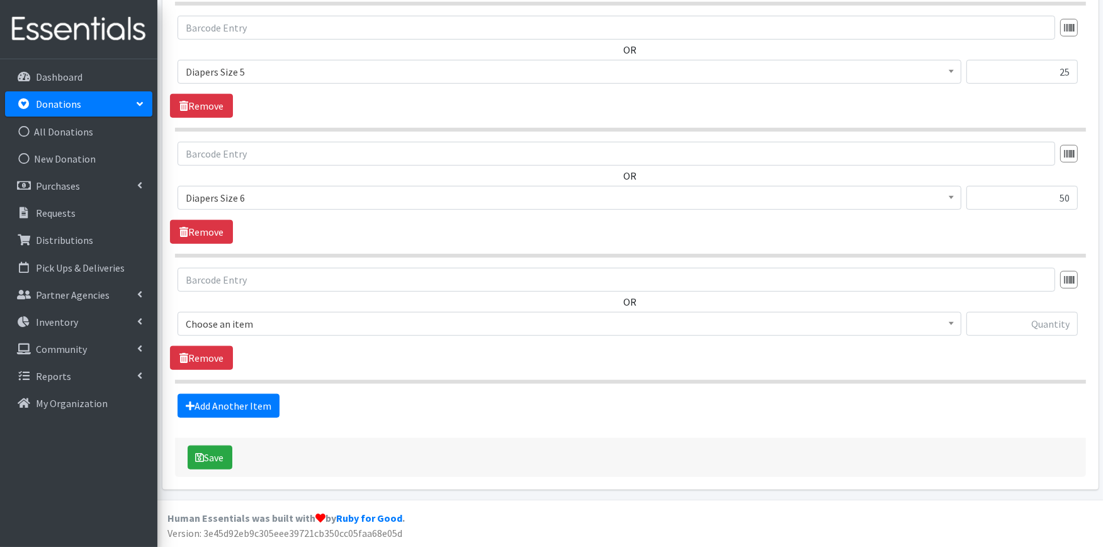
click at [220, 322] on span "Choose an item" at bounding box center [570, 324] width 768 height 18
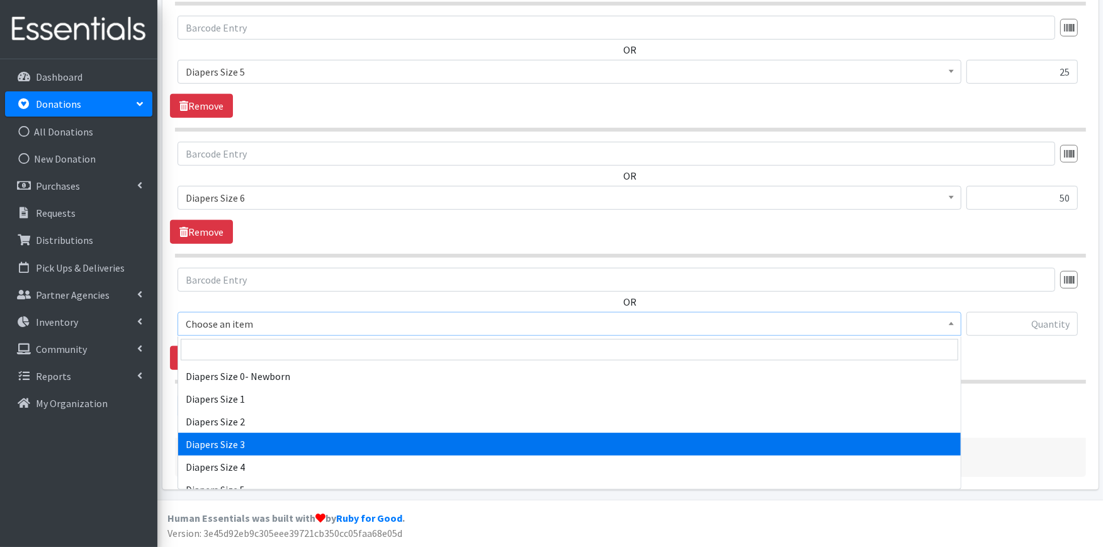
scroll to position [584, 0]
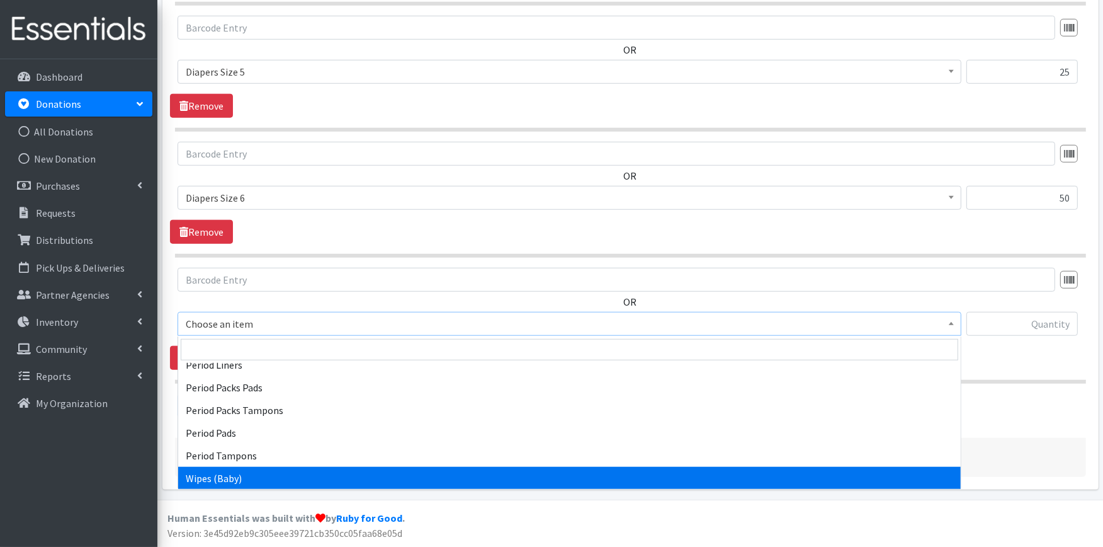
select select "4828"
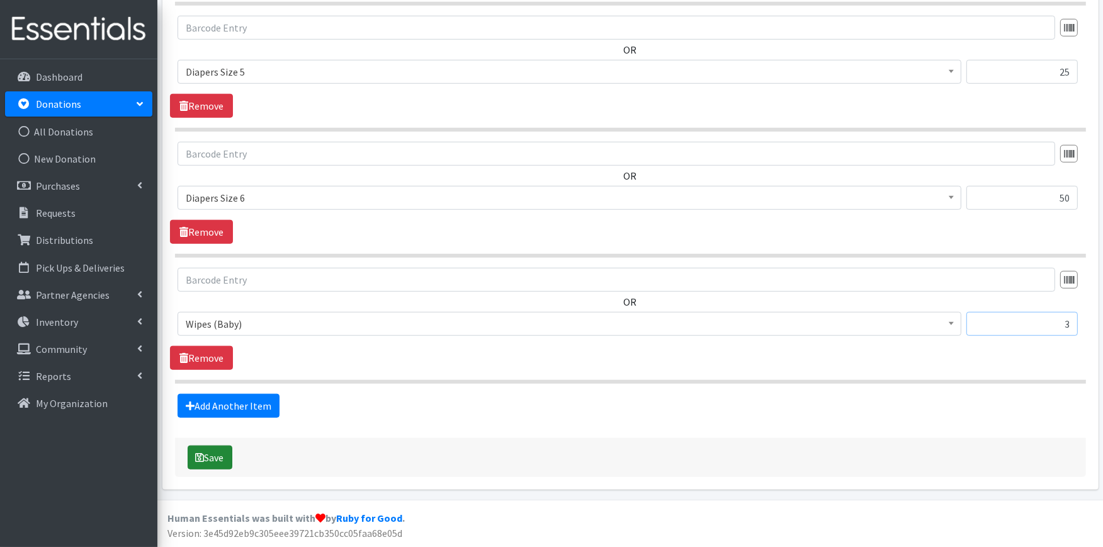
type input "3"
click at [208, 457] on button "Save" at bounding box center [210, 457] width 45 height 24
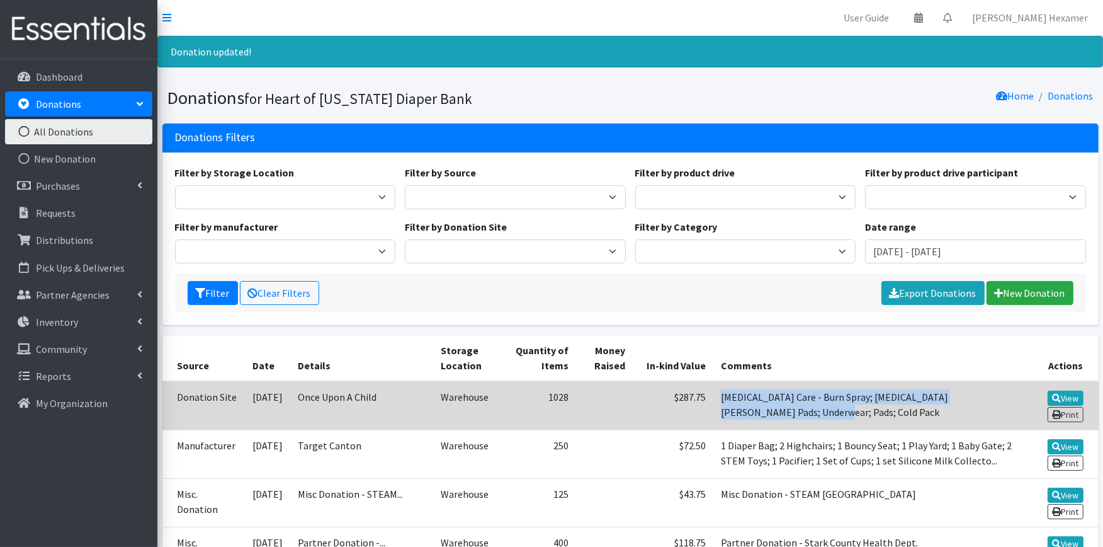
drag, startPoint x: 782, startPoint y: 414, endPoint x: 720, endPoint y: 392, distance: 66.1
click at [720, 392] on td "Postpartum Care - Burn Spray; Witch Hazel Pads; Underwear; Pads; Cold Pack" at bounding box center [871, 405] width 315 height 49
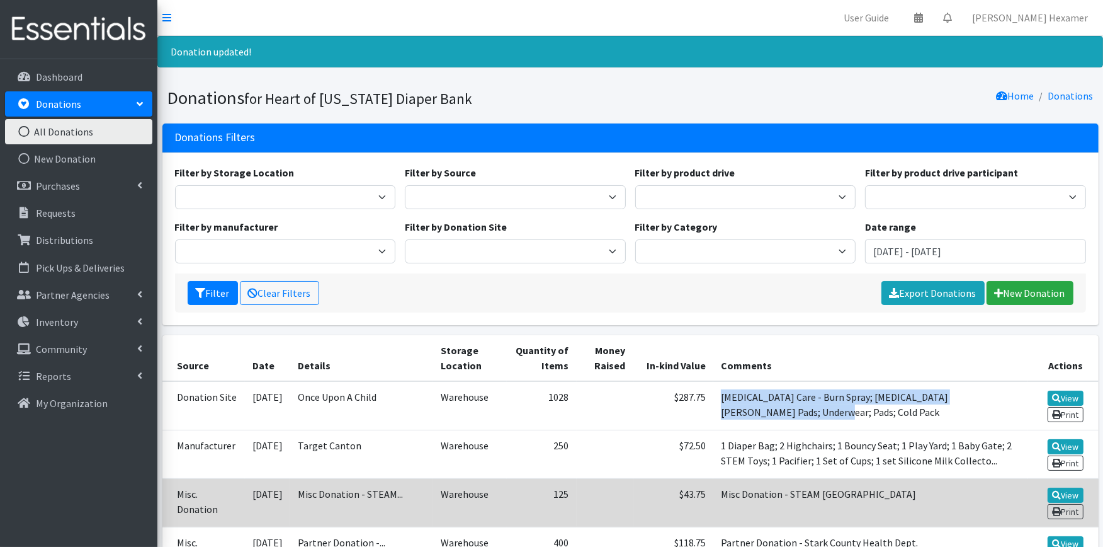
copy td "[MEDICAL_DATA] Care - Burn Spray; [MEDICAL_DATA][PERSON_NAME] Pads; Underwear; …"
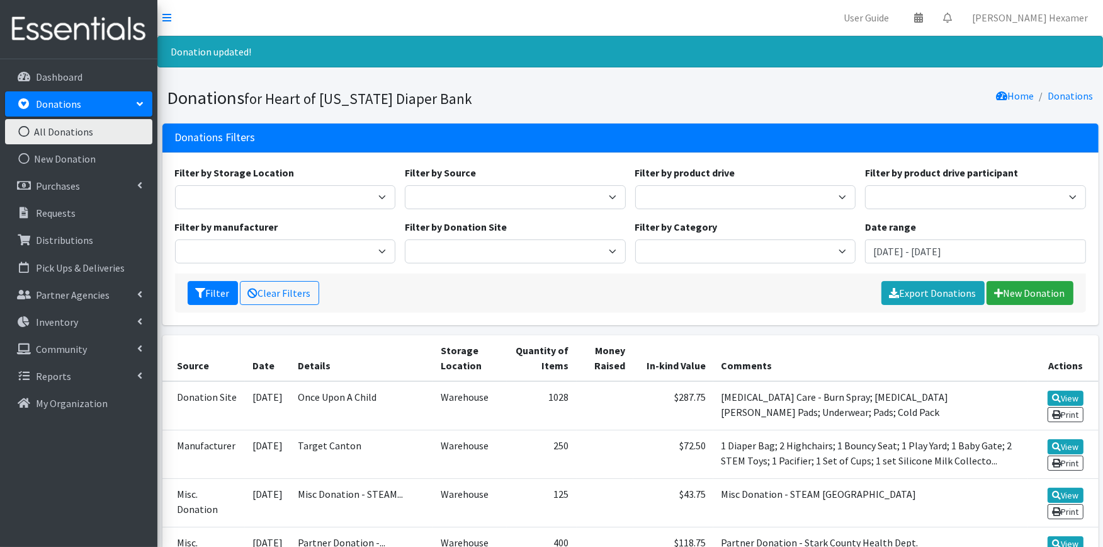
click at [869, 334] on div "Donations Filters Filter by Storage Location Warehouse Filter by Source Donatio…" at bounding box center [630, 229] width 946 height 212
click at [1023, 295] on link "New Donation" at bounding box center [1030, 293] width 87 height 24
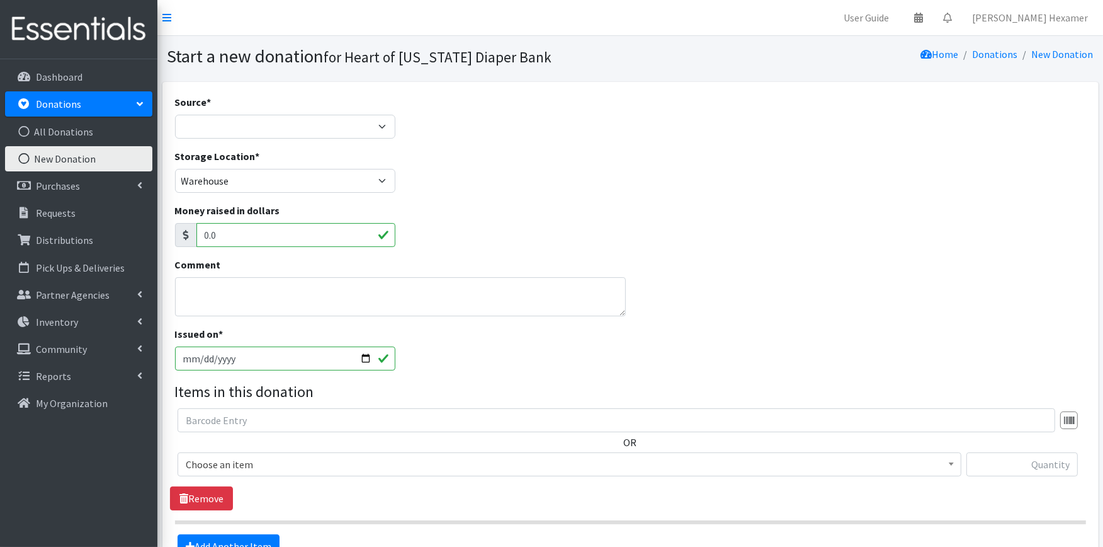
click at [227, 111] on div "Source * Product Drive Manufacturer Donation Site Misc. Donation" at bounding box center [285, 116] width 221 height 44
click at [230, 123] on select "Product Drive Manufacturer Donation Site Misc. Donation" at bounding box center [285, 127] width 221 height 24
select select "Manufacturer"
click at [175, 115] on select "Product Drive Manufacturer Donation Site Misc. Donation" at bounding box center [285, 127] width 221 height 24
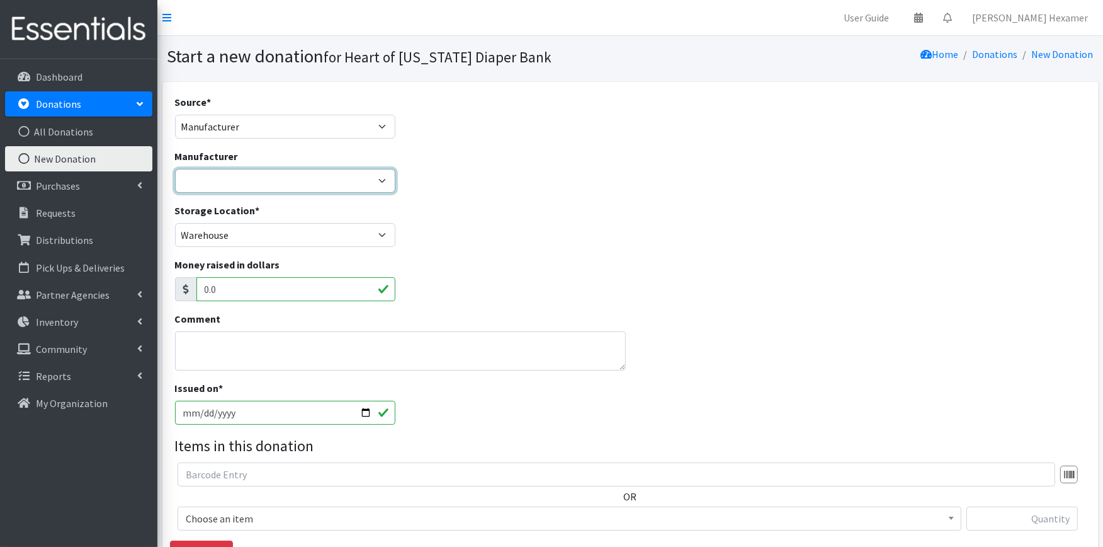
click at [225, 184] on select "Baby2Baby National Diaper Bank Sam's Club Cuyahoga Falls Sam's Club North Canto…" at bounding box center [285, 181] width 221 height 24
select select "283"
click at [175, 169] on select "Baby2Baby National Diaper Bank Sam's Club Cuyahoga Falls Sam's Club North Canto…" at bounding box center [285, 181] width 221 height 24
click at [233, 349] on textarea "Comment" at bounding box center [400, 350] width 451 height 39
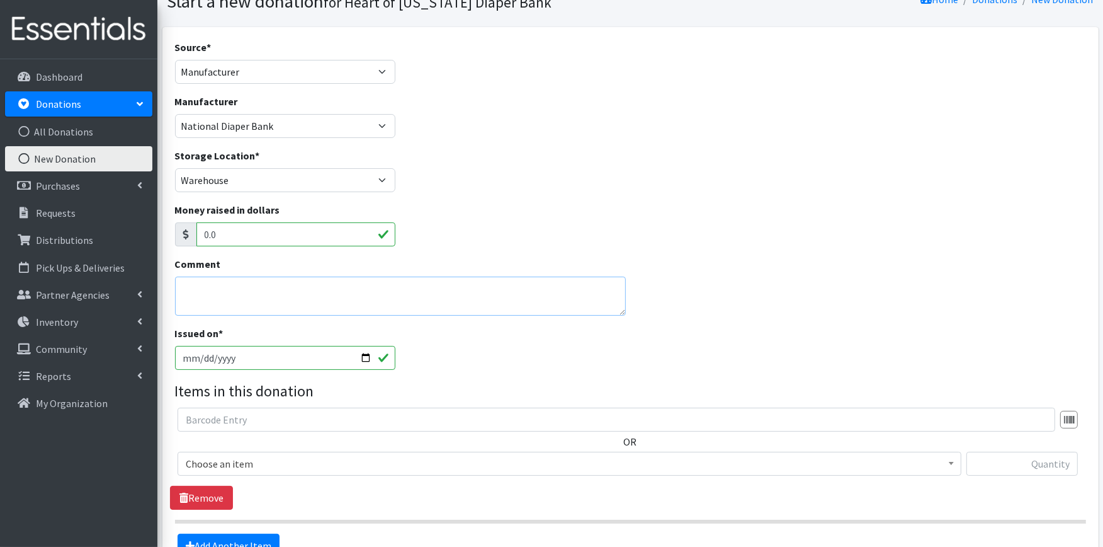
scroll to position [140, 0]
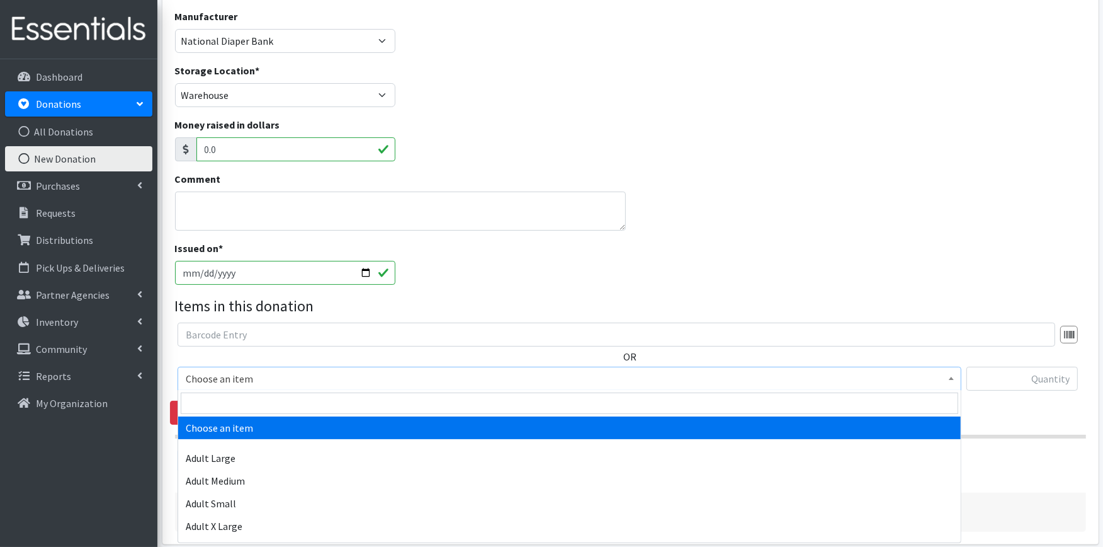
click at [263, 379] on span "Choose an item" at bounding box center [570, 379] width 768 height 18
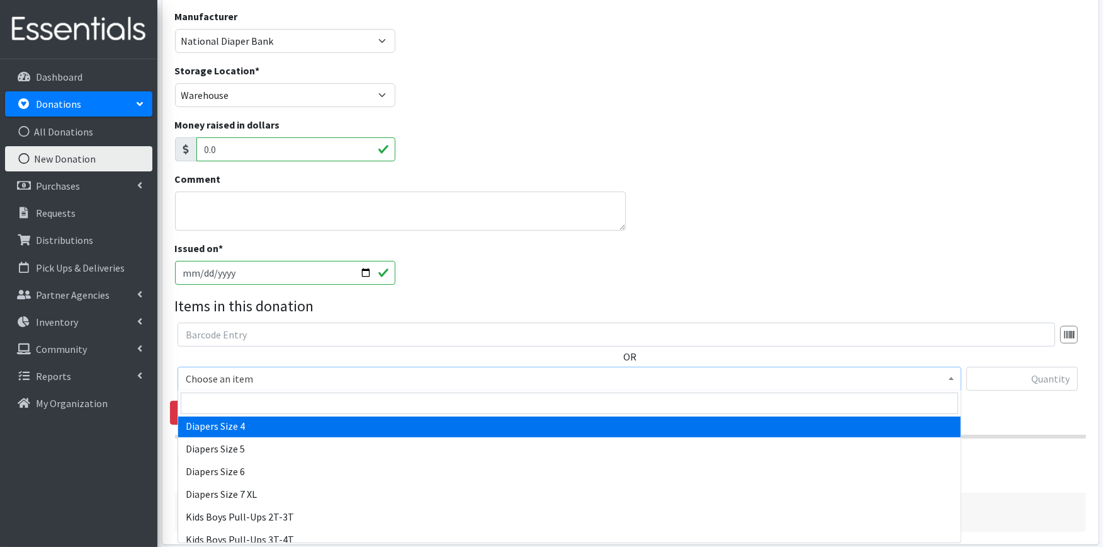
scroll to position [280, 0]
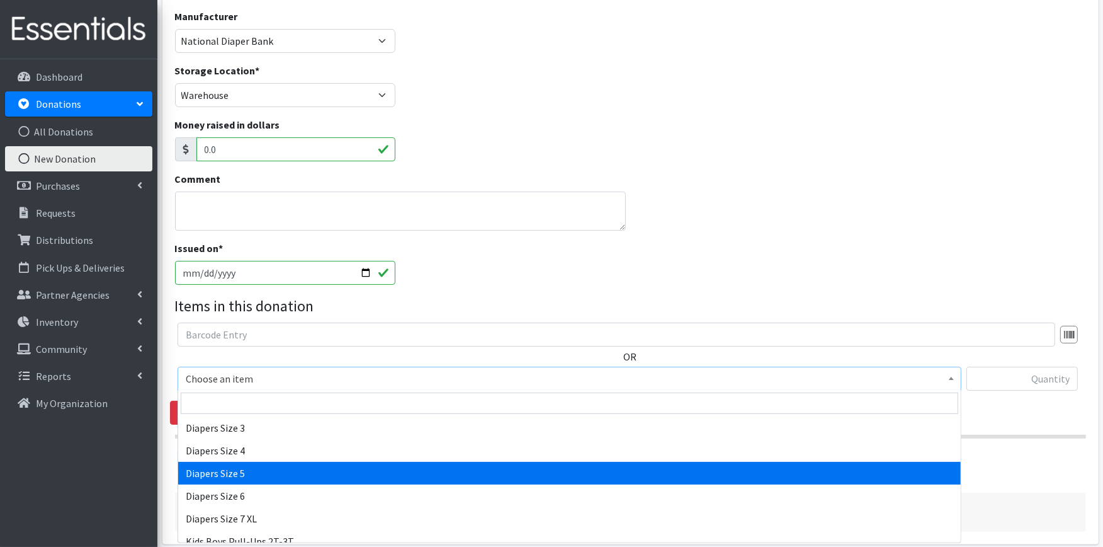
select select "415"
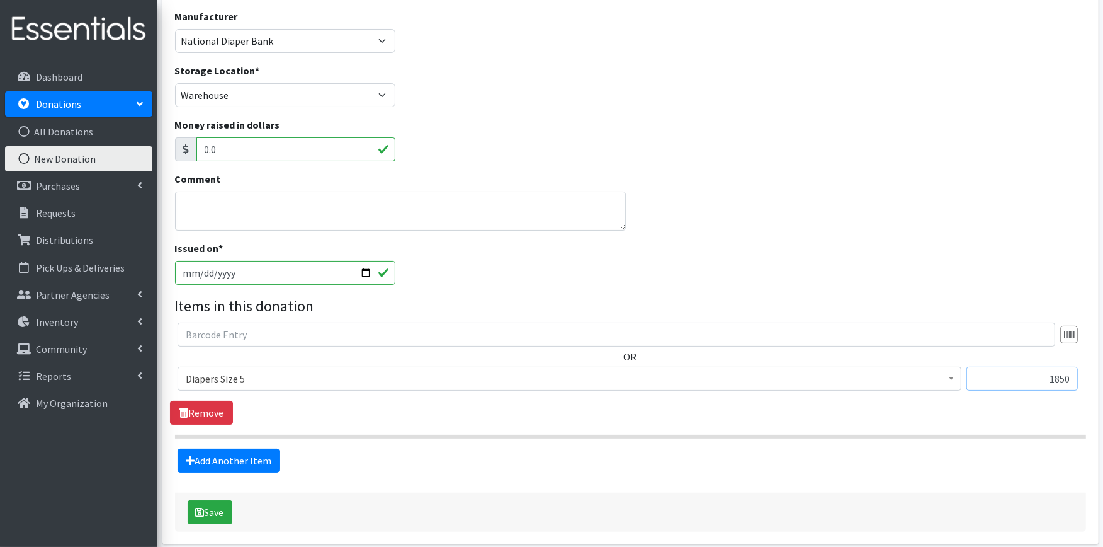
type input "1850"
click at [225, 513] on button "Save" at bounding box center [210, 512] width 45 height 24
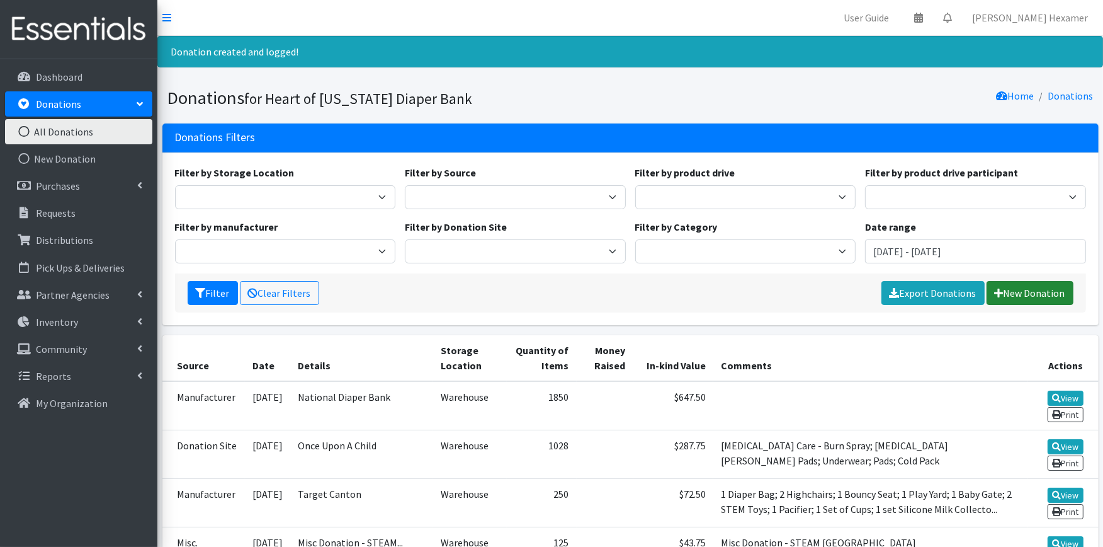
click at [1025, 292] on link "New Donation" at bounding box center [1030, 293] width 87 height 24
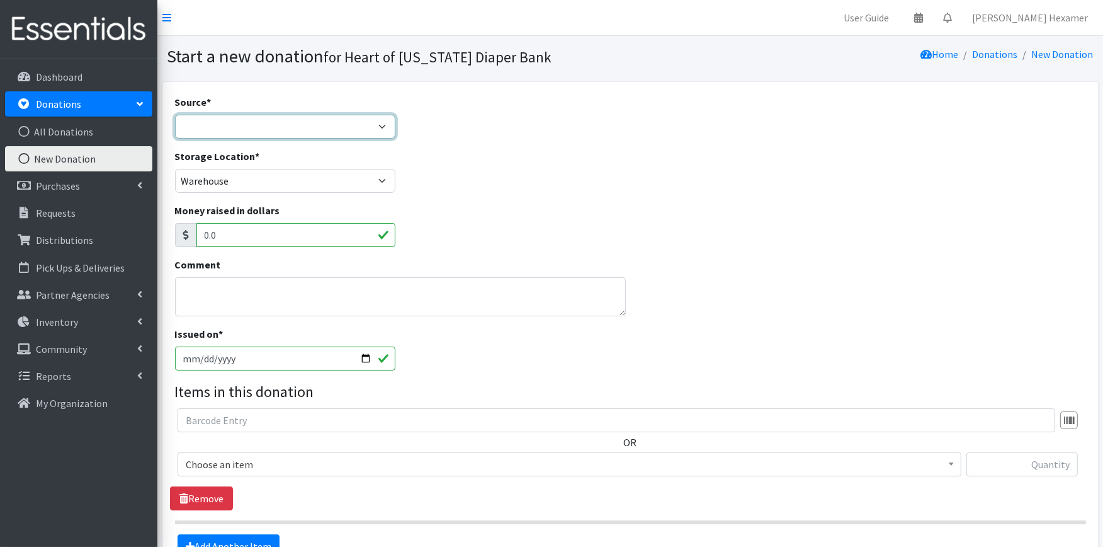
click at [235, 120] on select "Product Drive Manufacturer Donation Site Misc. Donation" at bounding box center [285, 127] width 221 height 24
select select "Misc. Donation"
click at [175, 115] on select "Product Drive Manufacturer Donation Site Misc. Donation" at bounding box center [285, 127] width 221 height 24
click at [203, 294] on textarea "Comment" at bounding box center [400, 296] width 451 height 39
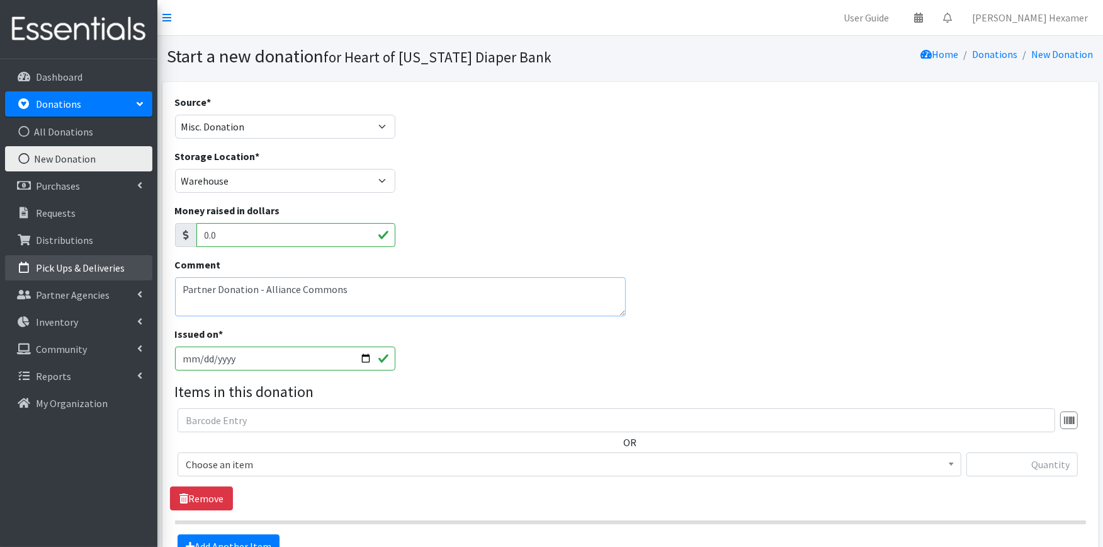
drag, startPoint x: 349, startPoint y: 288, endPoint x: 44, endPoint y: 268, distance: 305.5
click at [44, 268] on div "User Guide 0 Pick-ups remaining this week View Calendar 0 Requests 0 Partner Ag…" at bounding box center [551, 343] width 1103 height 687
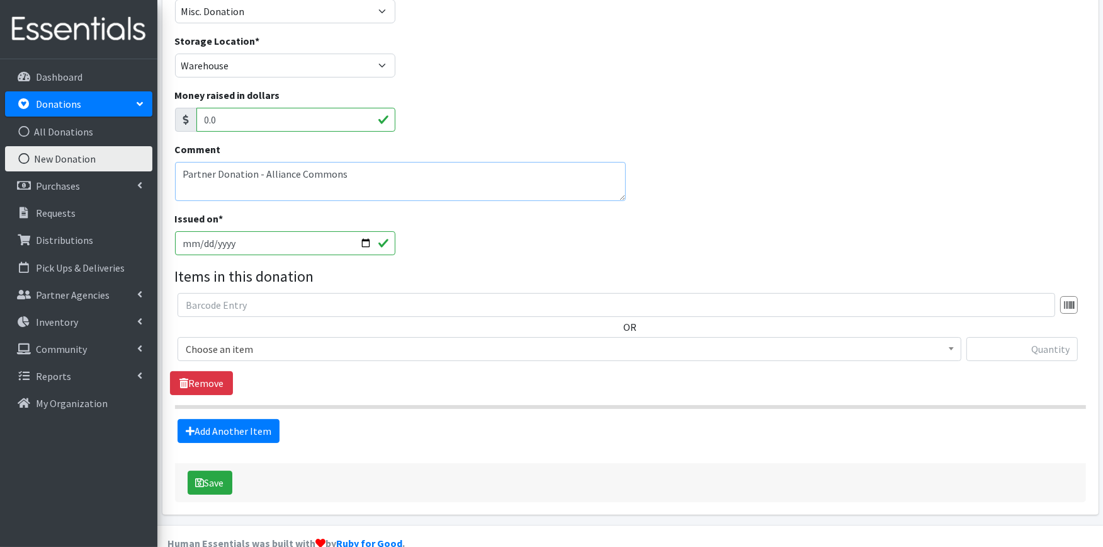
scroll to position [140, 0]
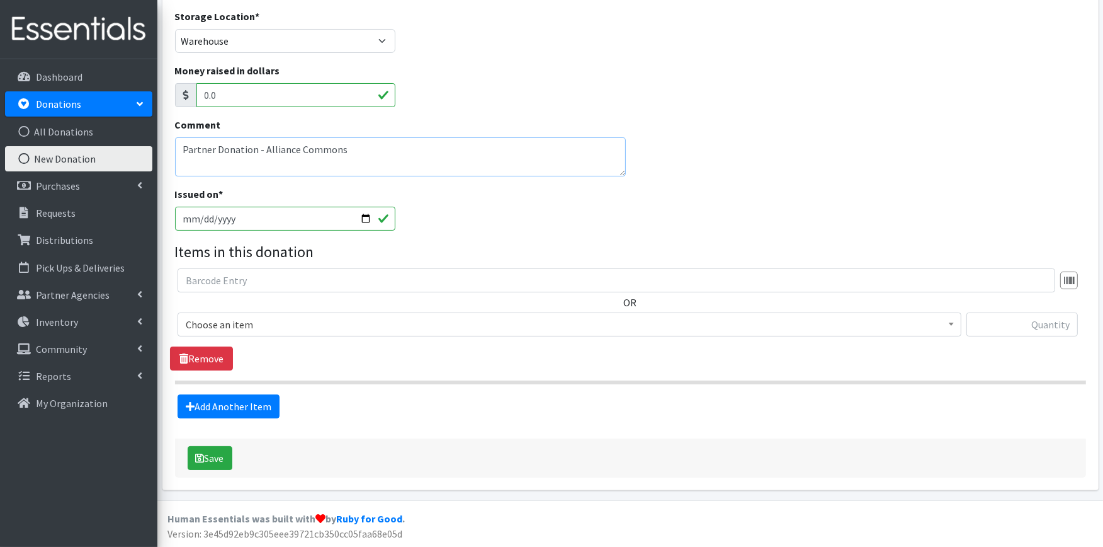
type textarea "Partner Donation - Alliance Commons"
click at [273, 325] on span "Choose an item" at bounding box center [570, 325] width 768 height 18
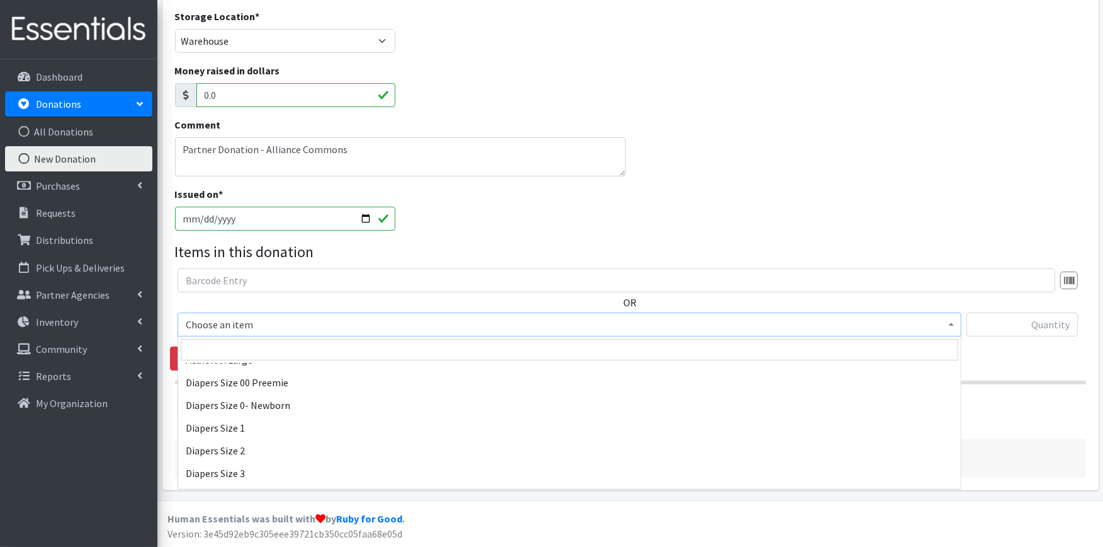
scroll to position [210, 0]
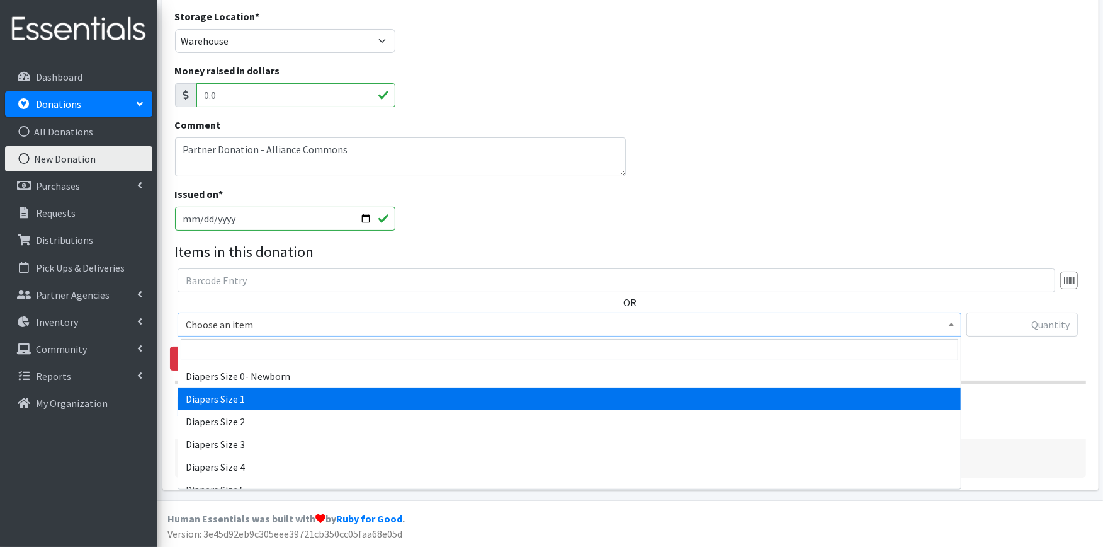
select select "408"
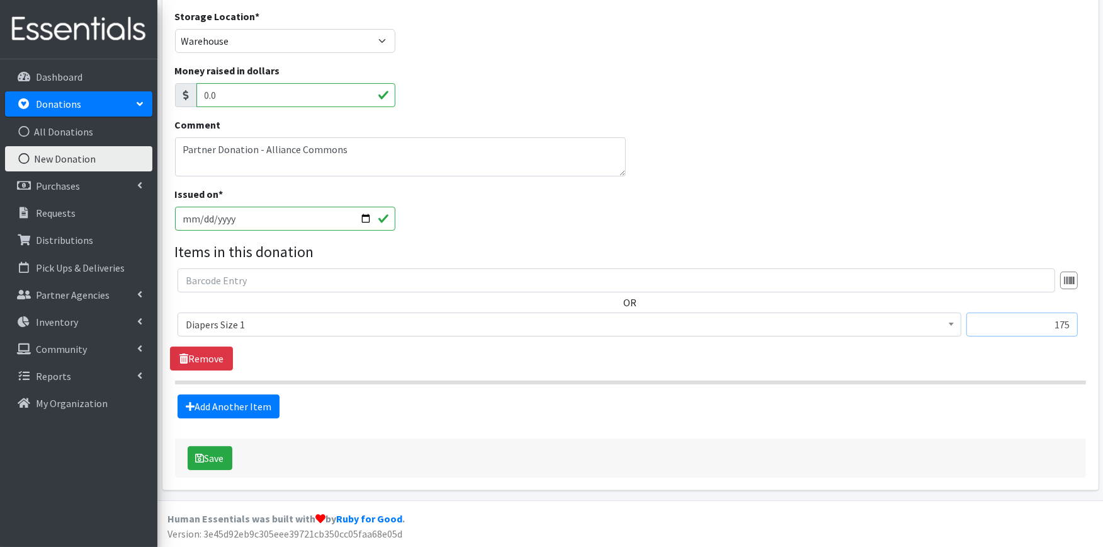
type input "175"
drag, startPoint x: 236, startPoint y: 393, endPoint x: 241, endPoint y: 363, distance: 30.8
click at [235, 393] on fieldset "Items in this donation OR Choose an item Adult Large Adult Medium Adult Small A…" at bounding box center [630, 330] width 911 height 178
click at [254, 404] on link "Add Another Item" at bounding box center [229, 406] width 102 height 24
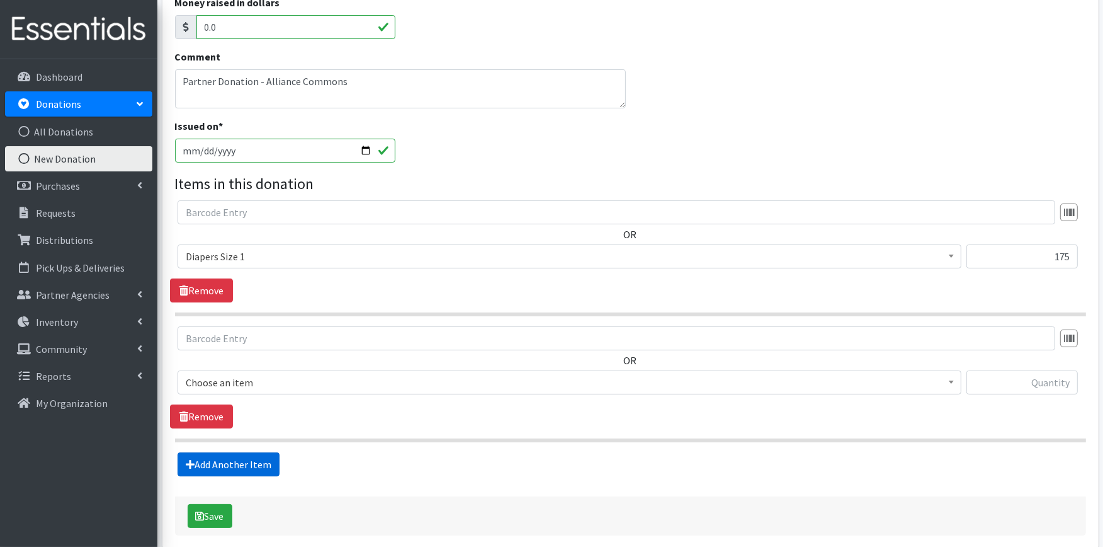
scroll to position [266, 0]
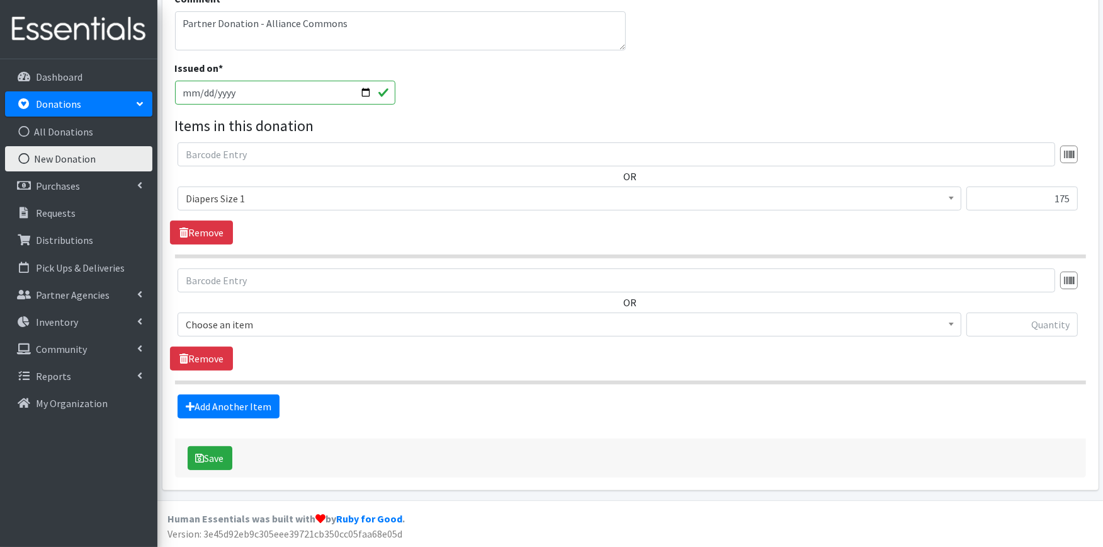
click at [236, 322] on span "Choose an item" at bounding box center [570, 325] width 768 height 18
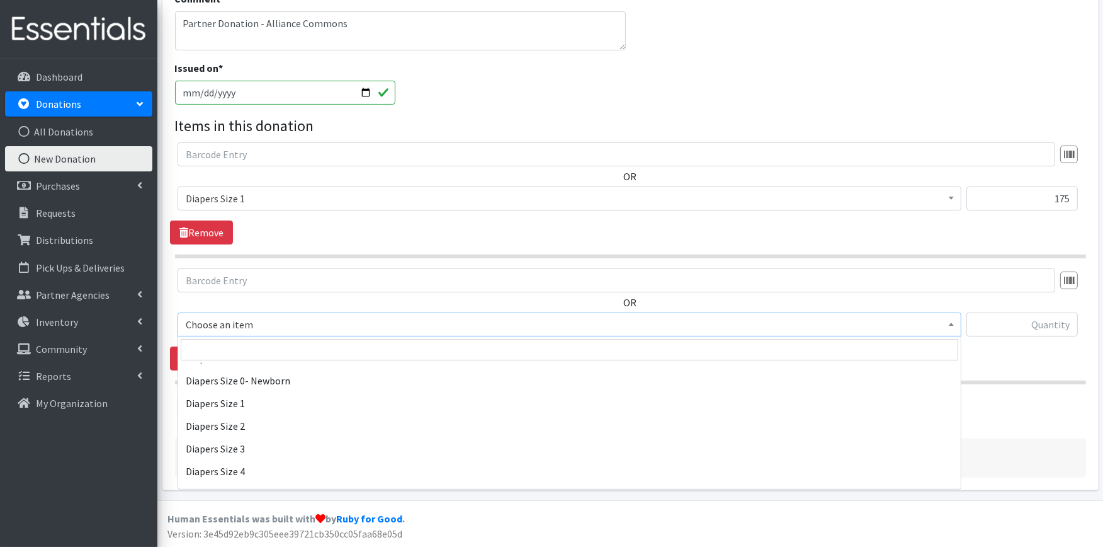
scroll to position [210, 0]
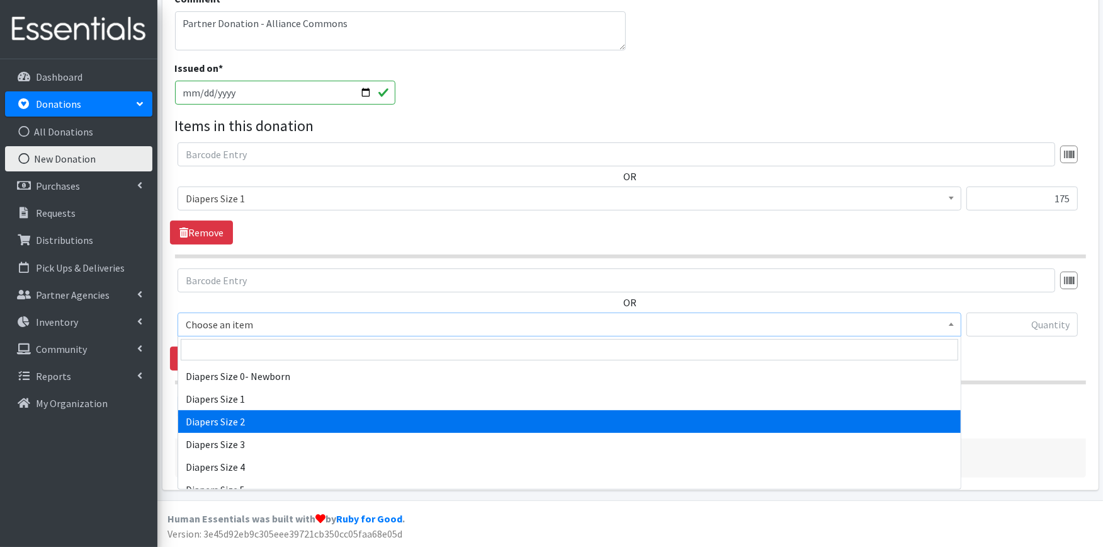
select select "426"
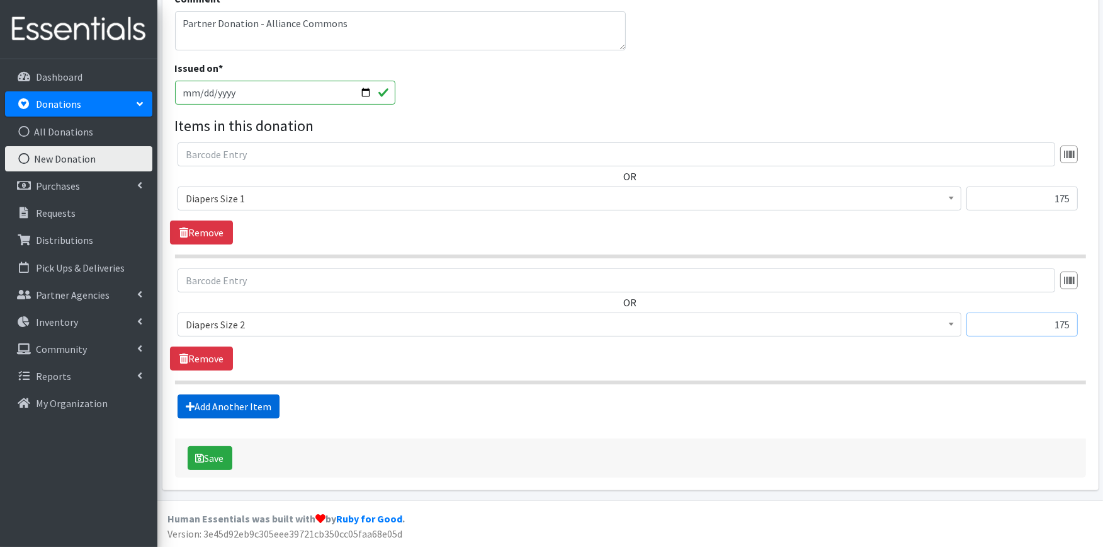
type input "175"
click at [239, 403] on link "Add Another Item" at bounding box center [229, 406] width 102 height 24
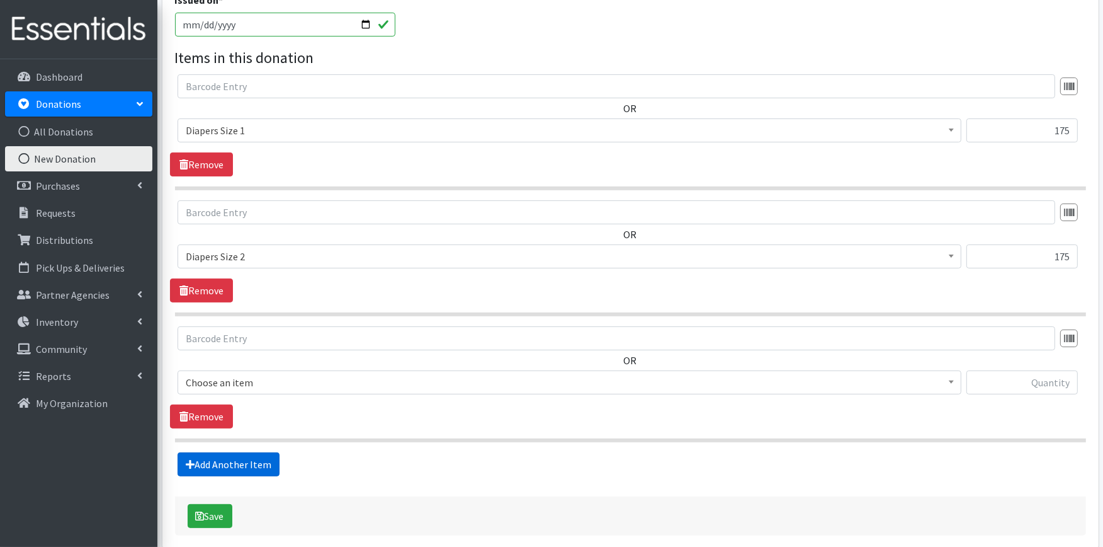
scroll to position [392, 0]
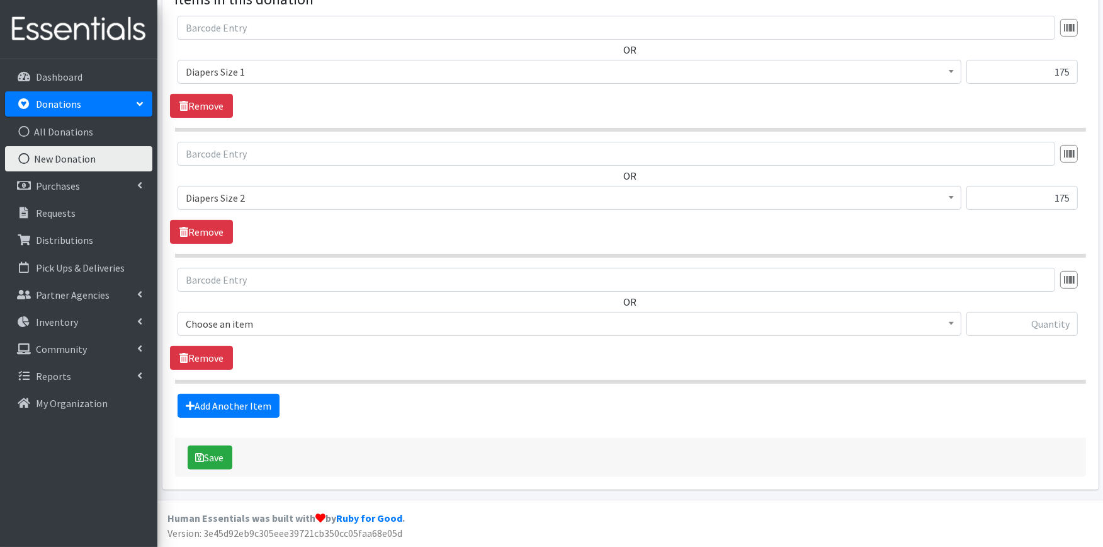
click at [234, 324] on span "Choose an item" at bounding box center [570, 324] width 768 height 18
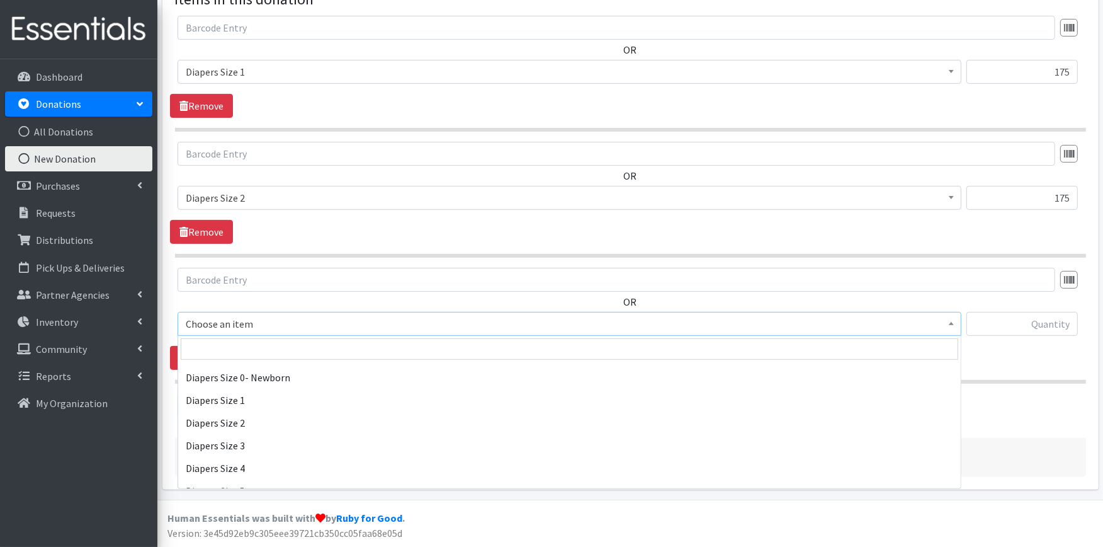
scroll to position [210, 0]
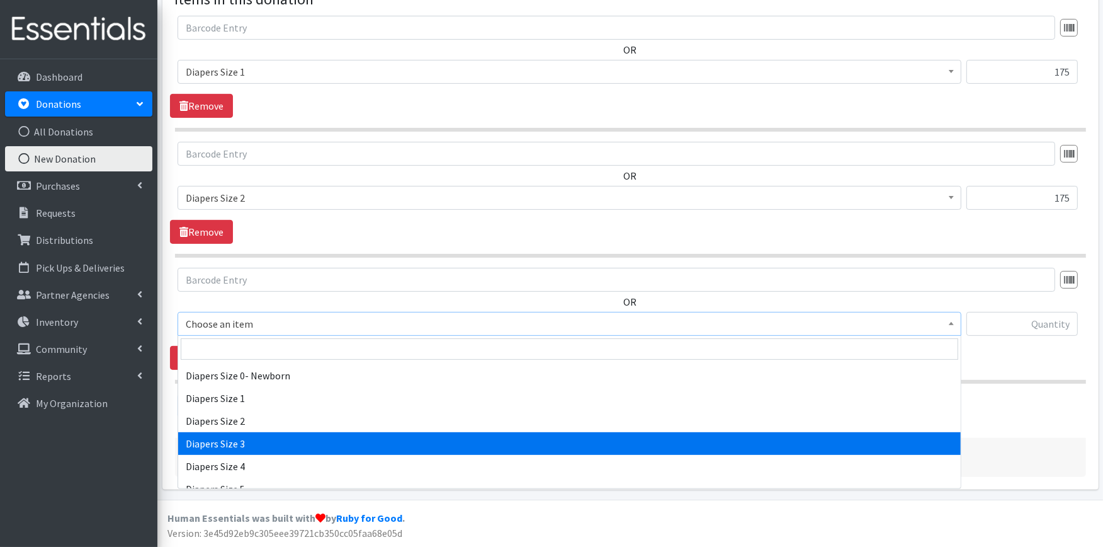
select select "428"
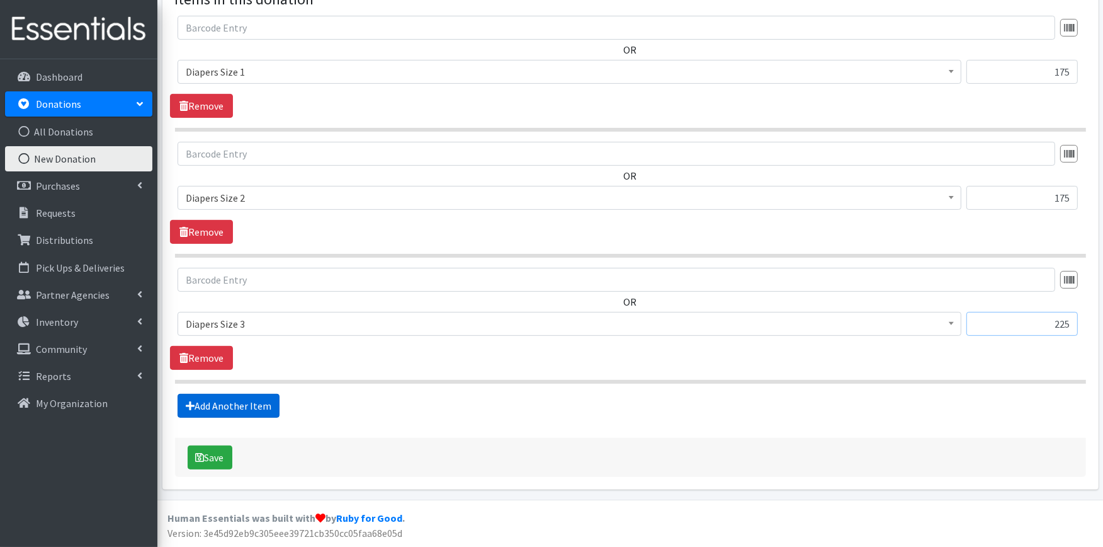
type input "225"
click at [237, 406] on link "Add Another Item" at bounding box center [229, 406] width 102 height 24
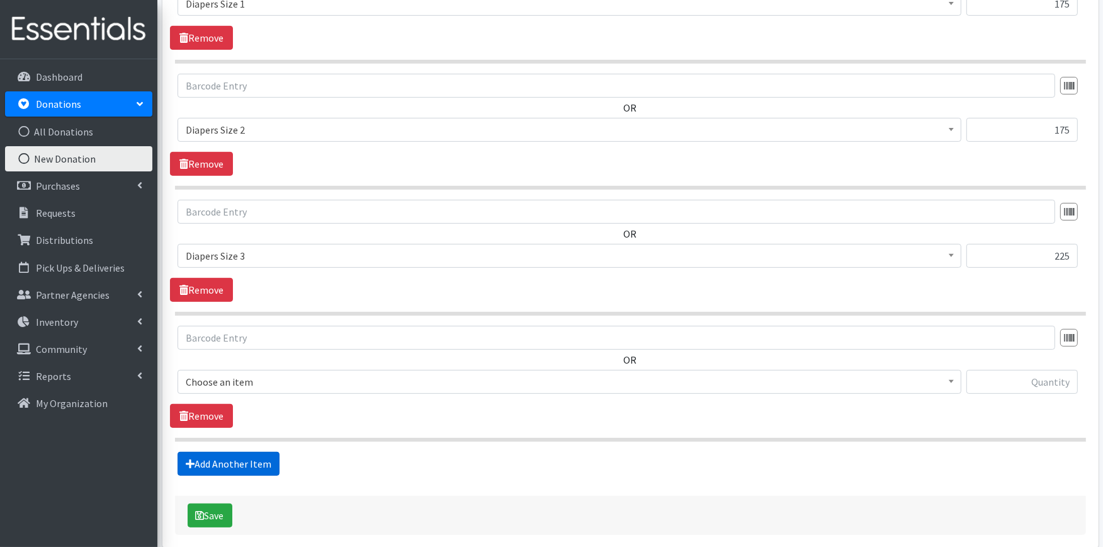
scroll to position [518, 0]
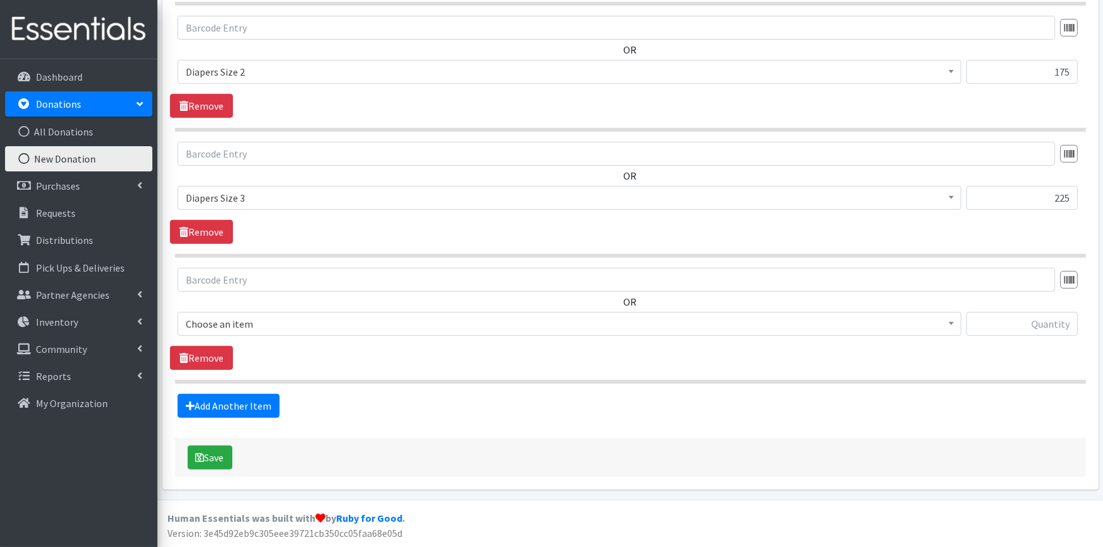
click at [290, 318] on span "Choose an item" at bounding box center [570, 324] width 768 height 18
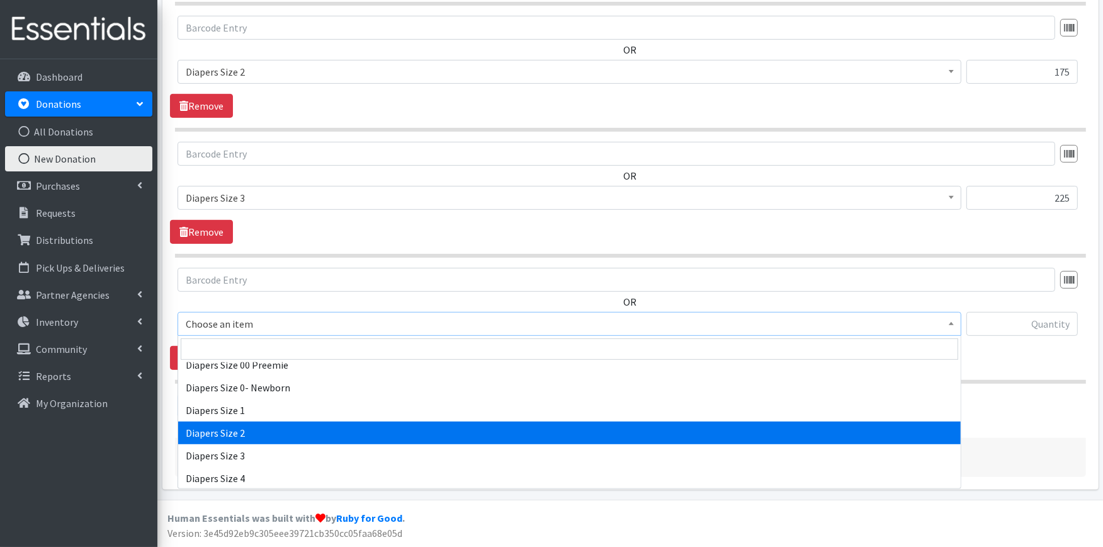
scroll to position [210, 0]
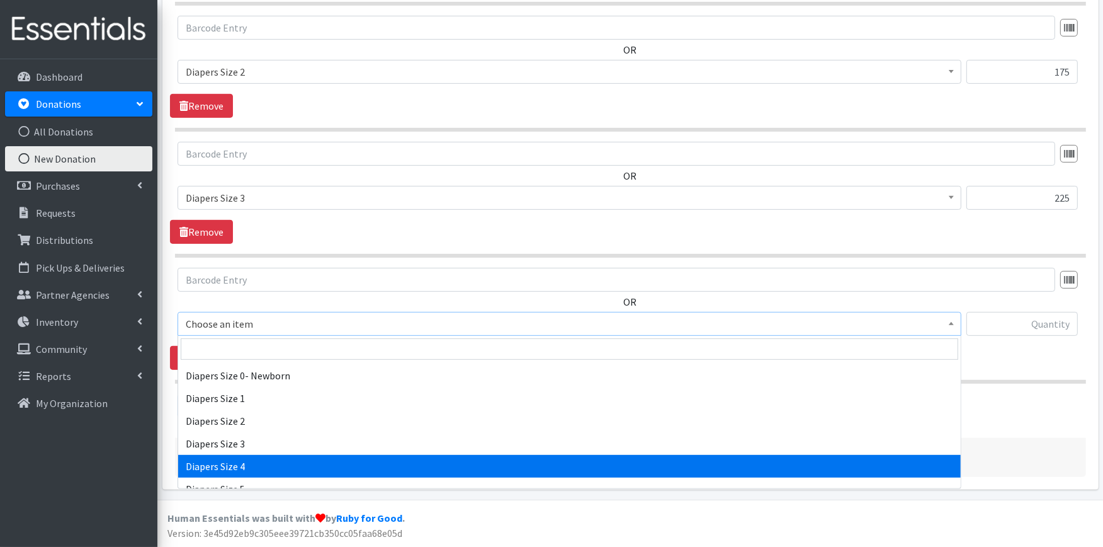
select select "414"
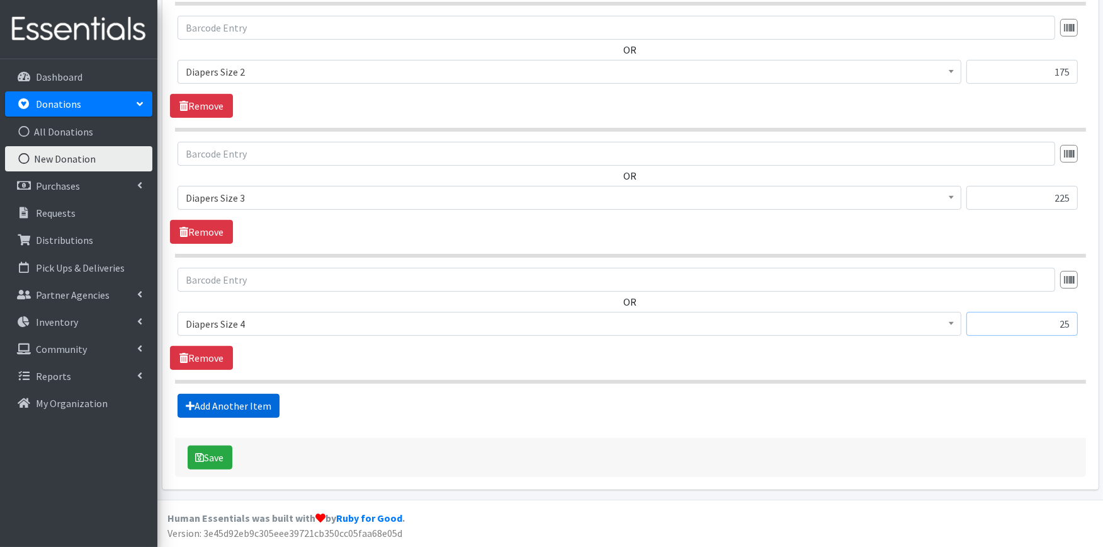
type input "25"
click at [229, 405] on link "Add Another Item" at bounding box center [229, 406] width 102 height 24
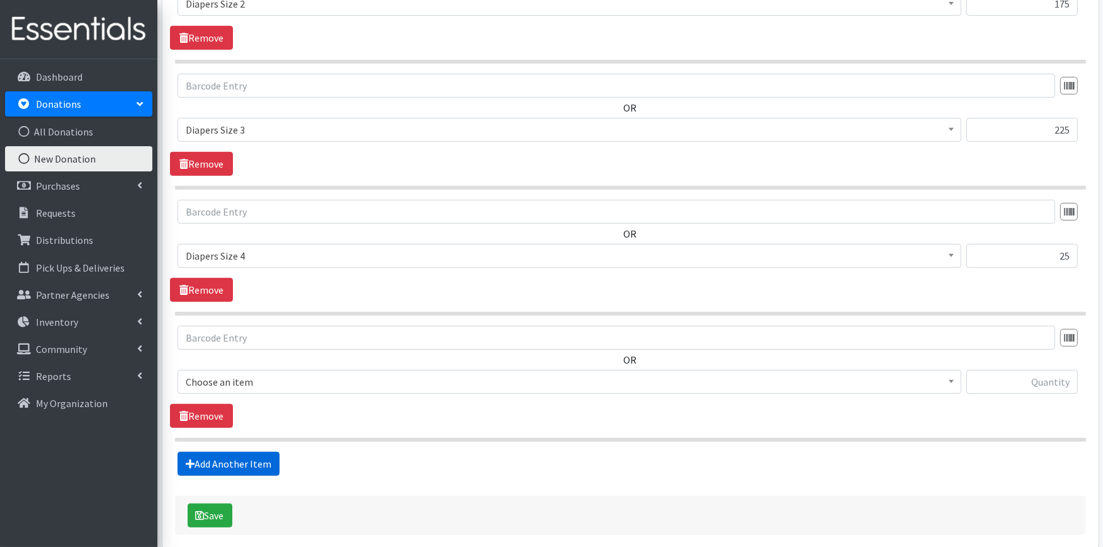
scroll to position [644, 0]
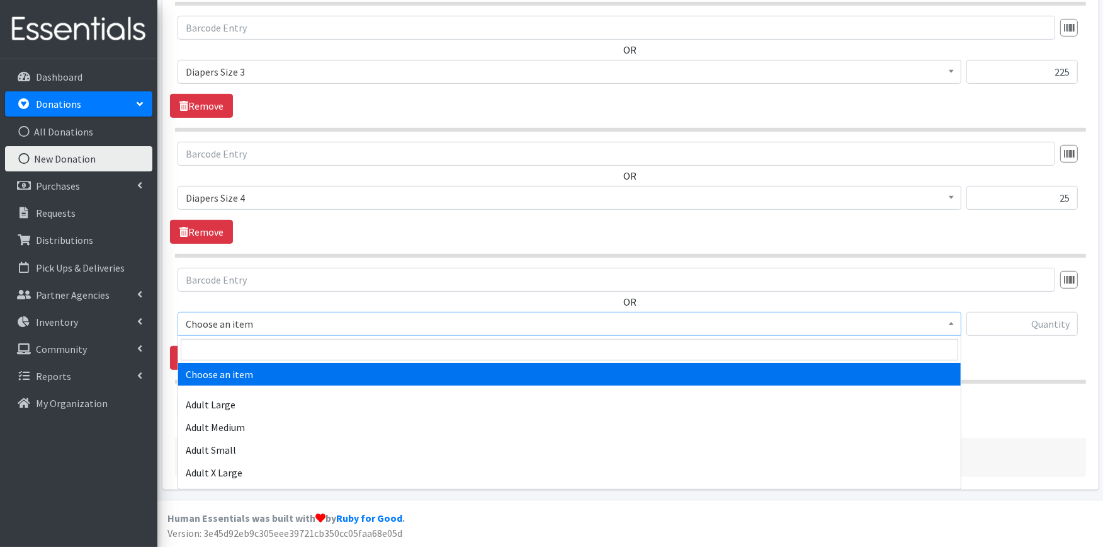
click at [260, 329] on span "Choose an item" at bounding box center [570, 324] width 768 height 18
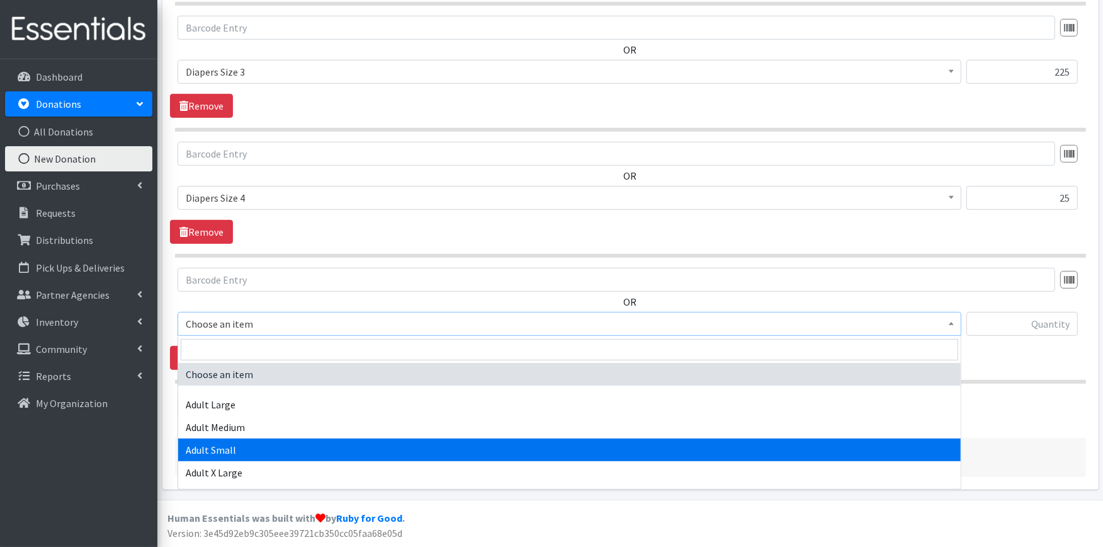
select select "4738"
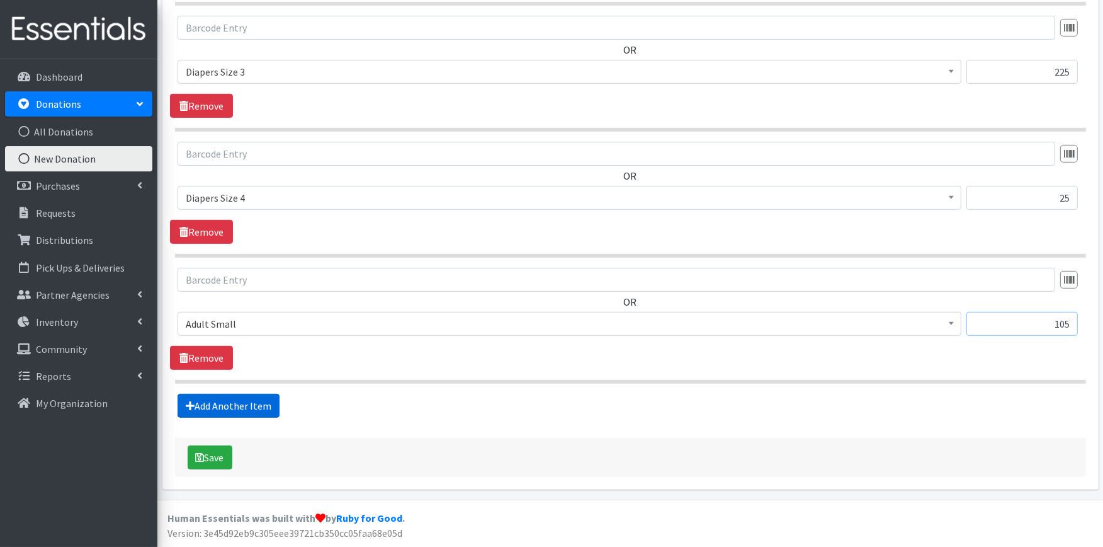
type input "105"
click at [227, 404] on link "Add Another Item" at bounding box center [229, 406] width 102 height 24
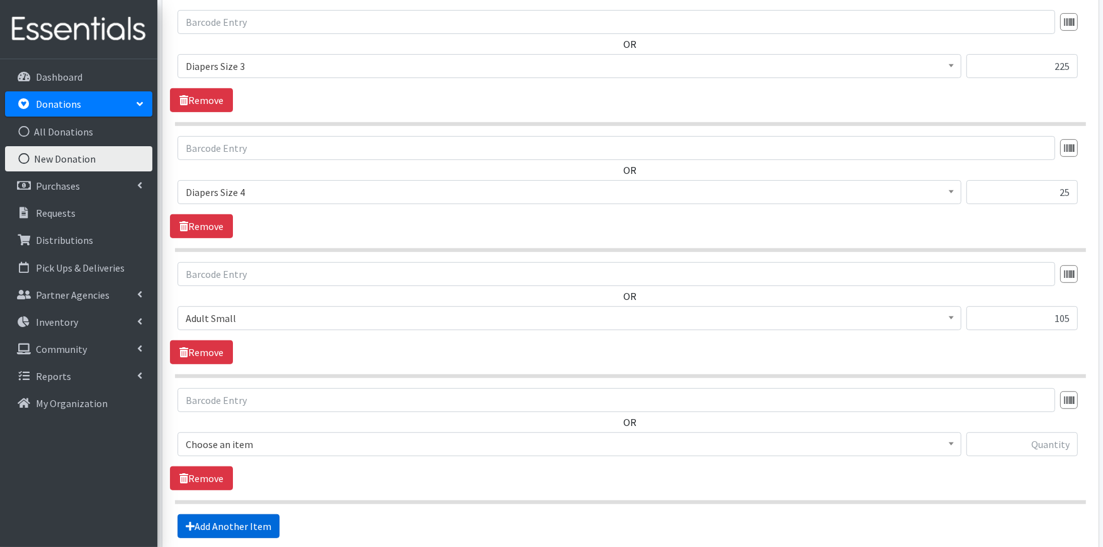
scroll to position [770, 0]
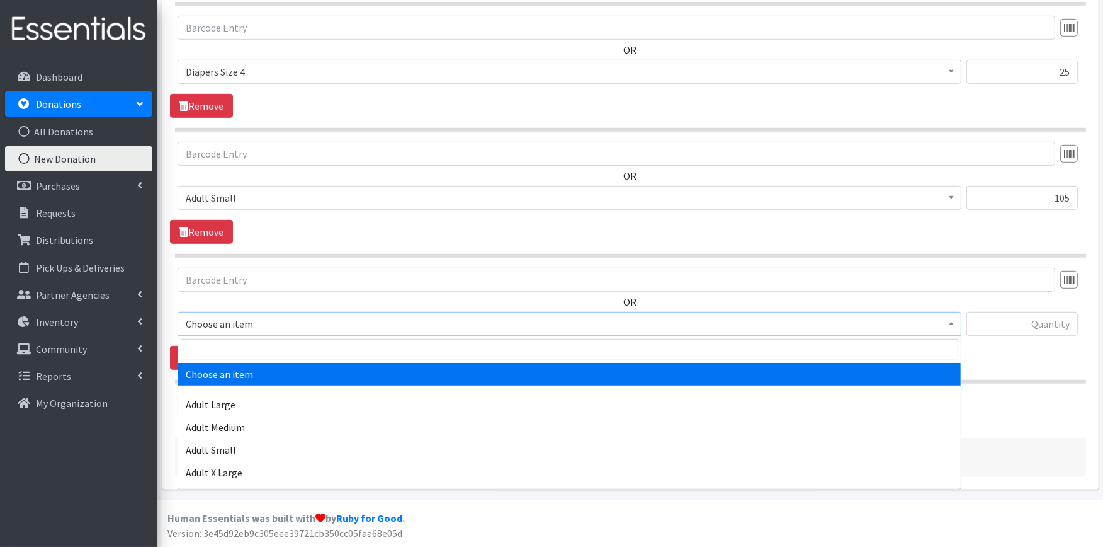
click at [236, 330] on span "Choose an item" at bounding box center [570, 324] width 768 height 18
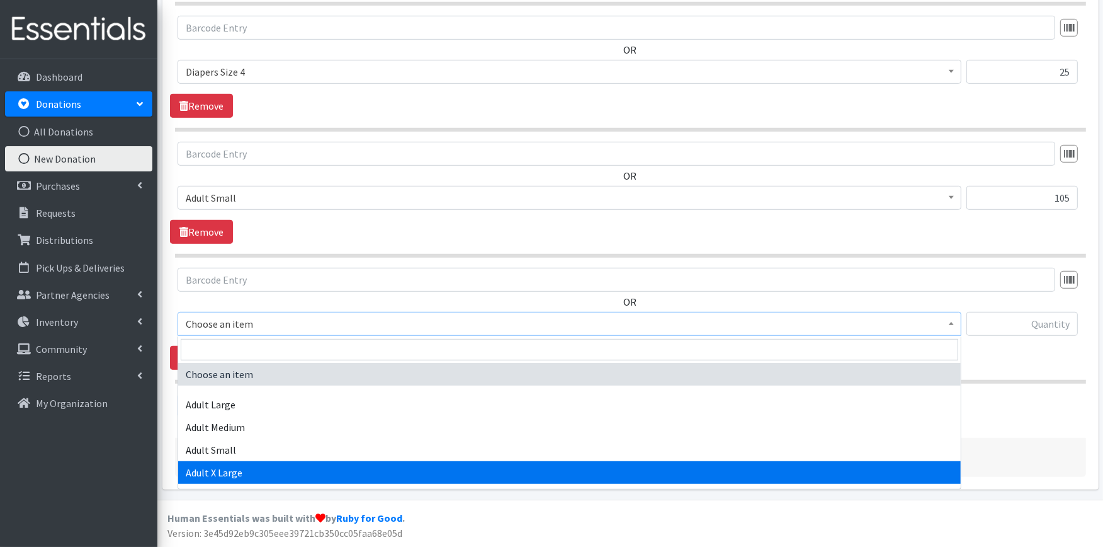
select select "4935"
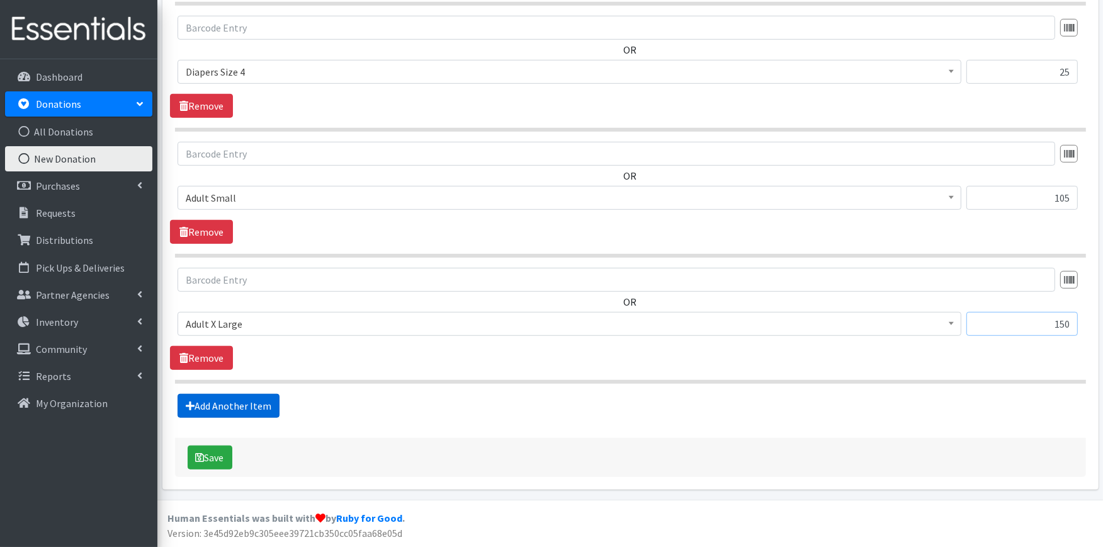
type input "150"
click at [260, 408] on link "Add Another Item" at bounding box center [229, 406] width 102 height 24
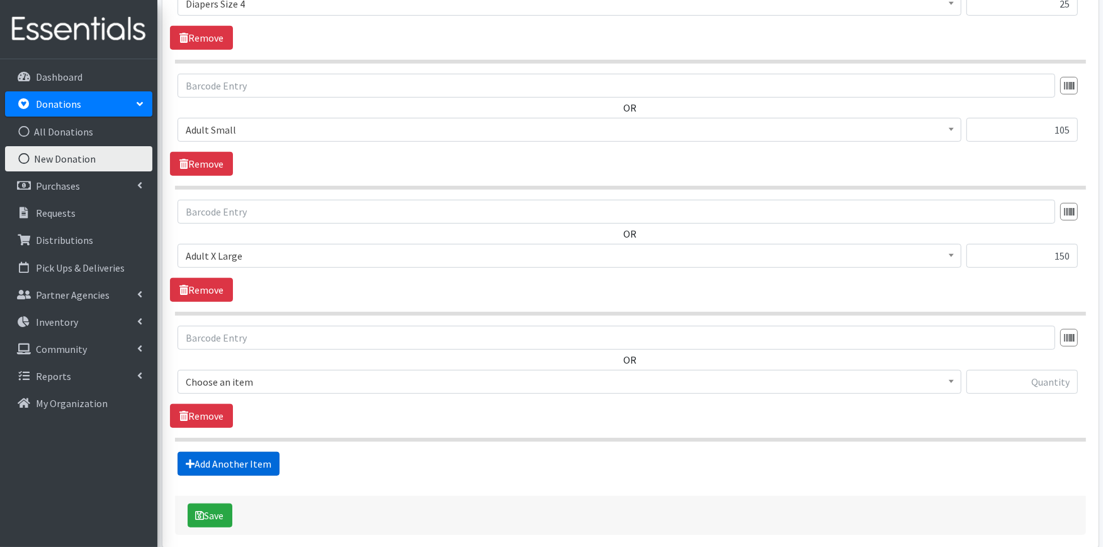
scroll to position [896, 0]
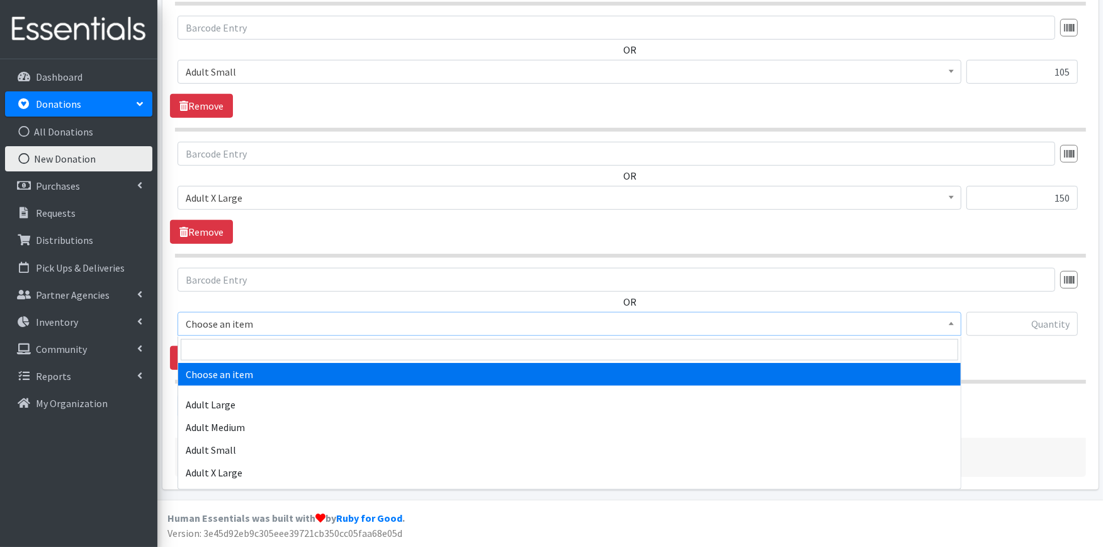
drag, startPoint x: 266, startPoint y: 325, endPoint x: 265, endPoint y: 348, distance: 23.3
click at [266, 325] on span "Choose an item" at bounding box center [570, 324] width 768 height 18
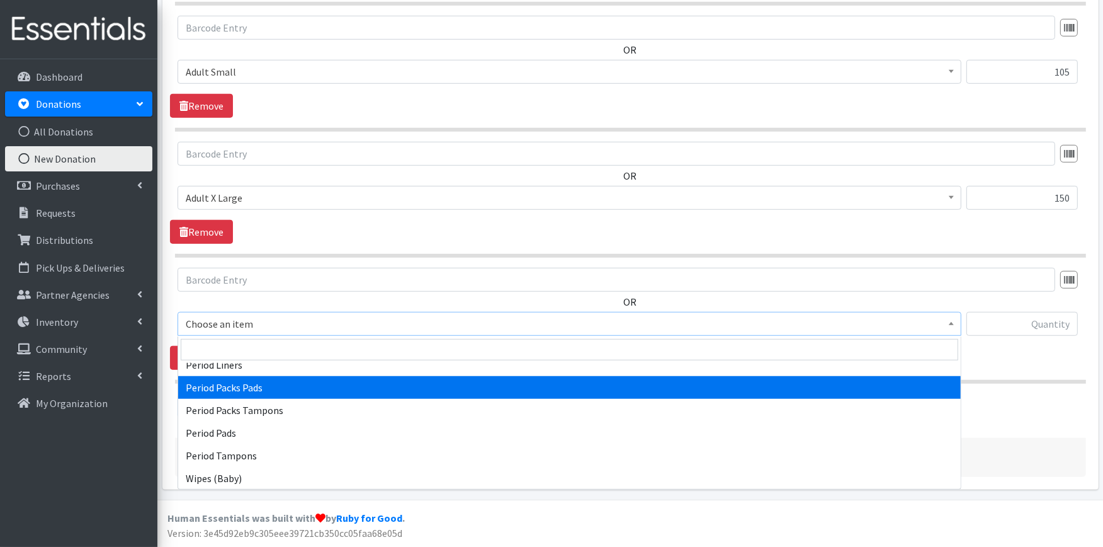
scroll to position [514, 0]
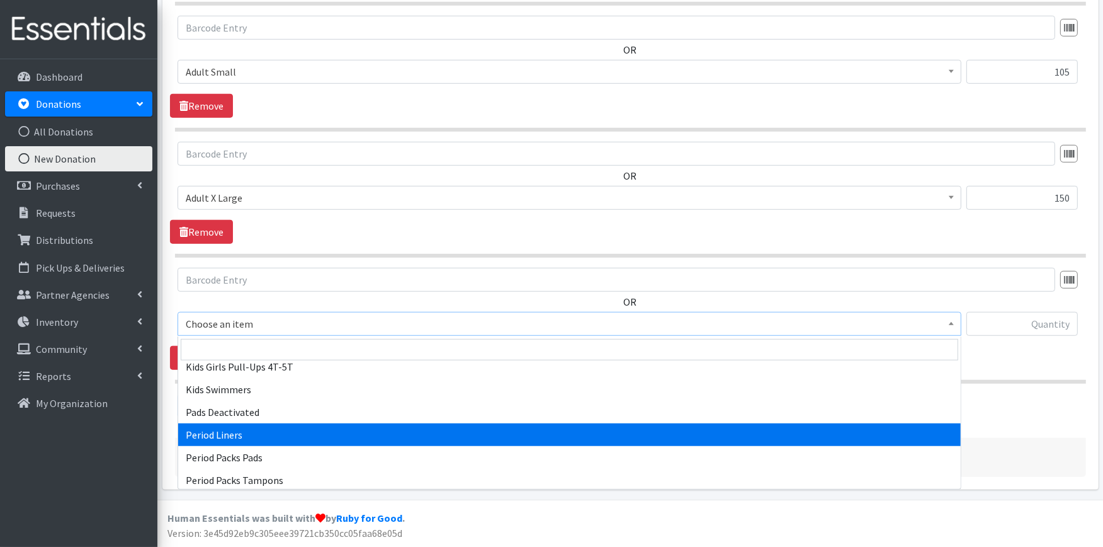
select select "12635"
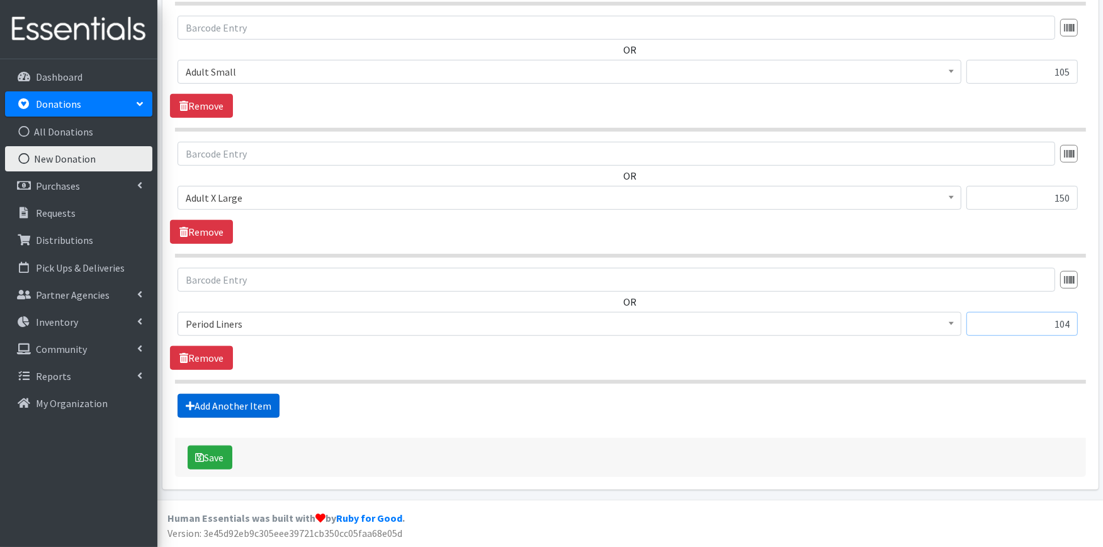
type input "104"
click at [237, 411] on link "Add Another Item" at bounding box center [229, 406] width 102 height 24
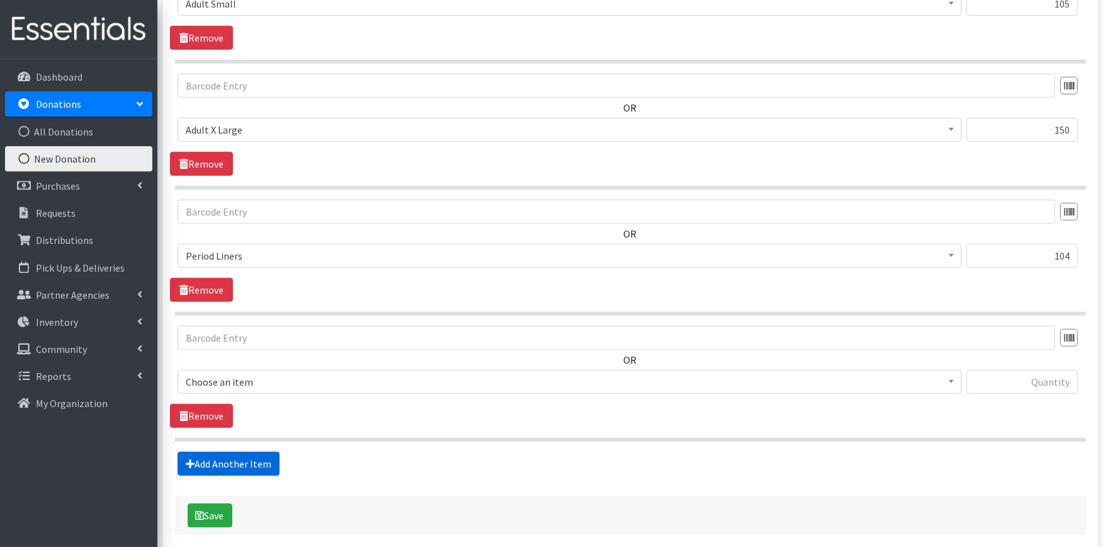
scroll to position [1023, 0]
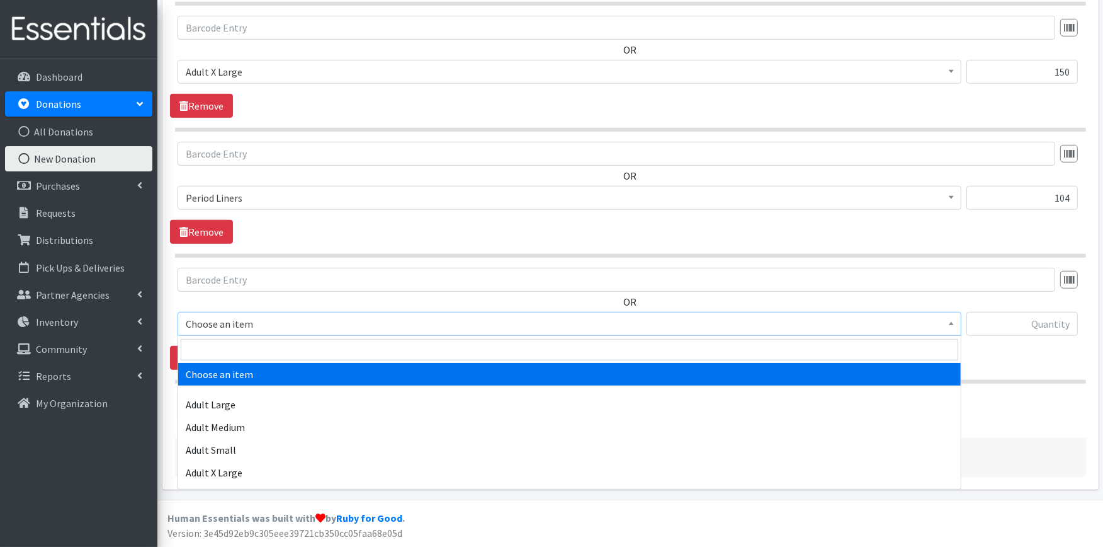
click at [244, 323] on span "Choose an item" at bounding box center [570, 324] width 768 height 18
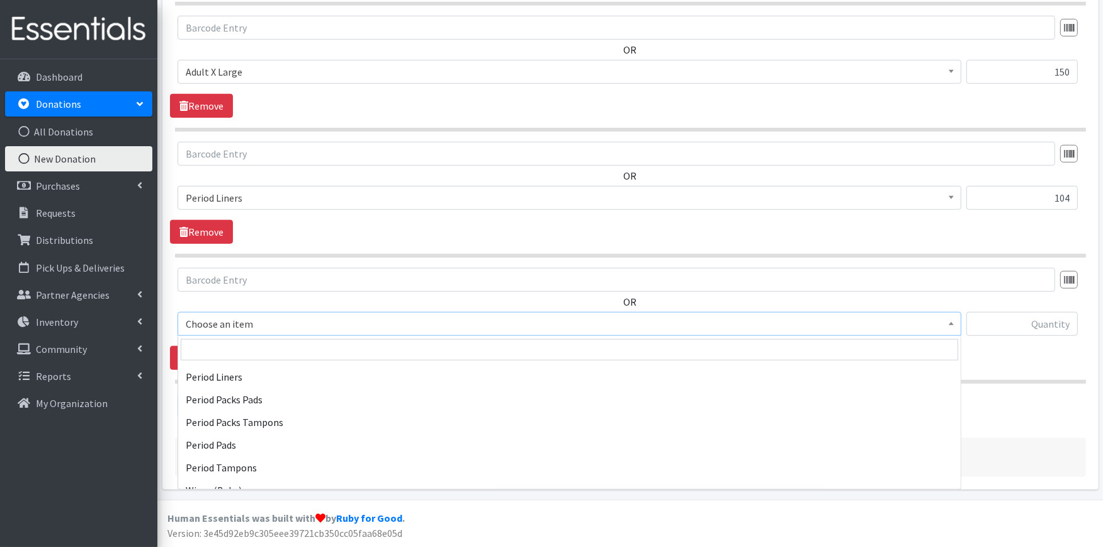
scroll to position [583, 0]
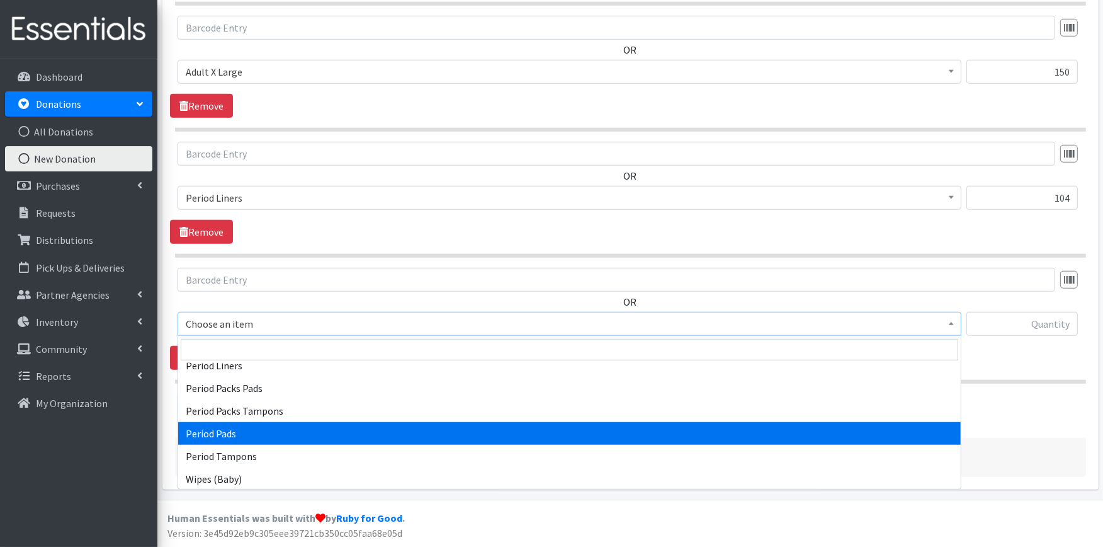
select select "12634"
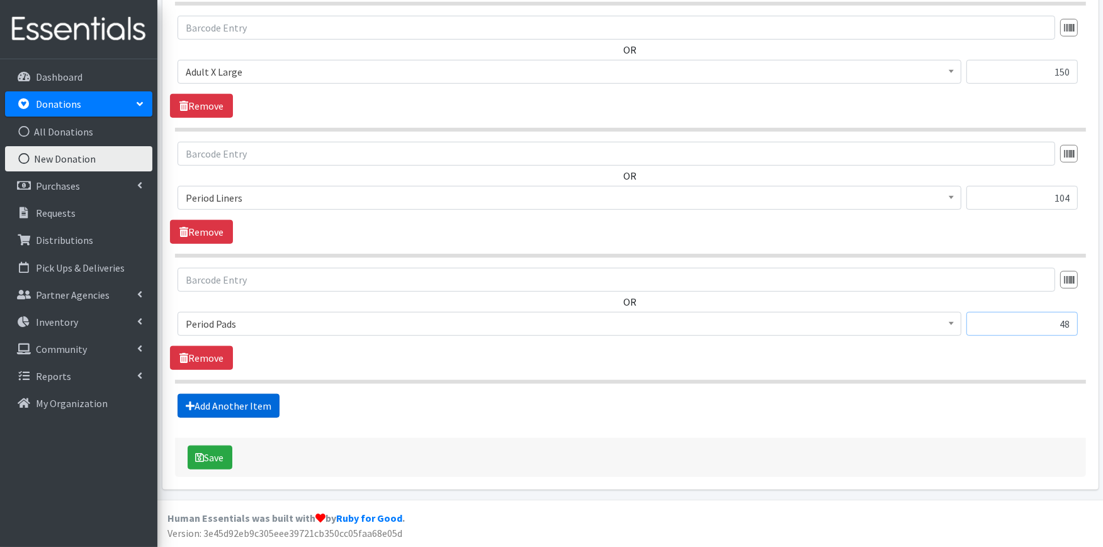
type input "48"
click at [234, 404] on link "Add Another Item" at bounding box center [229, 406] width 102 height 24
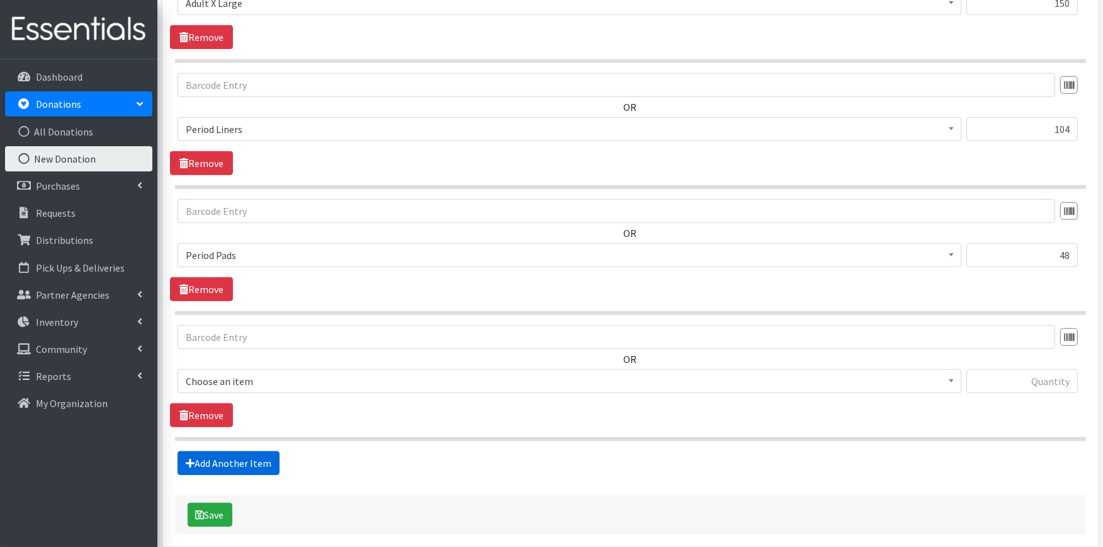
scroll to position [1149, 0]
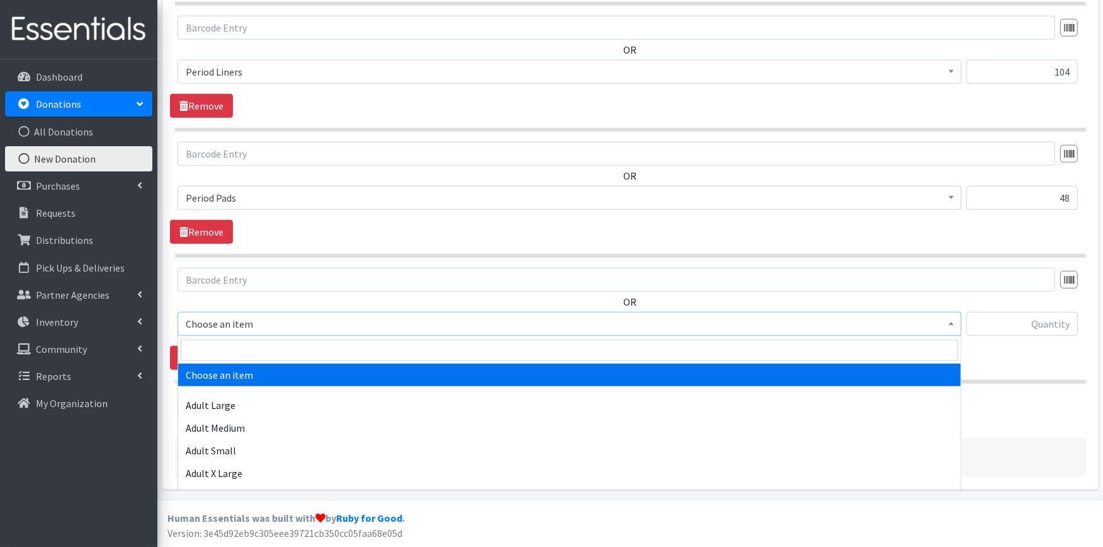
click at [239, 323] on span "Choose an item" at bounding box center [570, 324] width 768 height 18
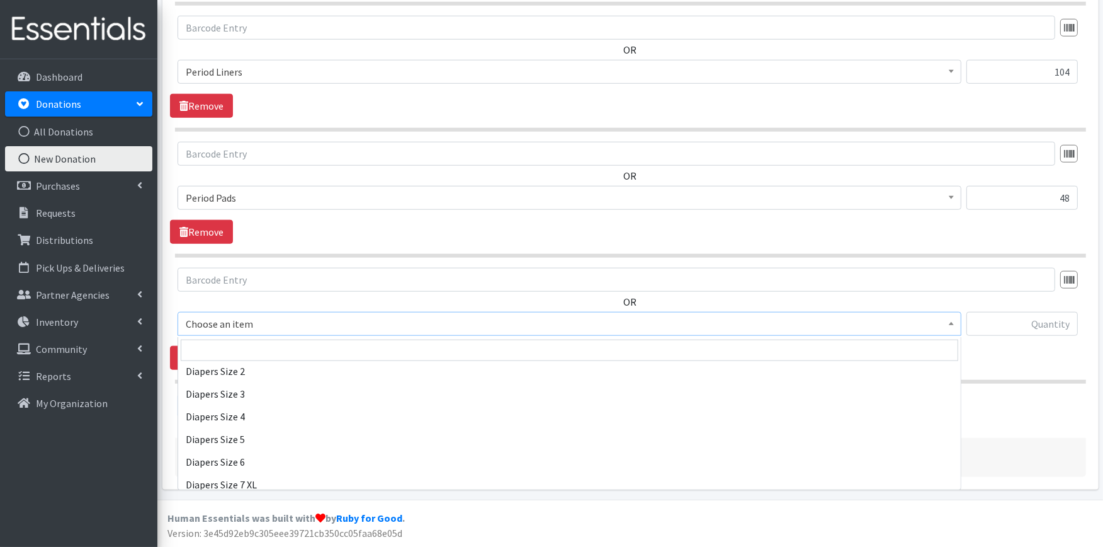
scroll to position [584, 0]
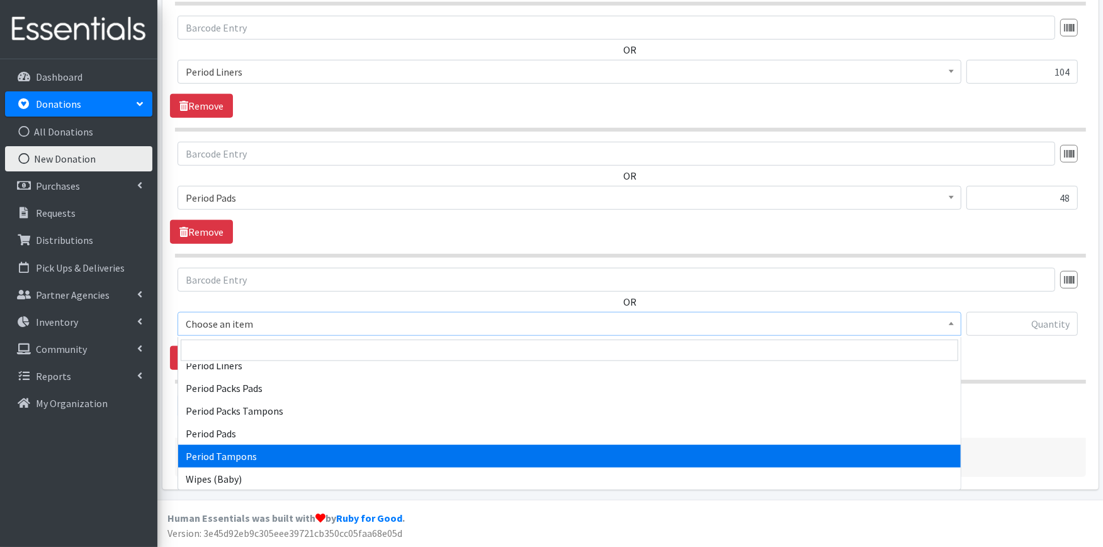
select select "12633"
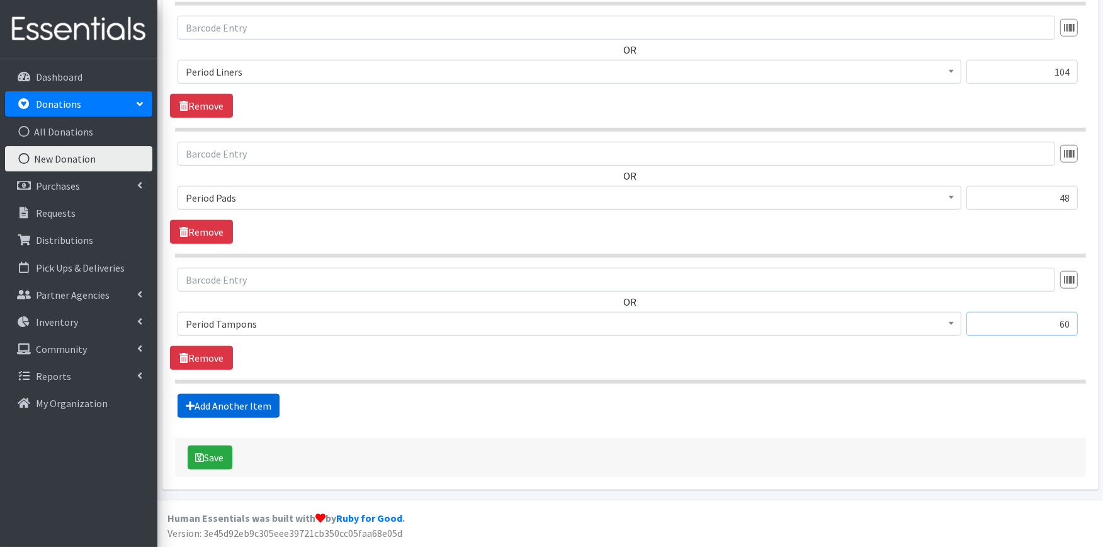
type input "60"
click at [243, 404] on link "Add Another Item" at bounding box center [229, 406] width 102 height 24
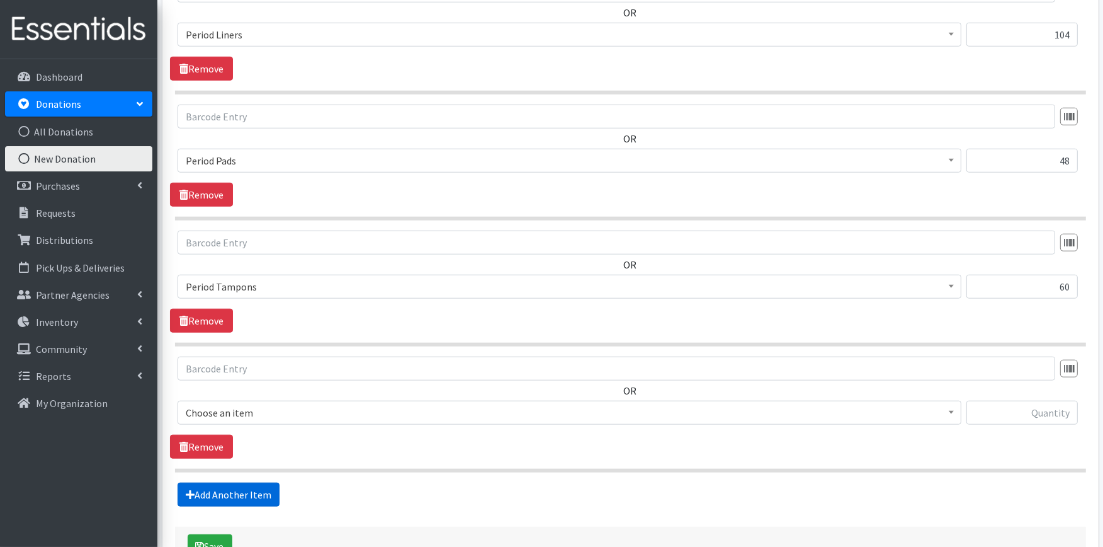
scroll to position [1275, 0]
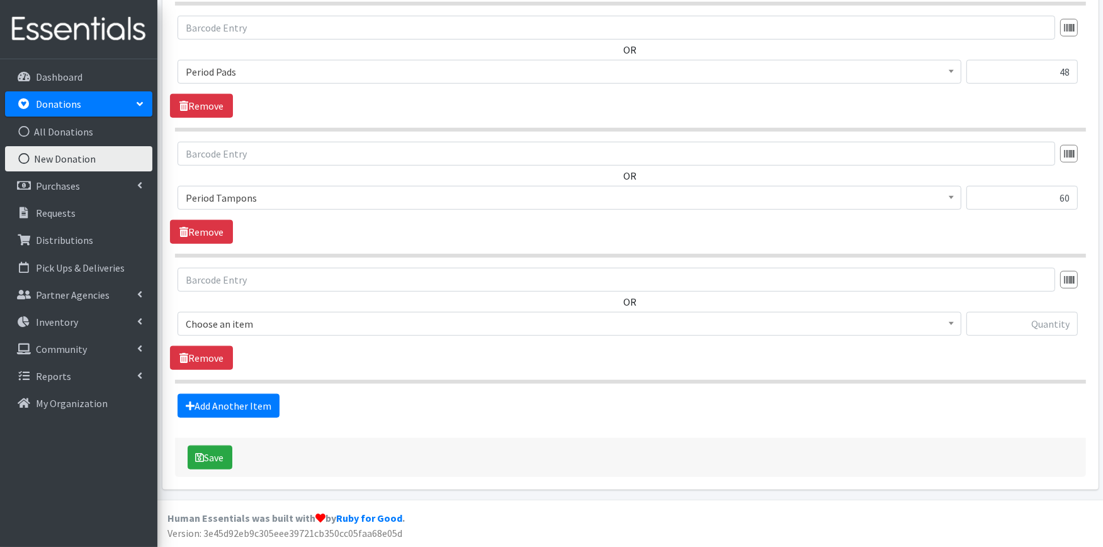
click at [255, 324] on span "Choose an item" at bounding box center [570, 324] width 768 height 18
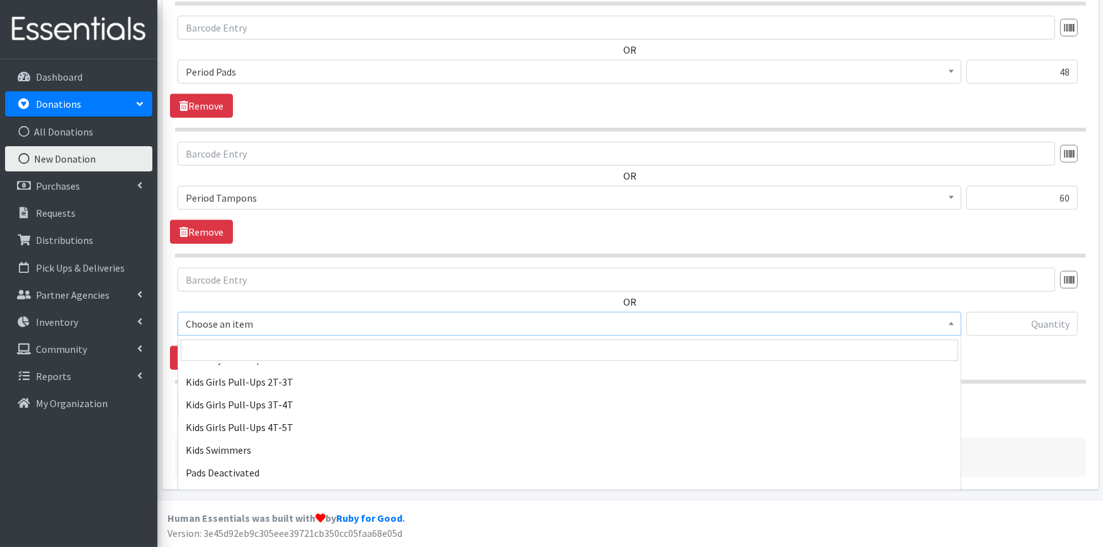
scroll to position [584, 0]
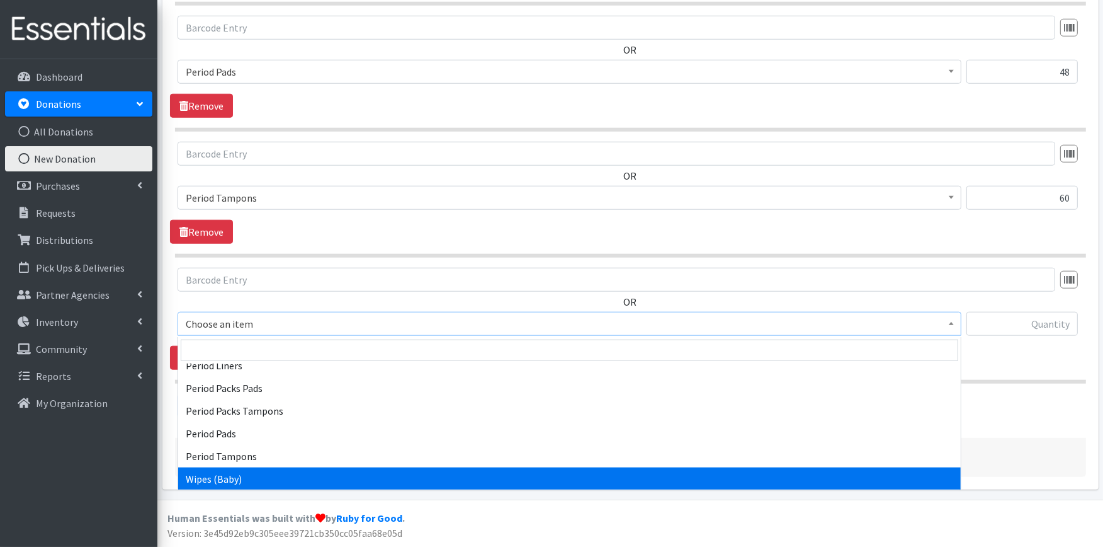
select select "4828"
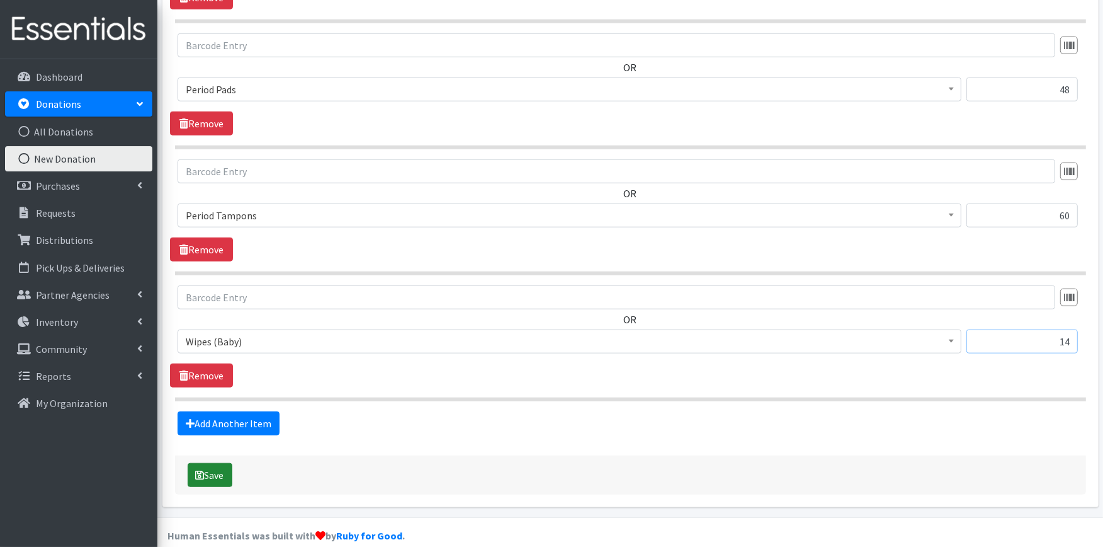
scroll to position [1275, 0]
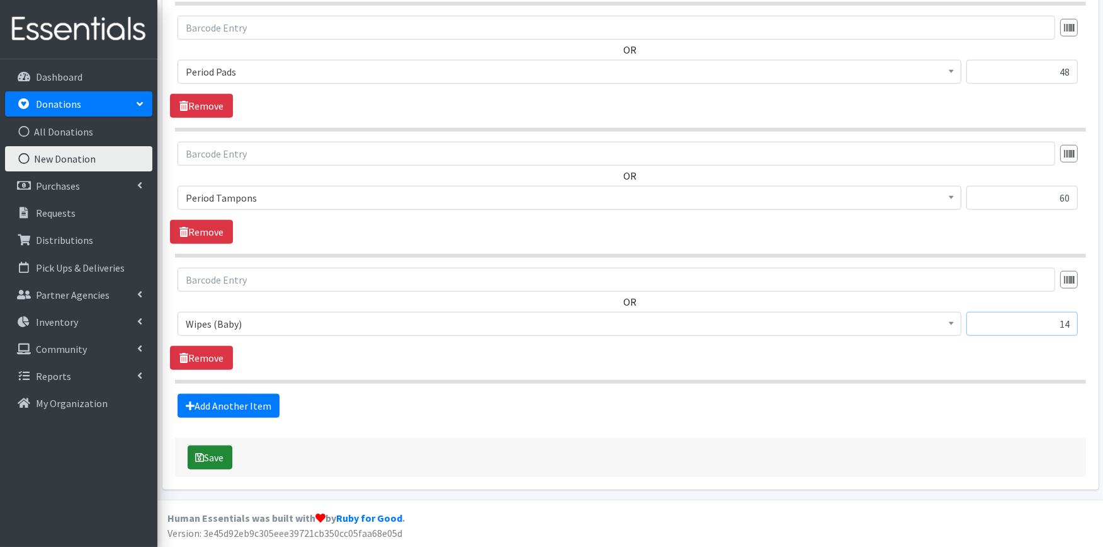
type input "14"
click at [217, 462] on button "Save" at bounding box center [210, 457] width 45 height 24
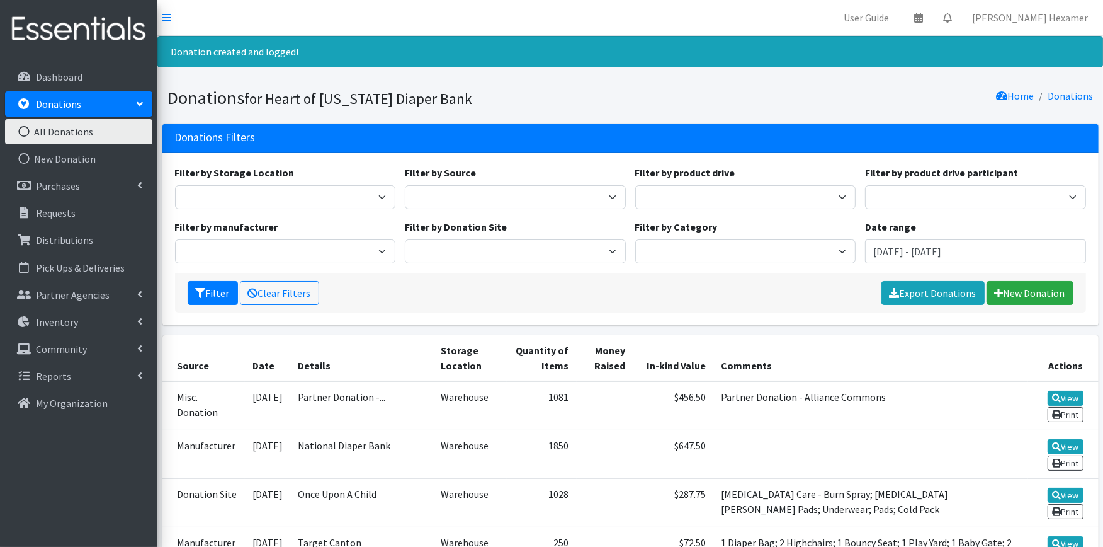
click at [59, 98] on p "Donations" at bounding box center [58, 104] width 45 height 13
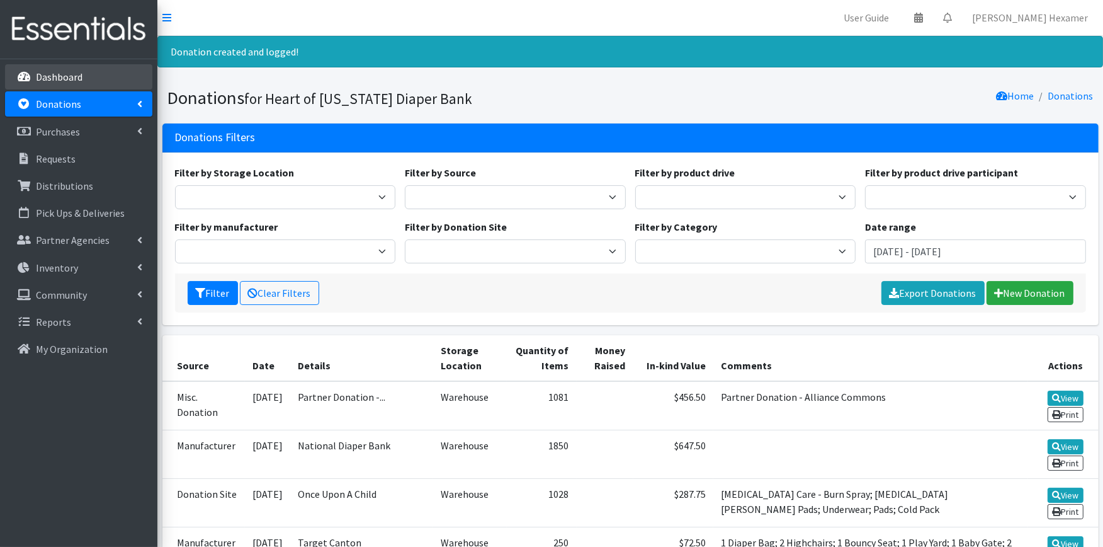
click at [60, 72] on p "Dashboard" at bounding box center [59, 77] width 47 height 13
